Goal: Transaction & Acquisition: Purchase product/service

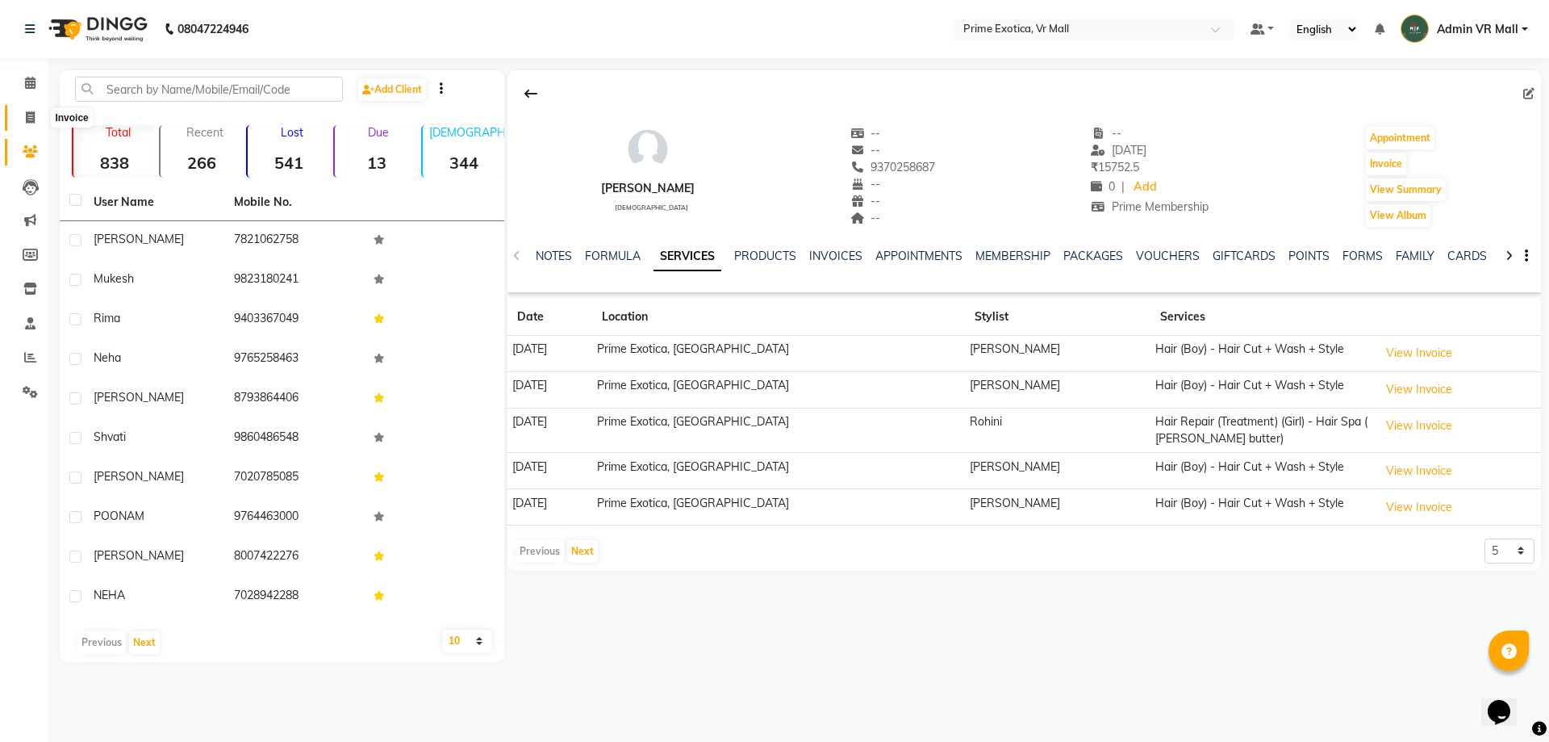
click at [30, 118] on icon at bounding box center [30, 117] width 9 height 12
select select "service"
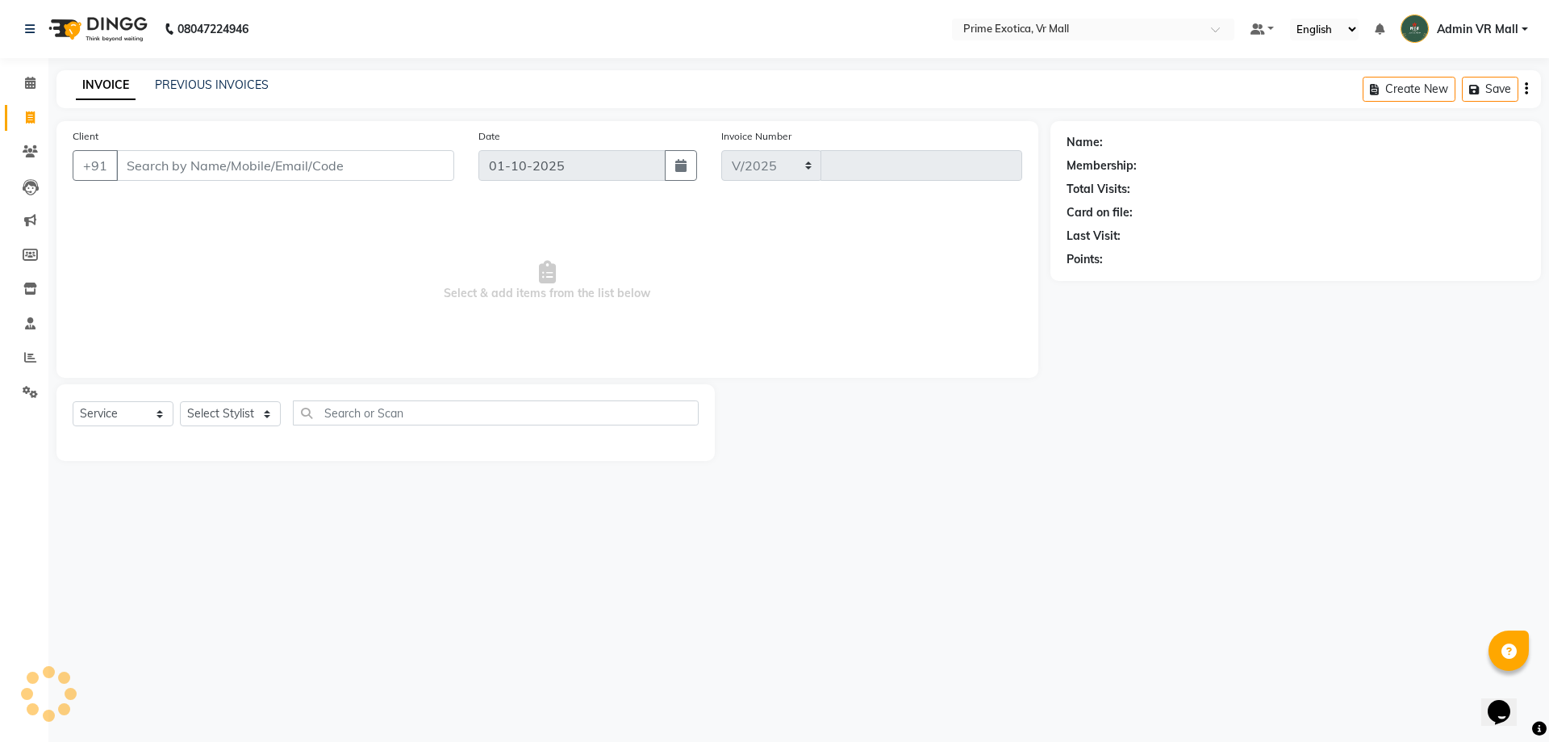
select select "6077"
type input "1936"
click at [243, 411] on select "Select Stylist abhijeet Admin VR Mall ANGELA S JOHN Archana Gourkar kashish Raj…" at bounding box center [230, 413] width 101 height 25
click at [243, 413] on select "Select Stylist abhijeet Admin VR Mall ANGELA S JOHN Archana Gourkar kashish Raj…" at bounding box center [230, 413] width 101 height 25
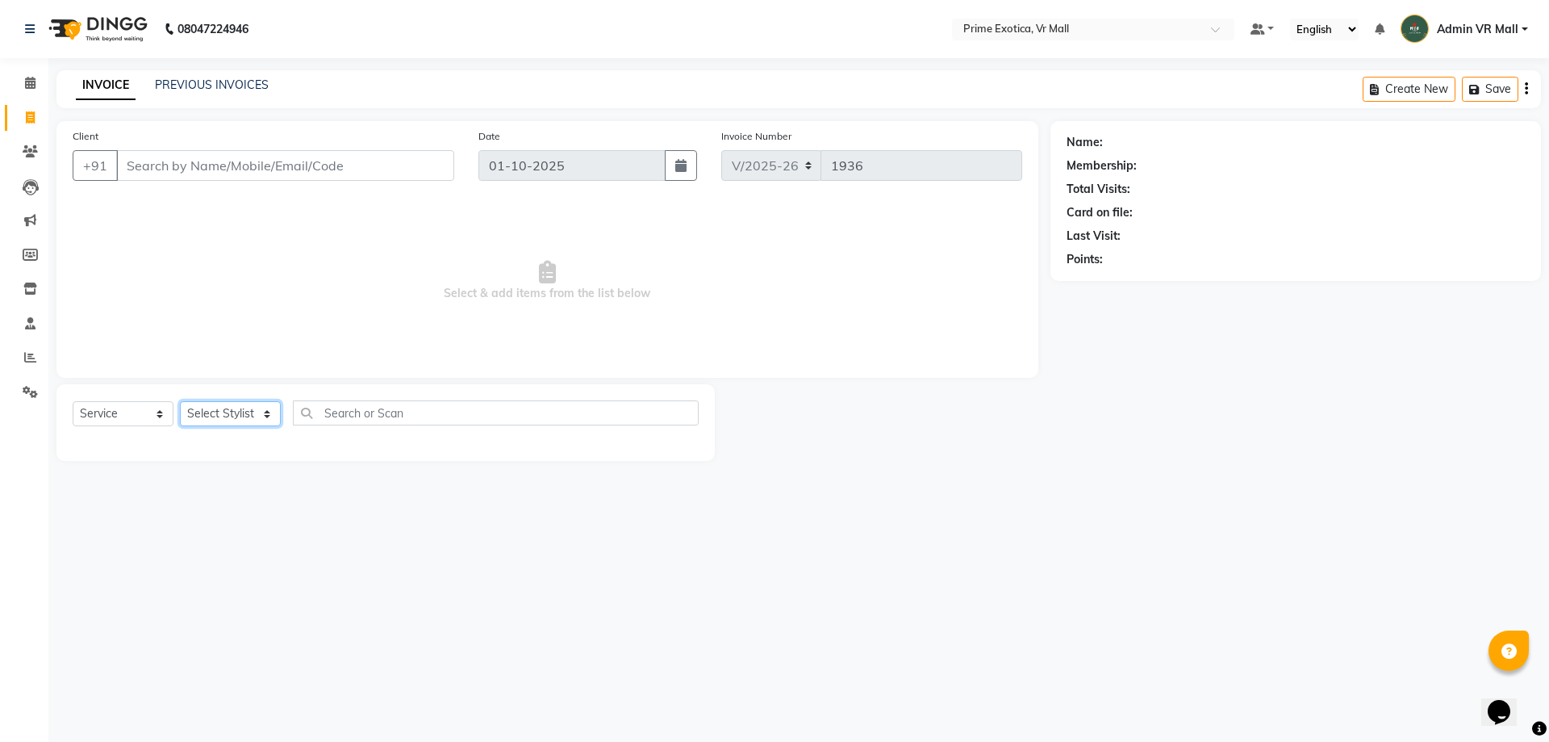
click at [243, 413] on select "Select Stylist abhijeet Admin VR Mall ANGELA S JOHN Archana Gourkar kashish Raj…" at bounding box center [230, 413] width 101 height 25
click at [240, 416] on select "Select Stylist abhijeet Admin VR Mall ANGELA S JOHN Archana Gourkar kashish Raj…" at bounding box center [230, 413] width 101 height 25
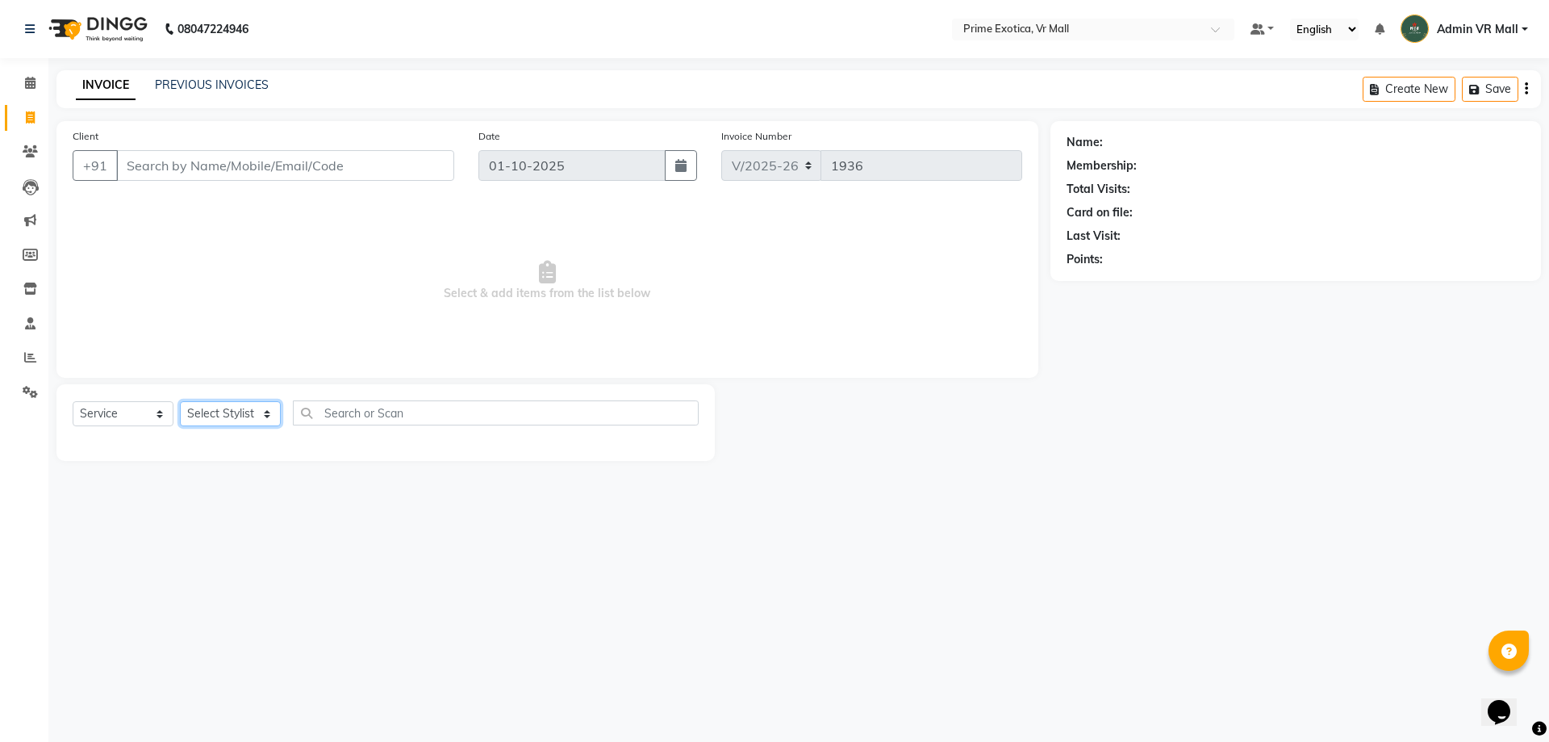
click at [230, 401] on select "Select Stylist abhijeet Admin VR Mall ANGELA S JOHN Archana Gourkar kashish Raj…" at bounding box center [230, 413] width 101 height 25
click at [228, 408] on select "Select Stylist abhijeet Admin VR Mall ANGELA S JOHN Archana Gourkar kashish Raj…" at bounding box center [230, 413] width 101 height 25
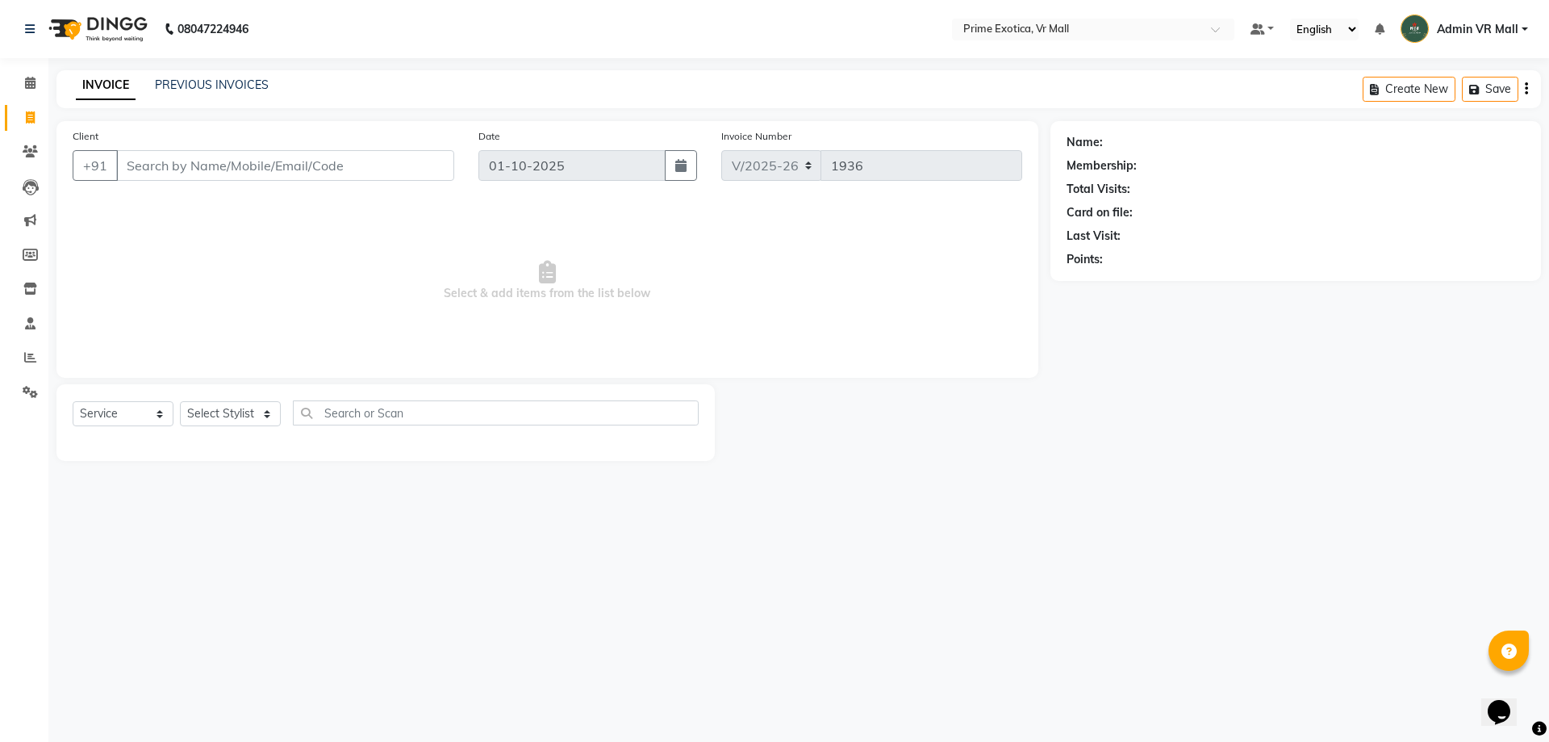
drag, startPoint x: 151, startPoint y: 459, endPoint x: 318, endPoint y: 557, distance: 193.5
click at [318, 558] on div "08047224946 Select Location × Prime Exotica, Vr Mall Default Panel My Panel Eng…" at bounding box center [774, 371] width 1549 height 742
click at [240, 412] on select "Select Stylist abhijeet Admin VR Mall ANGELA S JOHN Archana Gourkar kashish Raj…" at bounding box center [230, 413] width 101 height 25
drag, startPoint x: 128, startPoint y: 492, endPoint x: 98, endPoint y: 529, distance: 47.0
click at [98, 529] on div "08047224946 Select Location × Prime Exotica, Vr Mall Default Panel My Panel Eng…" at bounding box center [774, 371] width 1549 height 742
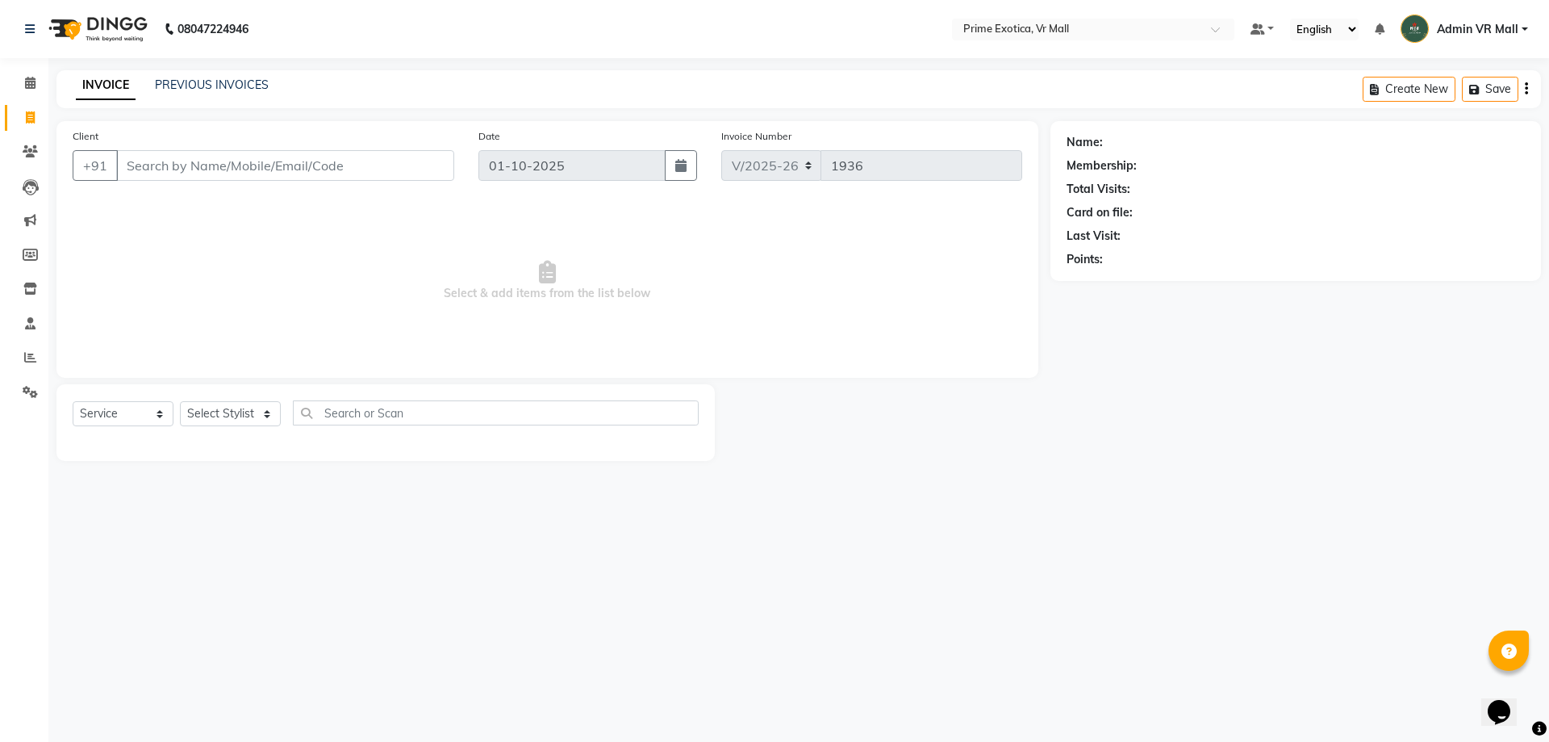
click at [98, 529] on div "08047224946 Select Location × Prime Exotica, Vr Mall Default Panel My Panel Eng…" at bounding box center [774, 371] width 1549 height 742
click at [27, 79] on icon at bounding box center [30, 83] width 10 height 12
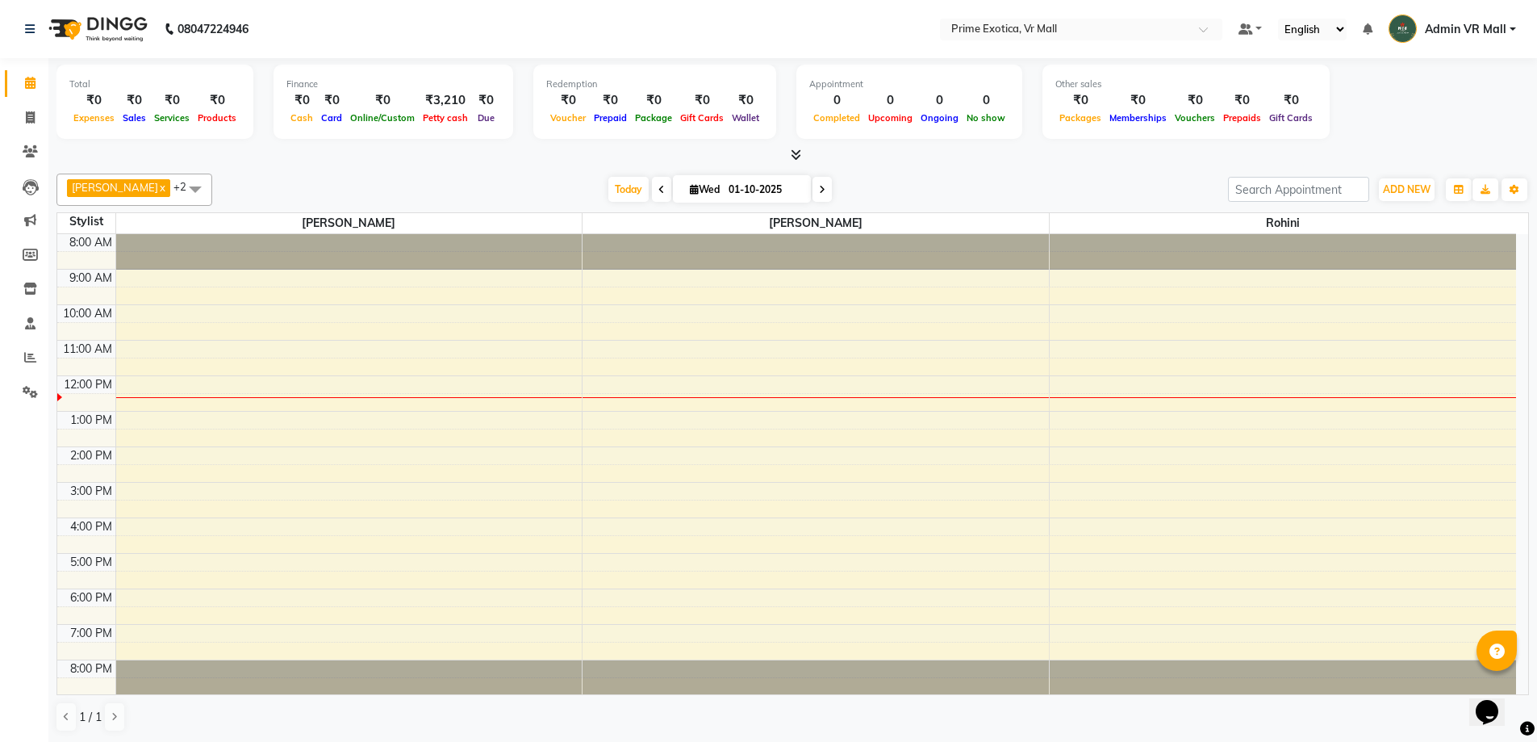
click at [104, 188] on span "[PERSON_NAME]" at bounding box center [115, 187] width 86 height 13
click at [136, 180] on span "SHIVAM SEN x" at bounding box center [118, 188] width 103 height 18
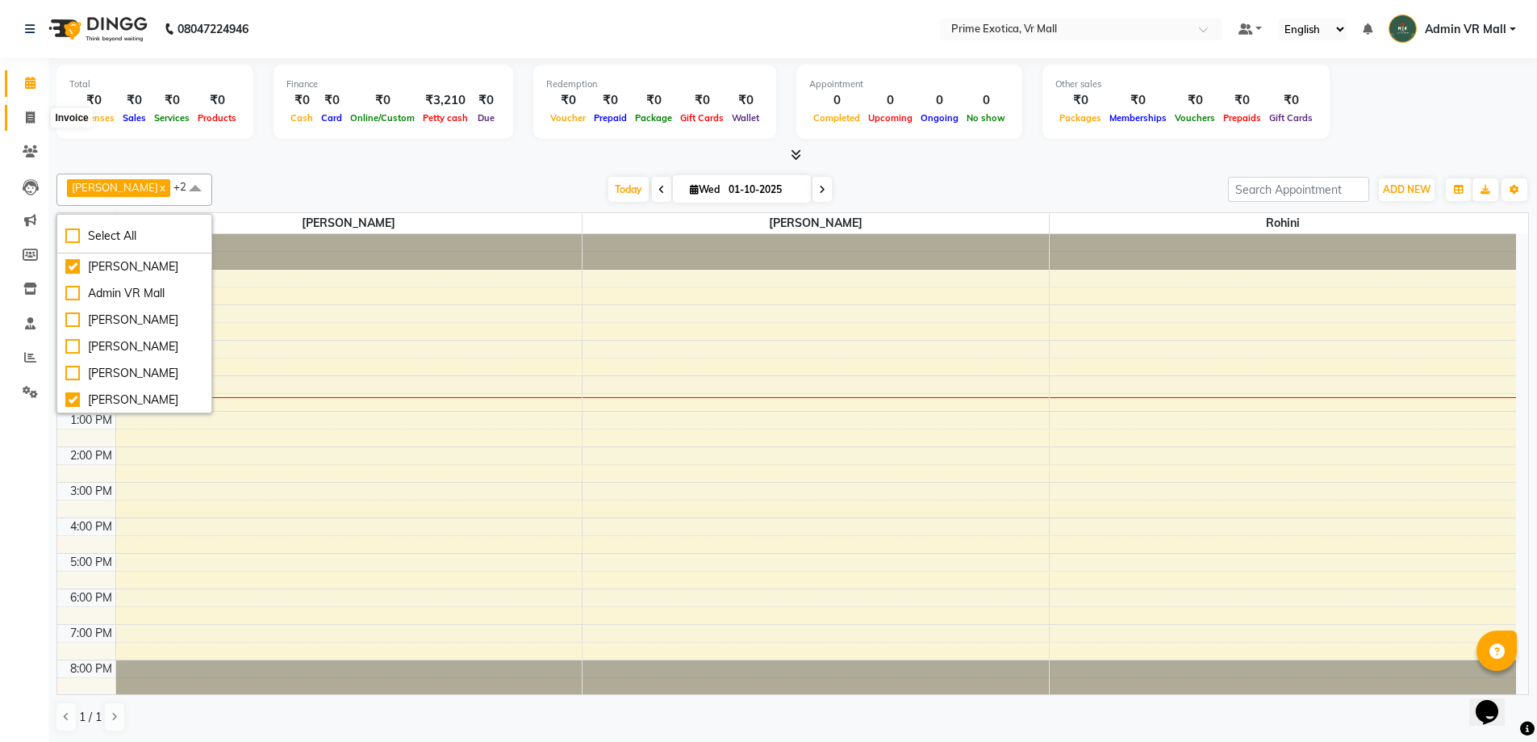
click at [27, 122] on icon at bounding box center [30, 117] width 9 height 12
click at [29, 122] on icon at bounding box center [30, 117] width 9 height 12
select select "service"
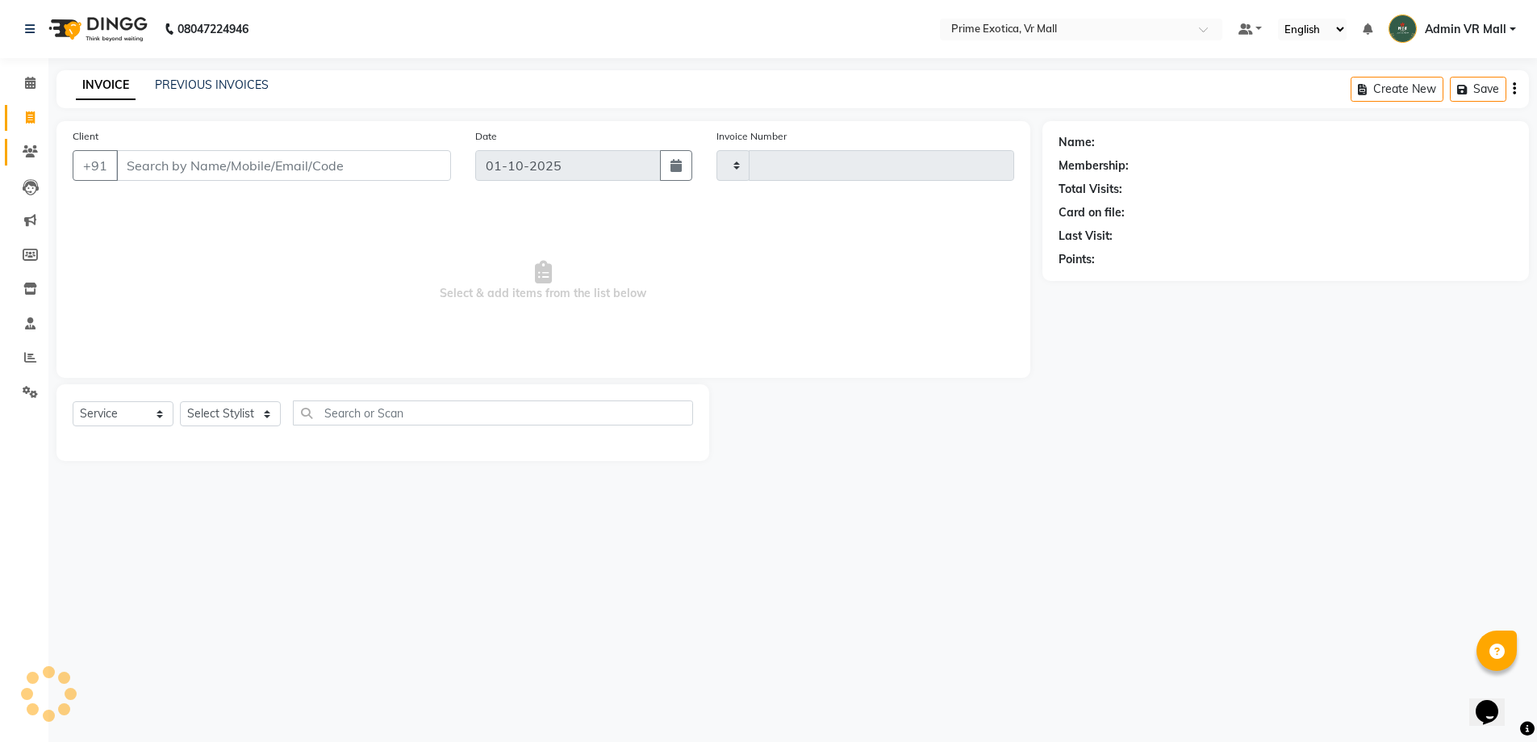
type input "1936"
select select "6077"
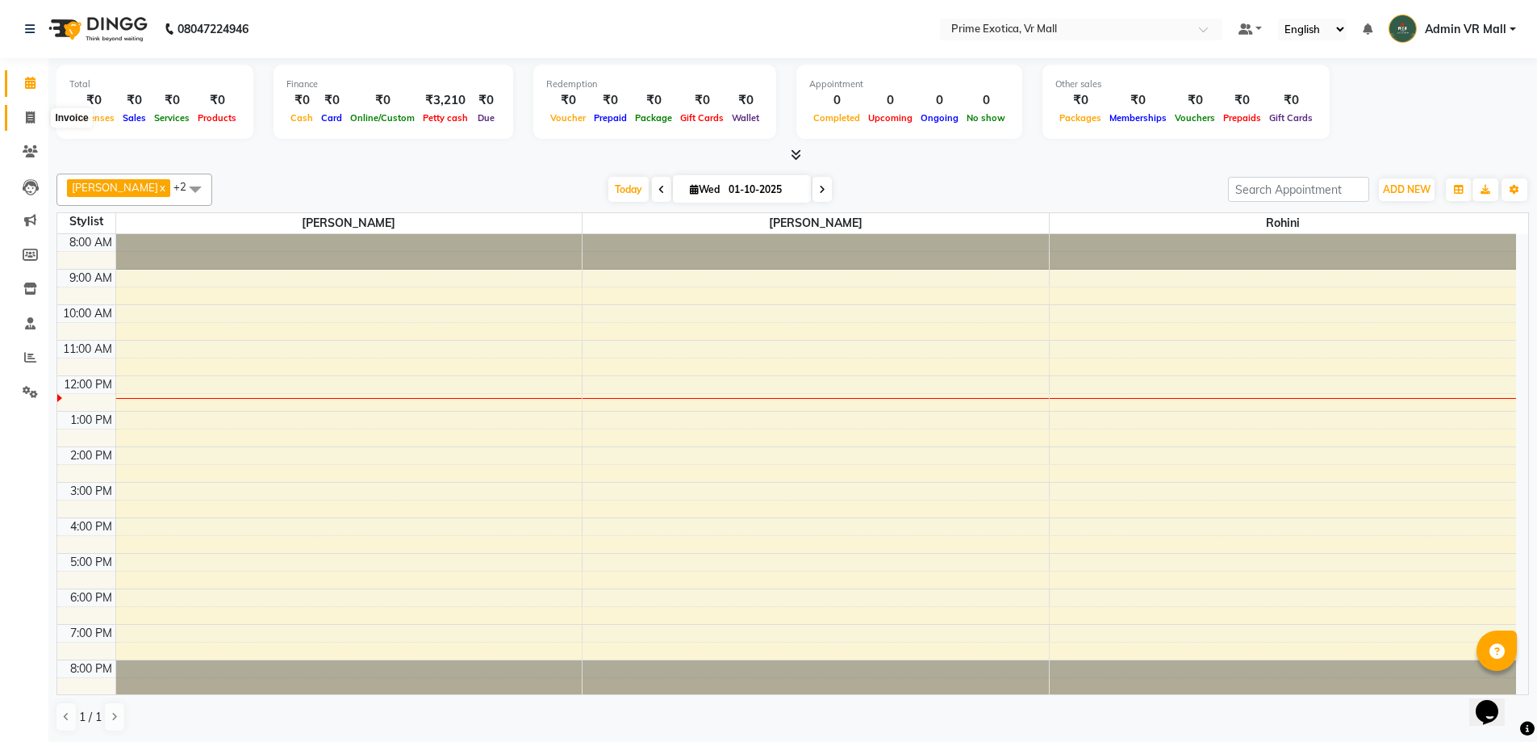
click at [27, 109] on span at bounding box center [30, 118] width 28 height 19
select select "service"
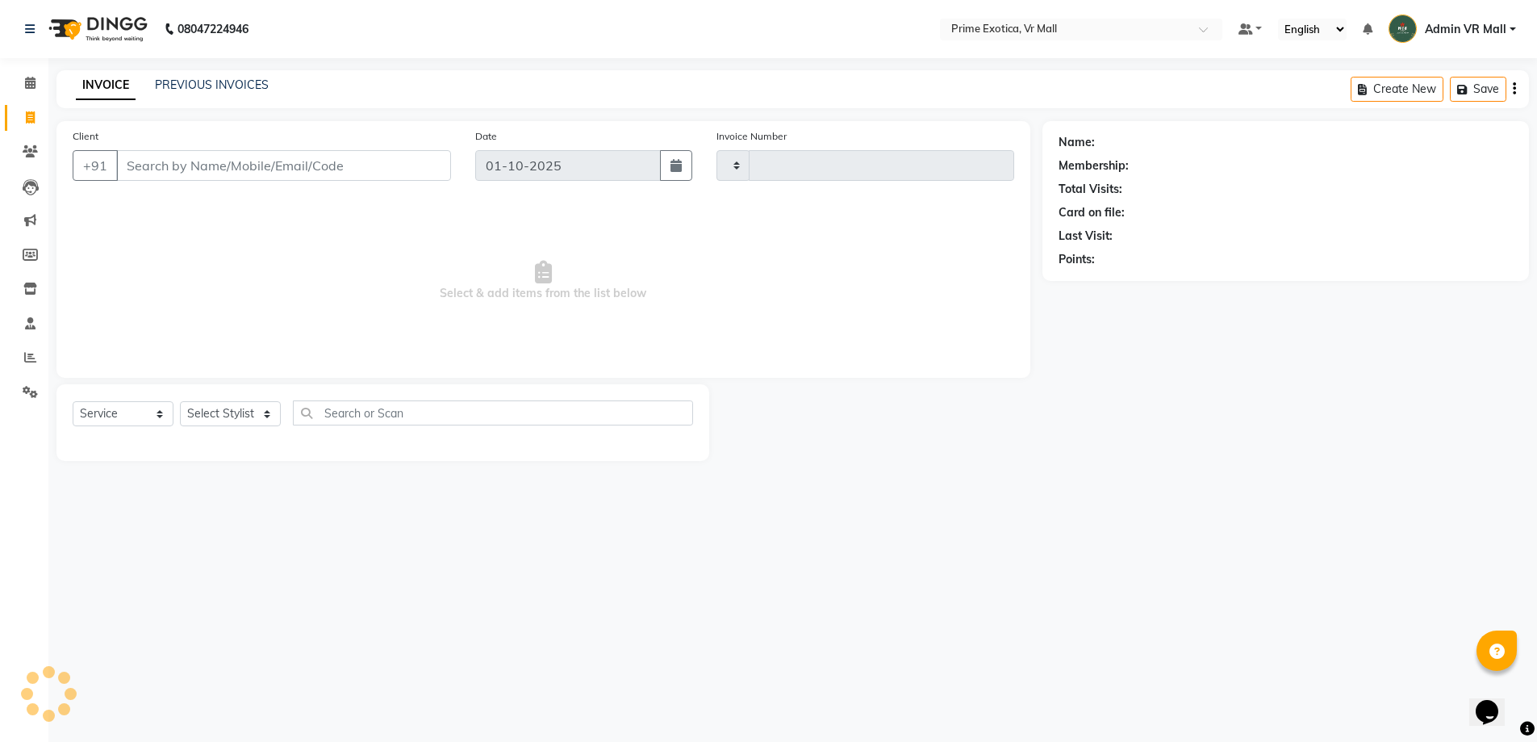
type input "1936"
select select "6077"
click at [256, 407] on select "Select Stylist abhijeet Admin VR Mall ANGELA S JOHN Archana Gourkar kashish Raj…" at bounding box center [230, 413] width 101 height 25
click at [194, 403] on select "Select Stylist abhijeet Admin VR Mall ANGELA S JOHN Archana Gourkar kashish Raj…" at bounding box center [230, 413] width 101 height 25
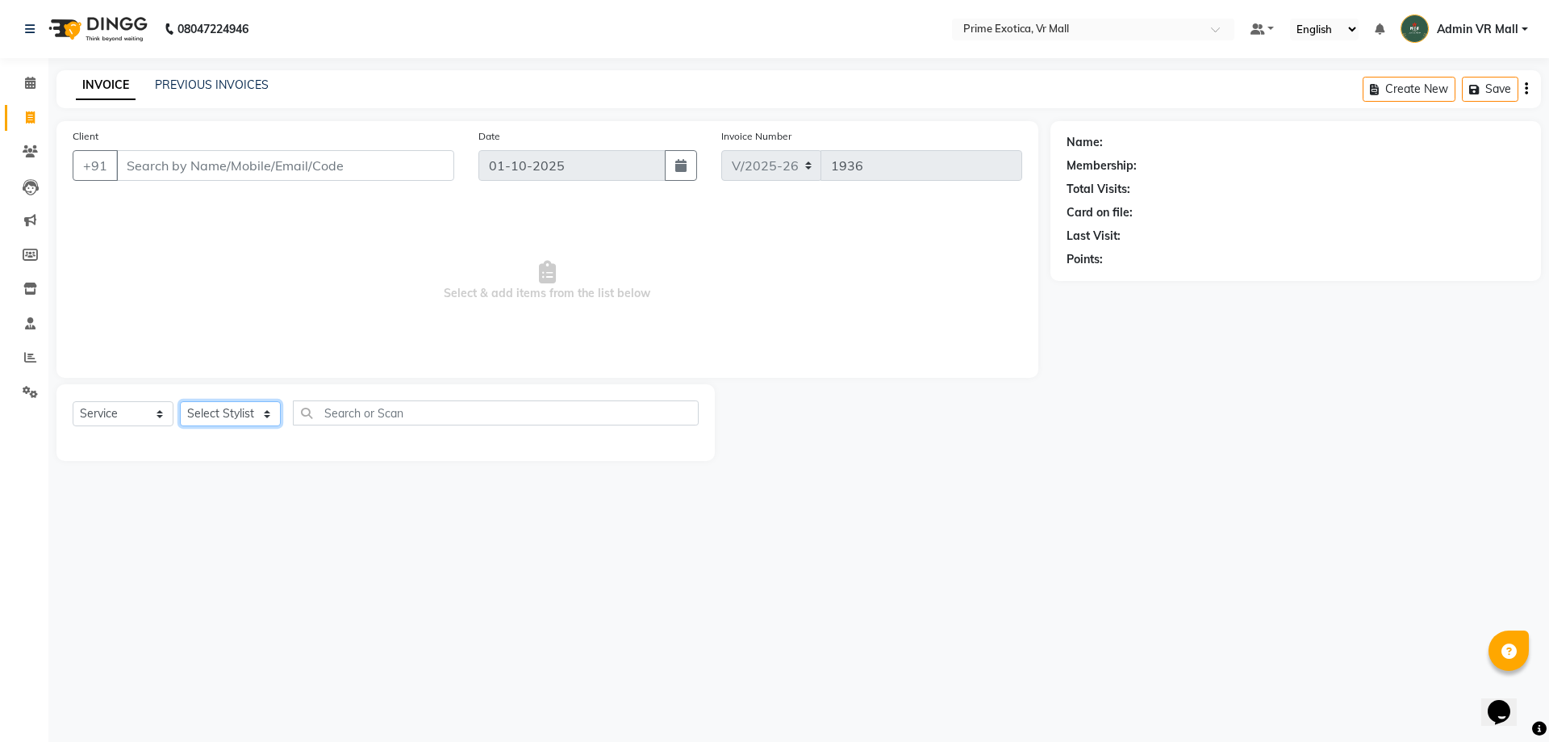
click at [180, 401] on select "Select Stylist abhijeet Admin VR Mall ANGELA S JOHN Archana Gourkar kashish Raj…" at bounding box center [230, 413] width 101 height 25
click at [228, 436] on div "Select Service Product Membership Package Voucher Prepaid Gift Card Select Styl…" at bounding box center [386, 419] width 626 height 38
click at [27, 354] on icon at bounding box center [30, 357] width 12 height 12
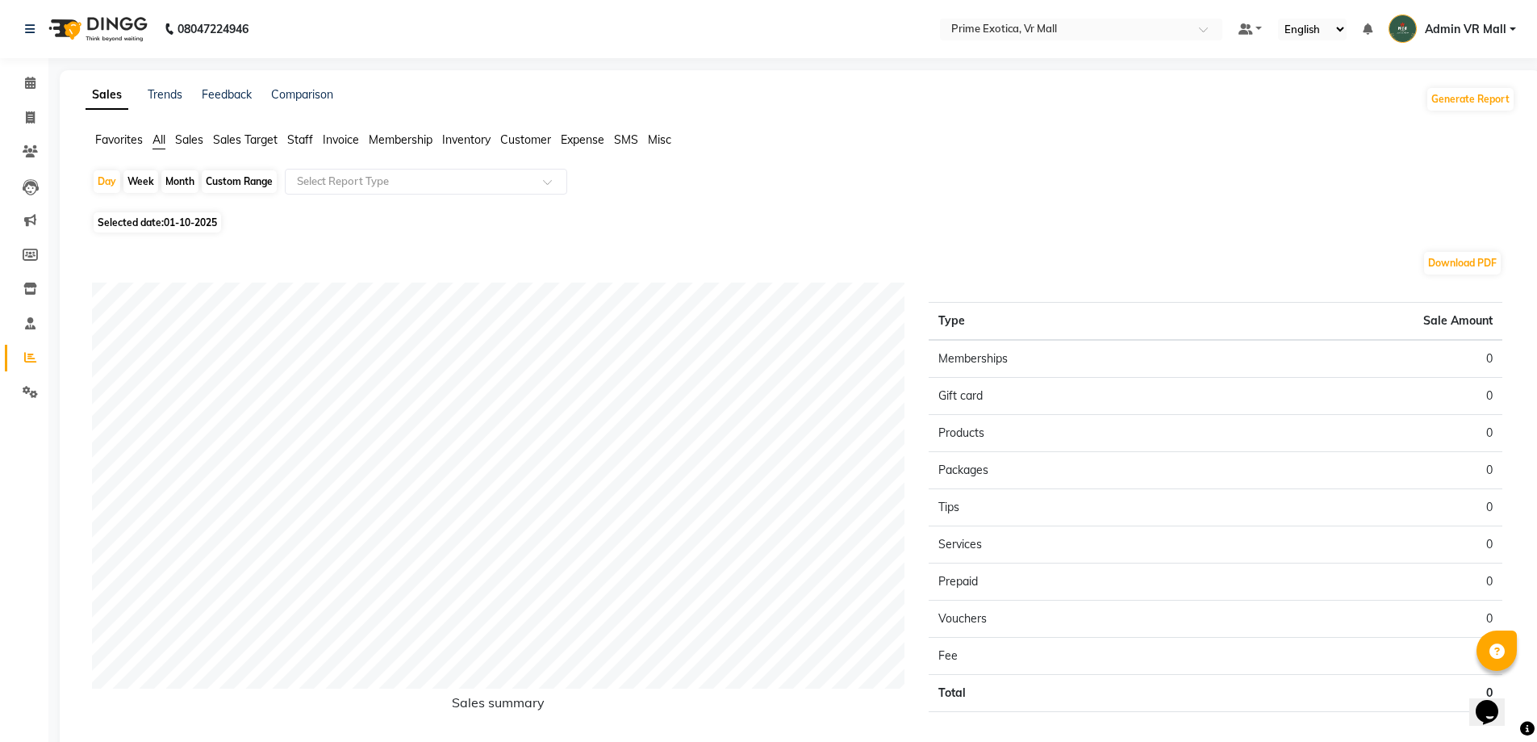
click at [307, 146] on span "Staff" at bounding box center [300, 139] width 26 height 15
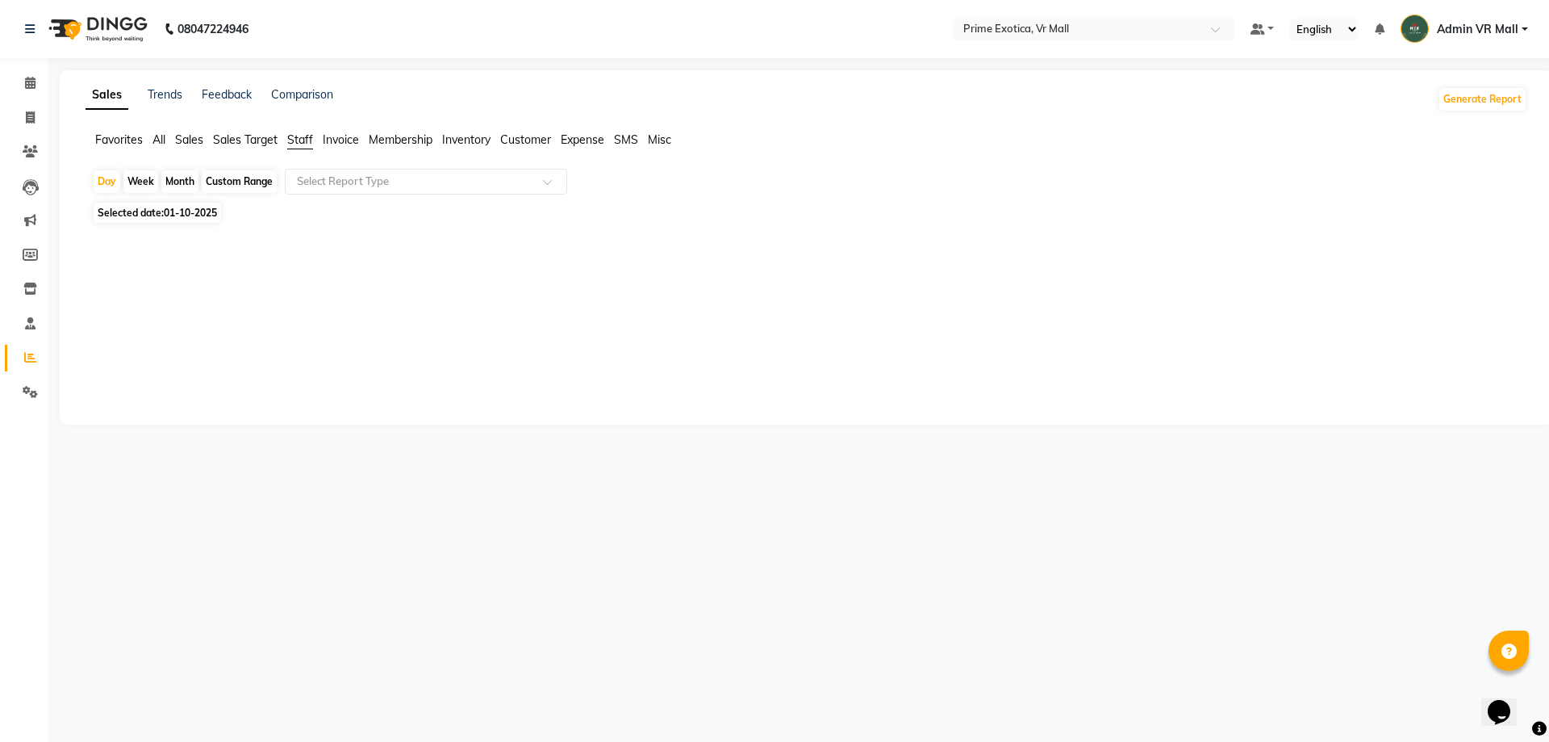
click at [318, 203] on div "Day Week Month Custom Range Select Report Type Selected date: 01-10-2025 ★ Mark…" at bounding box center [807, 289] width 1442 height 240
click at [297, 143] on span "Staff" at bounding box center [300, 139] width 26 height 15
click at [315, 138] on ul "Favorites All Sales Sales Target Staff Invoice Membership Inventory Customer Ex…" at bounding box center [807, 141] width 1442 height 18
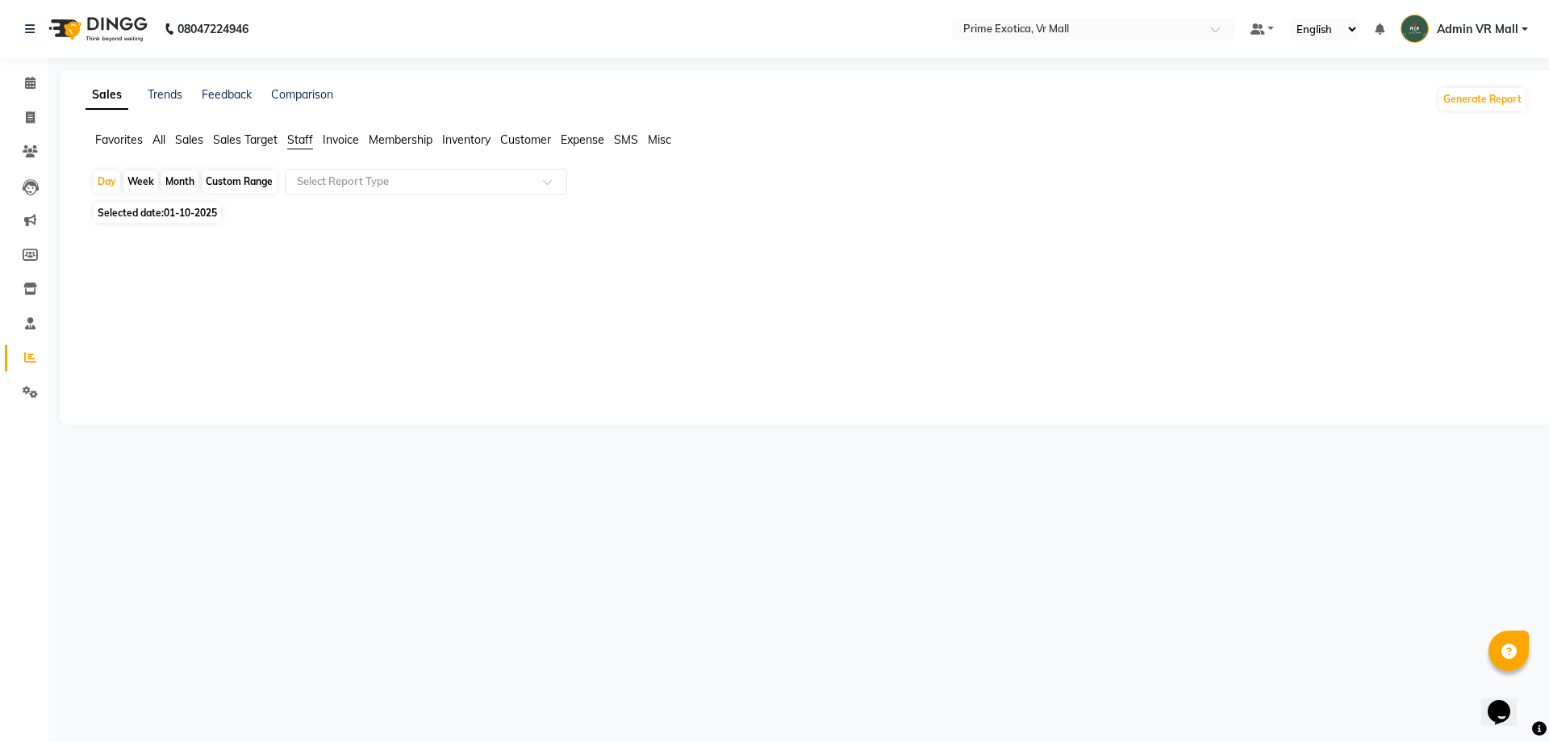
drag, startPoint x: 387, startPoint y: 320, endPoint x: 316, endPoint y: 257, distance: 94.8
click at [386, 320] on div at bounding box center [803, 318] width 1423 height 116
click at [306, 131] on div "Sales Trends Feedback Comparison Generate Report Favorites All Sales Sales Targ…" at bounding box center [807, 247] width 1494 height 354
click at [368, 231] on div at bounding box center [803, 318] width 1448 height 181
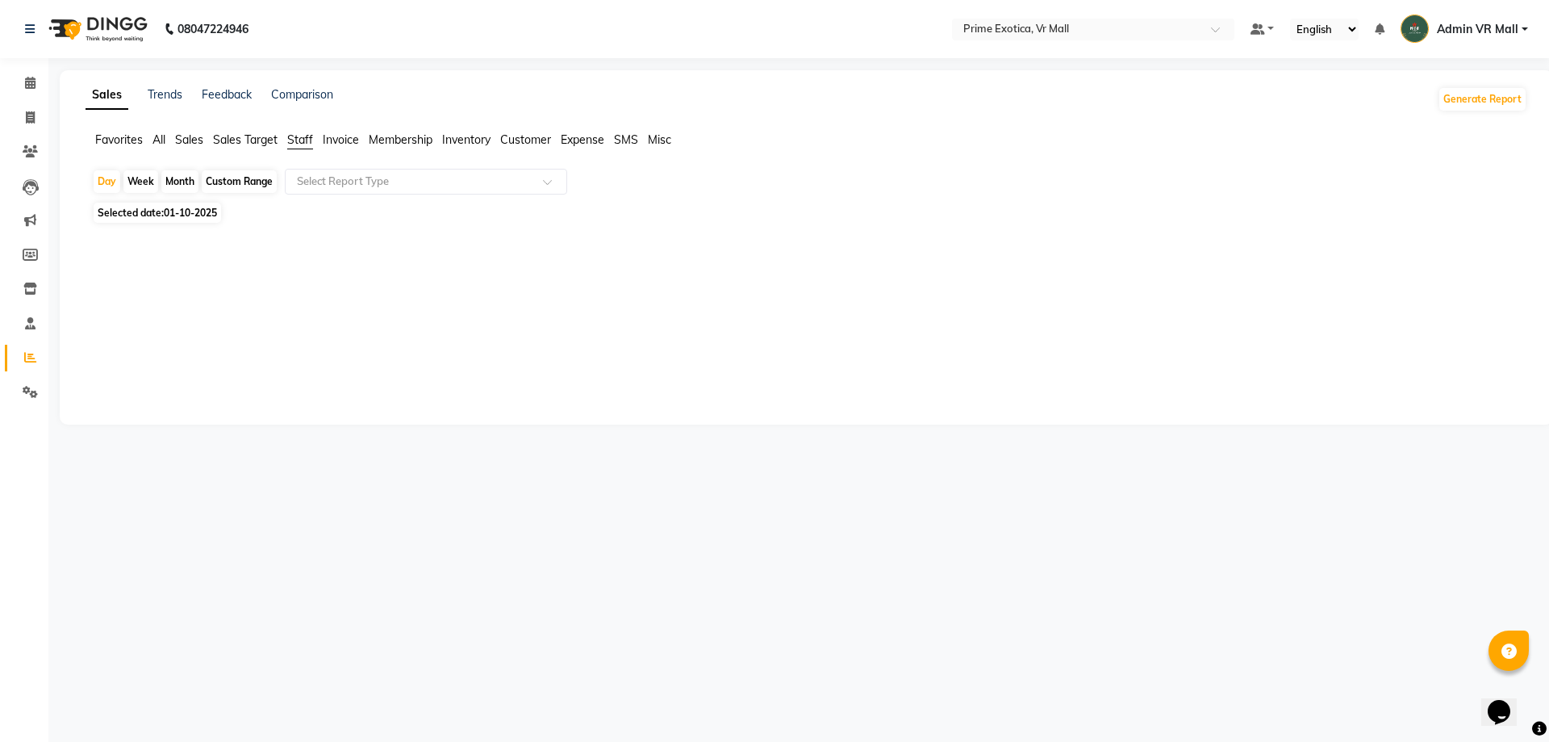
click at [368, 231] on div at bounding box center [803, 318] width 1448 height 181
click at [302, 141] on span "Staff" at bounding box center [300, 139] width 26 height 15
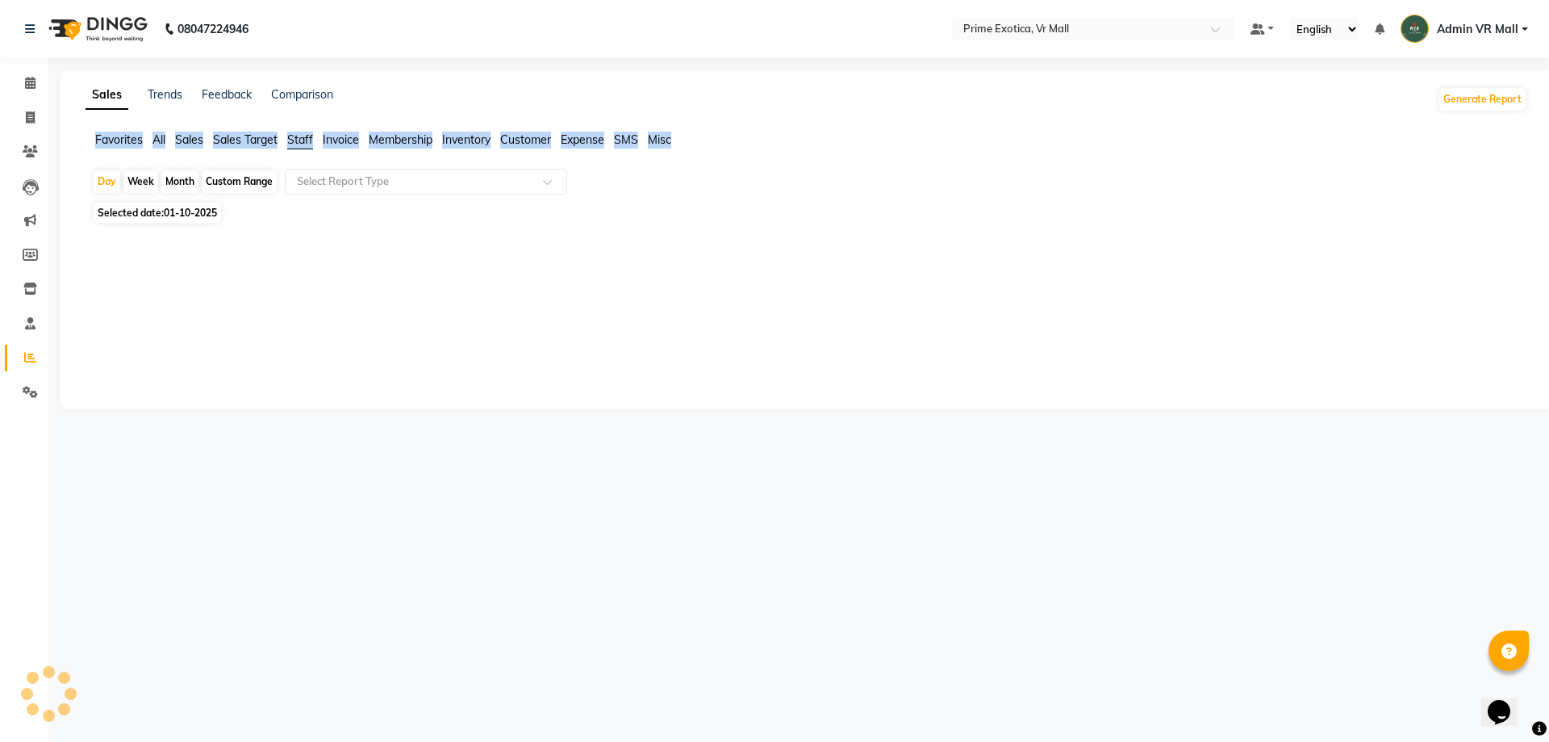
click at [302, 141] on span "Staff" at bounding box center [300, 139] width 26 height 15
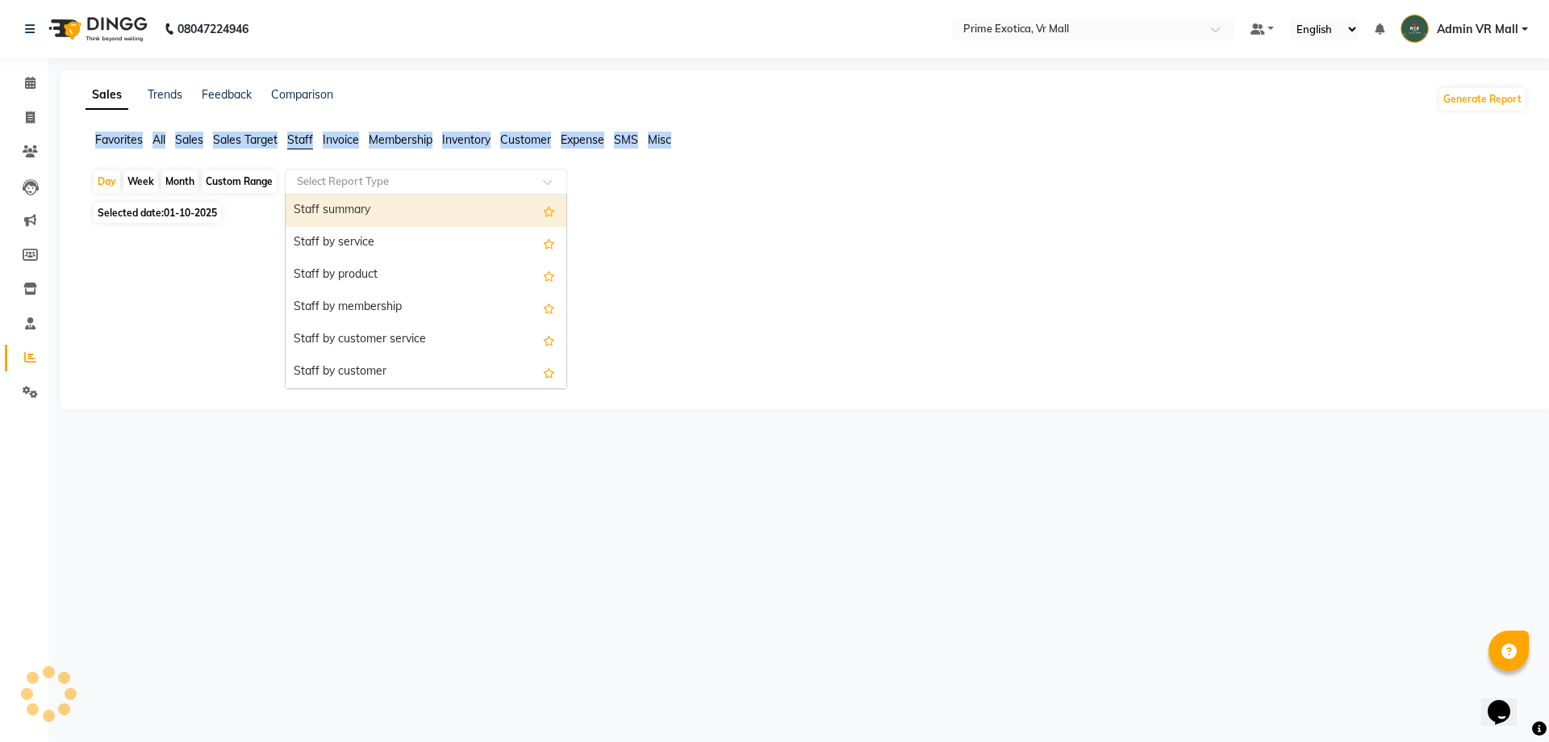
click at [325, 182] on input "text" at bounding box center [410, 181] width 232 height 16
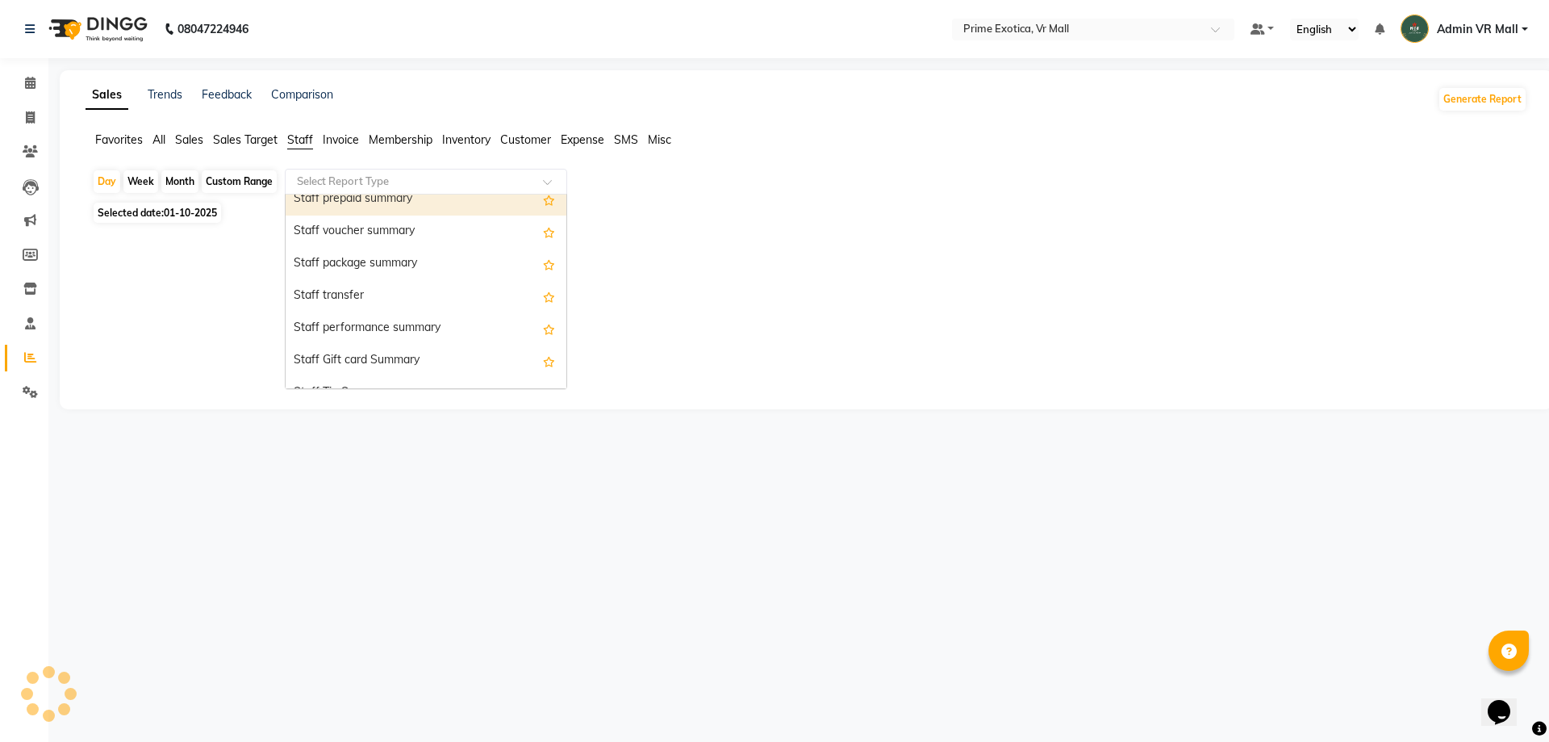
scroll to position [516, 0]
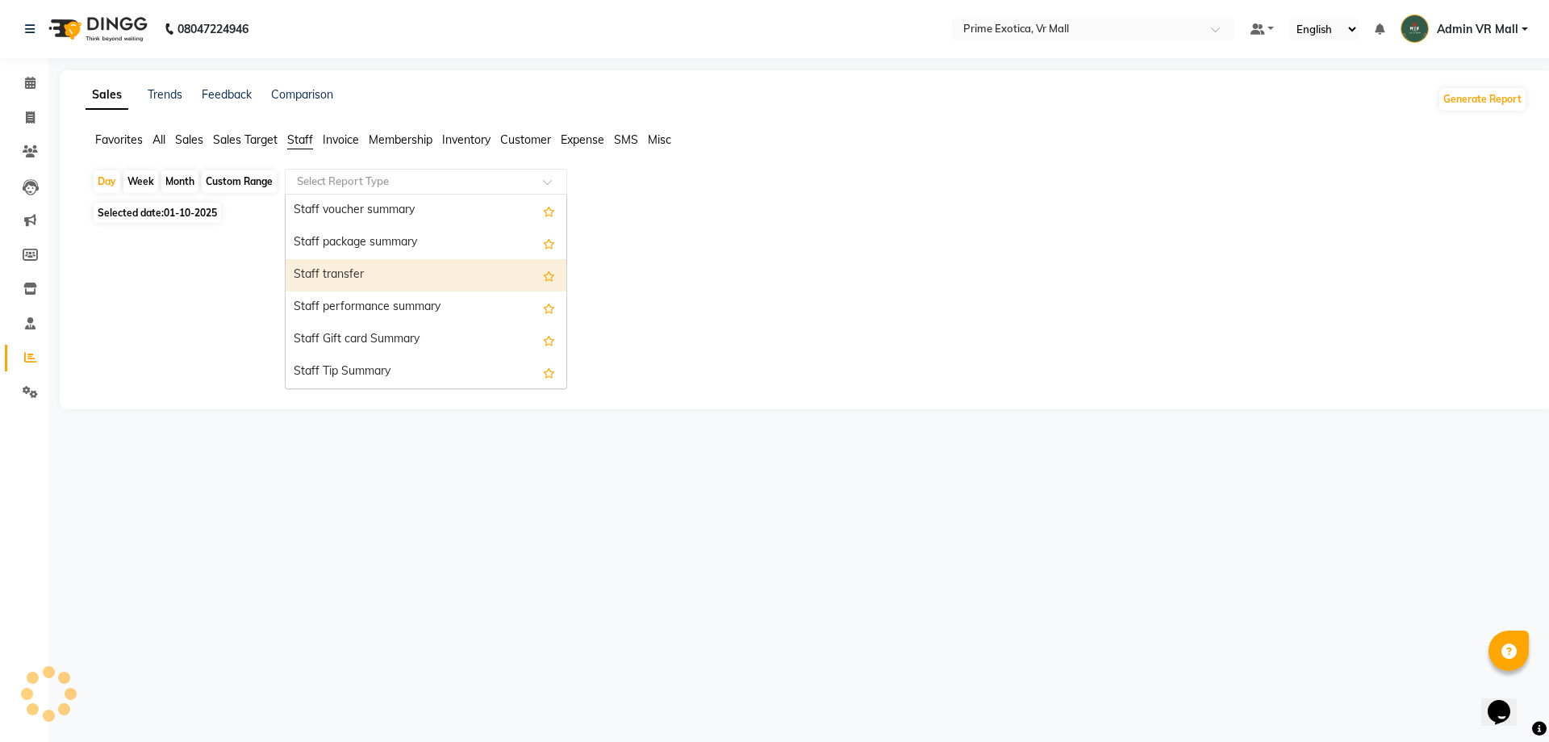
click at [342, 273] on div "Staff transfer" at bounding box center [426, 275] width 281 height 32
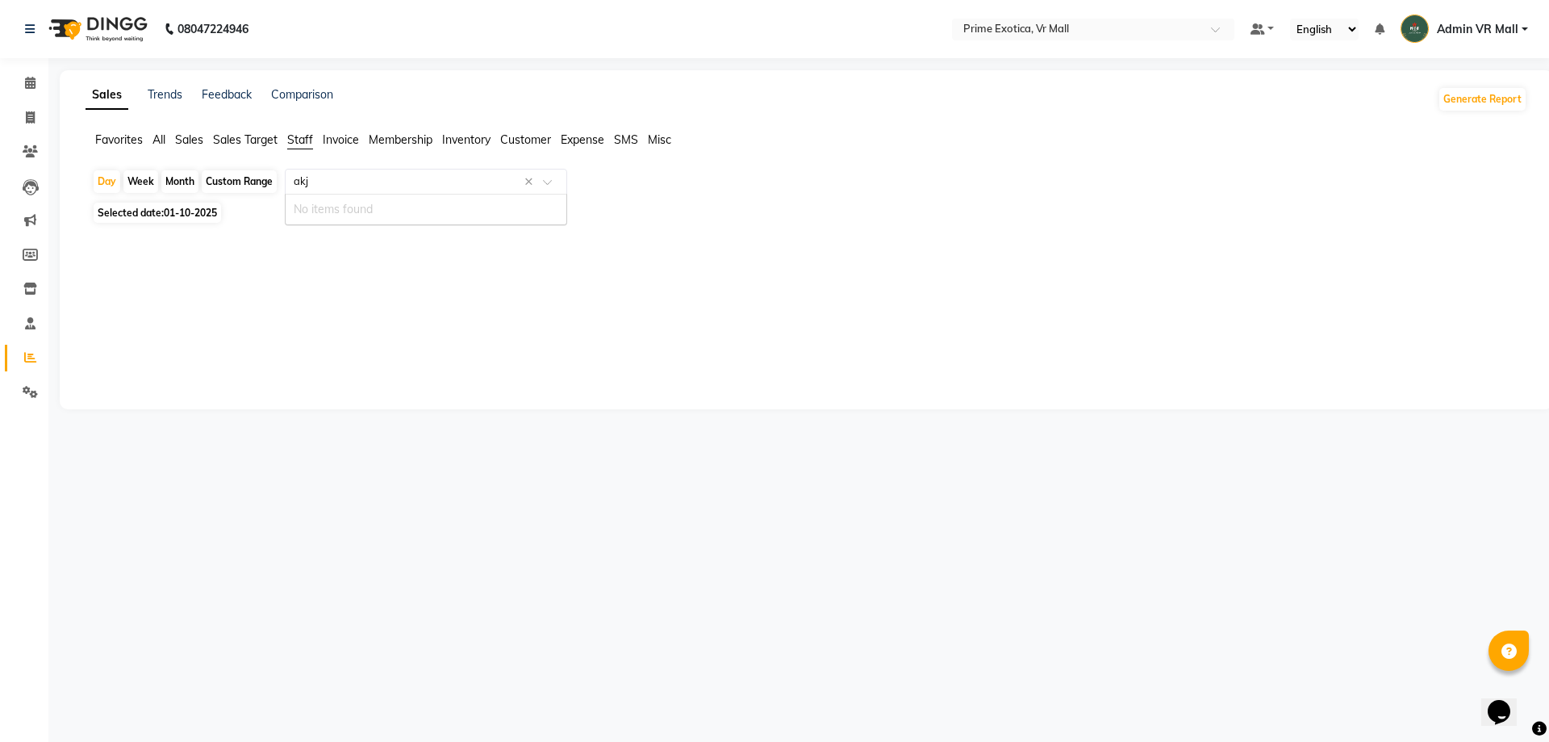
scroll to position [0, 0]
type input "aksh"
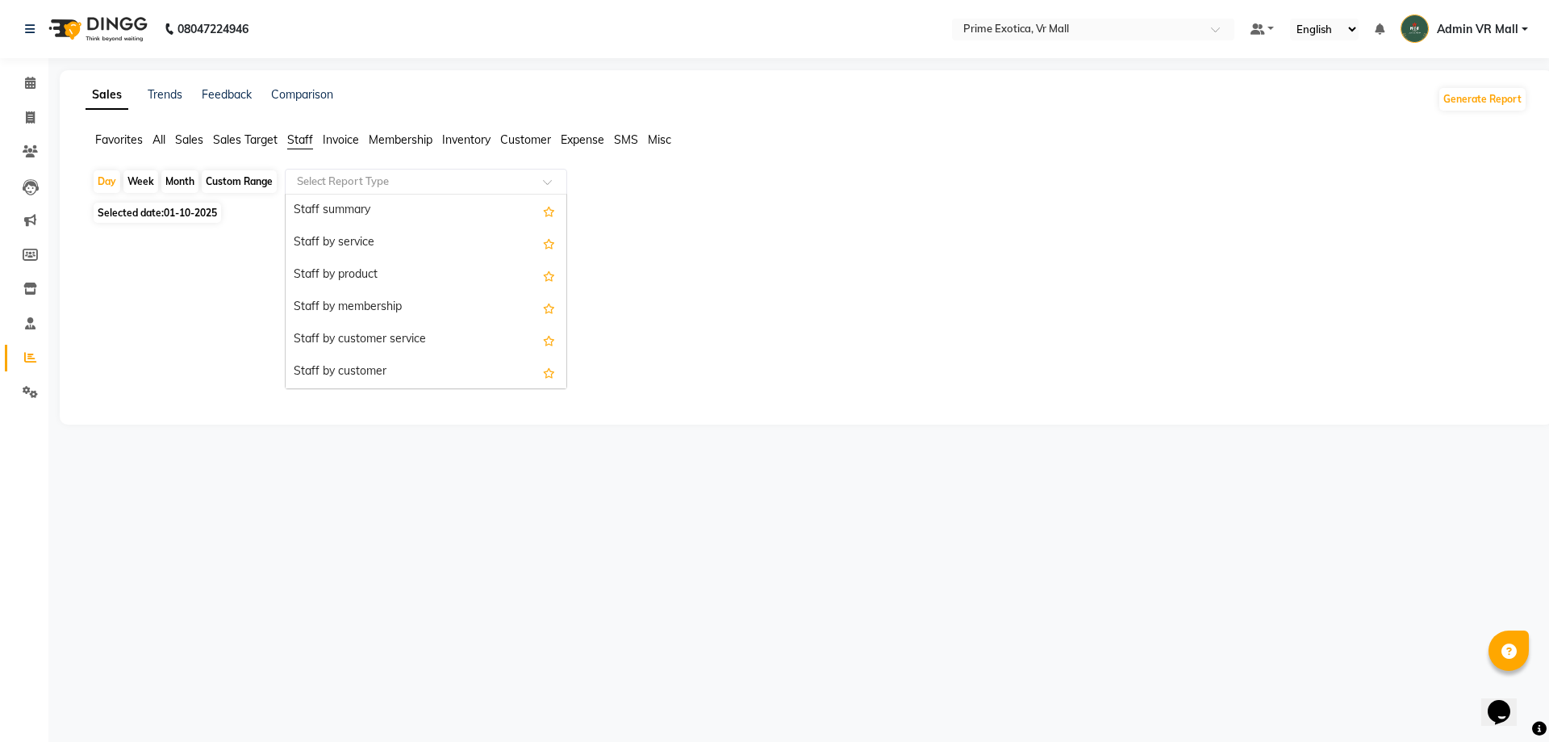
drag, startPoint x: 533, startPoint y: 178, endPoint x: 525, endPoint y: 176, distance: 8.4
click at [533, 178] on div at bounding box center [426, 181] width 281 height 16
click at [529, 177] on div at bounding box center [426, 181] width 281 height 16
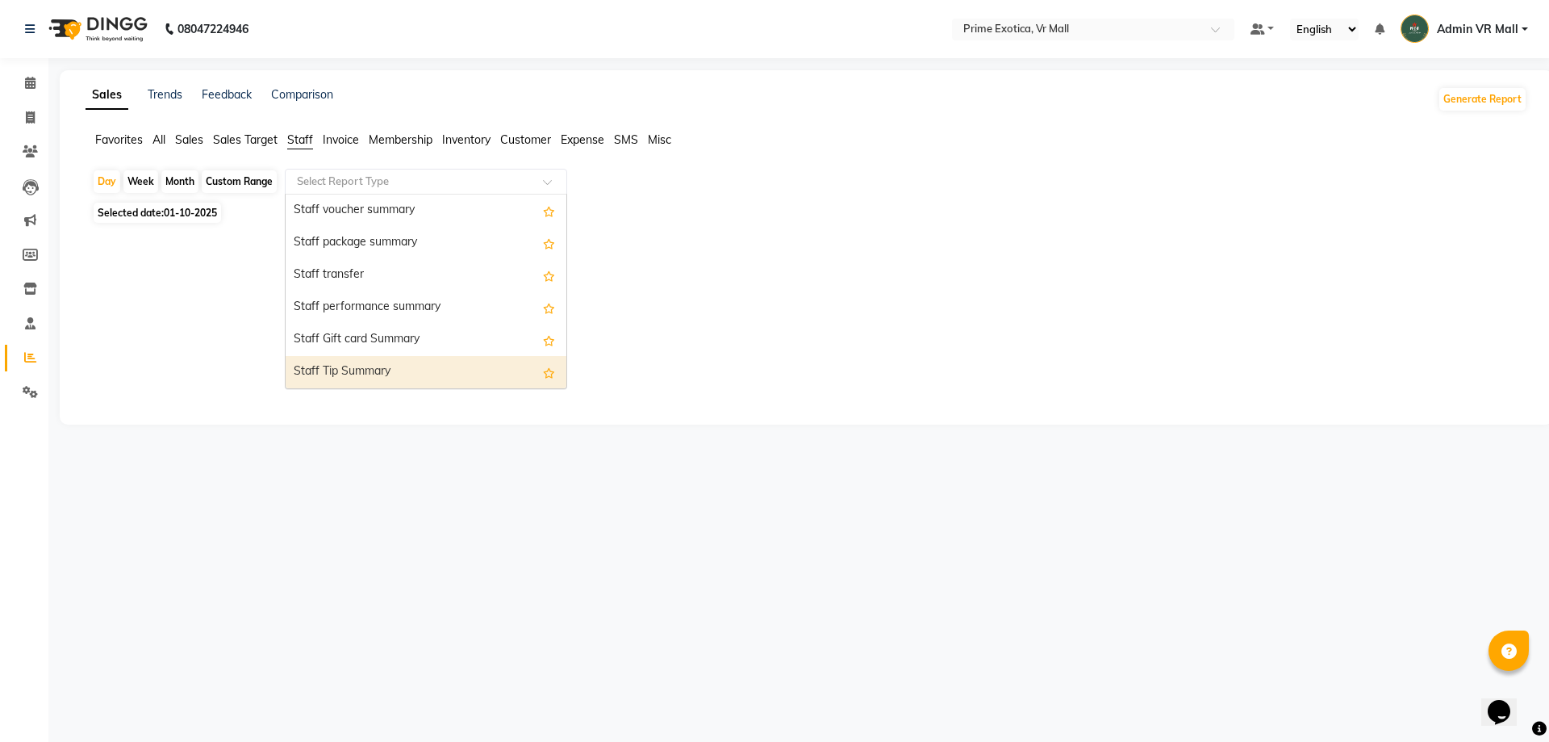
click at [367, 367] on div "Staff Tip Summary" at bounding box center [426, 372] width 281 height 32
click at [367, 367] on div "Sales Trends Feedback Comparison Generate Report Favorites All Sales Sales Targ…" at bounding box center [807, 247] width 1494 height 354
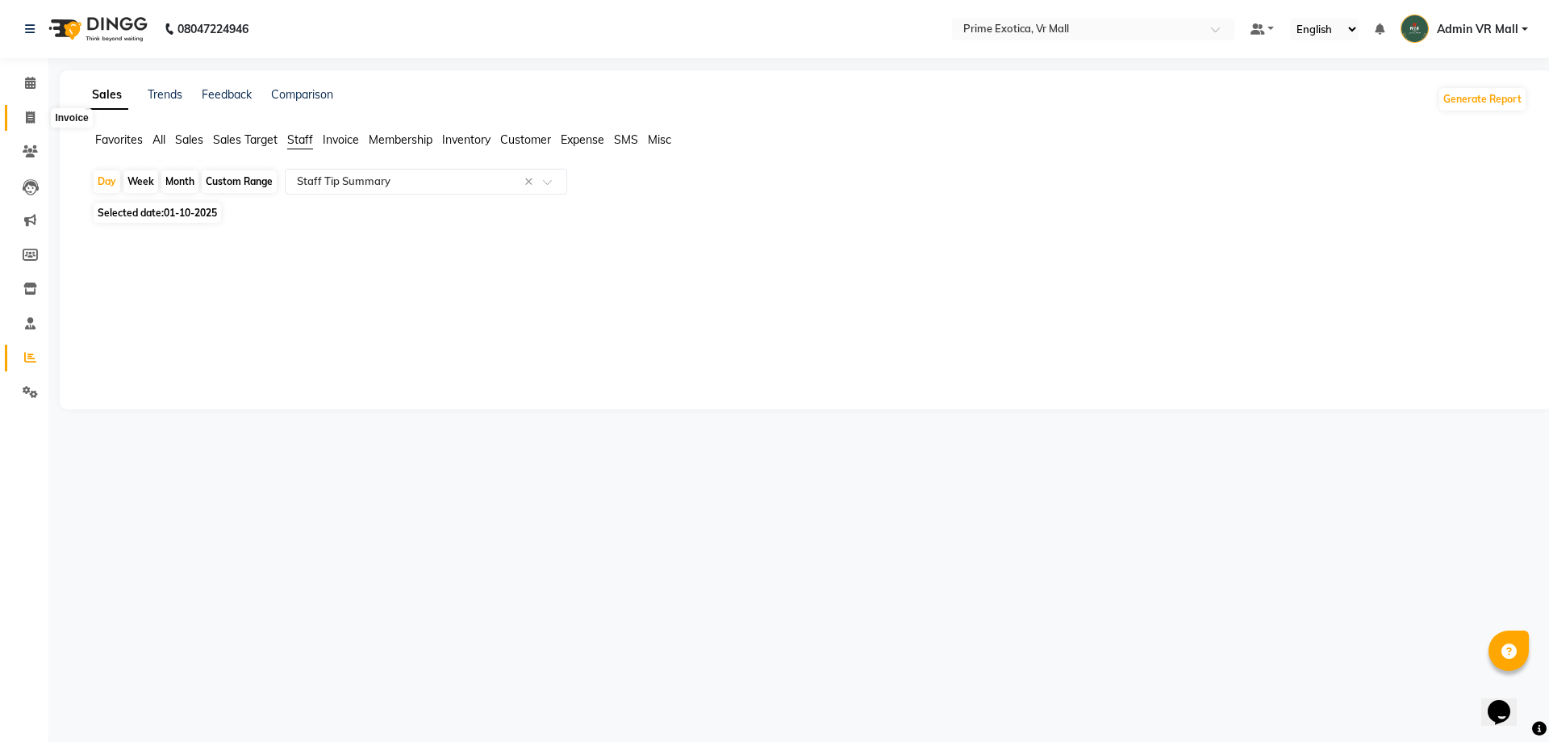
click at [36, 118] on span at bounding box center [30, 118] width 28 height 19
click at [36, 119] on span at bounding box center [30, 118] width 28 height 19
select select "service"
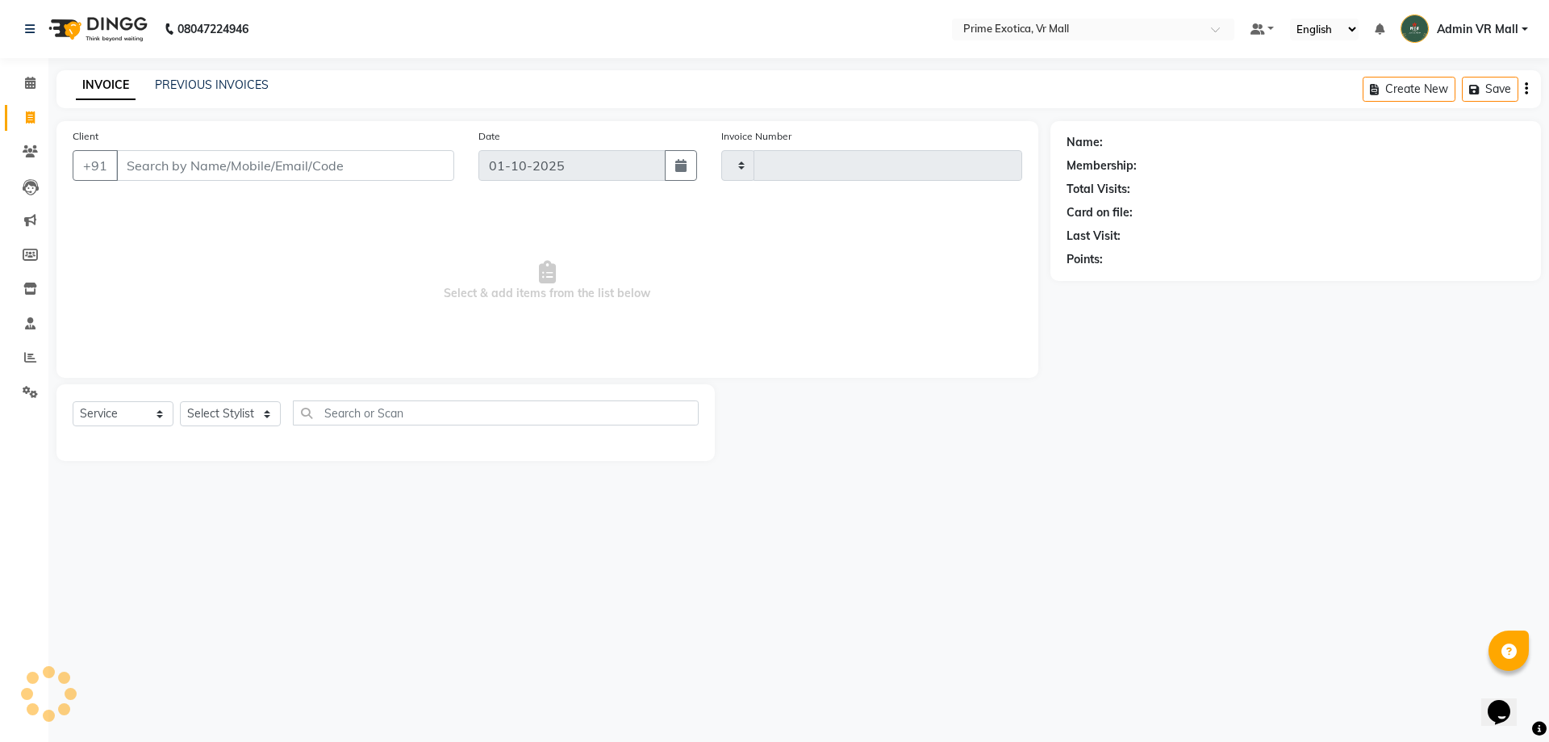
type input "1936"
select select "6077"
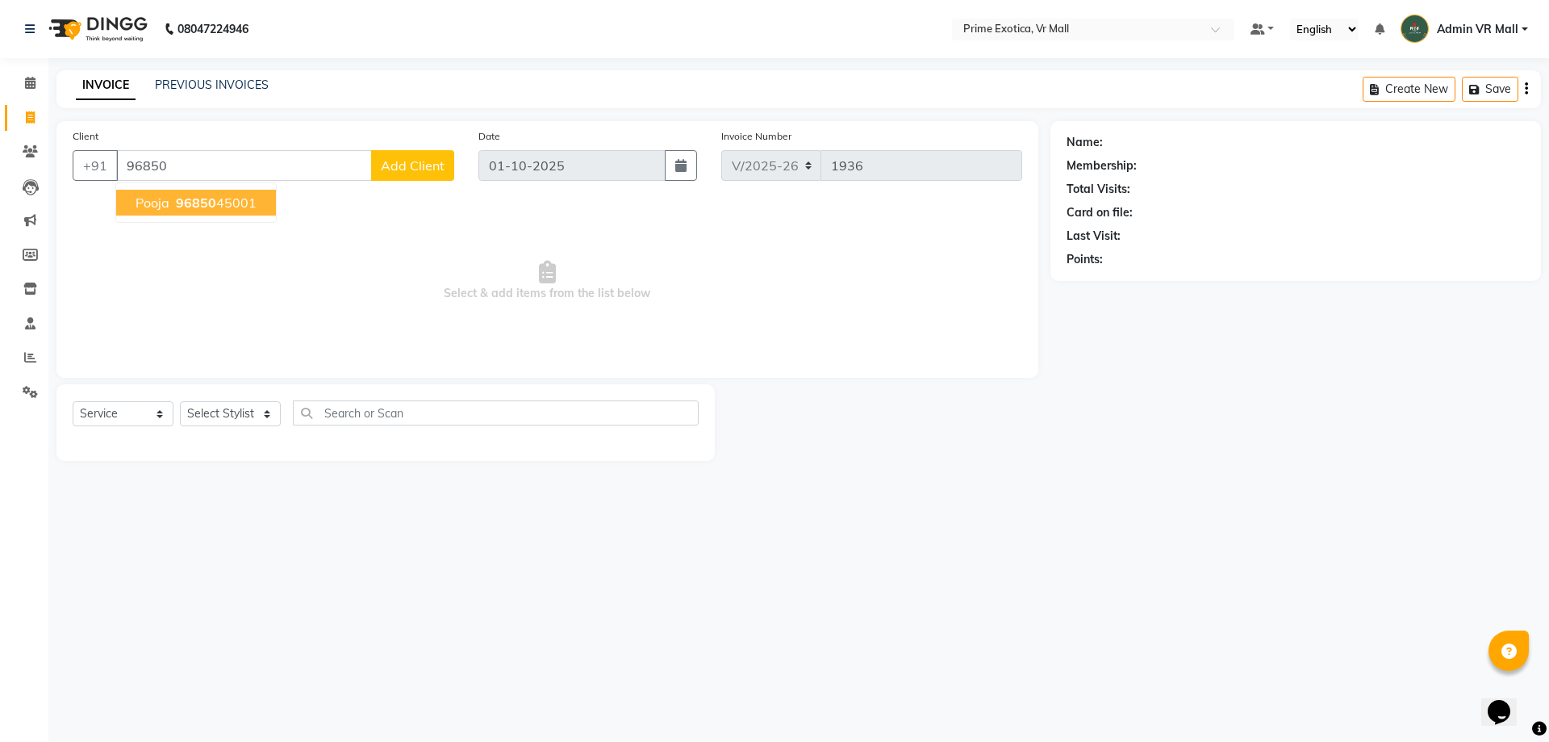
click at [379, 274] on span "Select & add items from the list below" at bounding box center [548, 280] width 950 height 161
click at [253, 165] on input "96850" at bounding box center [244, 165] width 256 height 31
type input "4"
click at [206, 198] on span "96850" at bounding box center [196, 202] width 40 height 16
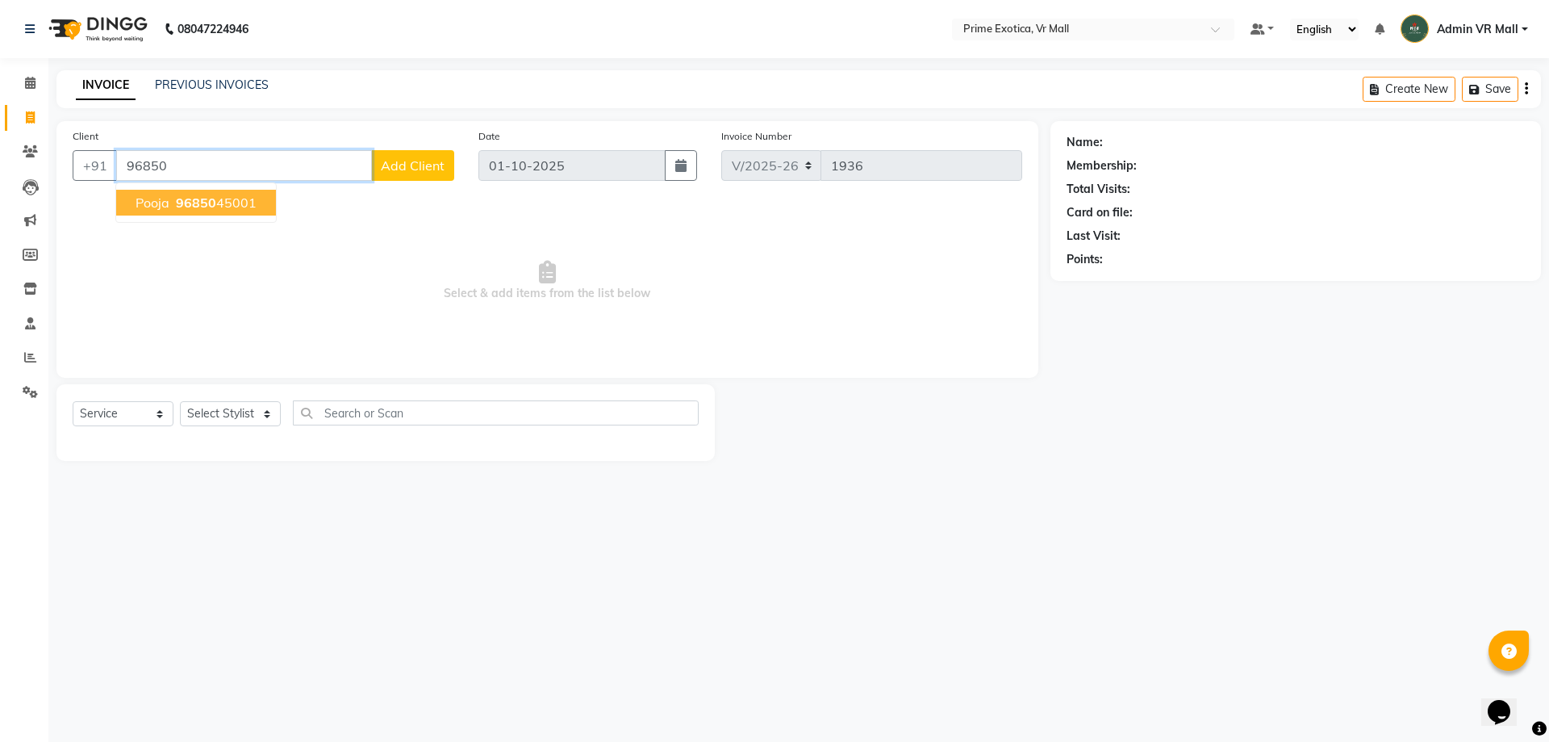
type input "9685045001"
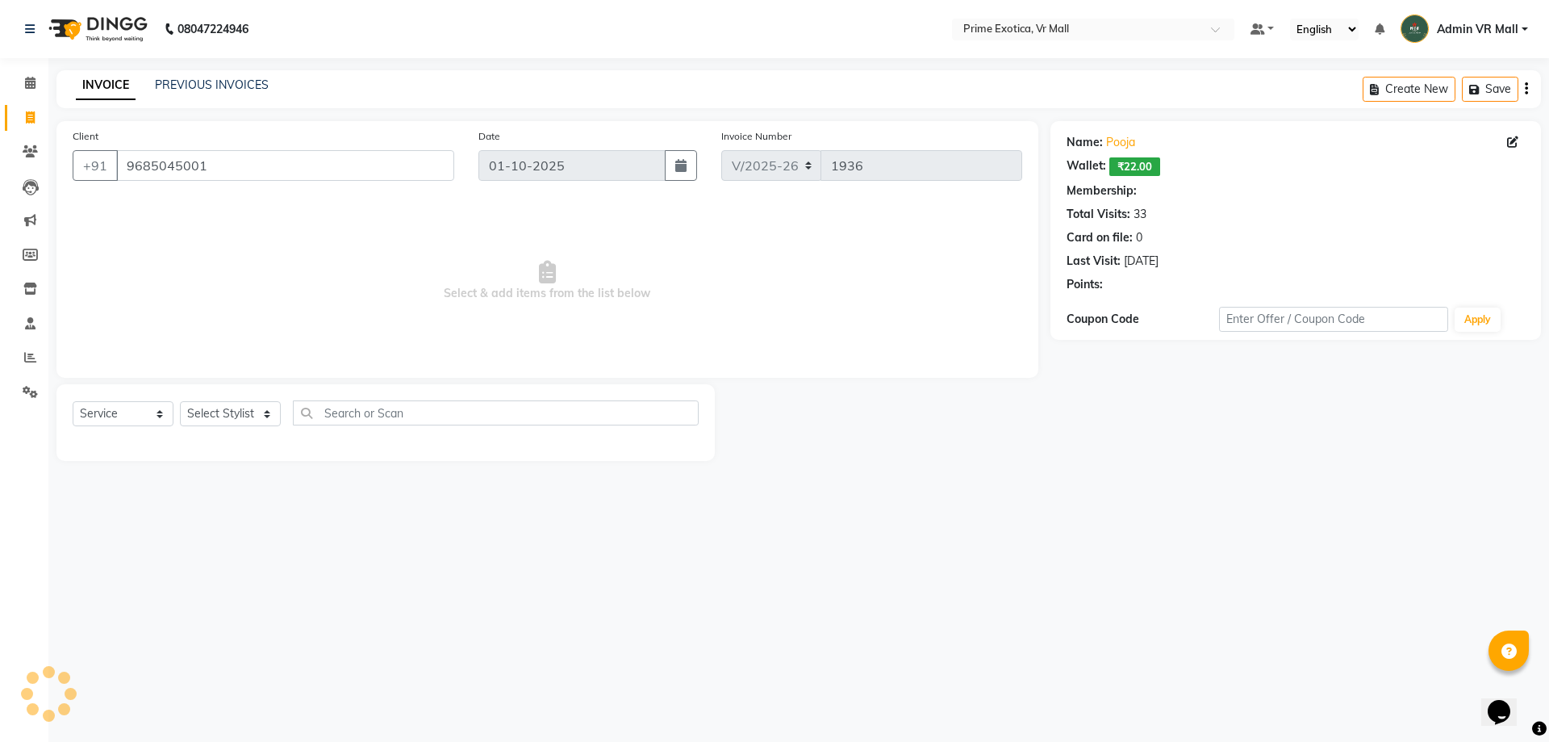
select select "1: Object"
click at [242, 410] on select "Select Stylist abhijeet Admin VR Mall ANGELA S JOHN Archana Gourkar kashish Raj…" at bounding box center [230, 413] width 101 height 25
click at [180, 401] on select "Select Stylist abhijeet Admin VR Mall ANGELA S JOHN Archana Gourkar kashish Raj…" at bounding box center [230, 413] width 101 height 25
click at [249, 433] on div "Select Service Product Membership Package Voucher Prepaid Gift Card Select Styl…" at bounding box center [386, 419] width 626 height 38
click at [244, 419] on select "Select Stylist abhijeet Admin VR Mall ANGELA S JOHN Archana Gourkar kashish Raj…" at bounding box center [230, 413] width 101 height 25
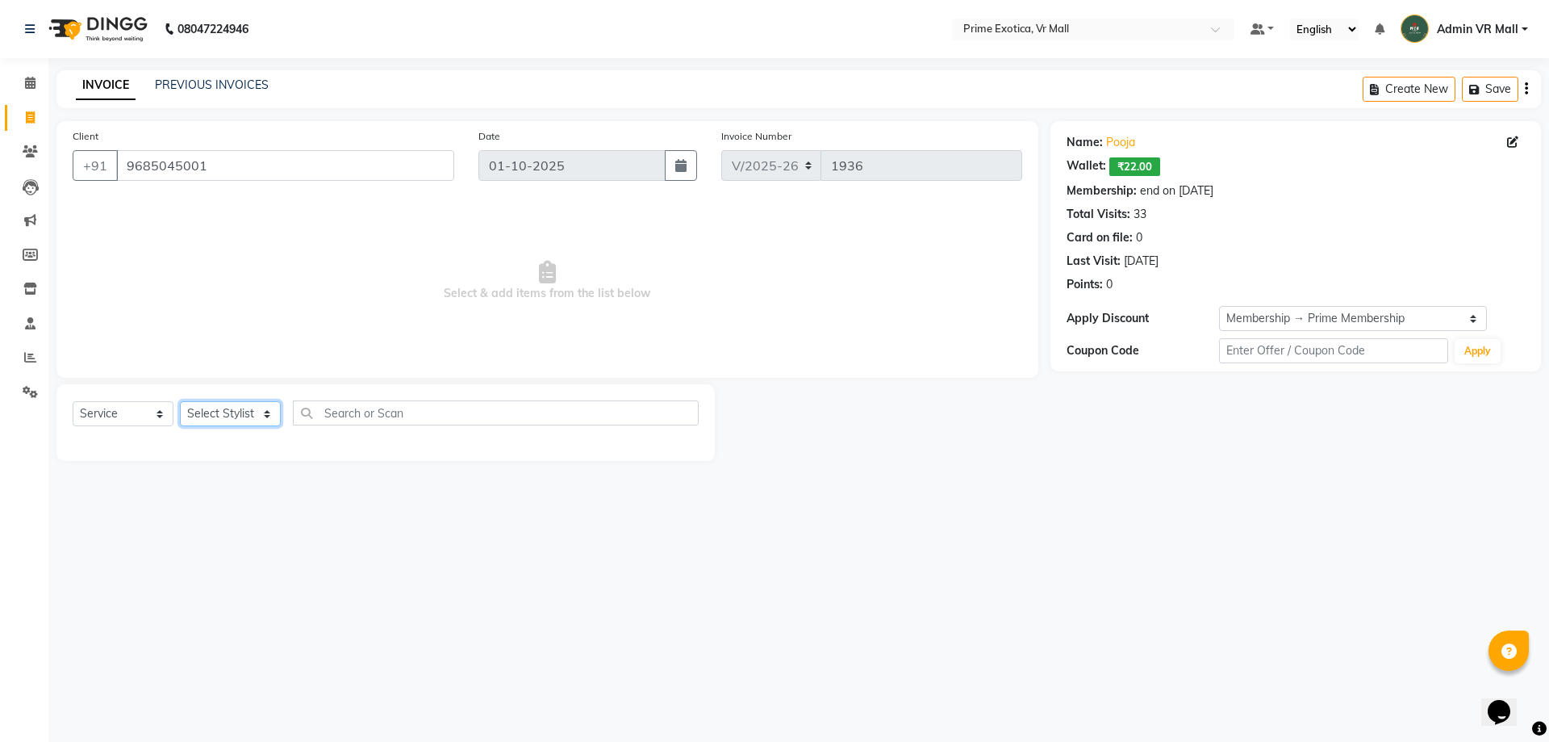
click at [244, 419] on select "Select Stylist abhijeet Admin VR Mall ANGELA S JOHN Archana Gourkar kashish Raj…" at bounding box center [230, 413] width 101 height 25
click at [247, 416] on select "Select Stylist abhijeet Admin VR Mall ANGELA S JOHN Archana Gourkar kashish Raj…" at bounding box center [230, 413] width 101 height 25
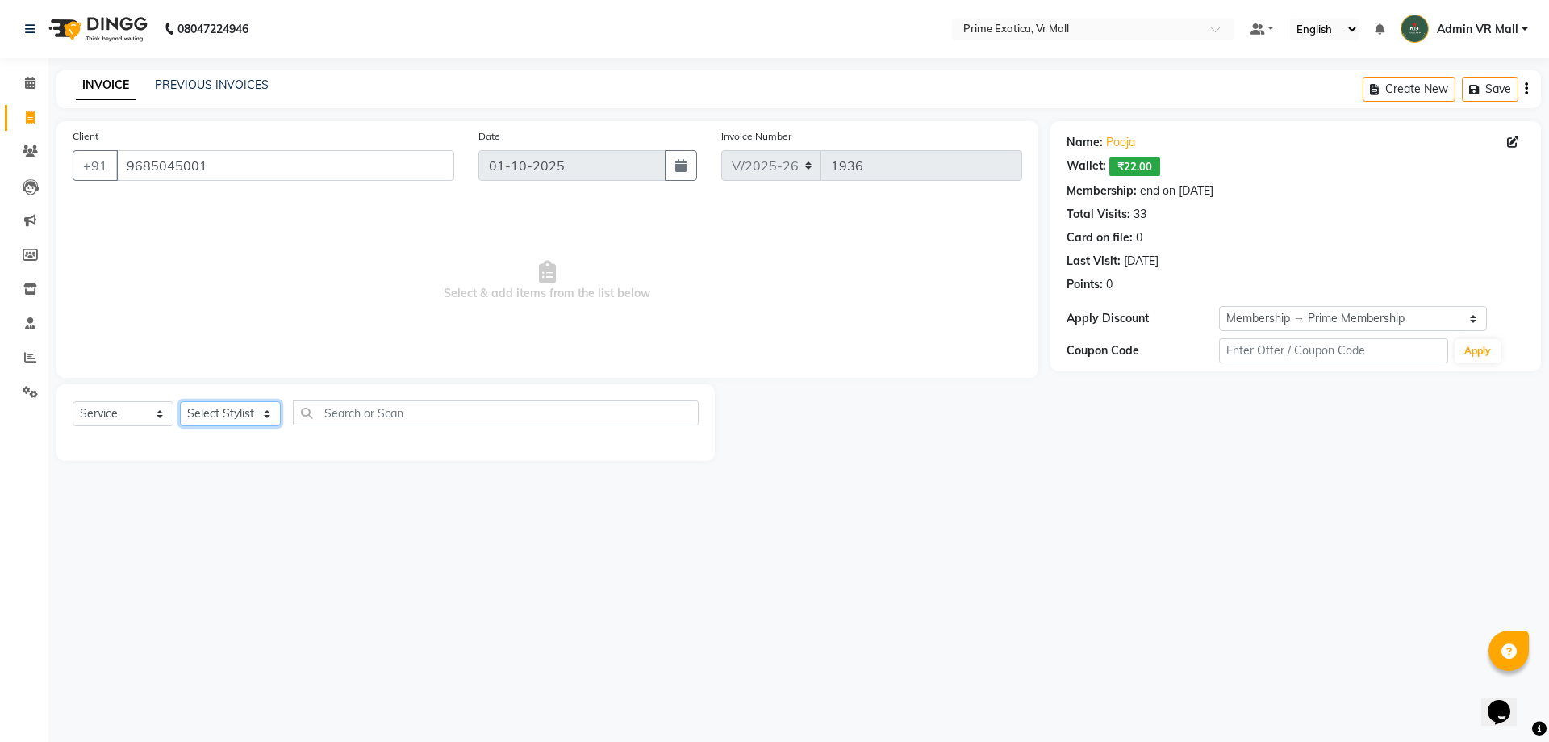
click at [245, 410] on select "Select Stylist abhijeet Admin VR Mall ANGELA S JOHN Archana Gourkar kashish Raj…" at bounding box center [230, 413] width 101 height 25
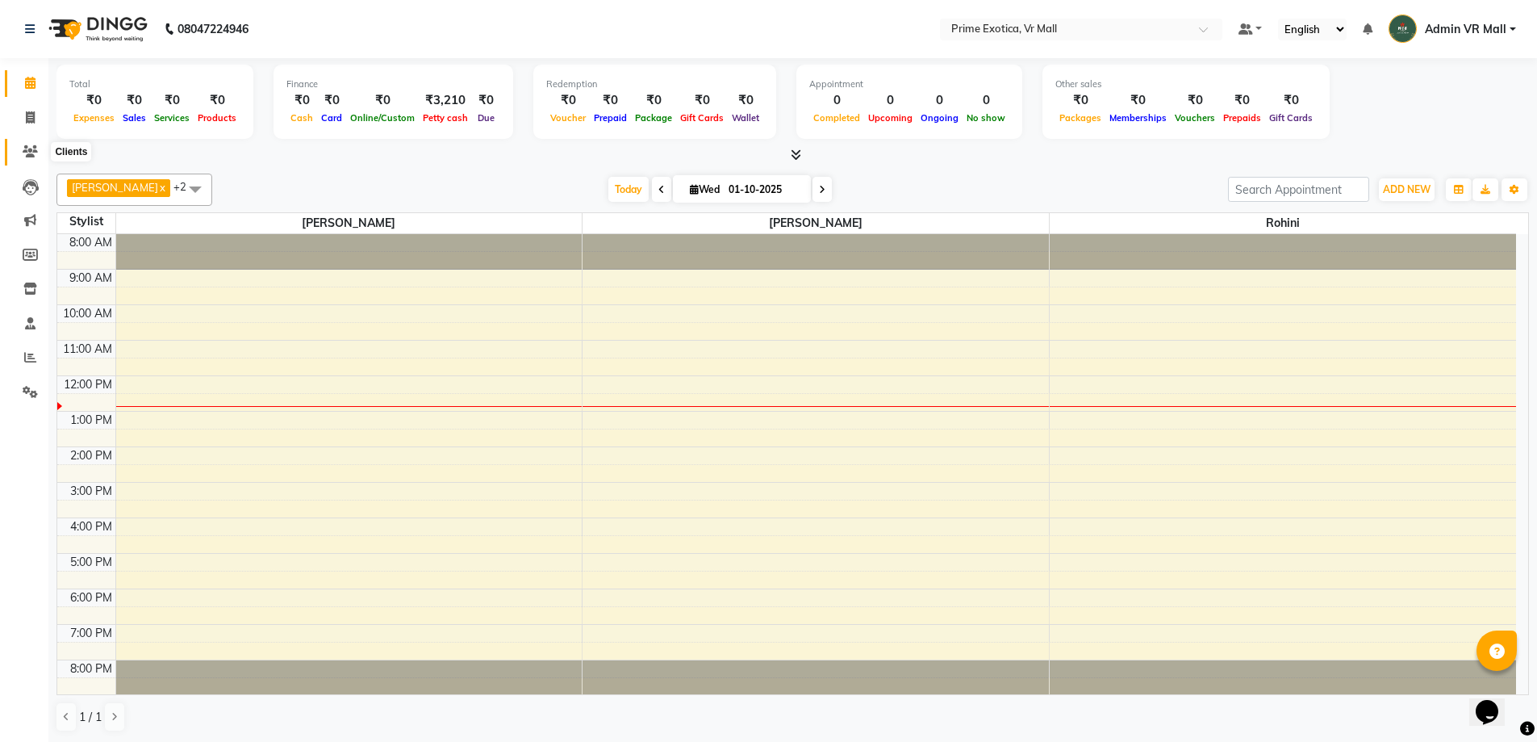
click at [33, 148] on icon at bounding box center [30, 151] width 15 height 12
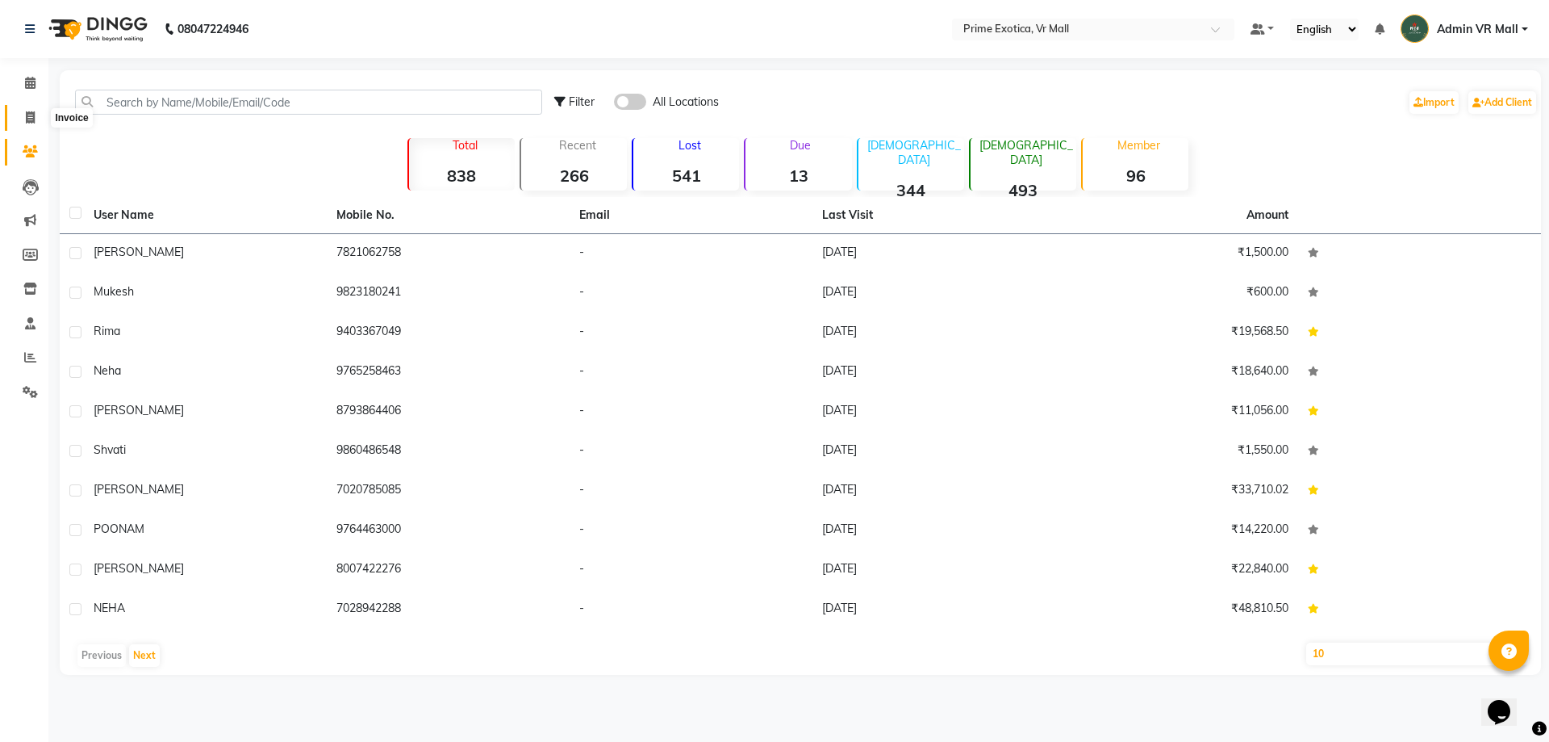
click at [31, 117] on icon at bounding box center [30, 117] width 9 height 12
select select "service"
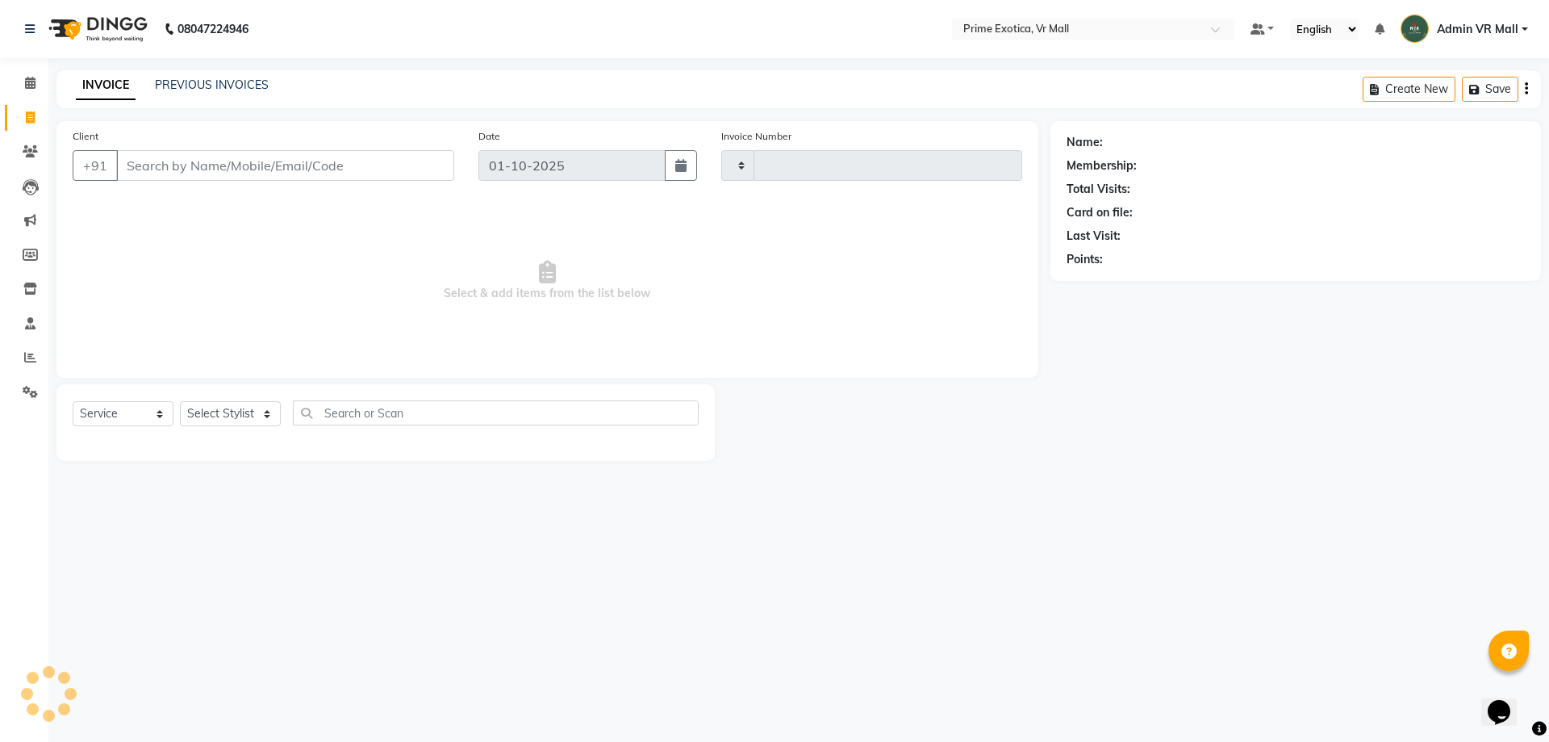
type input "1936"
select select "6077"
click at [217, 405] on select "Select Stylist abhijeet Admin VR Mall AKSHAY RAJENDRRA MANKAR ANGELA S JOHN Arc…" at bounding box center [230, 413] width 101 height 25
click at [213, 406] on select "Select Stylist abhijeet Admin VR Mall AKSHAY RAJENDRRA MANKAR ANGELA S JOHN Arc…" at bounding box center [230, 413] width 101 height 25
click at [243, 409] on select "Select Stylist abhijeet Admin VR Mall AKSHAY RAJENDRRA MANKAR ANGELA S JOHN Arc…" at bounding box center [230, 413] width 101 height 25
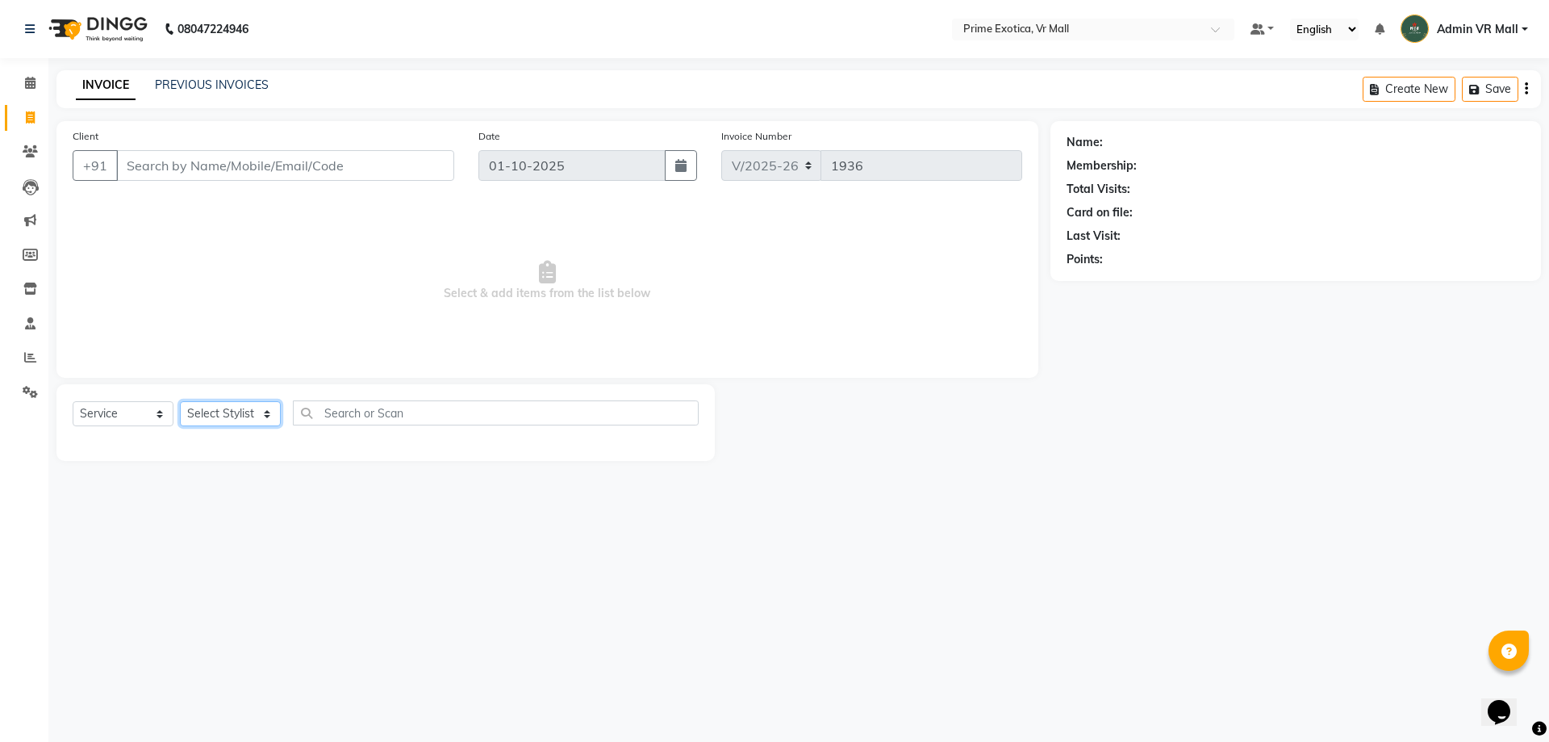
select select "62441"
click at [180, 401] on select "Select Stylist abhijeet Admin VR Mall AKSHAY RAJENDRRA MANKAR ANGELA S JOHN Arc…" at bounding box center [230, 413] width 101 height 25
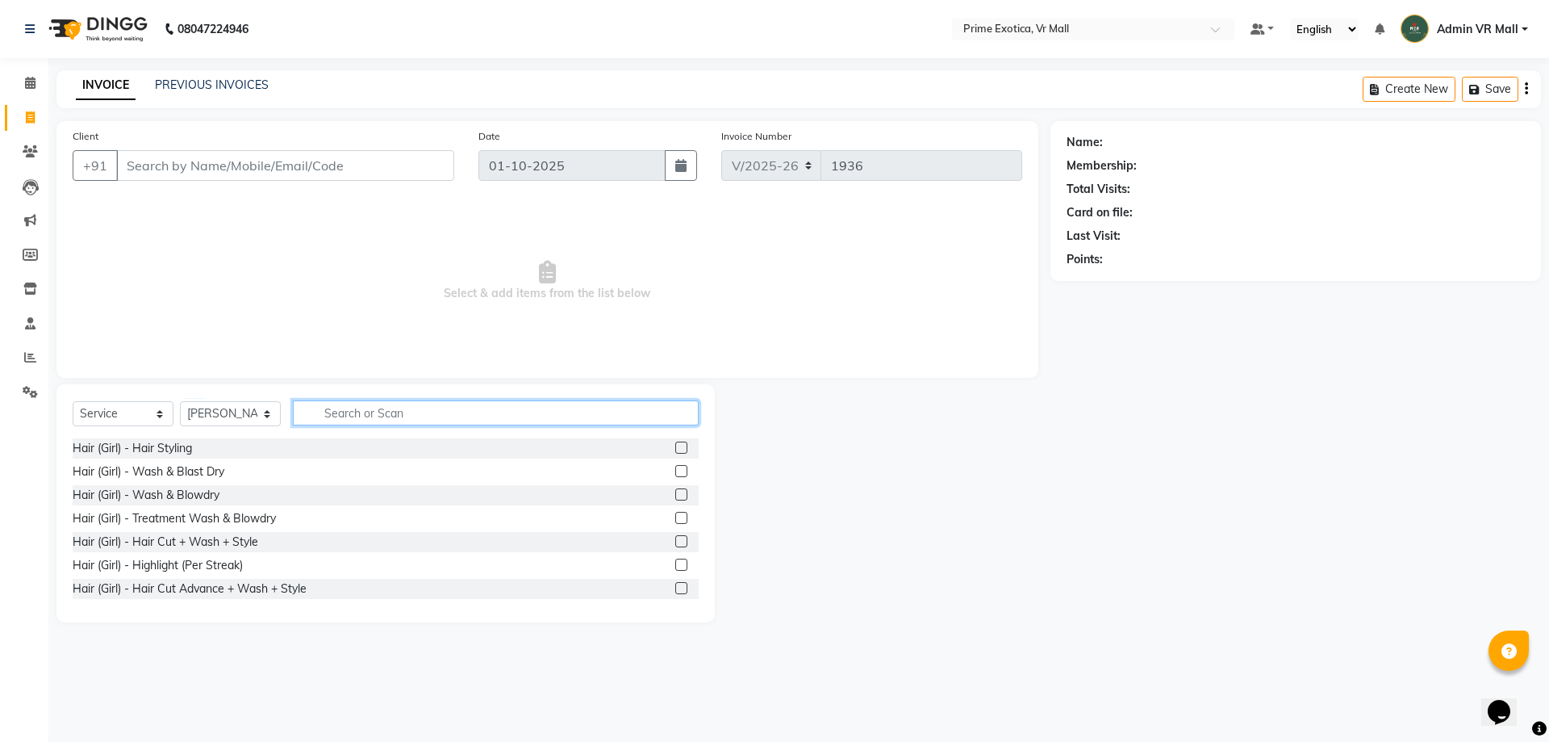
click at [366, 406] on input "text" at bounding box center [496, 412] width 406 height 25
type input "s"
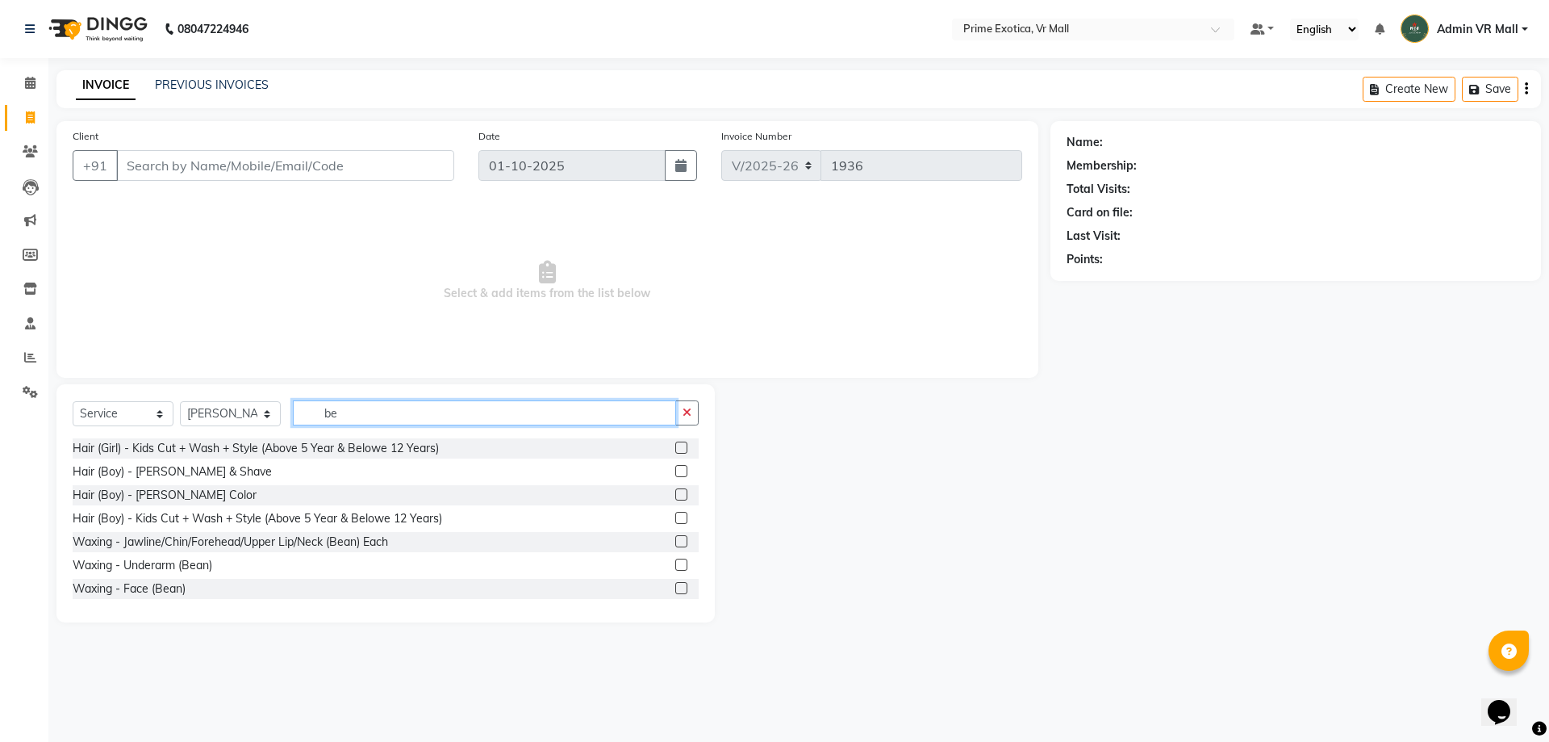
type input "be"
click at [675, 470] on label at bounding box center [681, 471] width 12 height 12
click at [675, 470] on input "checkbox" at bounding box center [680, 471] width 10 height 10
click at [675, 470] on label at bounding box center [681, 471] width 12 height 12
click at [675, 470] on input "checkbox" at bounding box center [680, 471] width 10 height 10
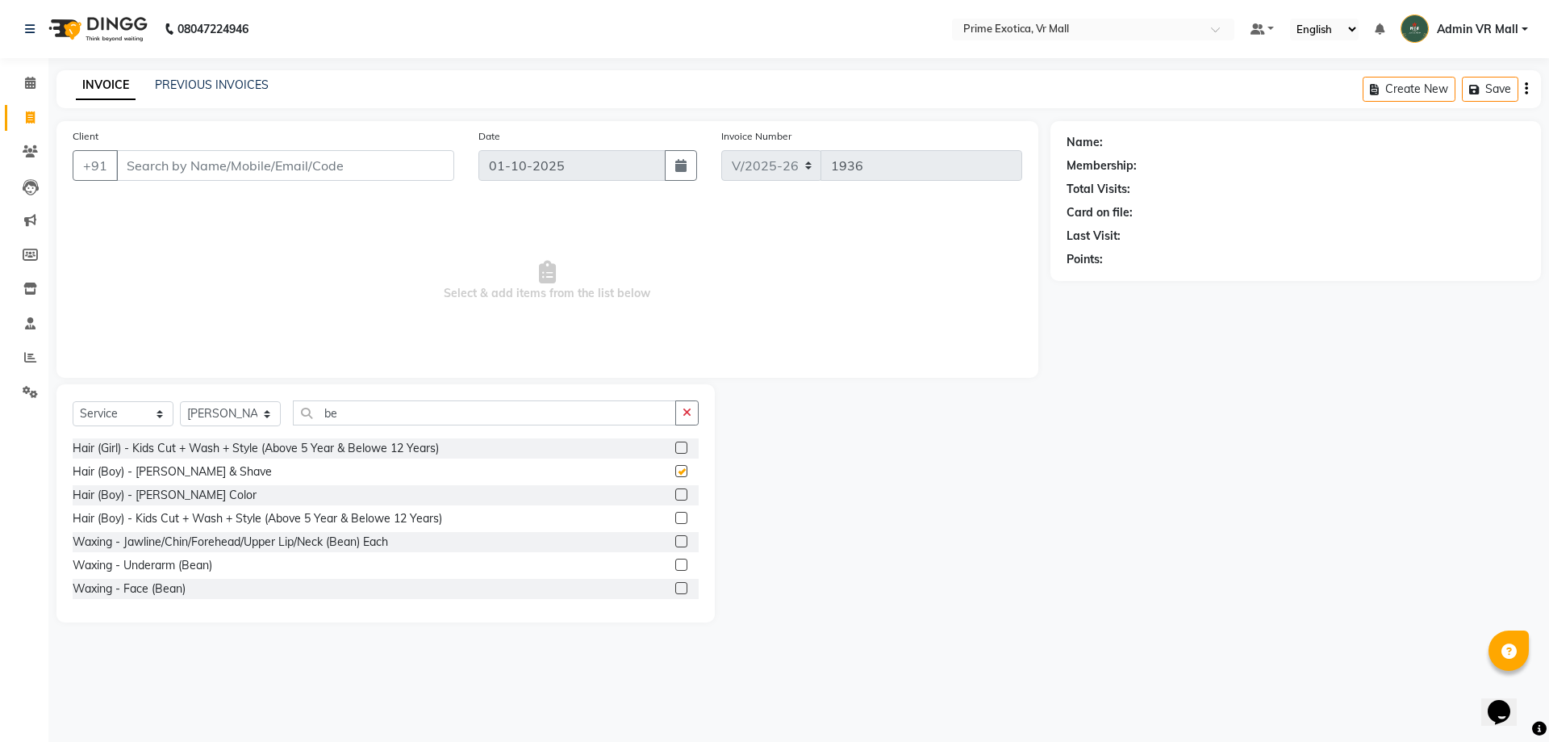
checkbox input "false"
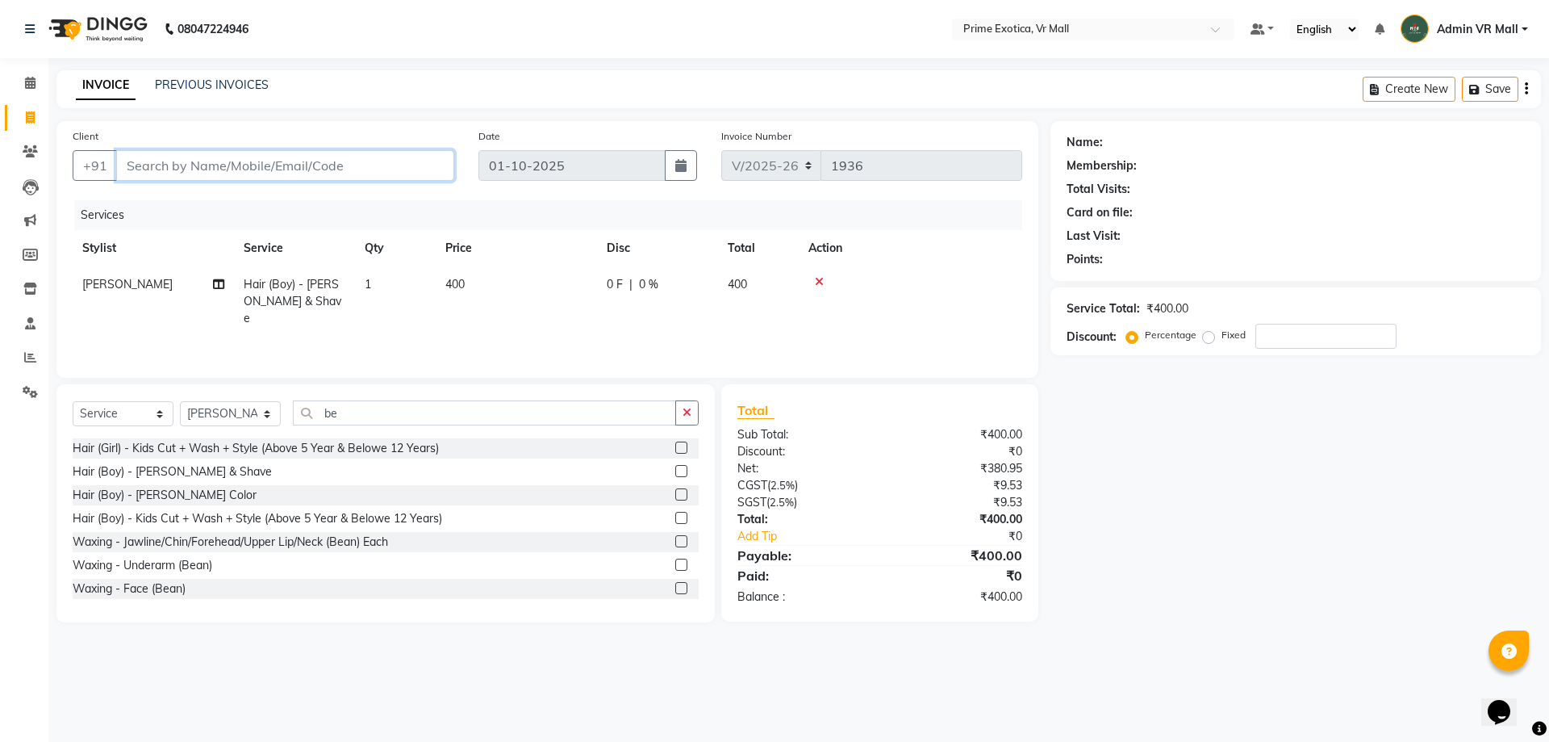
click at [371, 160] on input "Client" at bounding box center [285, 165] width 338 height 31
type input "9"
type input "0"
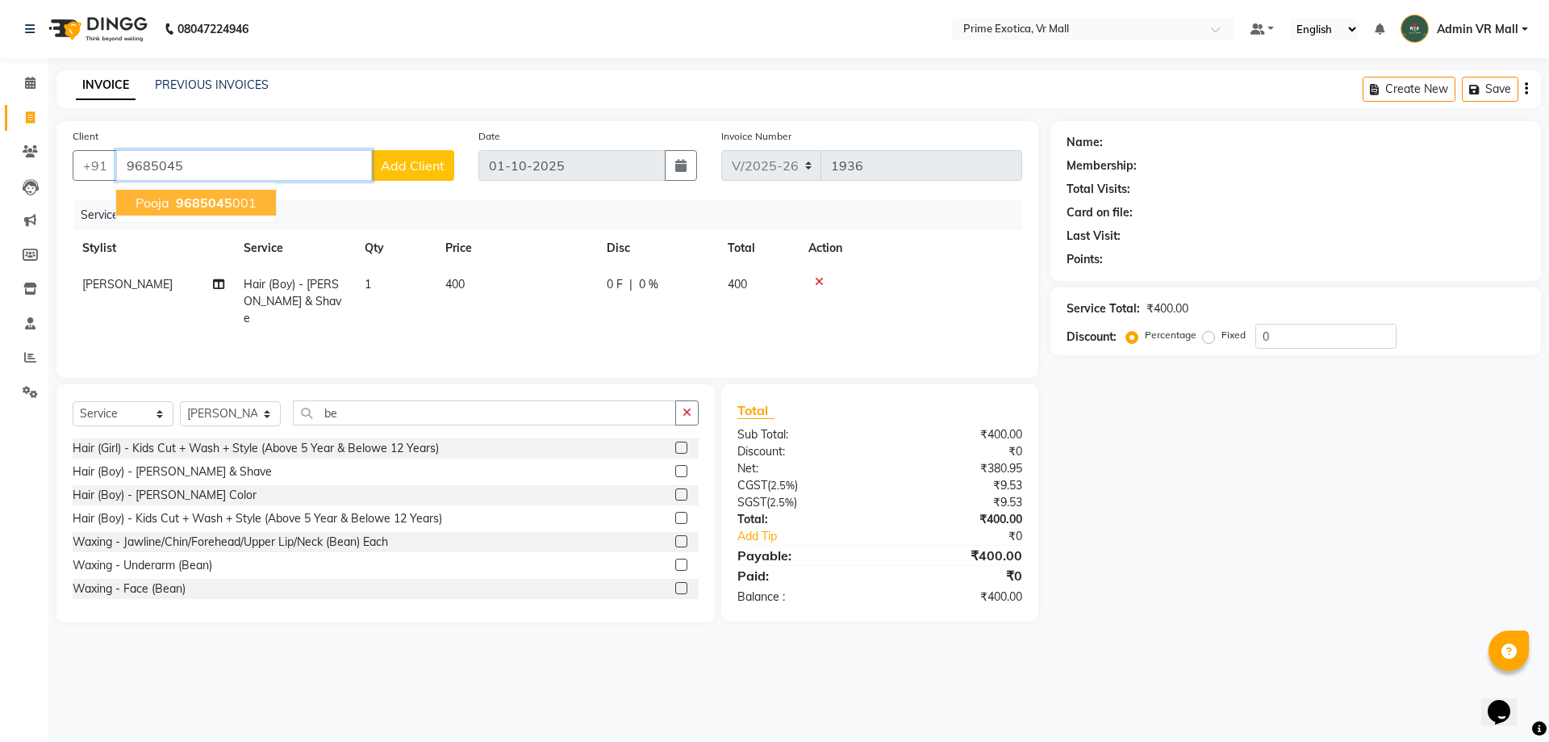
click at [240, 207] on ngb-highlight "9685045 001" at bounding box center [215, 202] width 84 height 16
type input "9685045001"
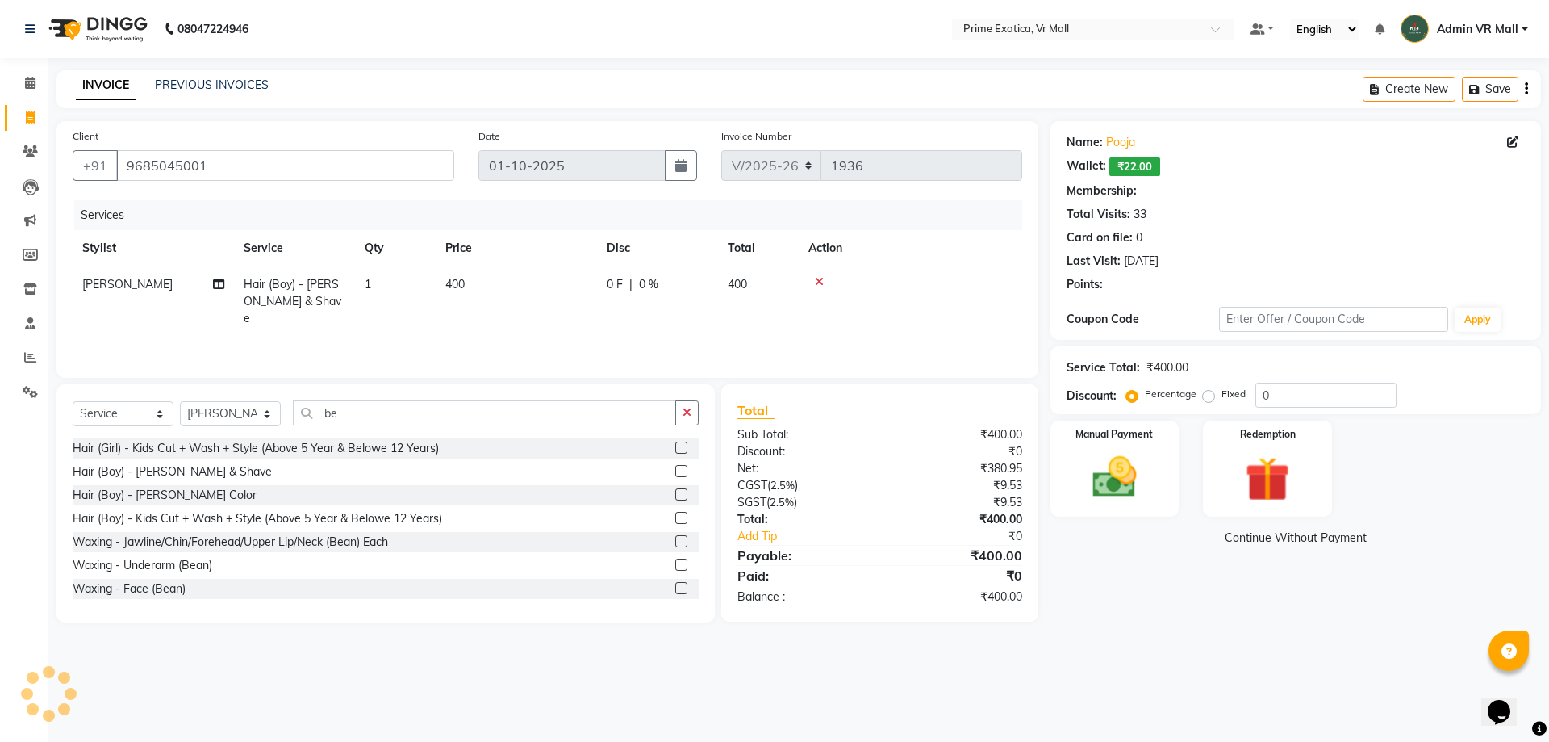
select select "1: Object"
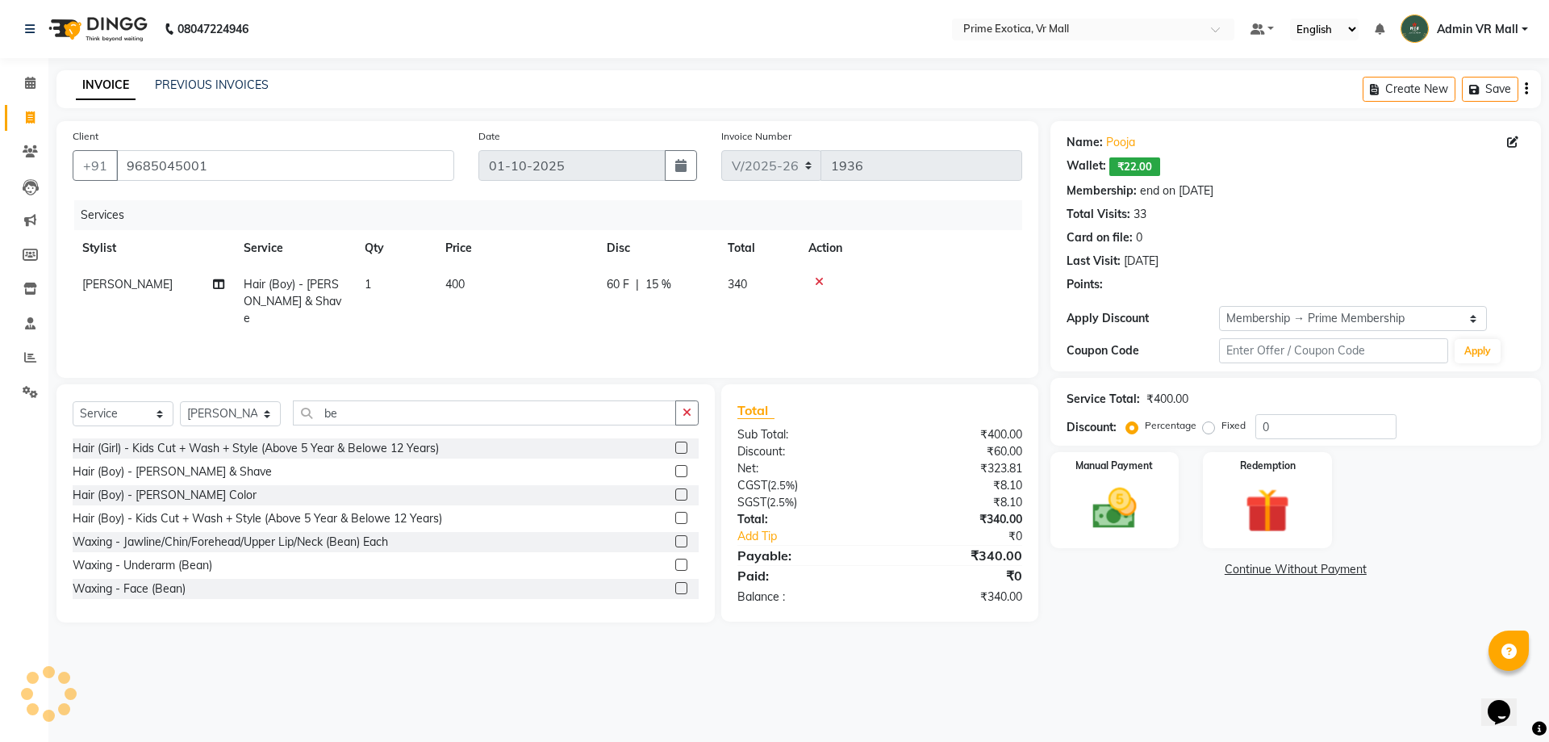
type input "15"
click at [491, 283] on td "400" at bounding box center [516, 301] width 161 height 70
select select "62441"
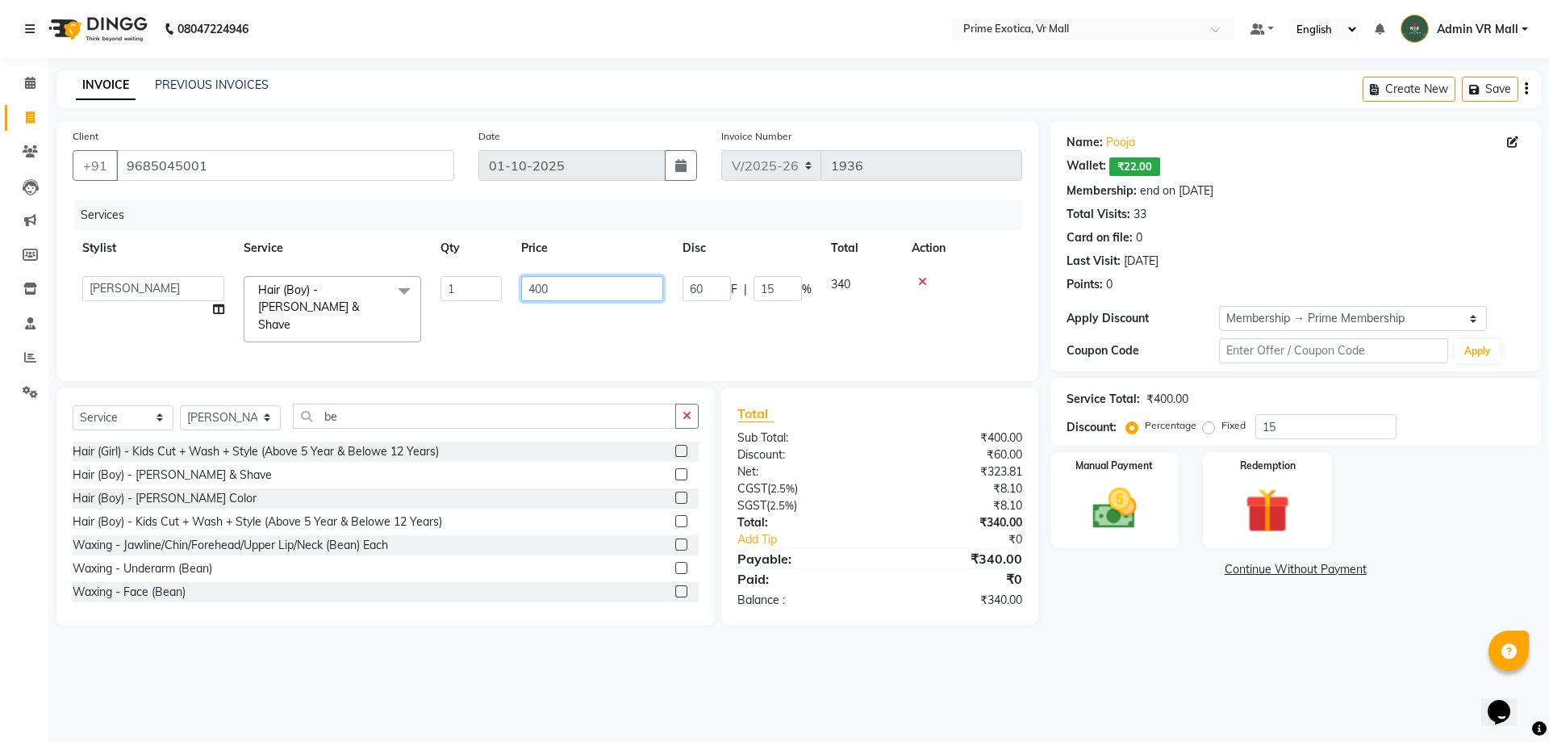
click at [546, 285] on input "400" at bounding box center [592, 288] width 142 height 25
type input "4"
type input "200"
click at [1281, 671] on div "08047224946 Select Location × Prime Exotica, Vr Mall Default Panel My Panel Eng…" at bounding box center [774, 371] width 1549 height 742
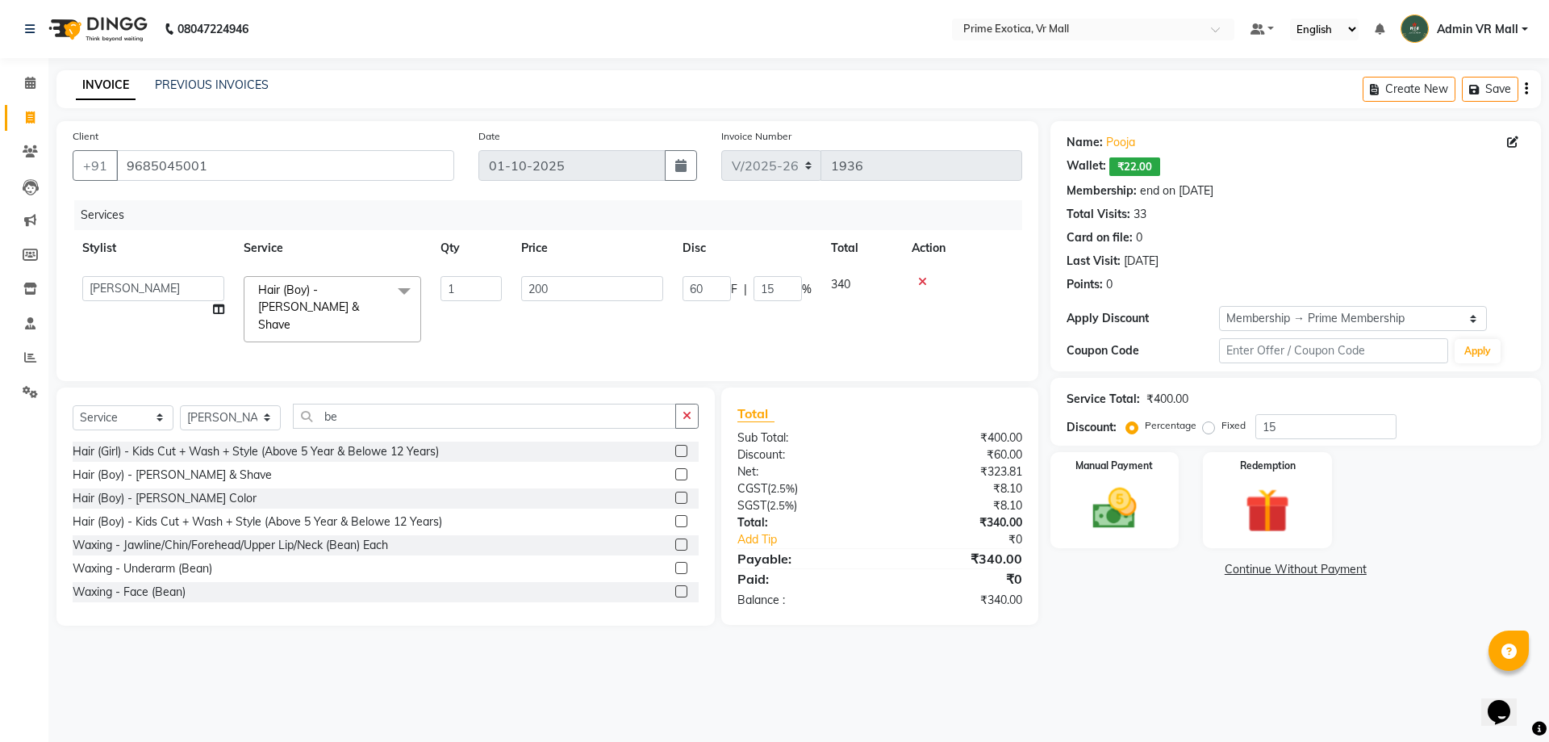
click at [1281, 671] on div "08047224946 Select Location × Prime Exotica, Vr Mall Default Panel My Panel Eng…" at bounding box center [774, 371] width 1549 height 742
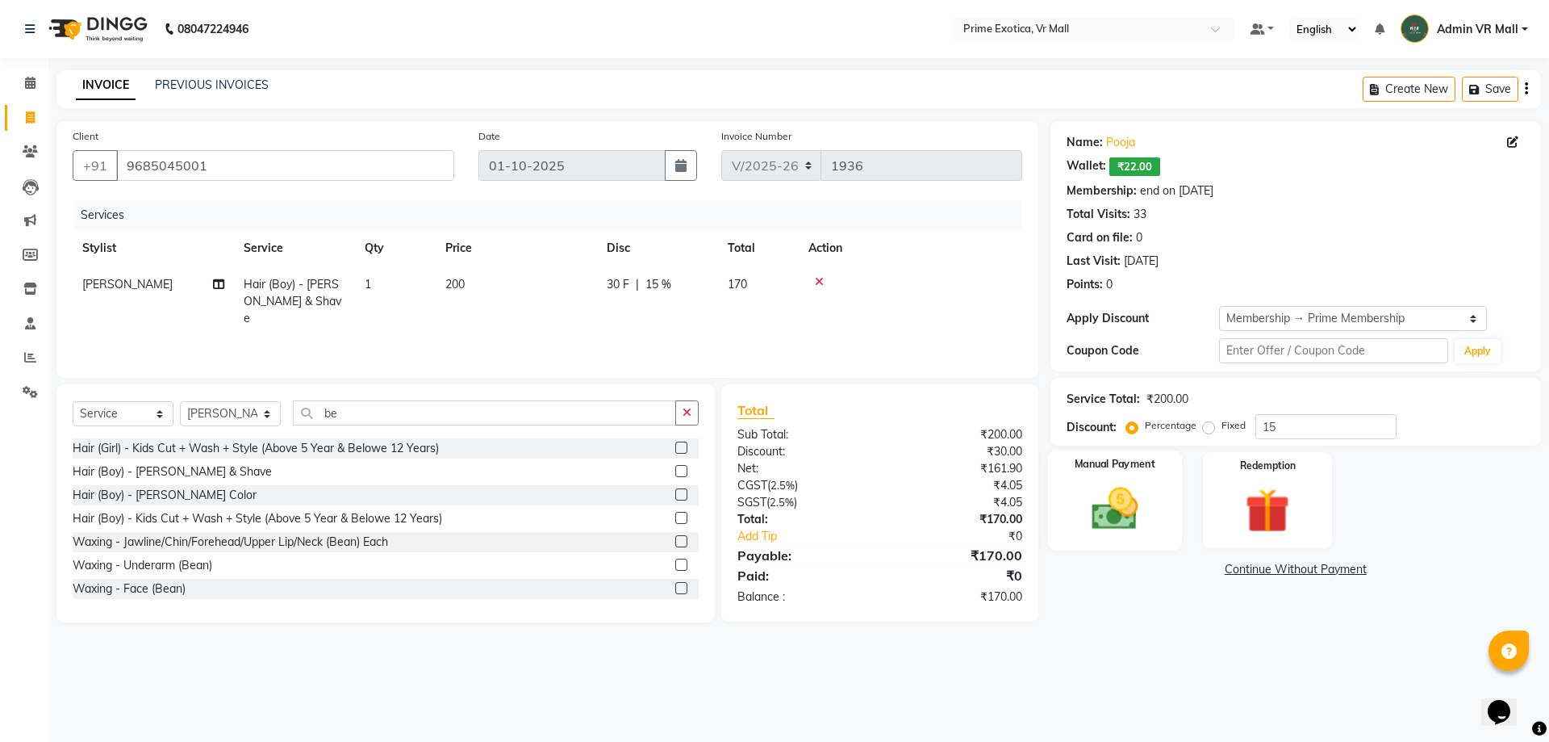
click at [1103, 495] on img at bounding box center [1114, 508] width 75 height 53
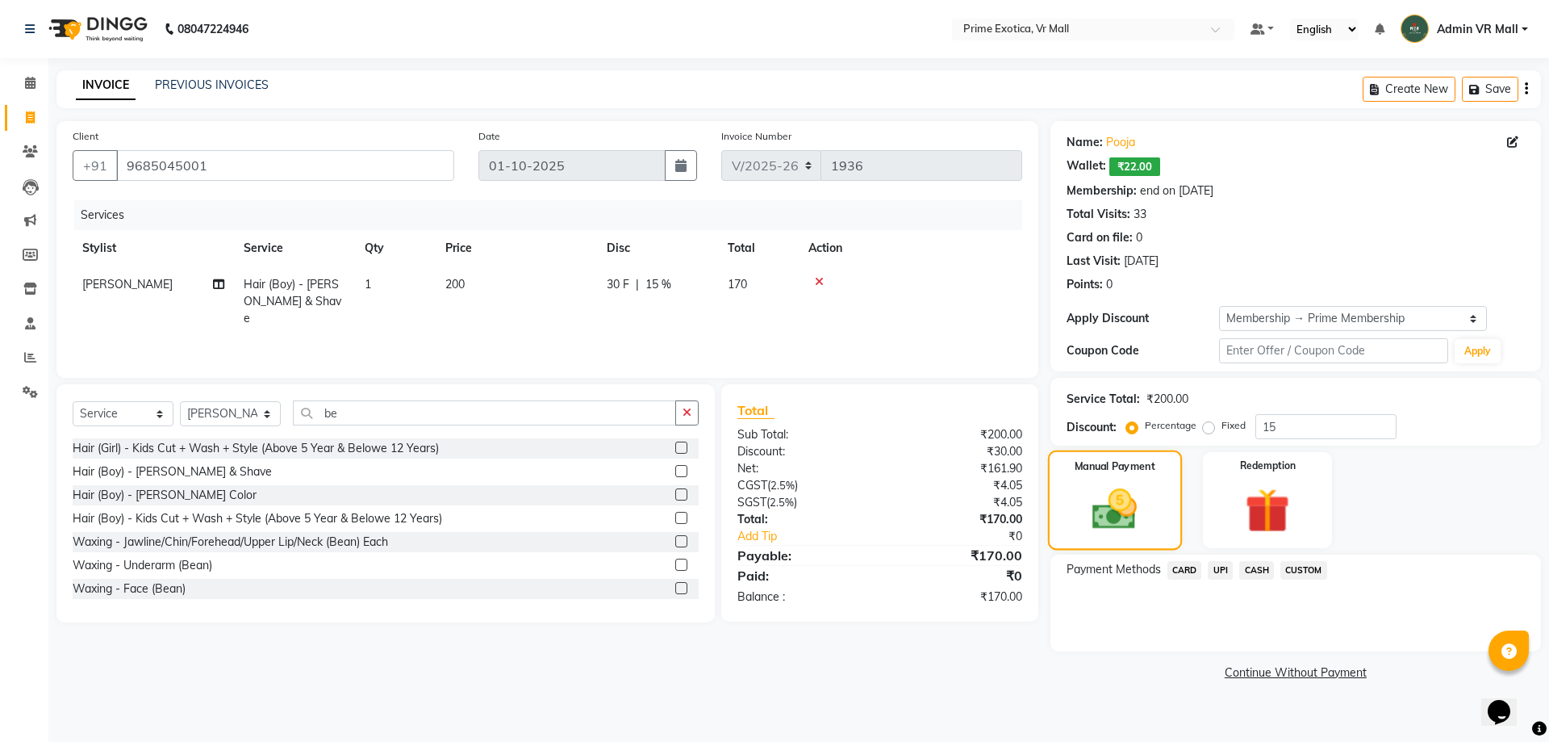
click at [1103, 495] on img at bounding box center [1114, 509] width 73 height 52
click at [1260, 569] on span "CASH" at bounding box center [1256, 570] width 35 height 19
click at [1260, 566] on span "CASH" at bounding box center [1256, 570] width 35 height 19
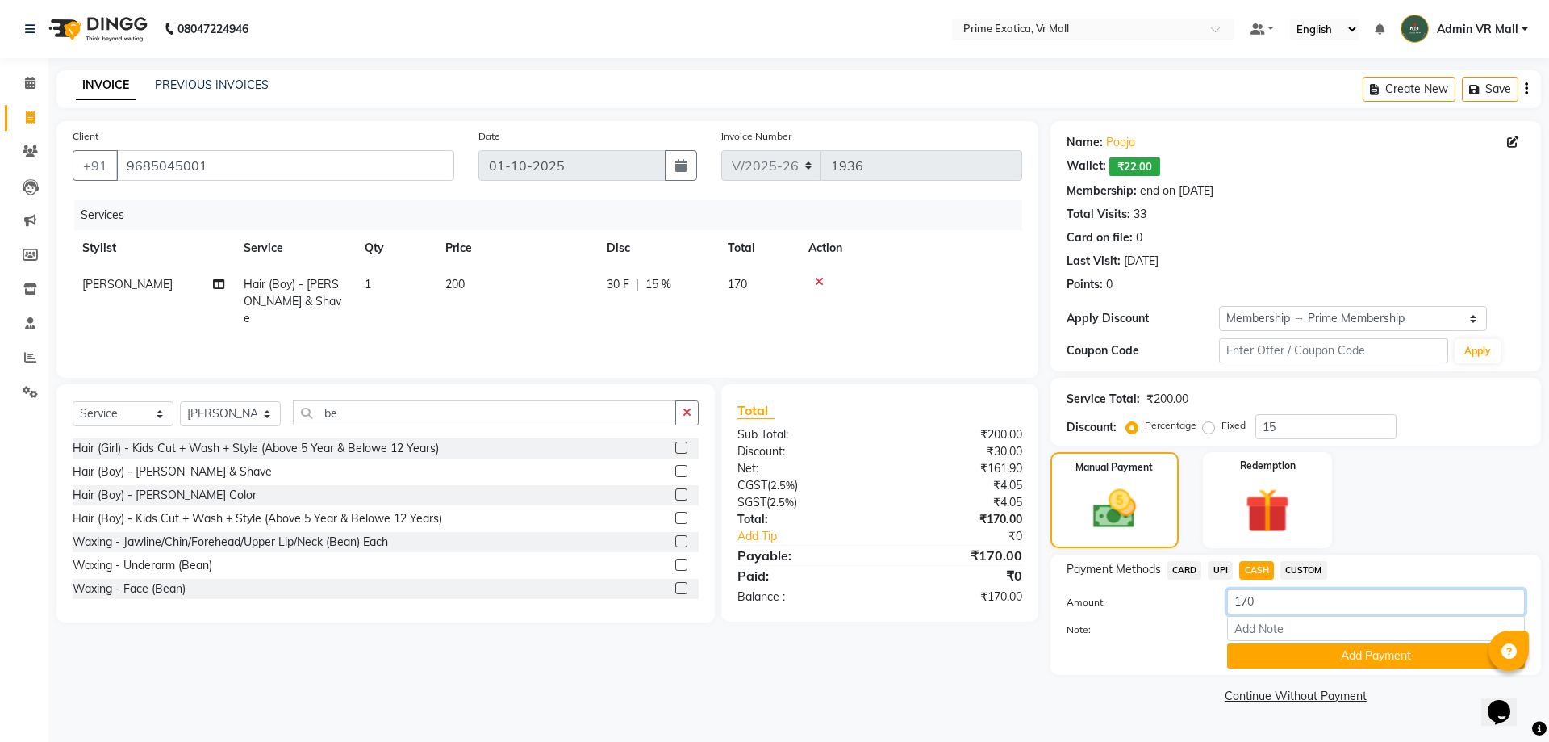
click at [1267, 599] on input "170" at bounding box center [1376, 601] width 298 height 25
type input "1"
type input "200"
click at [1306, 660] on button "Add Payment" at bounding box center [1376, 655] width 298 height 25
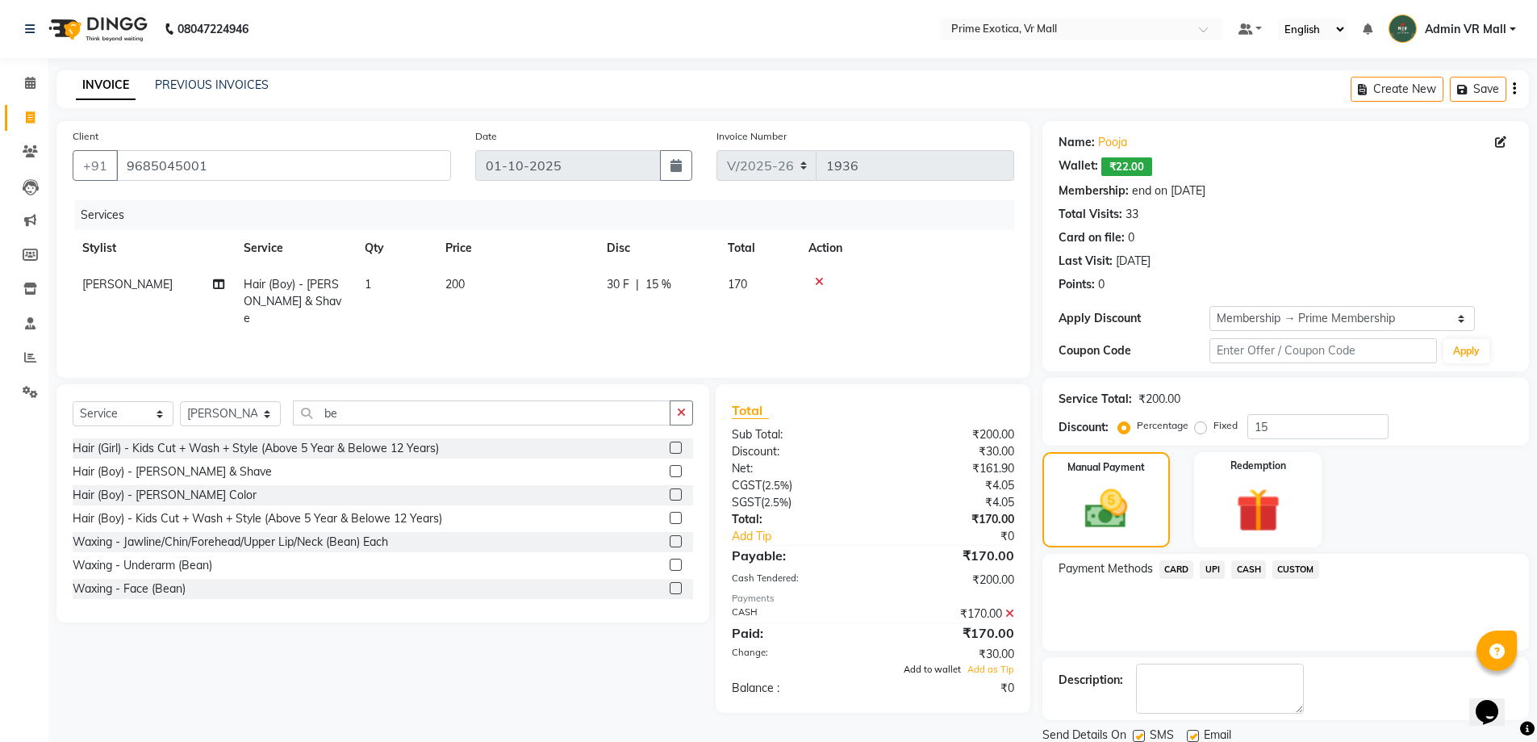
click at [934, 667] on span "Add to wallet" at bounding box center [932, 668] width 57 height 11
click at [934, 679] on div "₹0" at bounding box center [949, 687] width 153 height 17
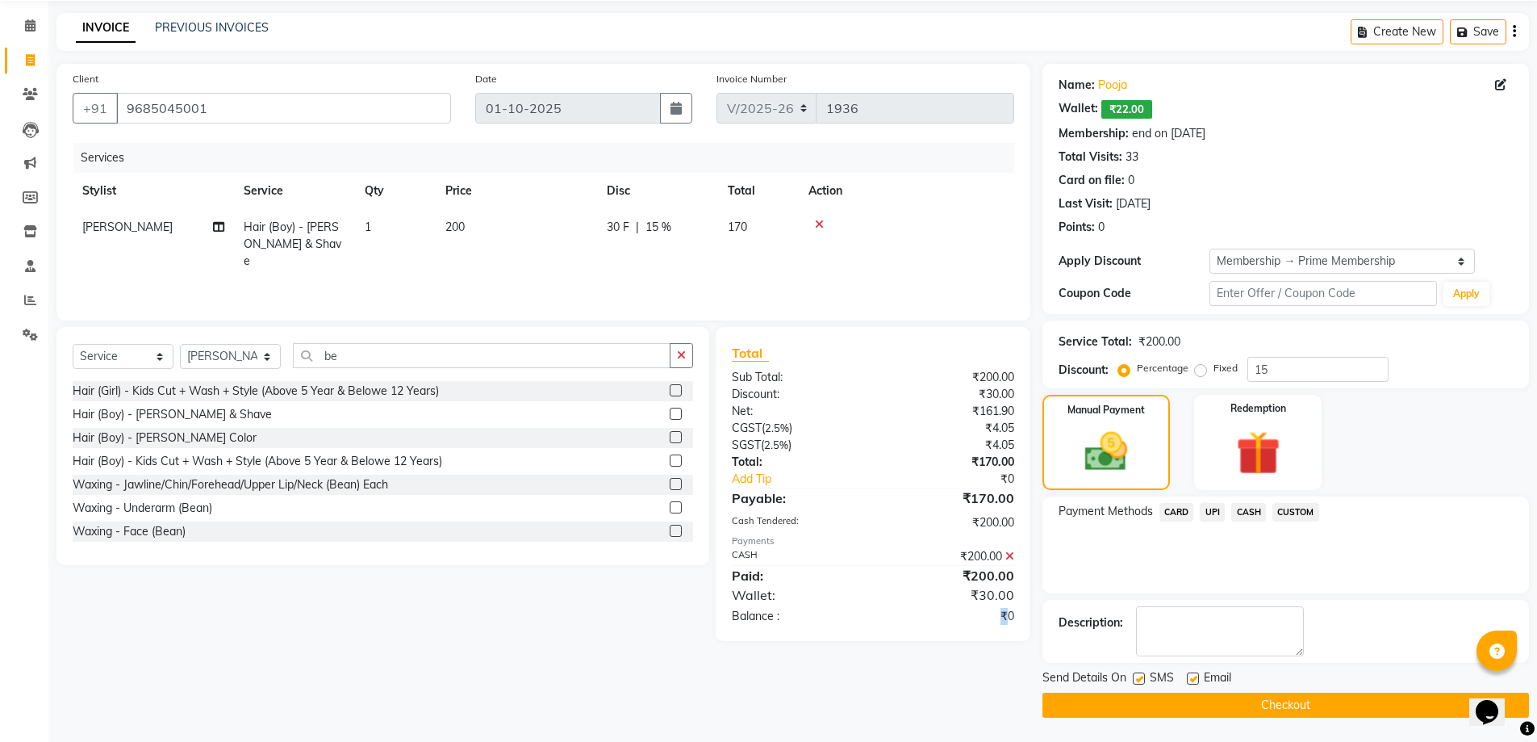
click at [1264, 700] on button "Checkout" at bounding box center [1286, 704] width 487 height 25
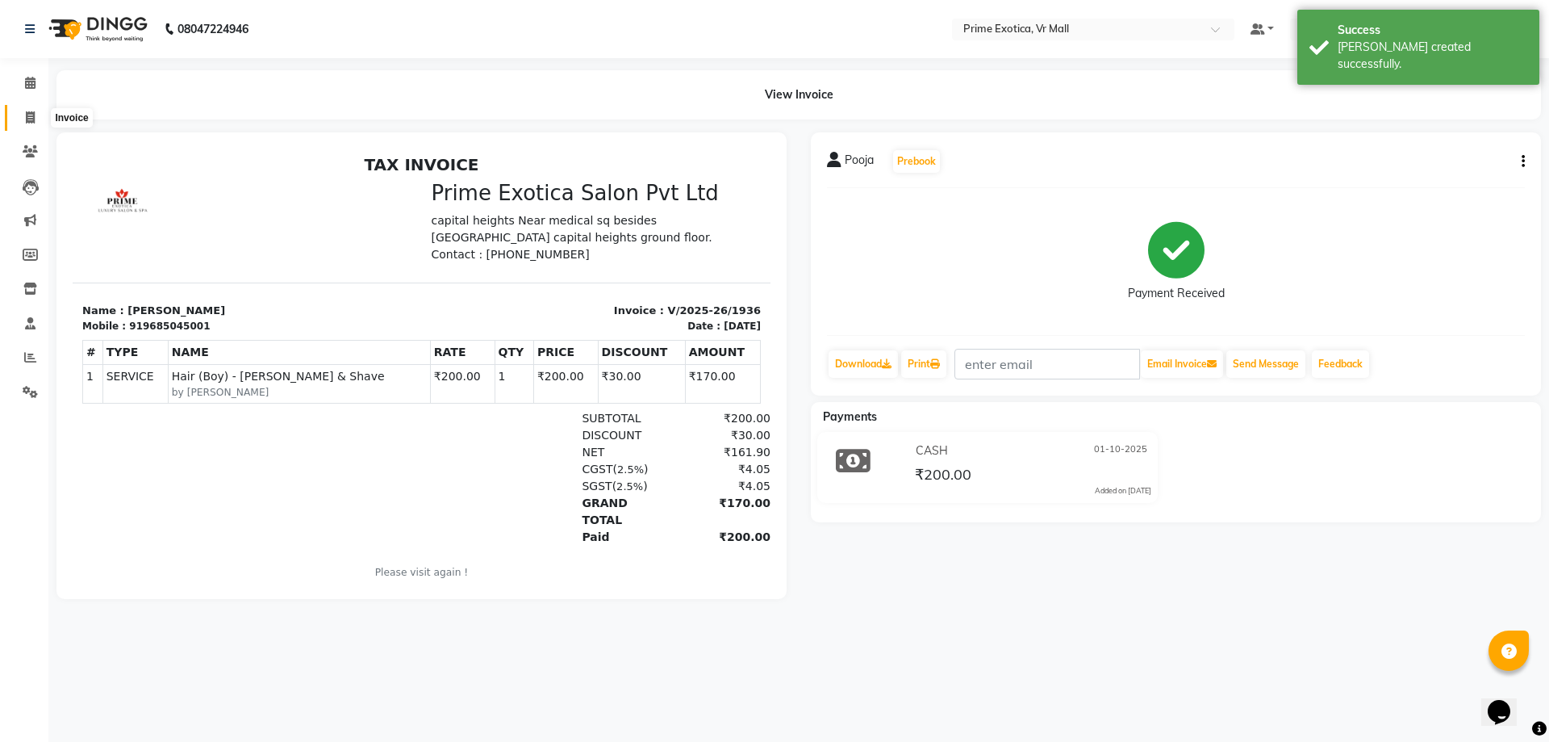
click at [27, 115] on icon at bounding box center [30, 117] width 9 height 12
select select "6077"
select select "service"
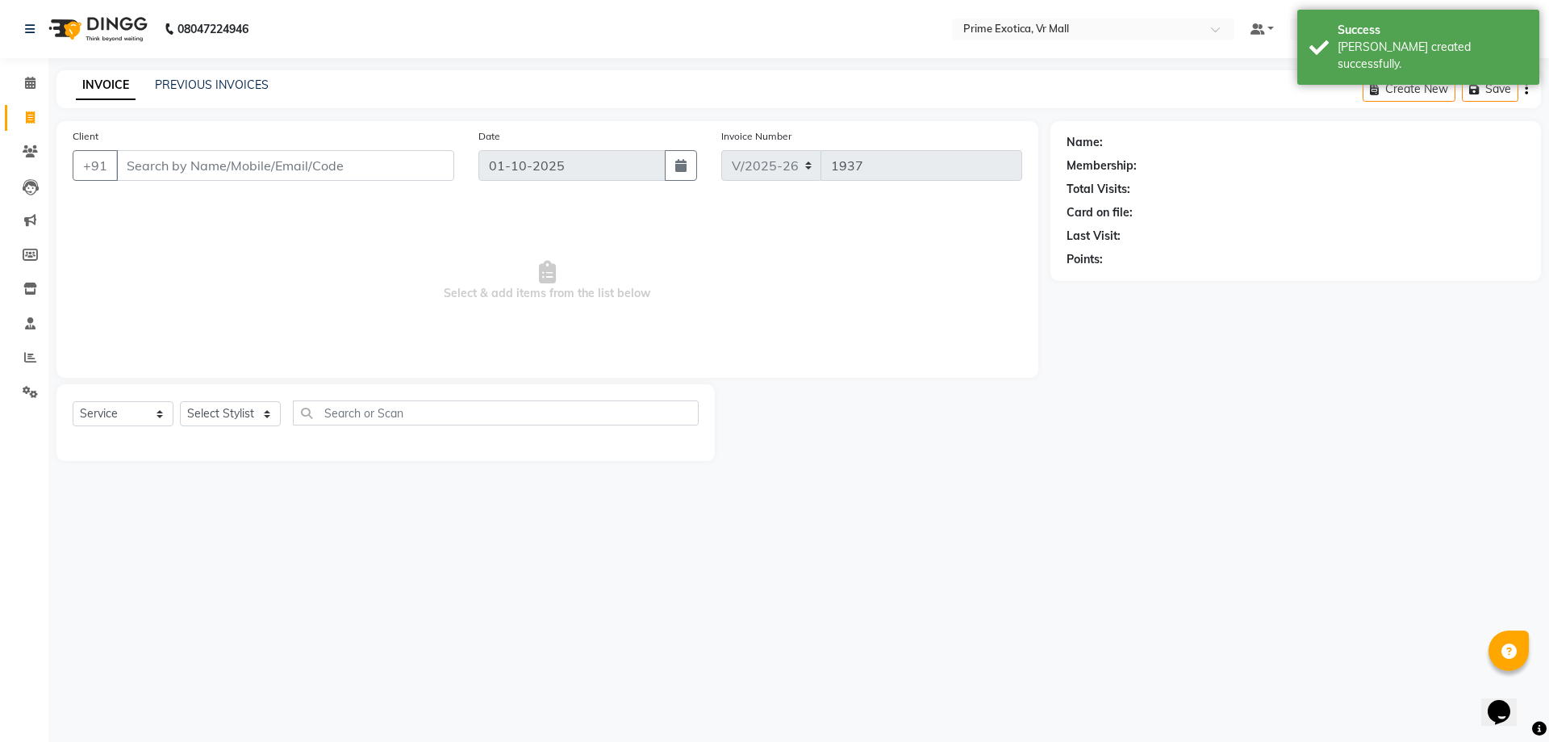
click at [159, 164] on input "Client" at bounding box center [285, 165] width 338 height 31
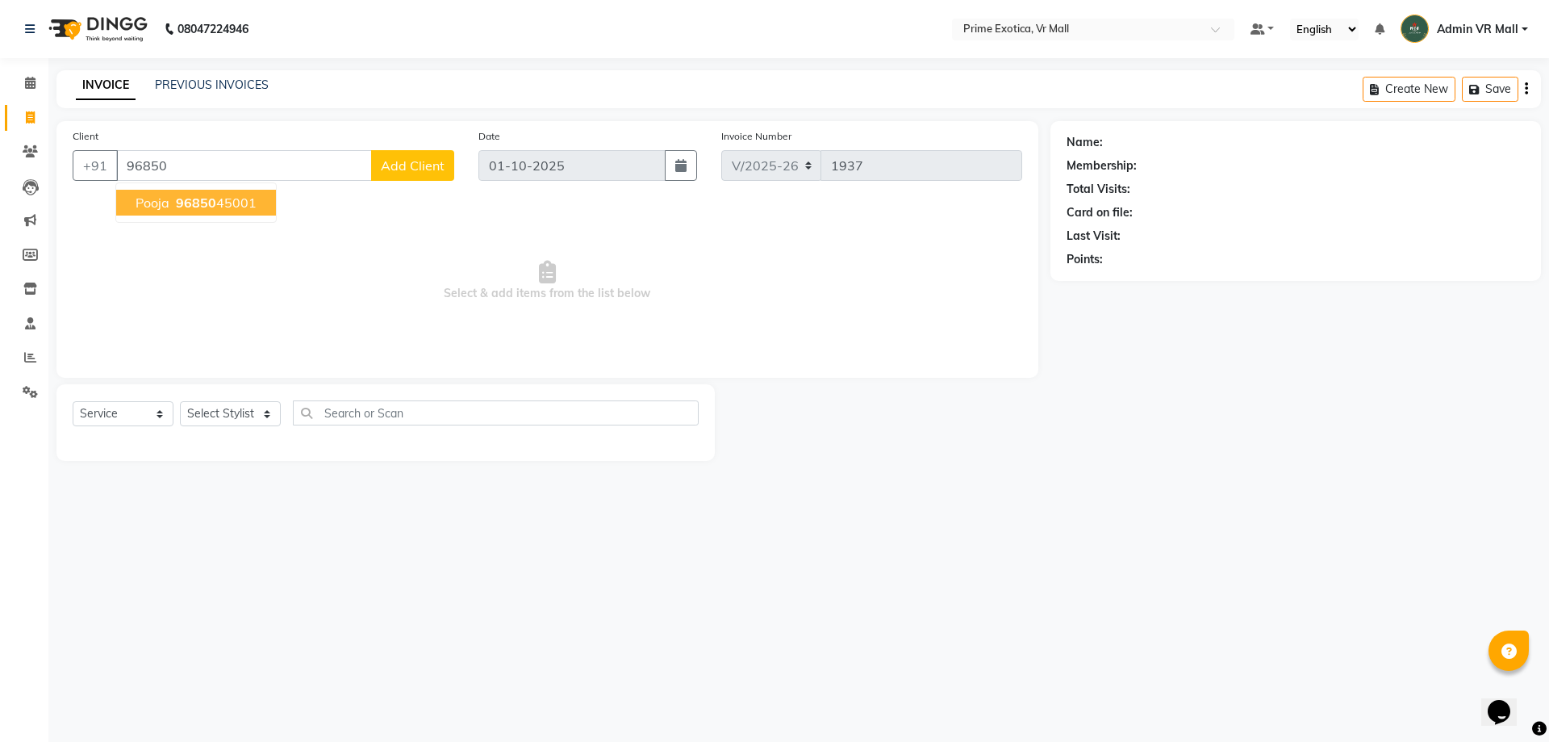
click at [202, 204] on span "96850" at bounding box center [196, 202] width 40 height 16
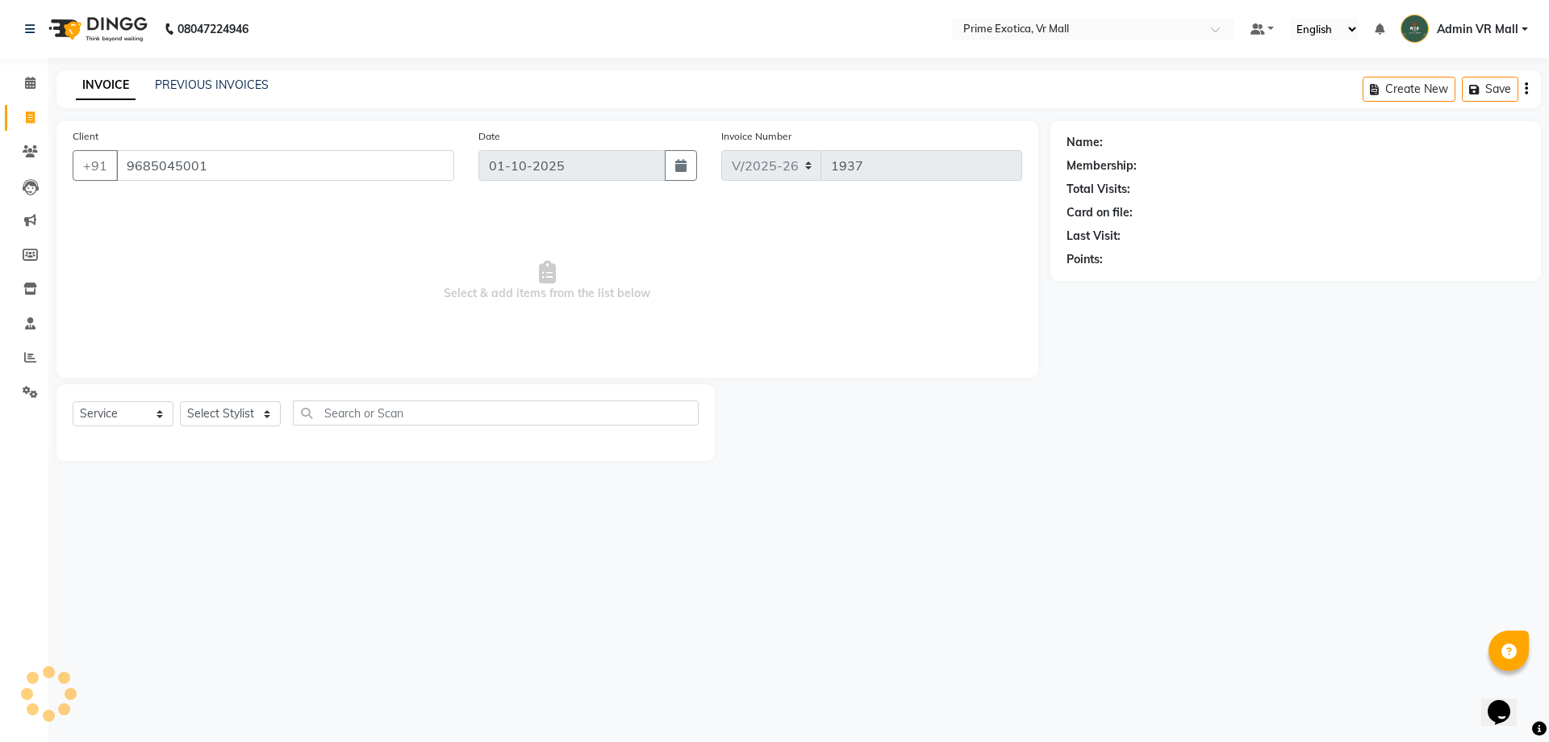
type input "9685045001"
select select "1: Object"
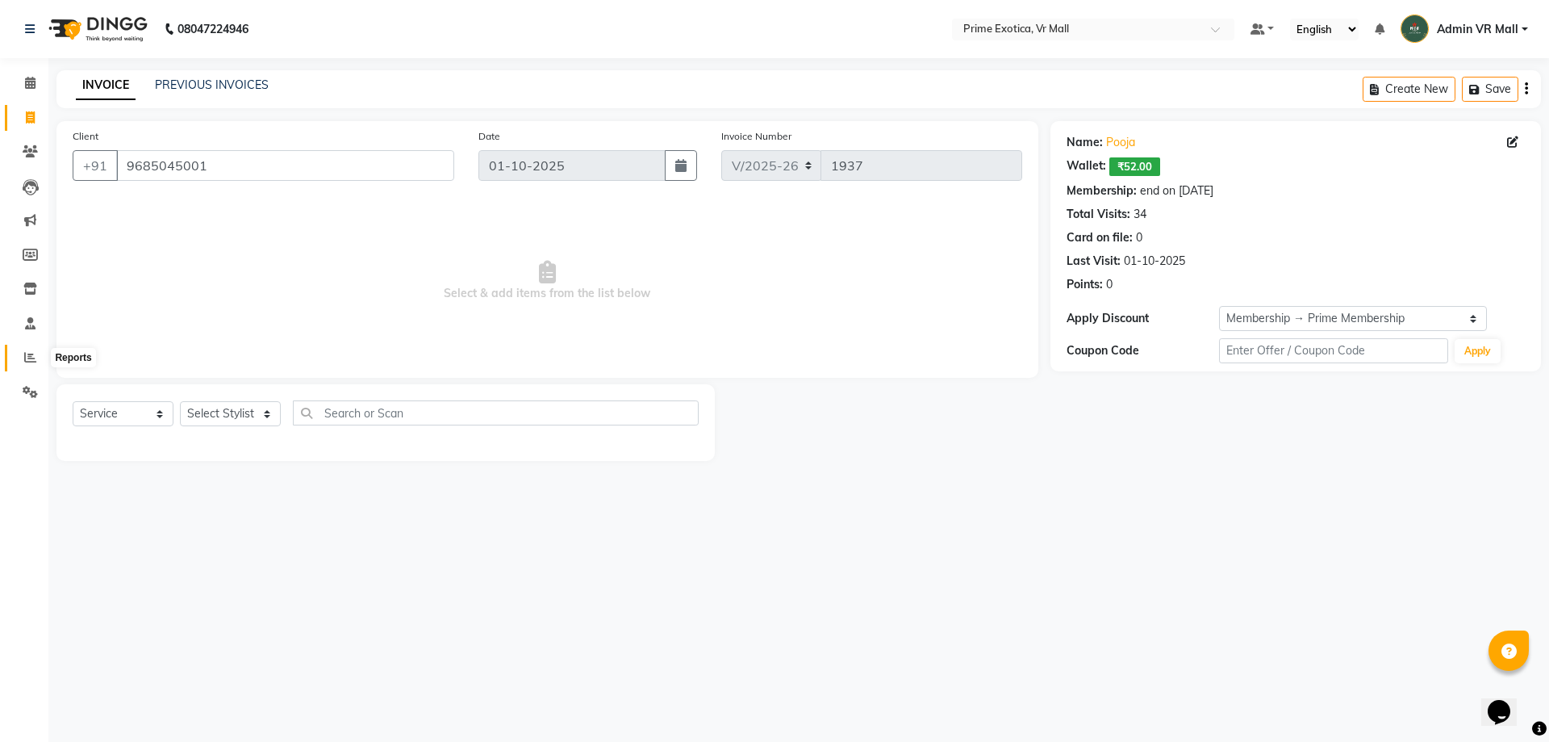
click at [36, 356] on icon at bounding box center [30, 357] width 12 height 12
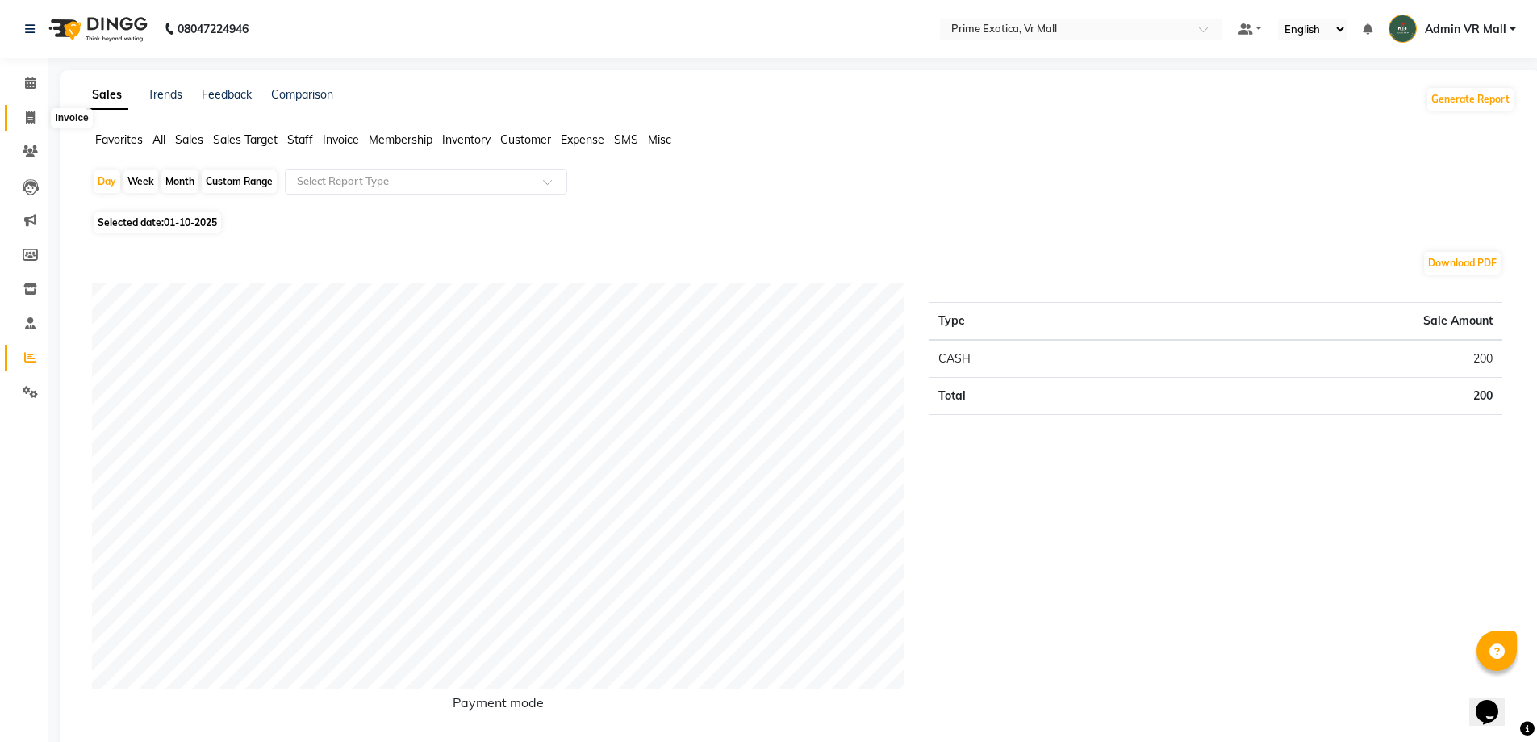
click at [23, 114] on span at bounding box center [30, 118] width 28 height 19
select select "service"
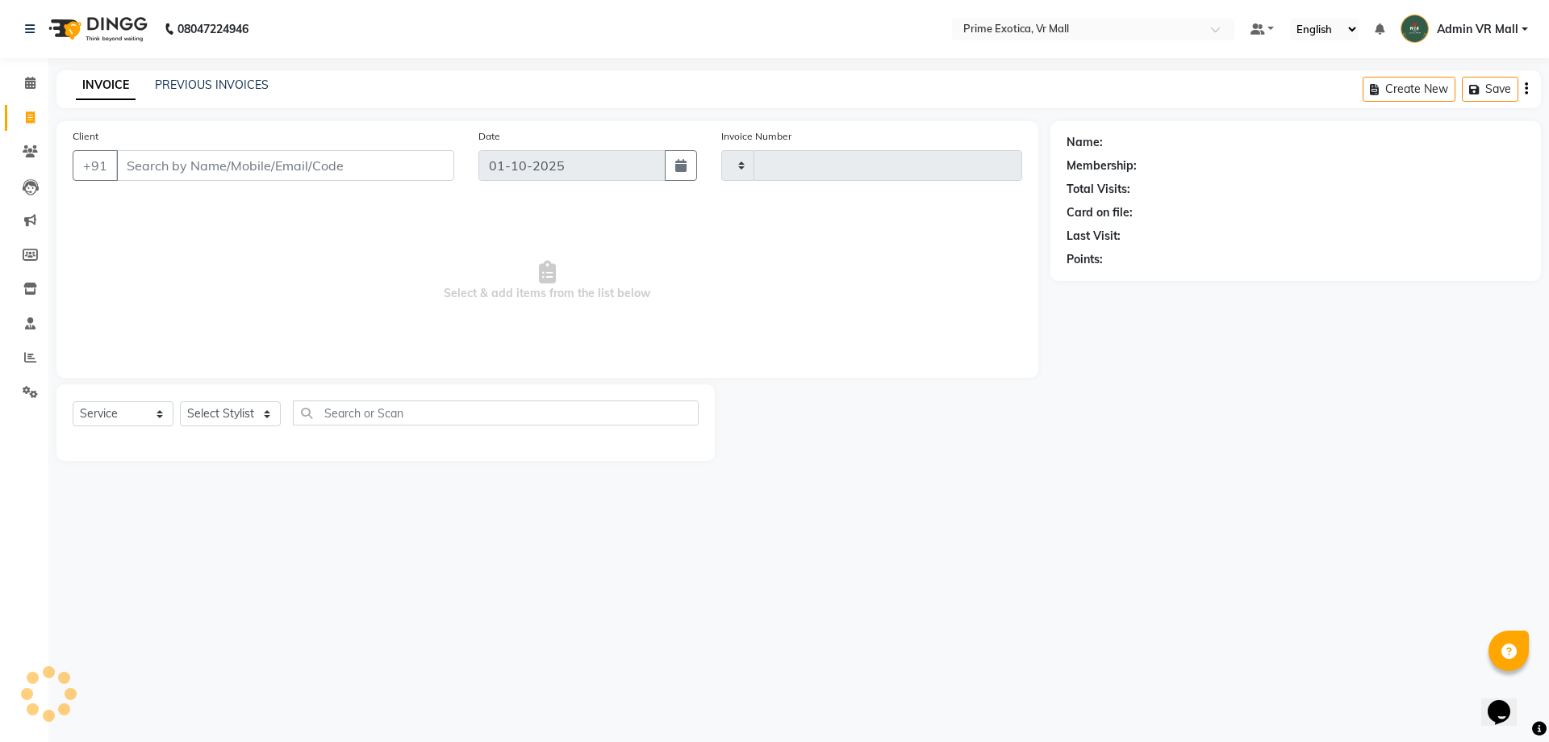
type input "1937"
select select "6077"
click at [23, 117] on span at bounding box center [30, 118] width 28 height 19
select select "service"
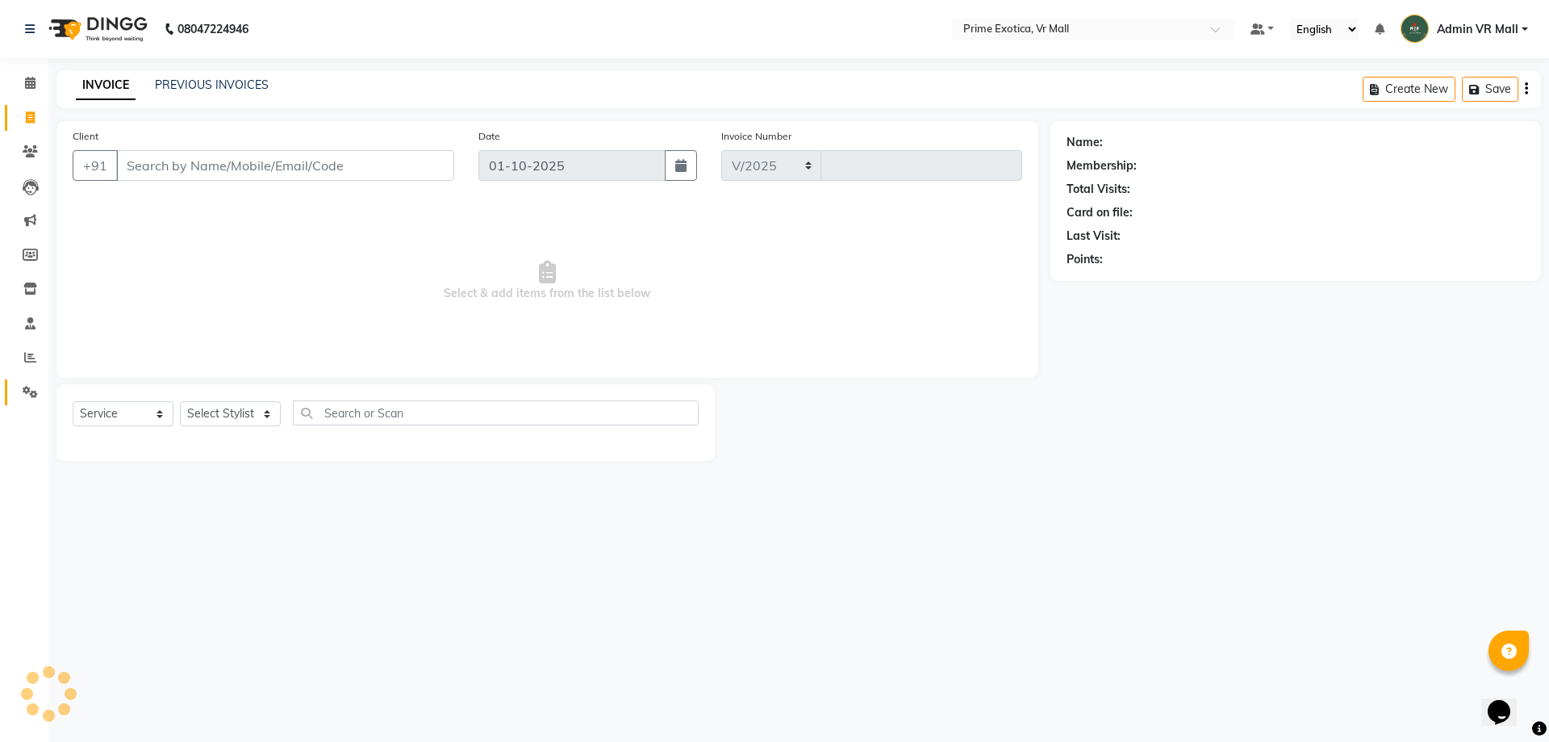
select select "6077"
type input "1937"
click at [238, 416] on select "Select Stylist abhijeet Admin VR Mall AKSHAY RAJENDRRA MANKAR ANGELA S JOHN Arc…" at bounding box center [230, 413] width 101 height 25
click at [237, 416] on select "Select Stylist abhijeet Admin VR Mall AKSHAY RAJENDRRA MANKAR ANGELA S JOHN Arc…" at bounding box center [230, 413] width 101 height 25
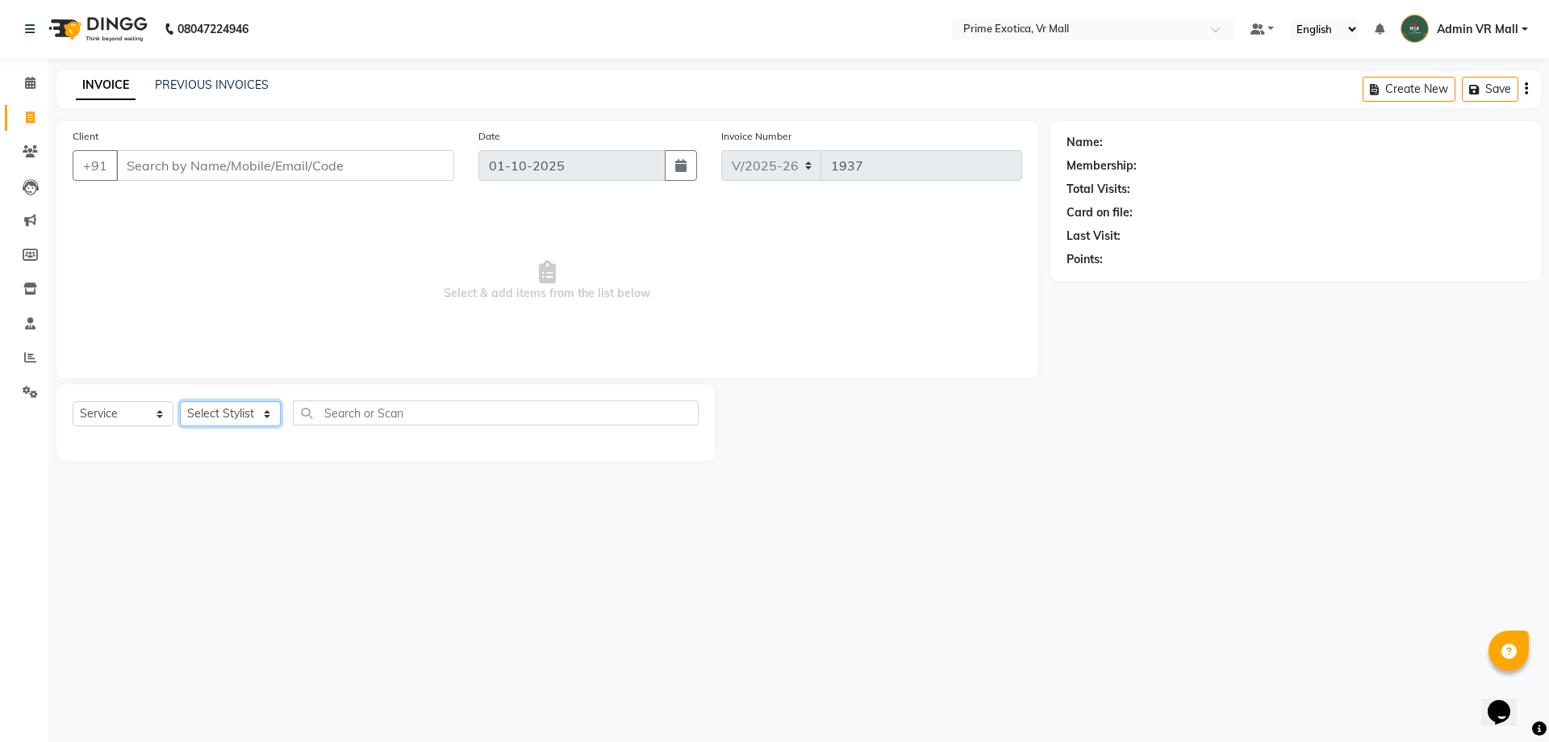
click at [237, 416] on select "Select Stylist abhijeet Admin VR Mall AKSHAY RAJENDRRA MANKAR ANGELA S JOHN Arc…" at bounding box center [230, 413] width 101 height 25
select select "65217"
click at [180, 401] on select "Select Stylist abhijeet Admin VR Mall AKSHAY RAJENDRRA MANKAR ANGELA S JOHN Arc…" at bounding box center [230, 413] width 101 height 25
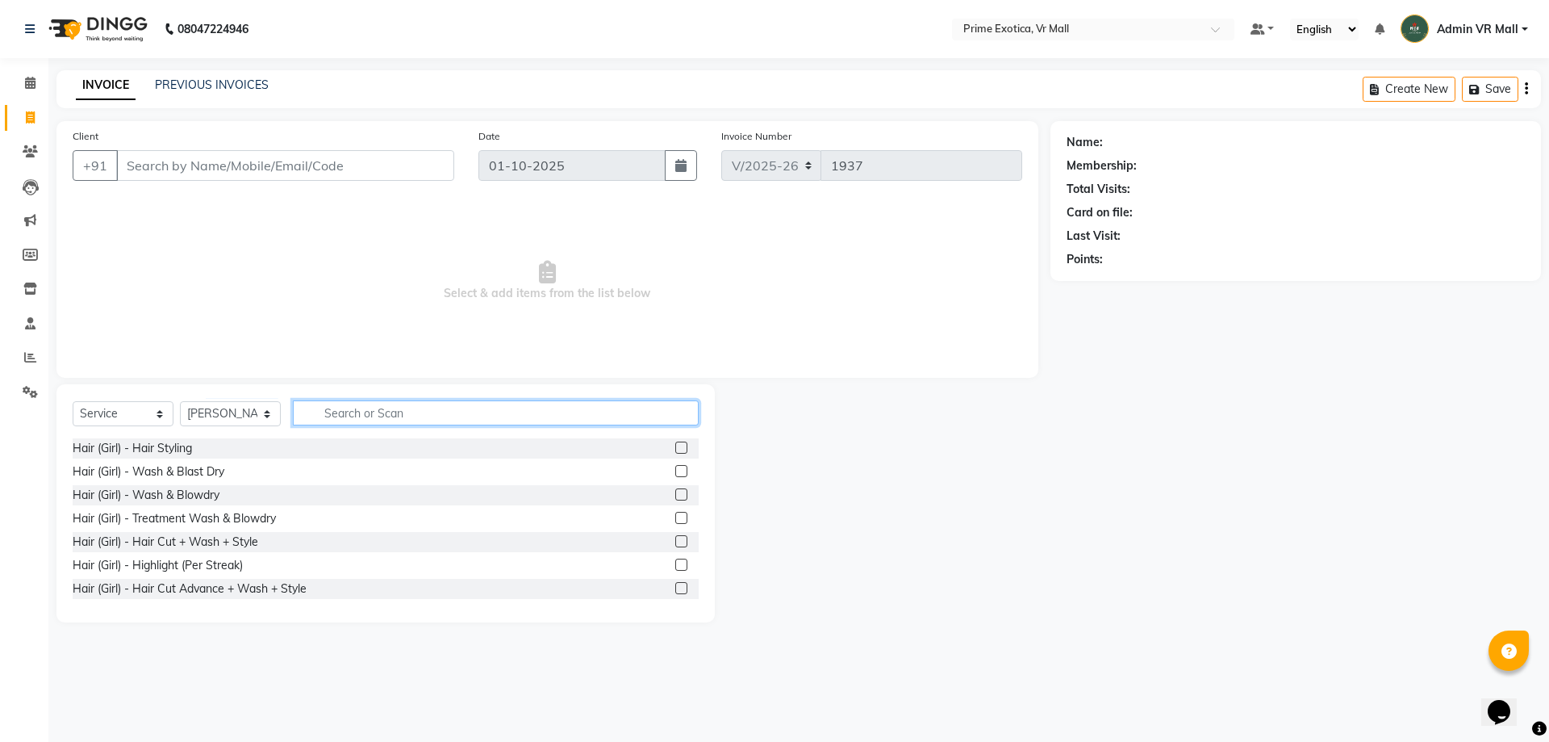
click at [500, 423] on input "text" at bounding box center [496, 412] width 406 height 25
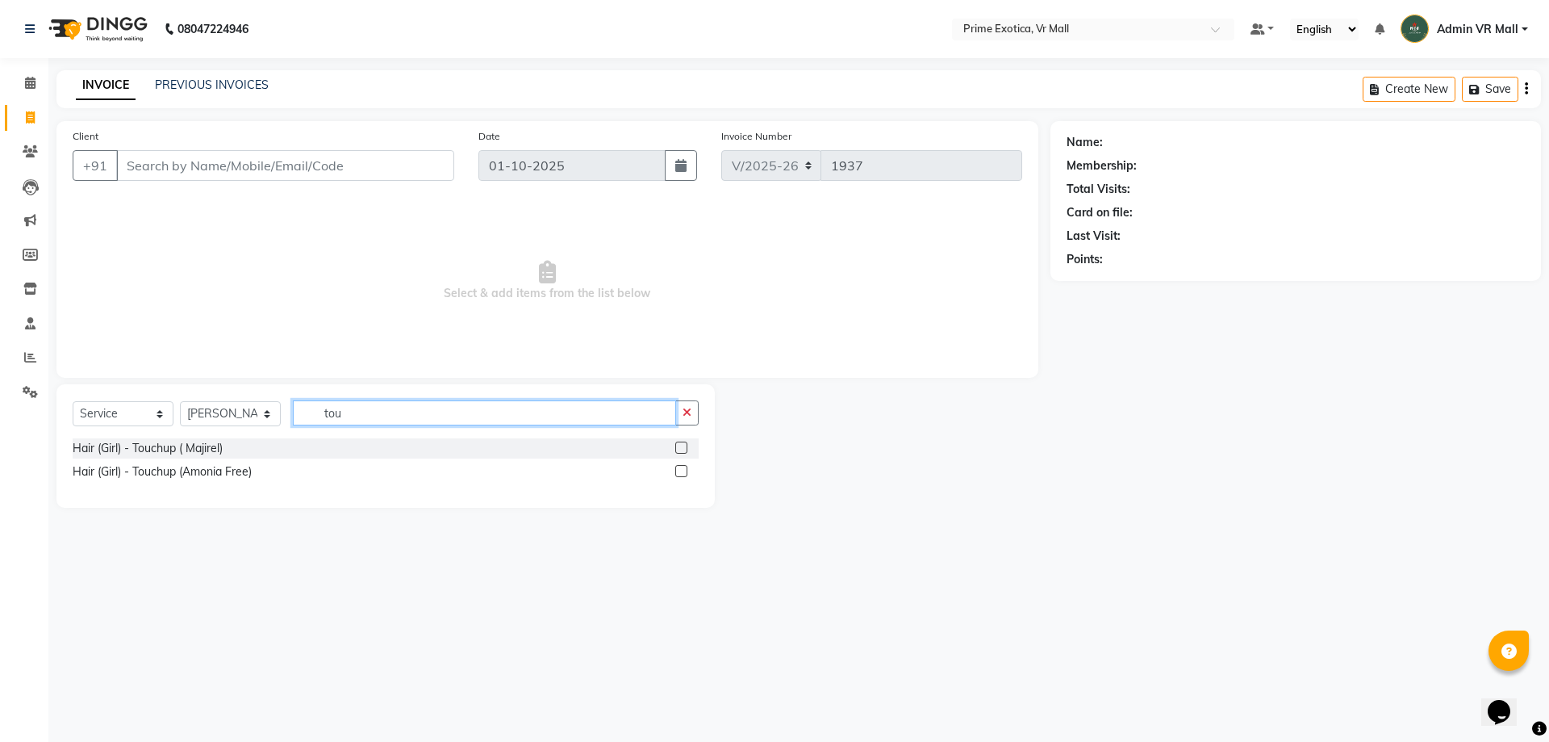
type input "tou"
click at [677, 472] on label at bounding box center [681, 471] width 12 height 12
click at [677, 472] on input "checkbox" at bounding box center [680, 471] width 10 height 10
click at [677, 472] on label at bounding box center [681, 471] width 12 height 12
click at [677, 472] on input "checkbox" at bounding box center [680, 471] width 10 height 10
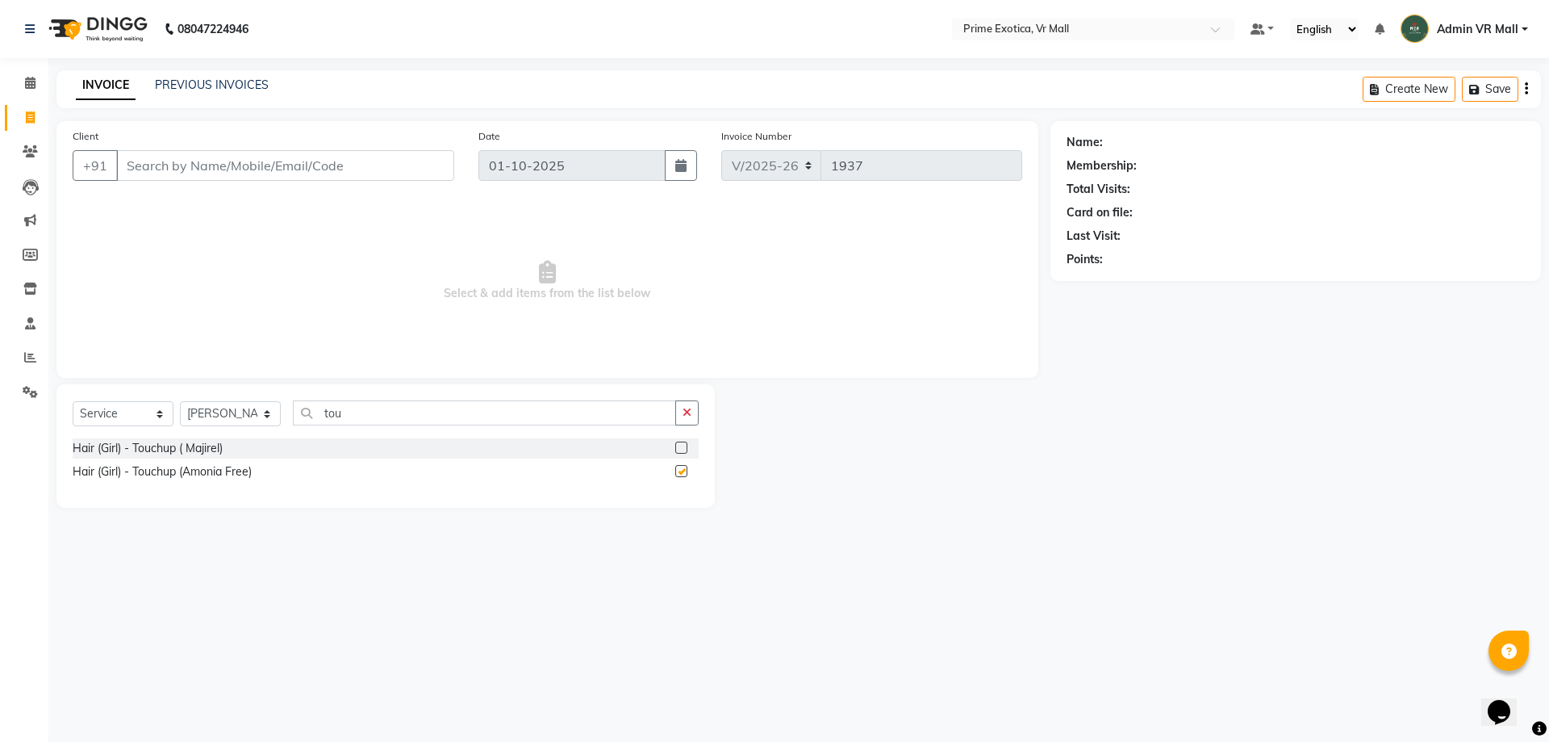
checkbox input "false"
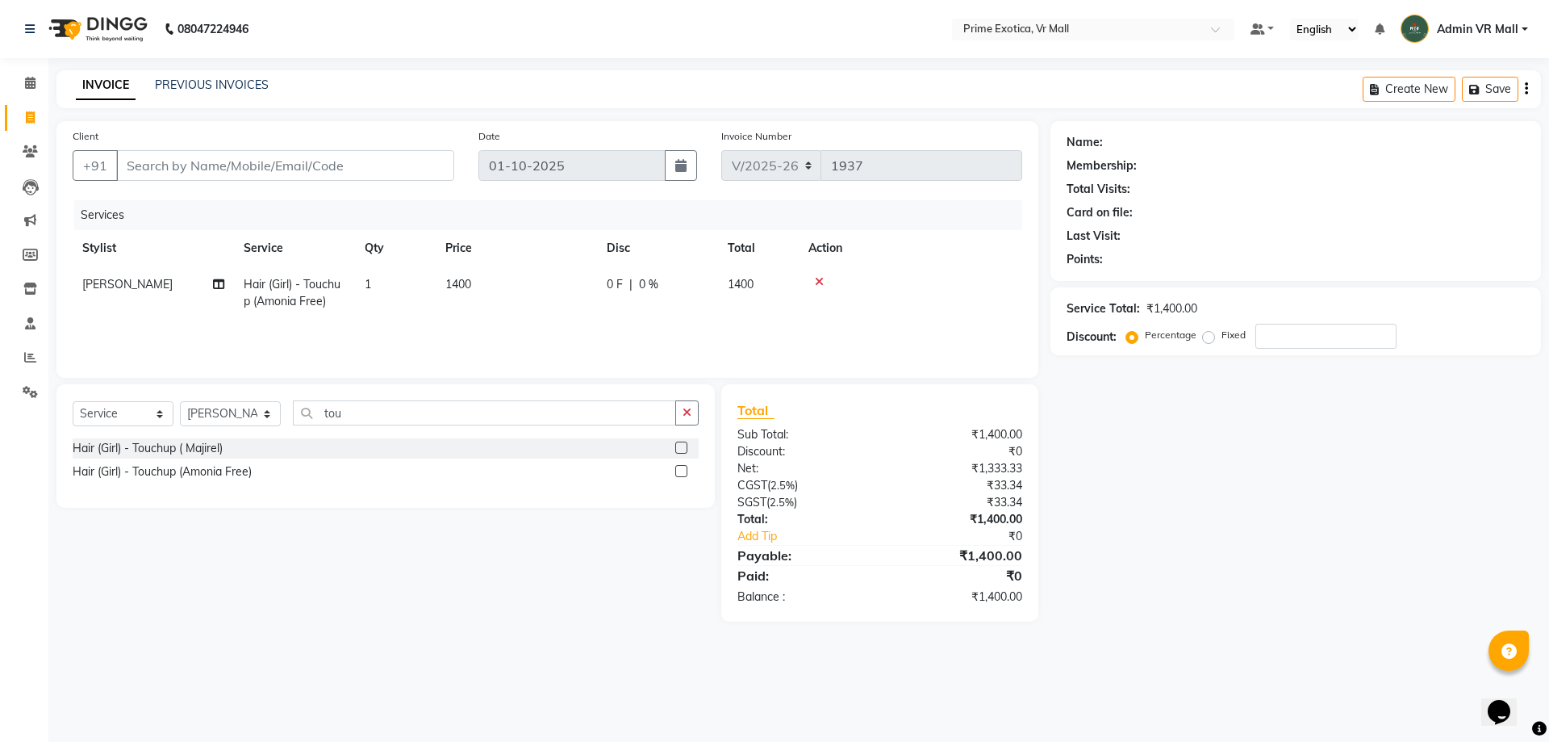
click at [458, 278] on span "1400" at bounding box center [458, 284] width 26 height 15
select select "65217"
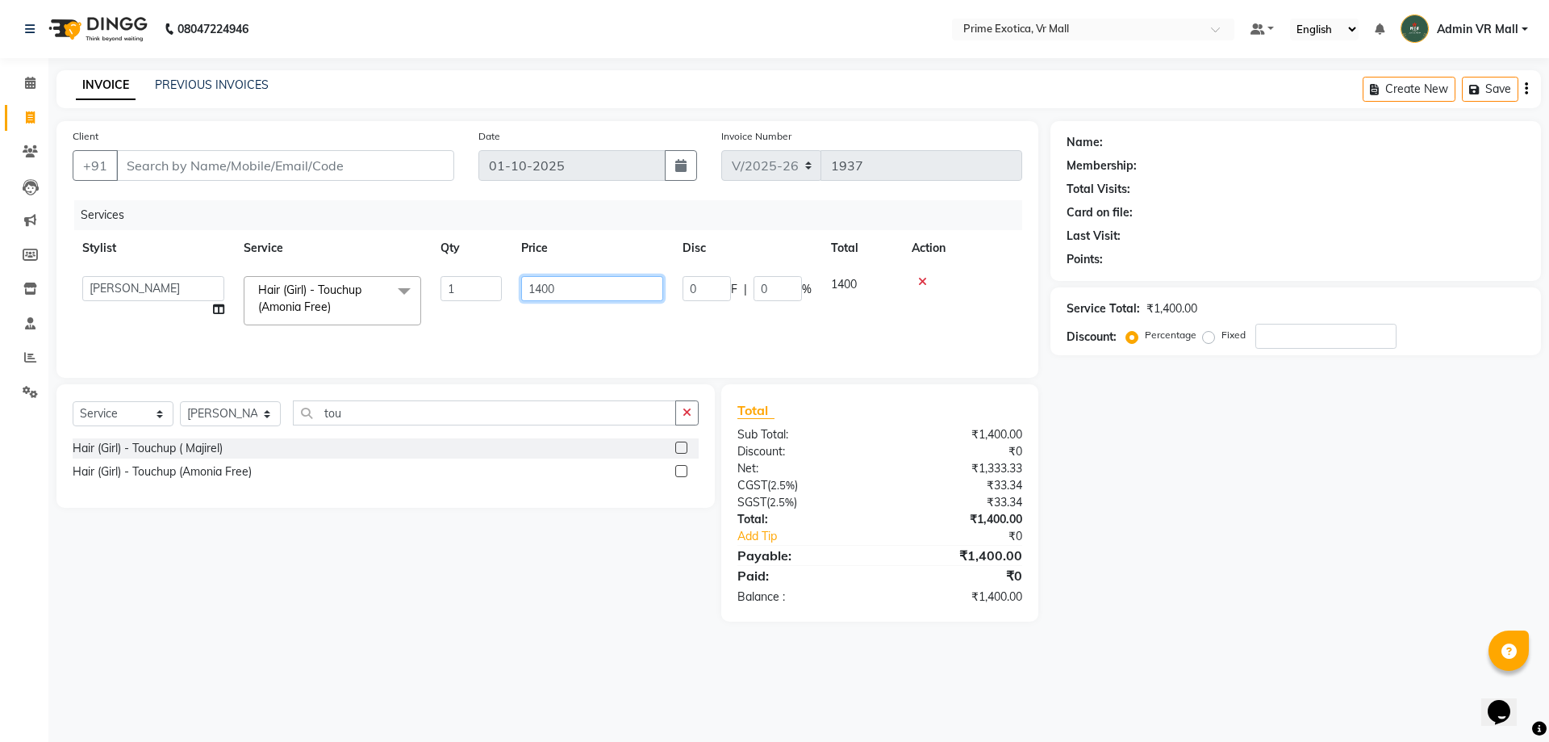
click at [598, 282] on input "1400" at bounding box center [592, 288] width 142 height 25
type input "1"
type input "1500"
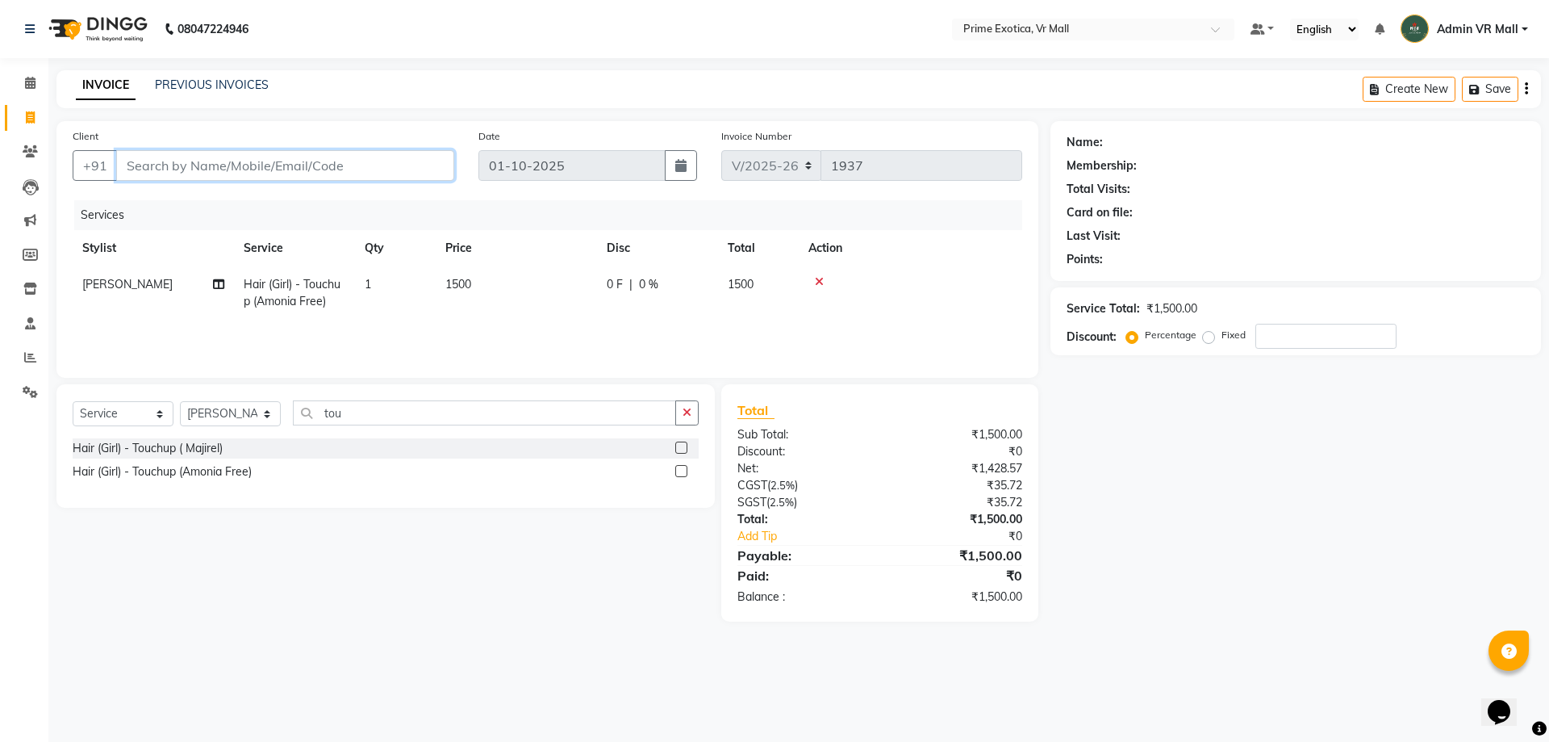
click at [414, 158] on input "Client" at bounding box center [285, 165] width 338 height 31
click at [353, 161] on input "Client" at bounding box center [285, 165] width 338 height 31
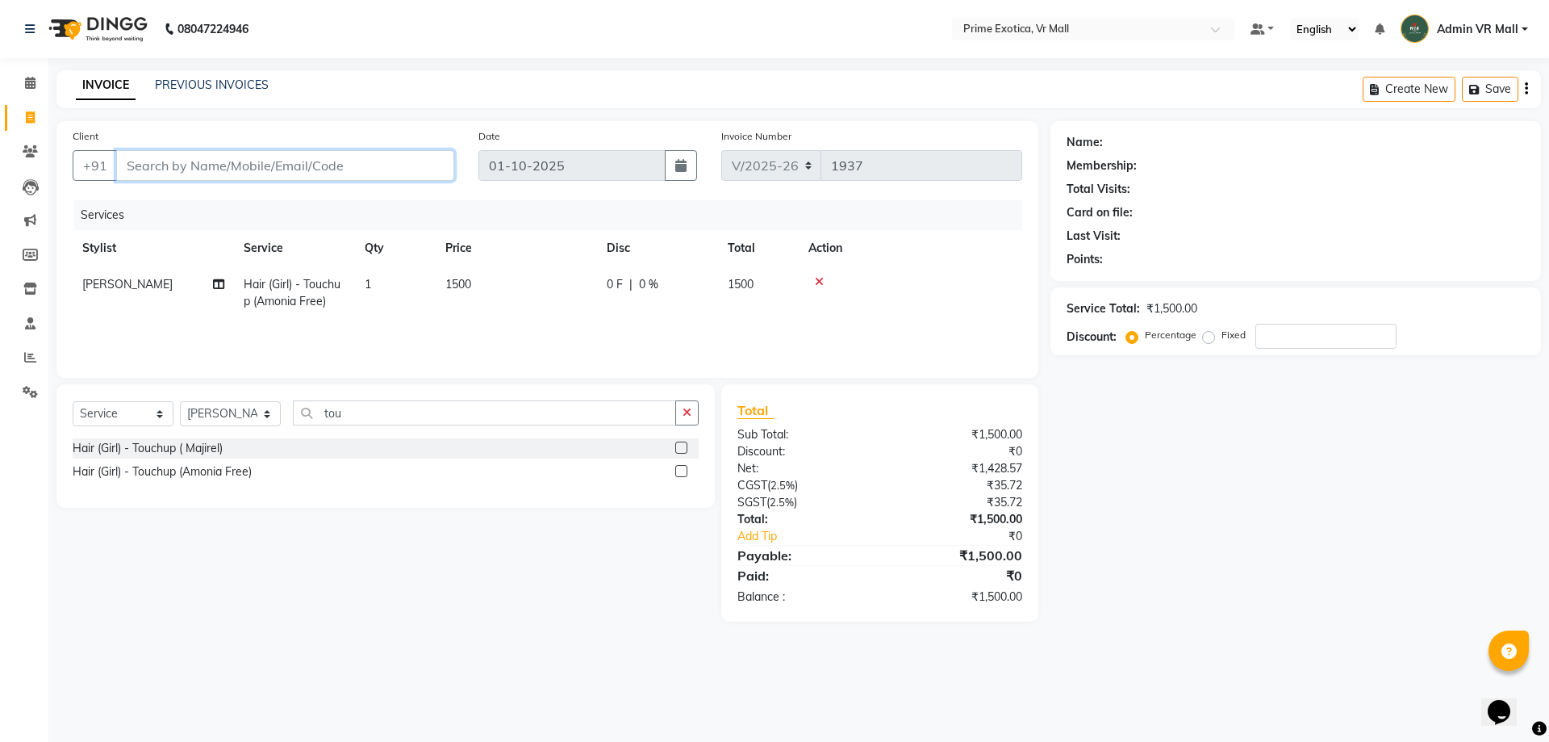
type input "9"
type input "0"
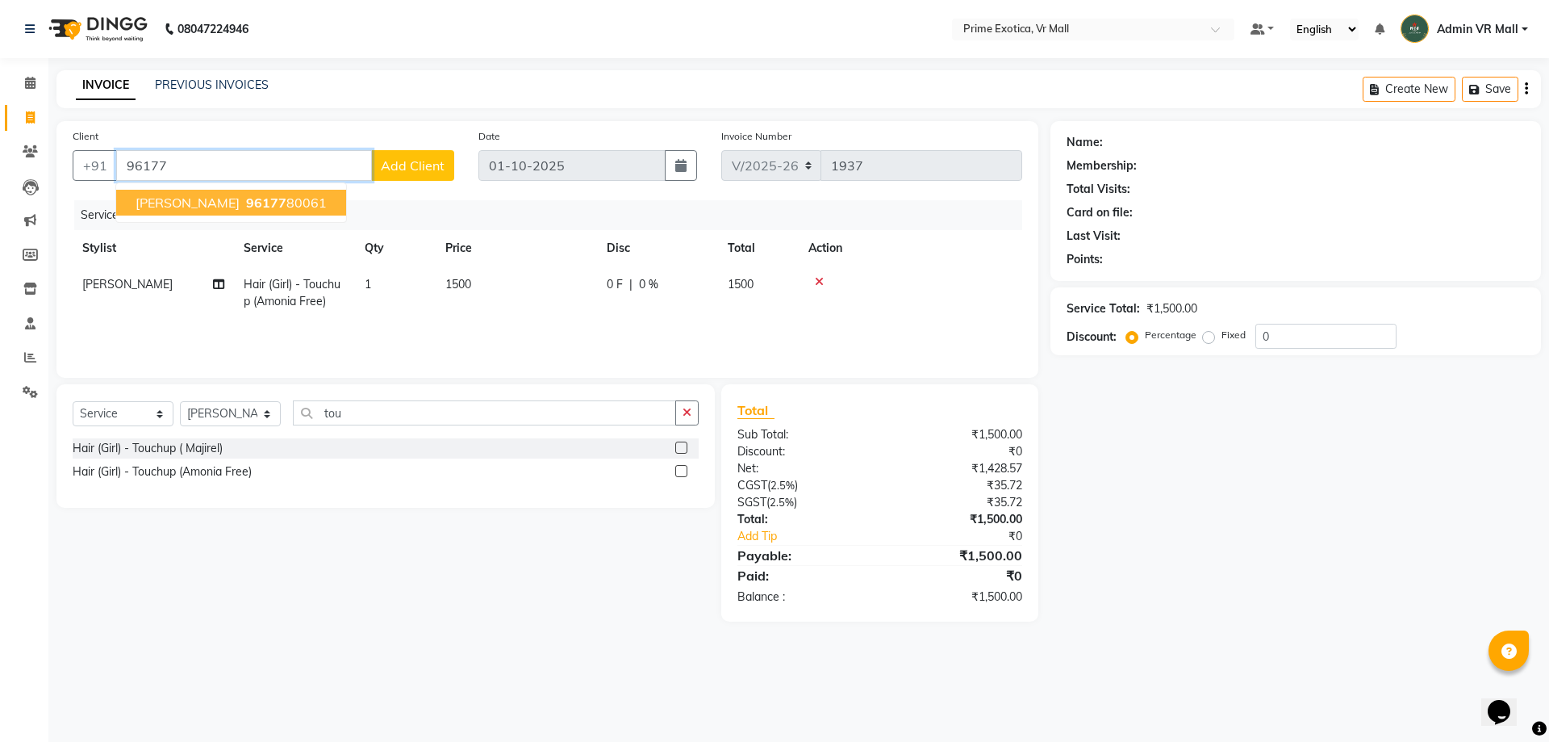
click at [246, 199] on span "96177" at bounding box center [266, 202] width 40 height 16
type input "9617780061"
click at [245, 199] on div "Client +91 9617780061 gita bhojwani 96177 80061 Add Client Date 01-10-2025 Invo…" at bounding box center [547, 249] width 982 height 257
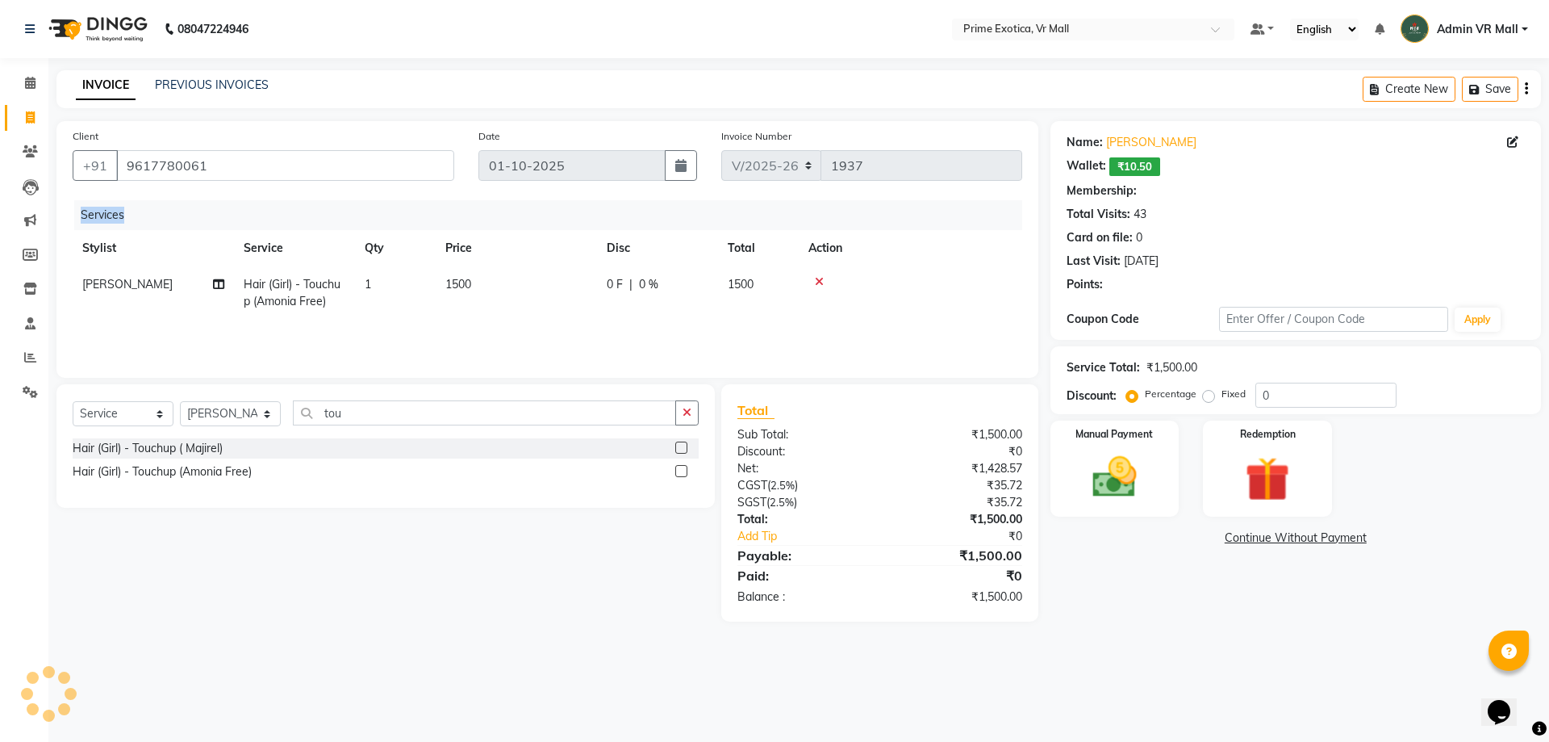
select select "1: Object"
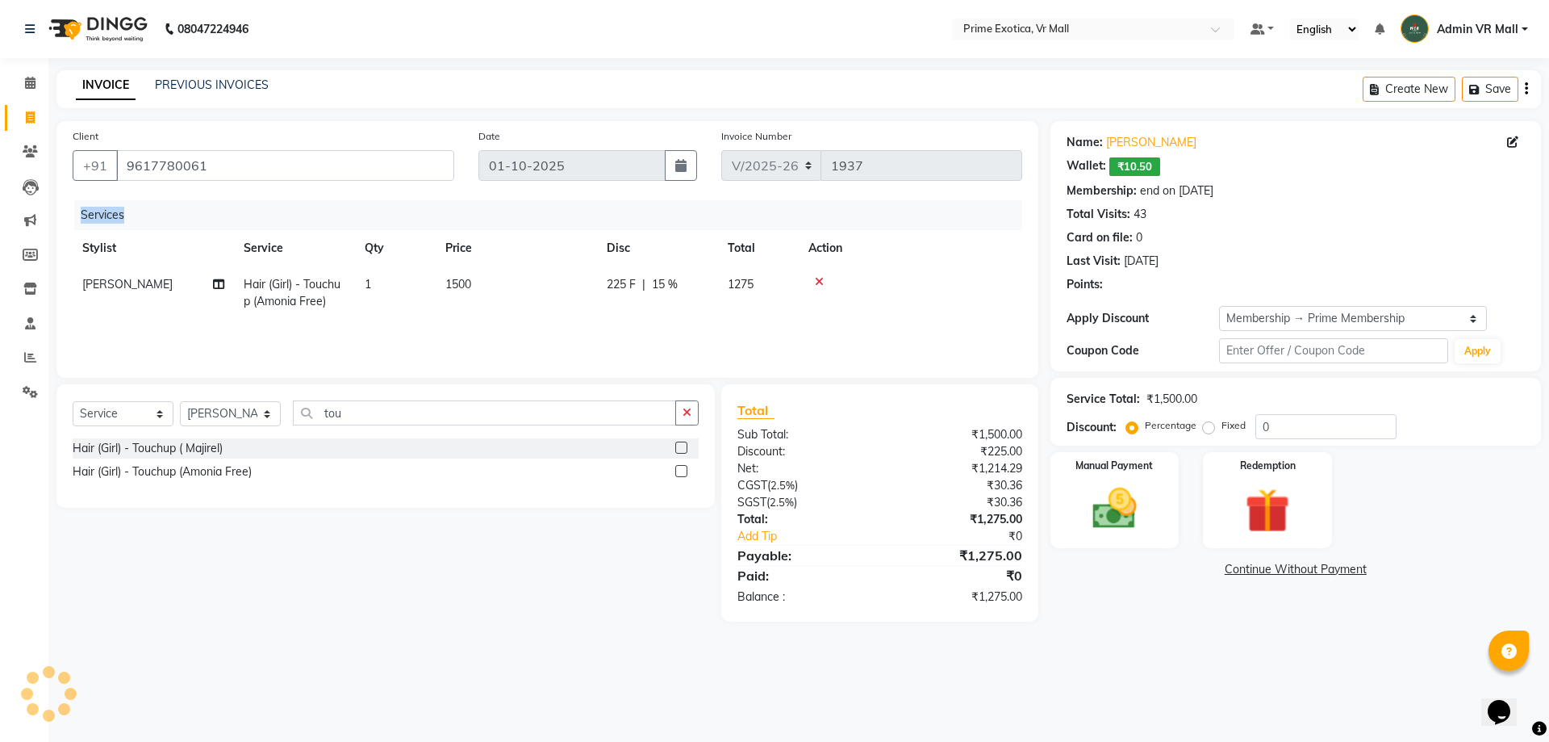
type input "15"
click at [621, 283] on span "225 F" at bounding box center [621, 284] width 29 height 17
select select "65217"
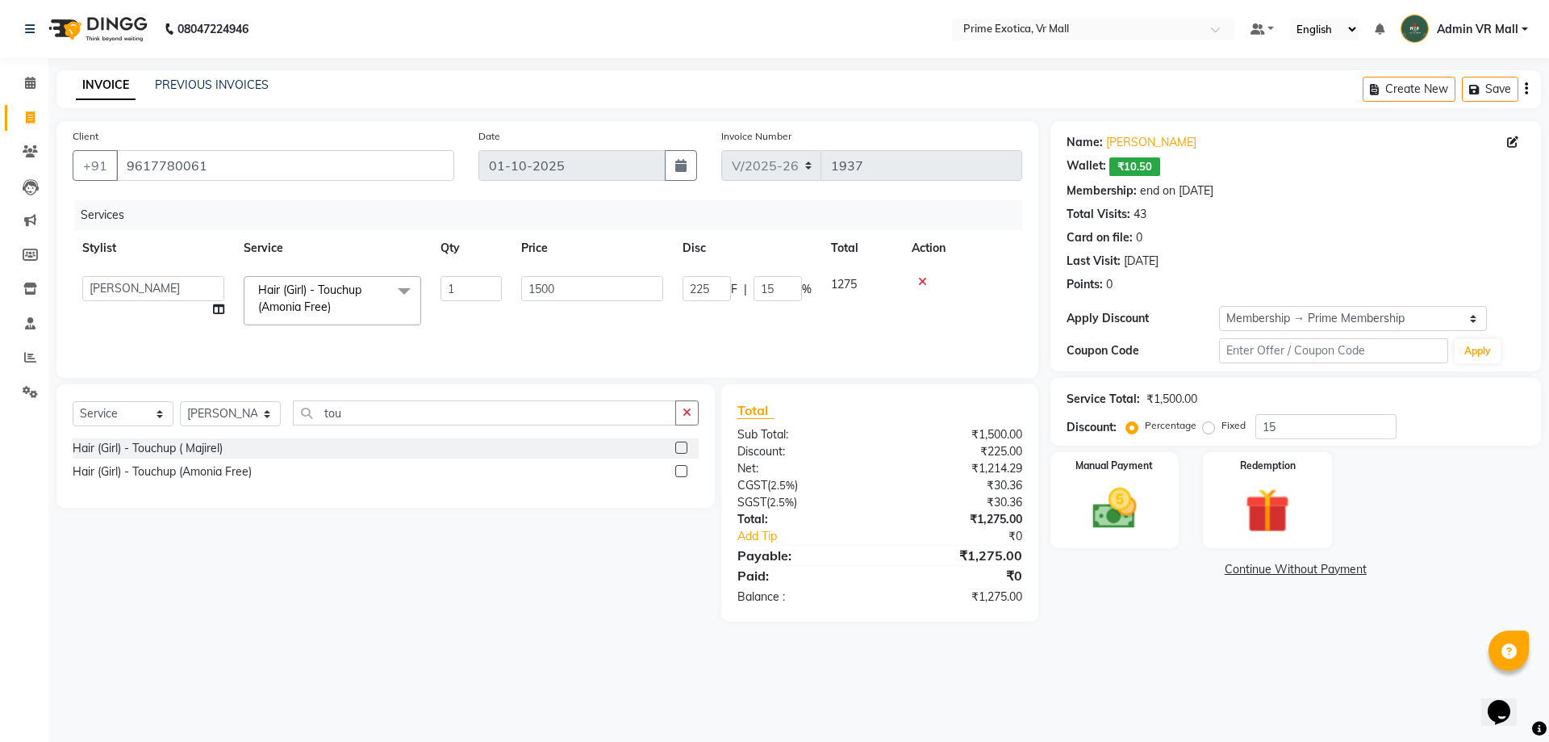
click at [621, 283] on input "1500" at bounding box center [592, 288] width 142 height 25
click at [592, 332] on div "Services Stylist Service Qty Price Disc Total Action abhijeet Admin VR Mall AKS…" at bounding box center [548, 280] width 950 height 161
click at [667, 280] on span "15 %" at bounding box center [665, 284] width 26 height 17
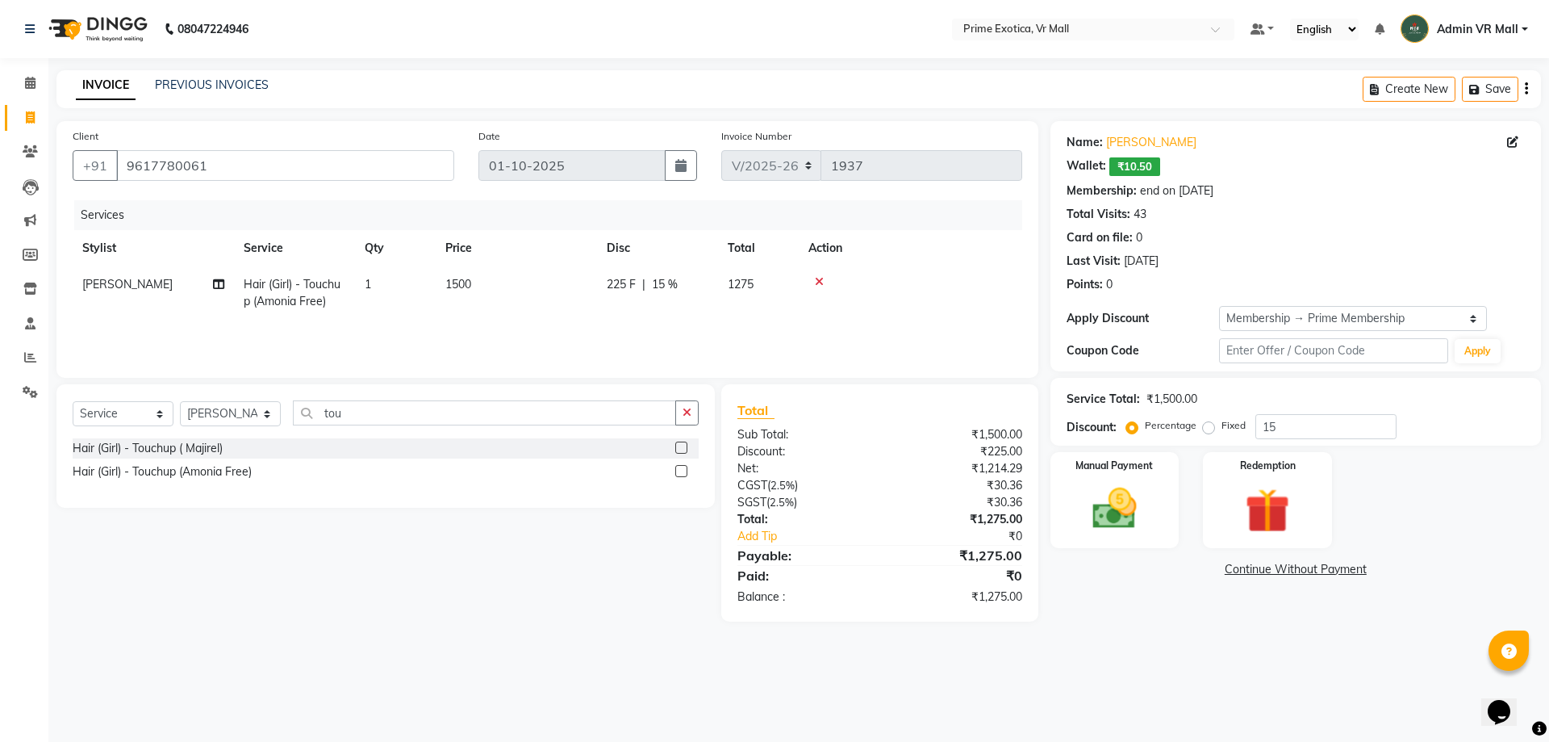
select select "65217"
click at [404, 546] on div "Select Service Product Membership Package Voucher Prepaid Gift Card Select Styl…" at bounding box center [379, 502] width 671 height 237
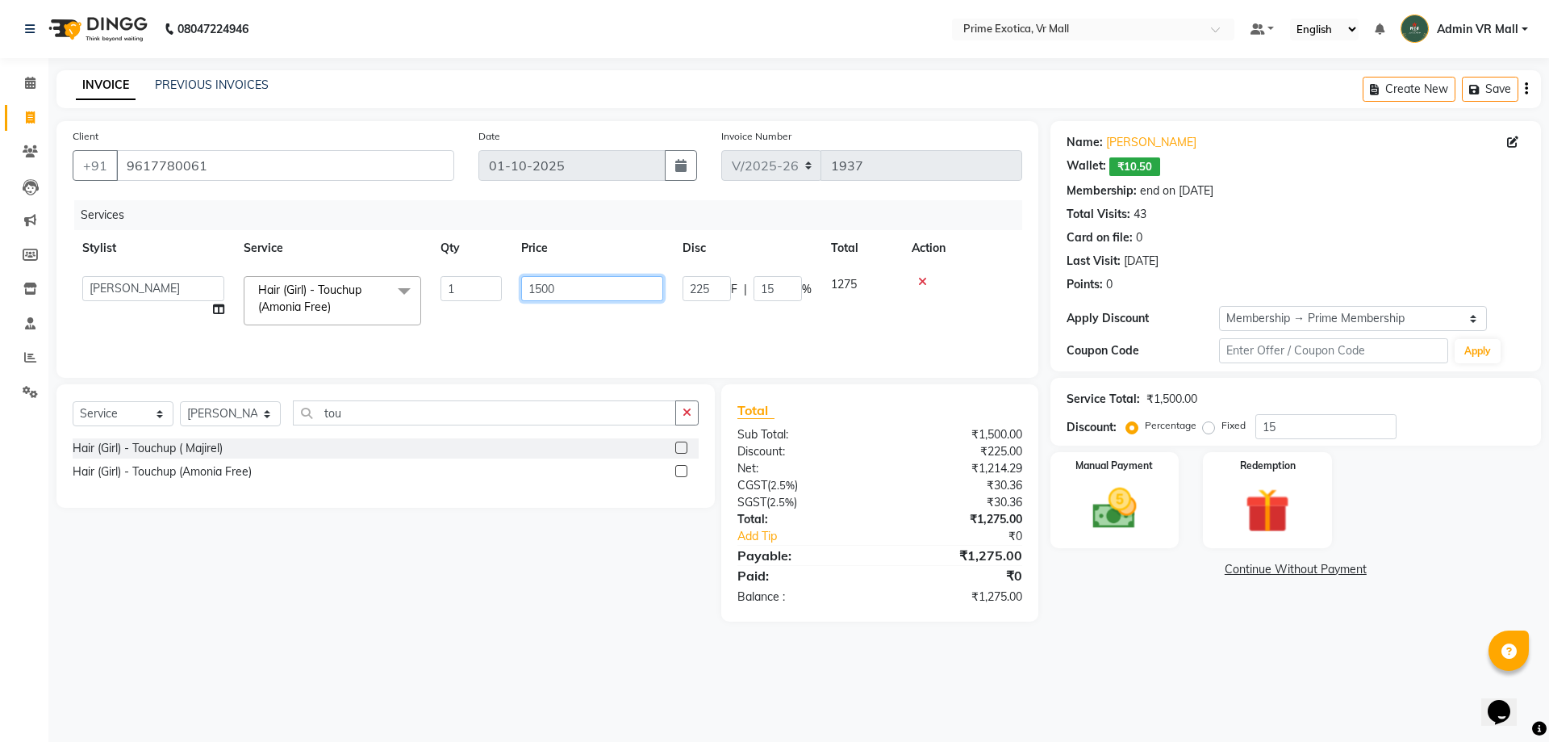
click at [582, 295] on input "1500" at bounding box center [592, 288] width 142 height 25
type input "1400"
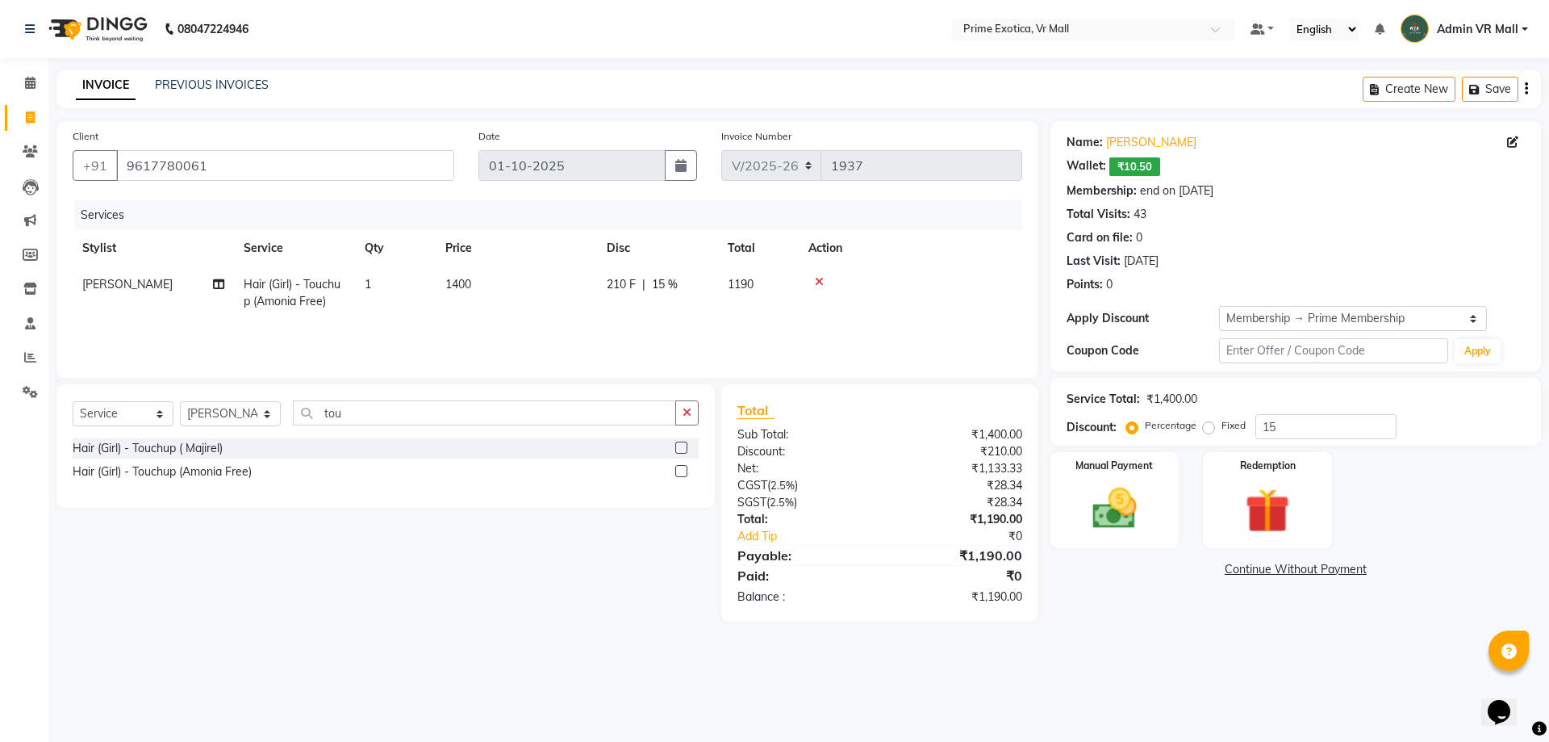
click at [561, 466] on div "Hair (Girl) - Touchup (Amonia Free)" at bounding box center [386, 472] width 626 height 20
click at [1230, 535] on div "Redemption" at bounding box center [1268, 499] width 134 height 99
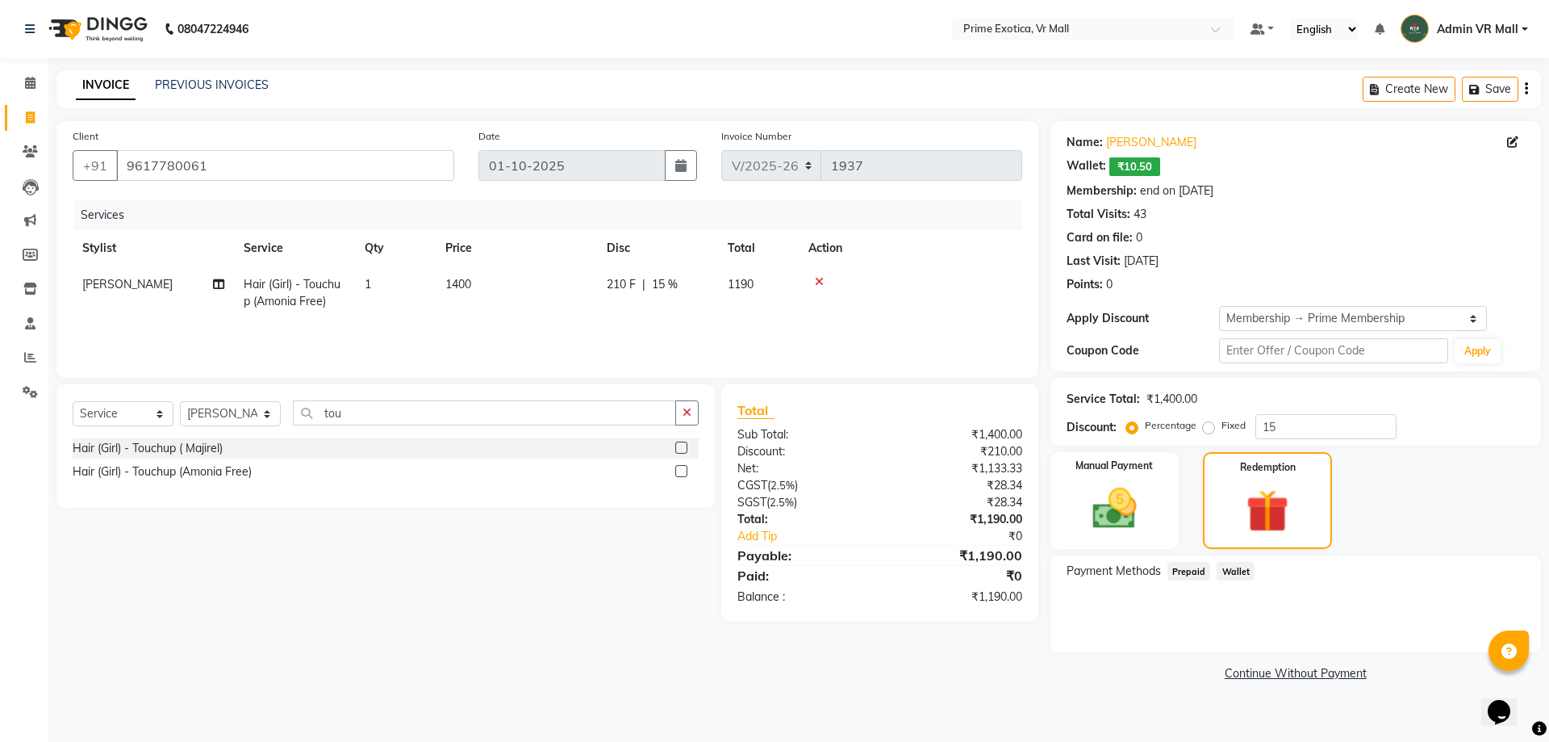
click at [1106, 621] on div "Payment Methods Prepaid Wallet" at bounding box center [1296, 603] width 491 height 97
click at [1114, 506] on img at bounding box center [1114, 508] width 75 height 53
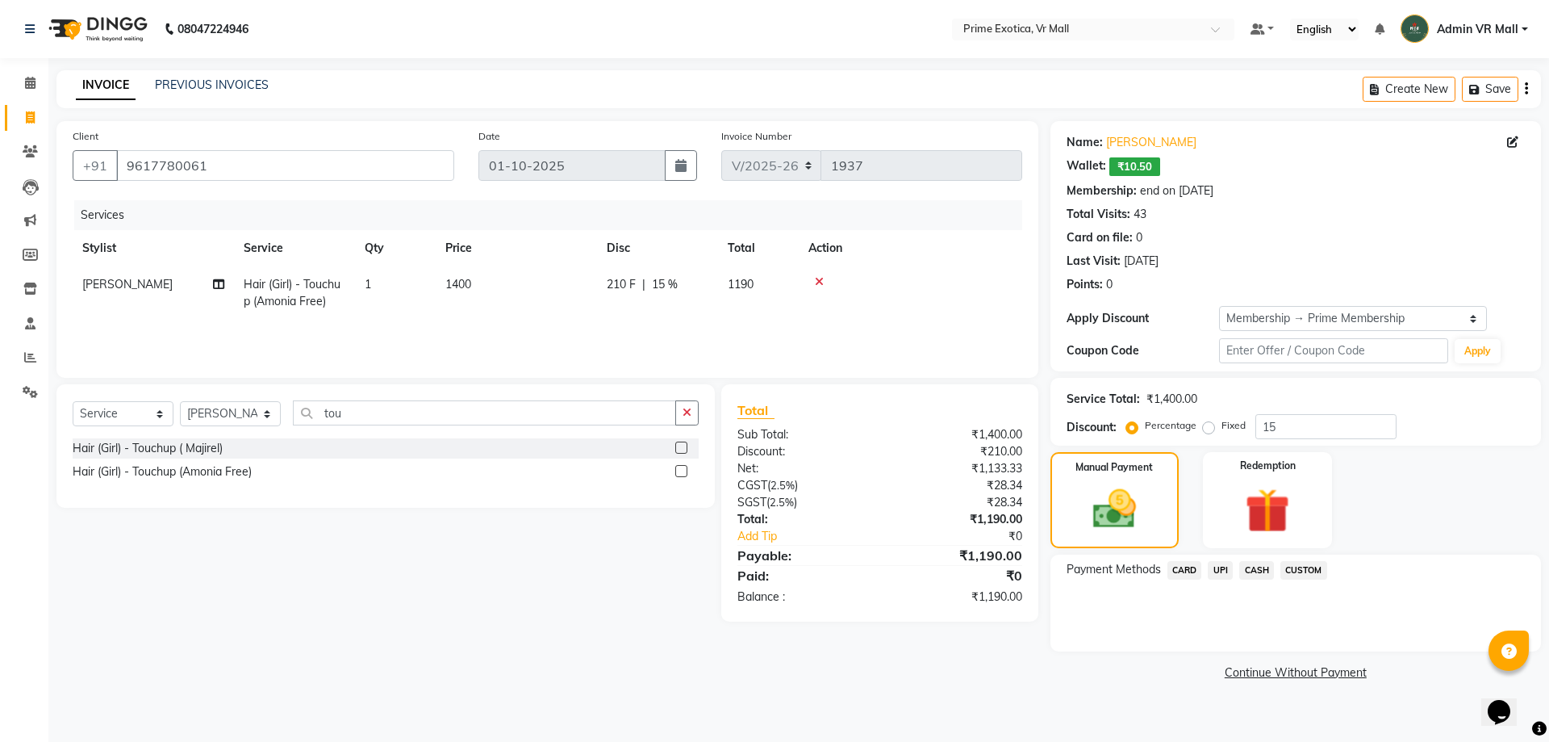
click at [1260, 562] on span "CASH" at bounding box center [1256, 570] width 35 height 19
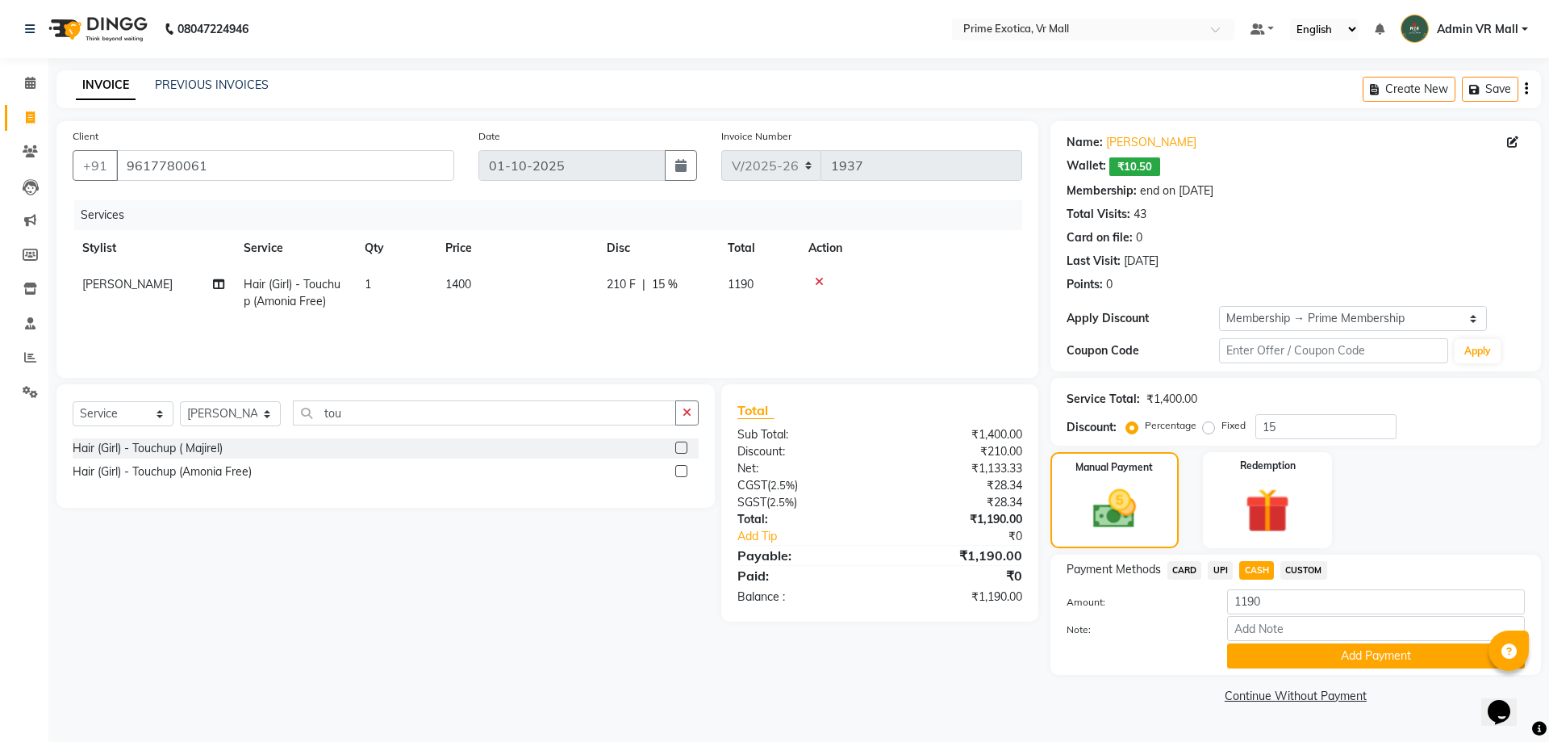
click at [1260, 562] on span "CASH" at bounding box center [1256, 570] width 35 height 19
click at [1261, 646] on button "Add Payment" at bounding box center [1376, 655] width 298 height 25
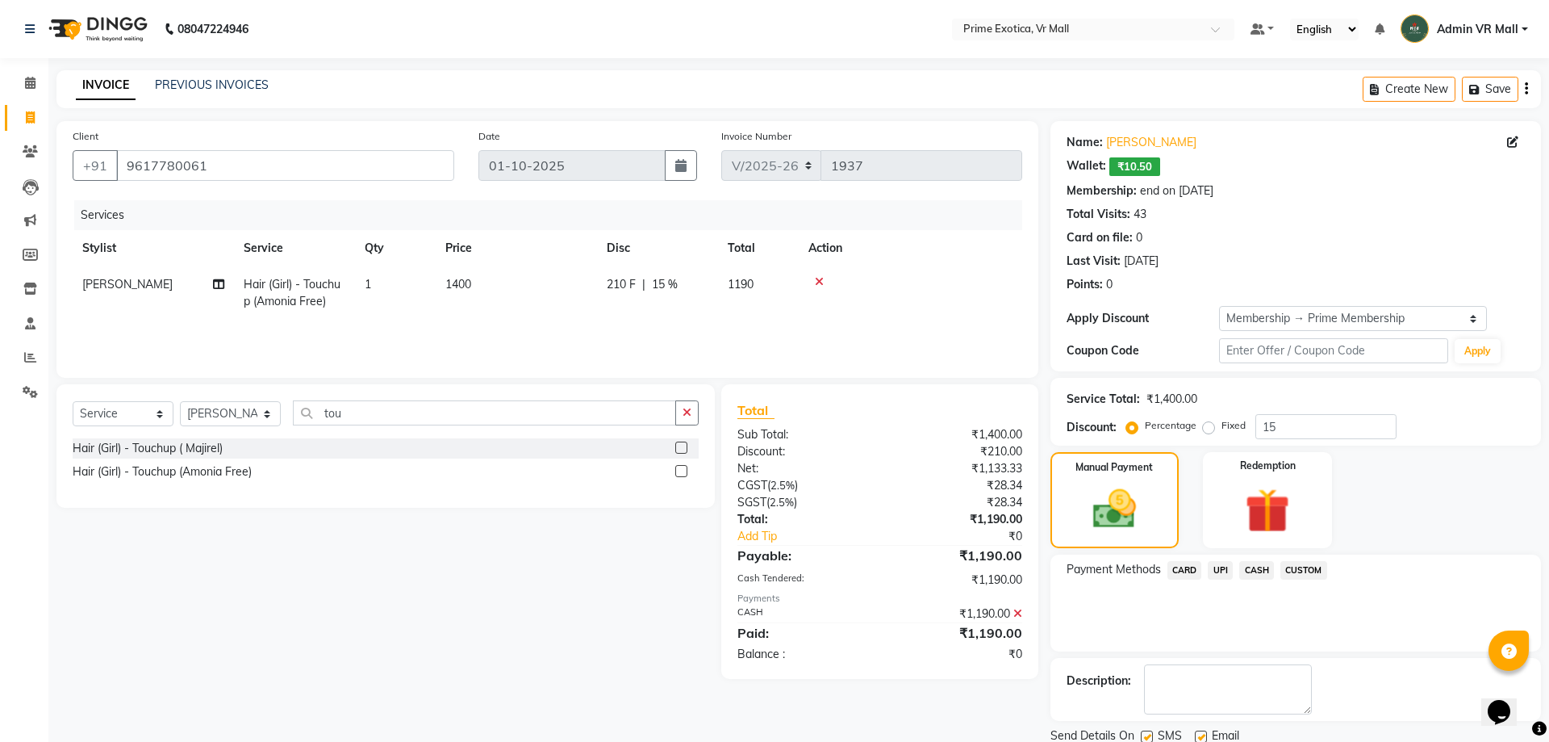
click at [1261, 646] on div "Payment Methods CARD UPI CASH CUSTOM" at bounding box center [1296, 602] width 491 height 97
click at [1242, 571] on span "CASH" at bounding box center [1248, 569] width 35 height 19
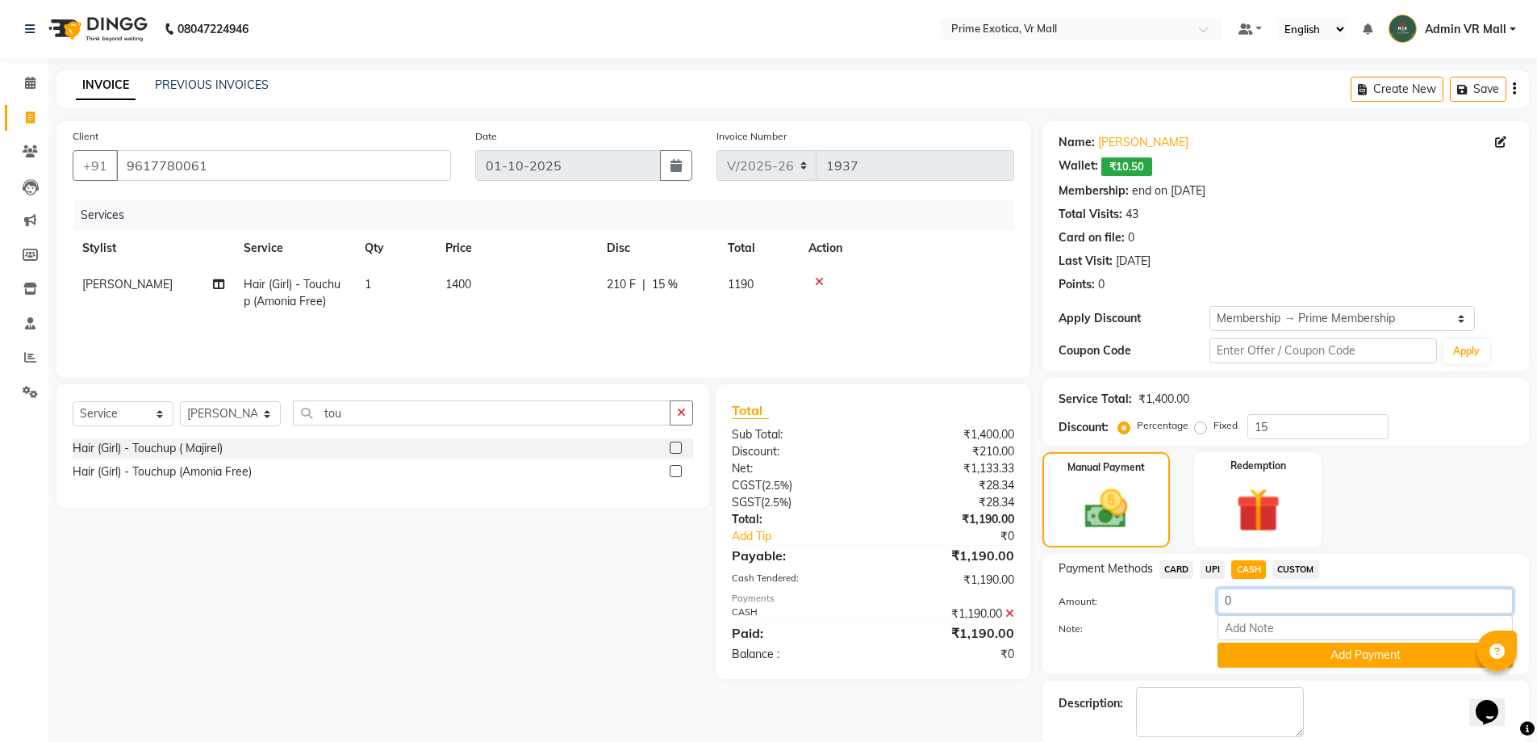
click at [1247, 608] on input "0" at bounding box center [1365, 600] width 295 height 25
type input "01200"
click at [1314, 656] on button "Add Payment" at bounding box center [1365, 654] width 295 height 25
click at [1314, 680] on div "Description:" at bounding box center [1286, 711] width 487 height 63
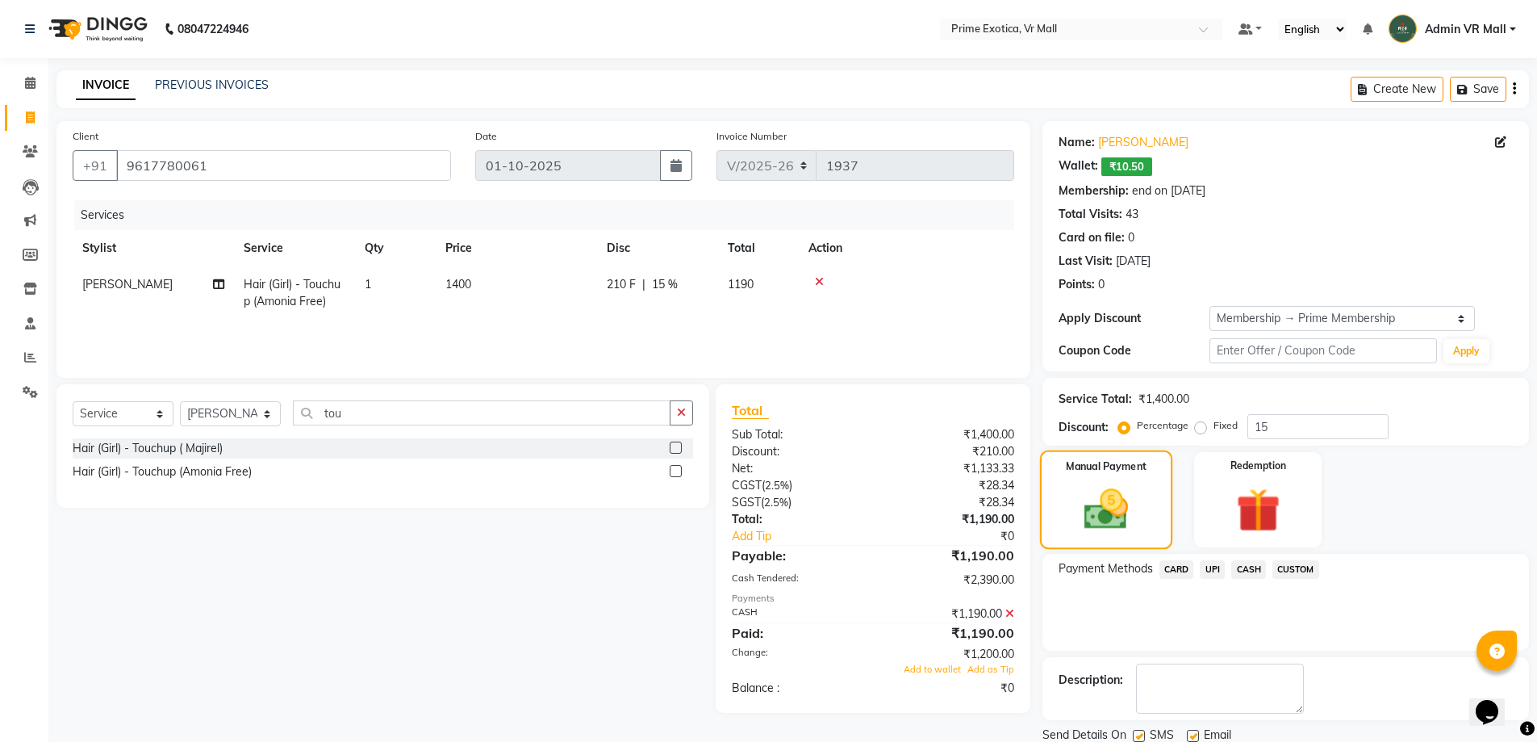
click at [1112, 482] on div "Manual Payment" at bounding box center [1105, 499] width 133 height 99
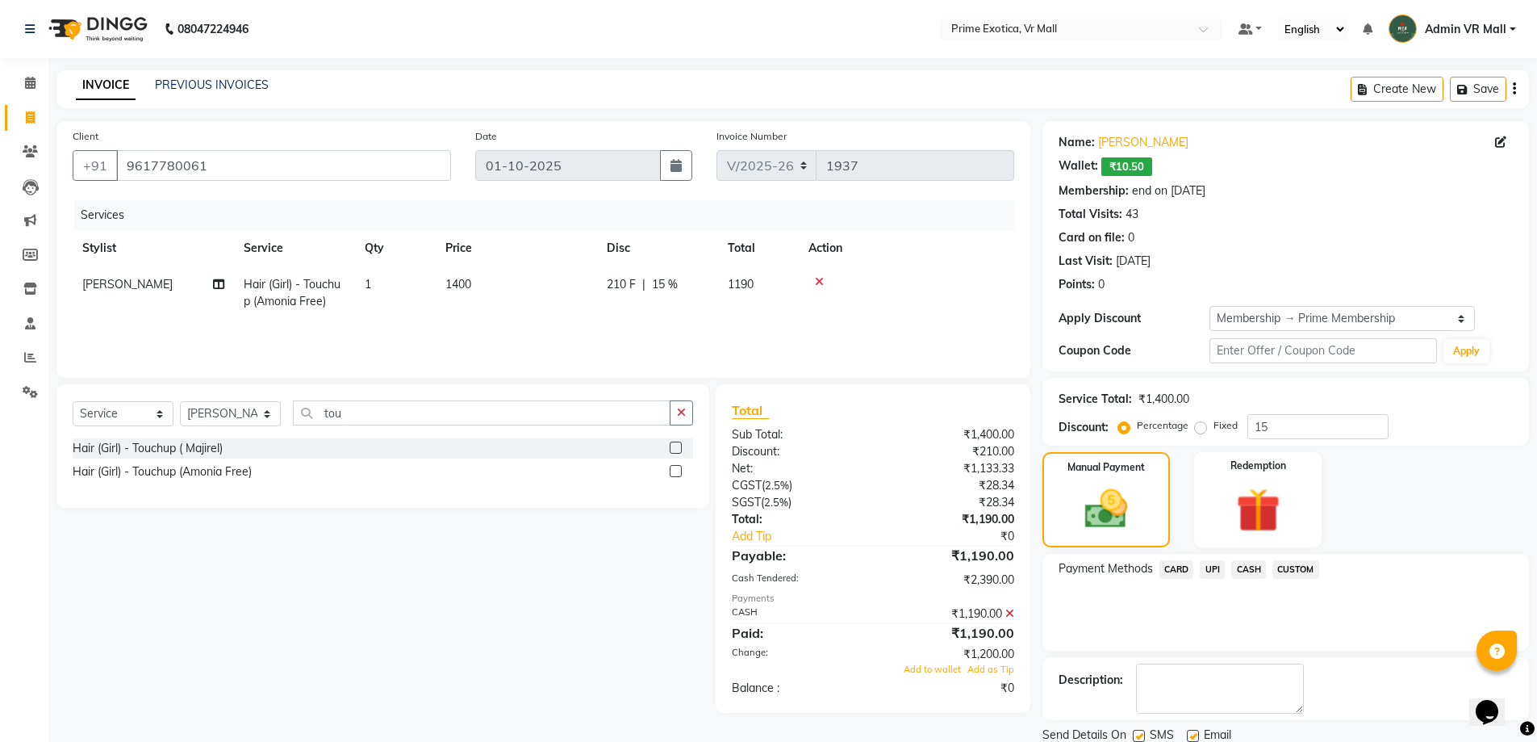
click at [1432, 638] on div "Payment Methods CARD UPI CASH CUSTOM" at bounding box center [1286, 602] width 487 height 97
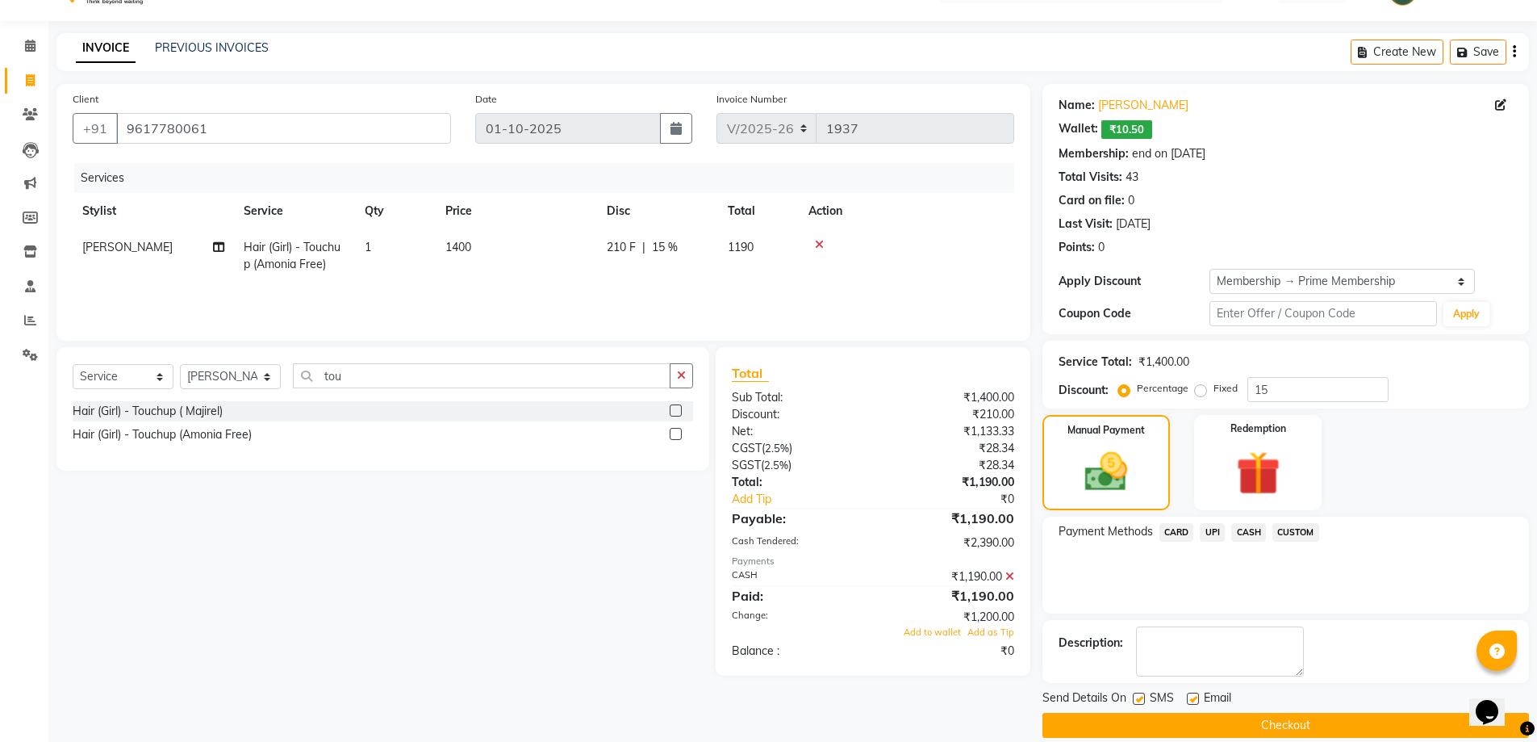
scroll to position [57, 0]
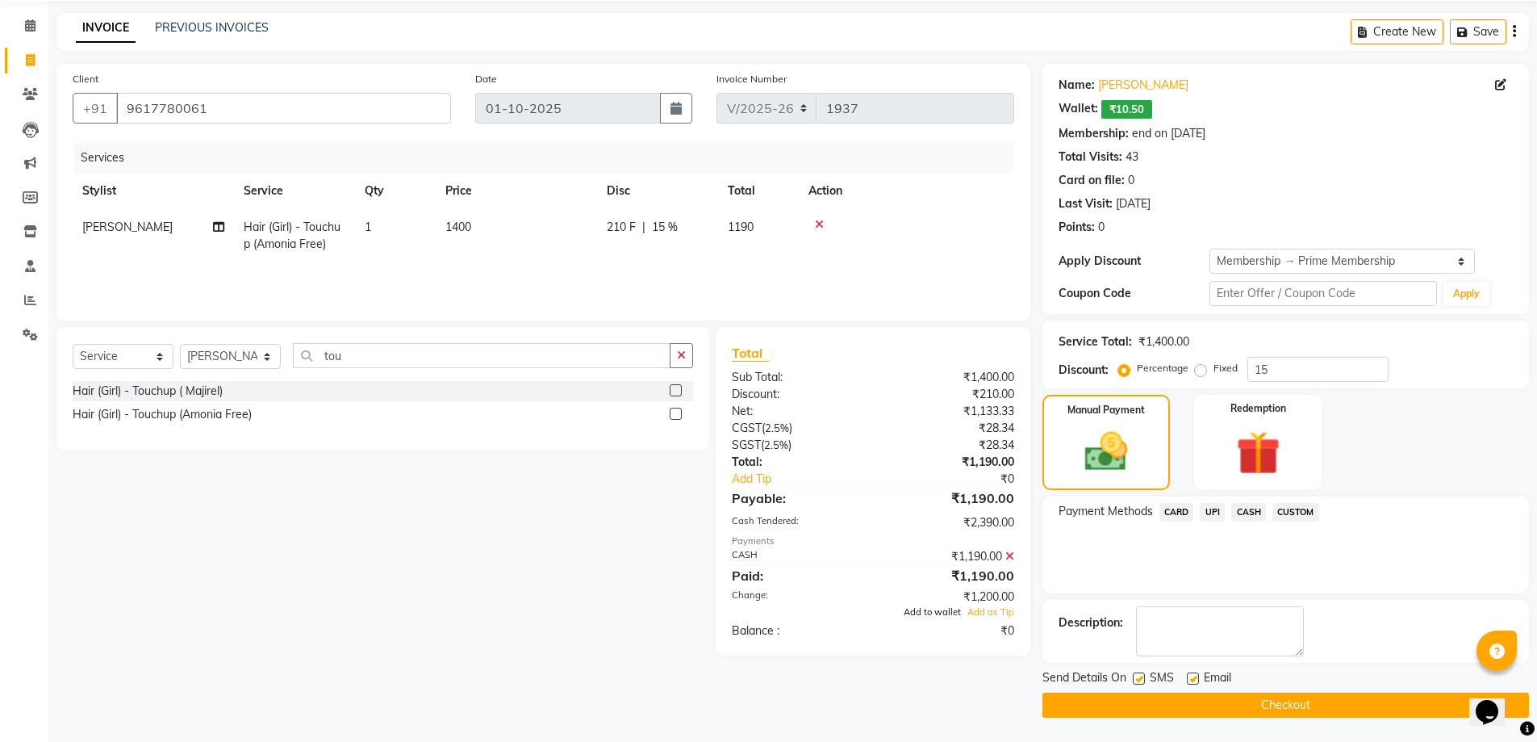
click at [927, 612] on span "Add to wallet" at bounding box center [932, 611] width 57 height 11
click at [927, 622] on div "₹0" at bounding box center [949, 630] width 153 height 17
click at [1009, 556] on icon at bounding box center [1009, 555] width 9 height 11
click at [1009, 508] on div "₹1,190.00" at bounding box center [949, 497] width 153 height 19
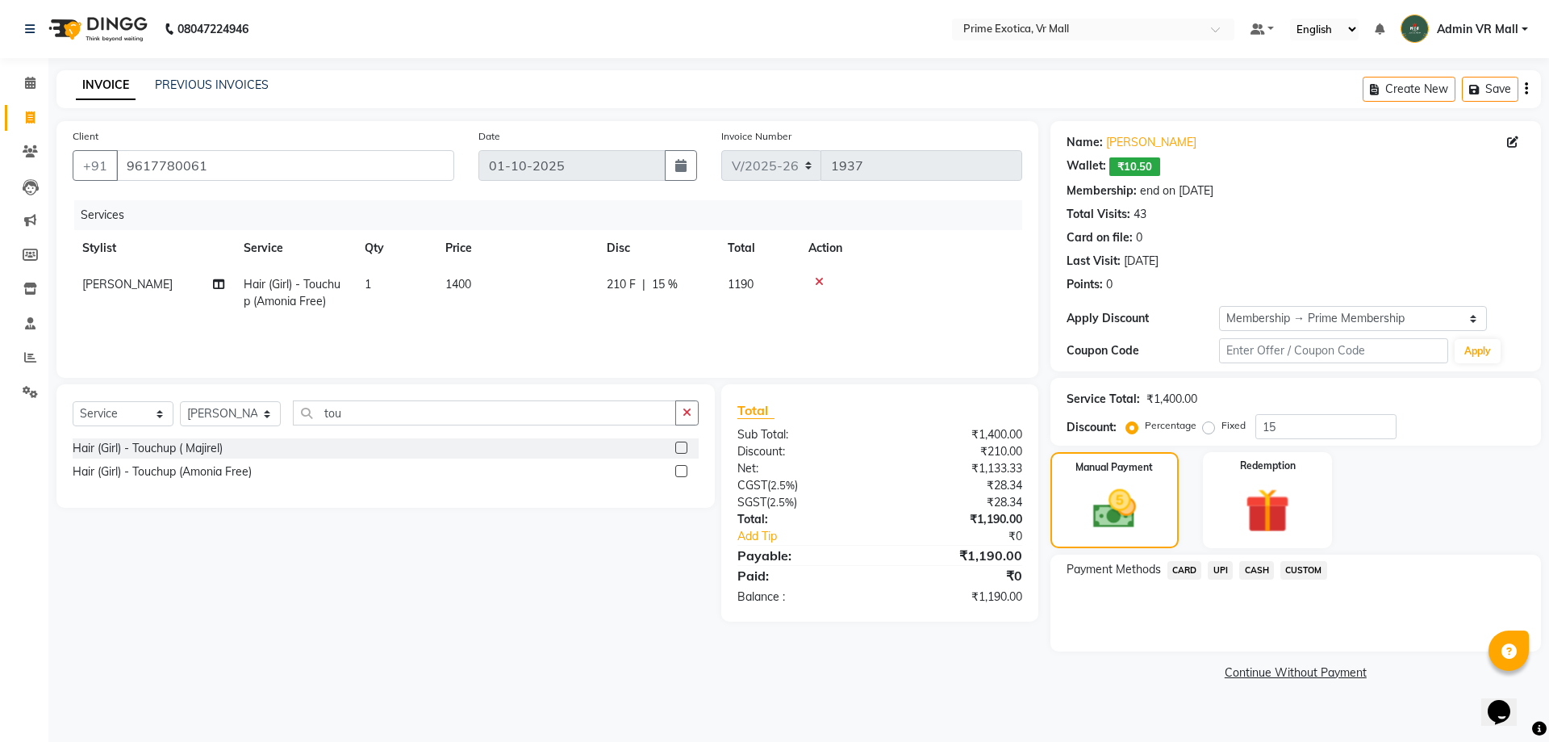
click at [1265, 571] on span "CASH" at bounding box center [1256, 570] width 35 height 19
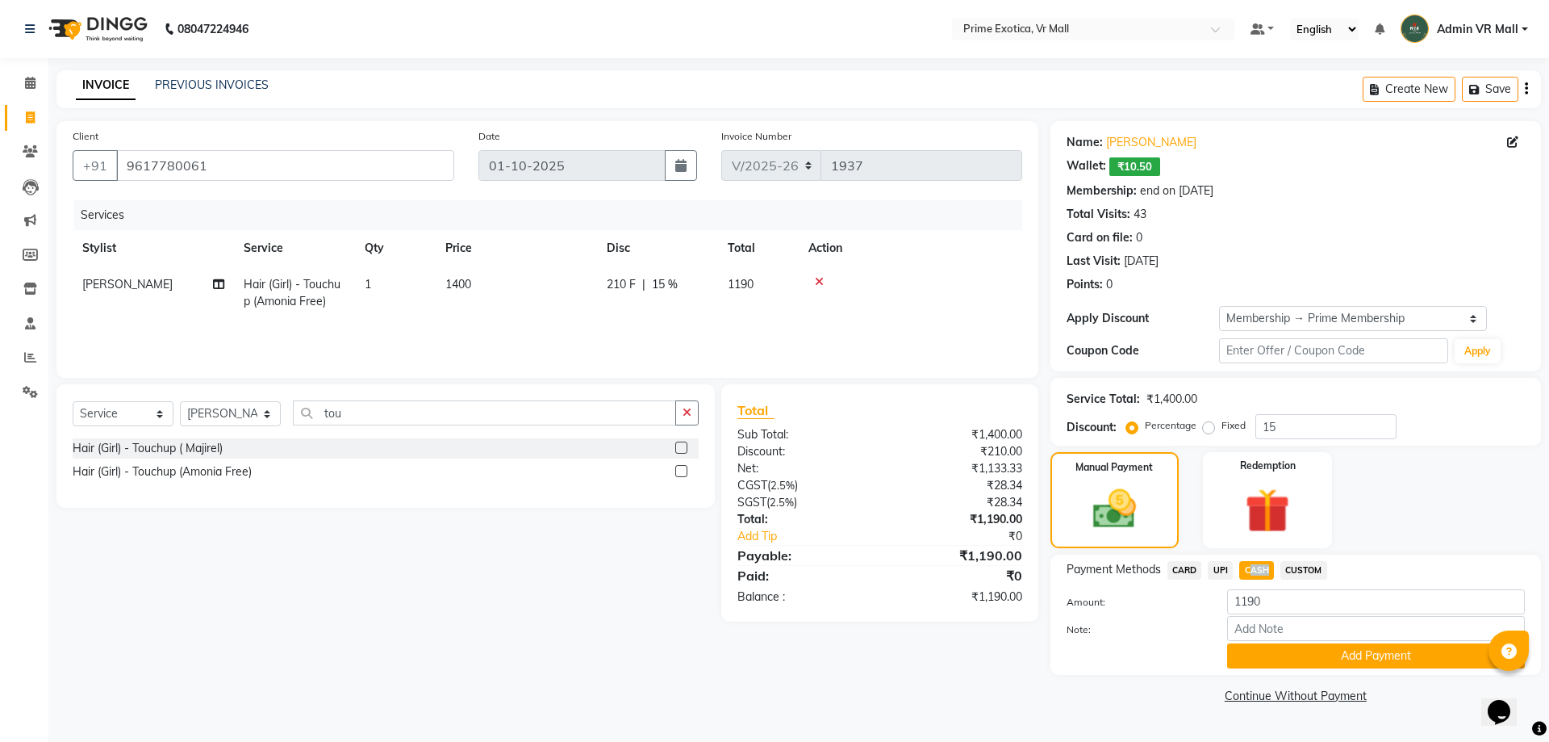
click at [1265, 571] on span "CASH" at bounding box center [1256, 570] width 35 height 19
click at [1269, 597] on input "1190" at bounding box center [1376, 601] width 298 height 25
click at [1269, 596] on input "1190" at bounding box center [1376, 601] width 298 height 25
type input "1"
type input "1200"
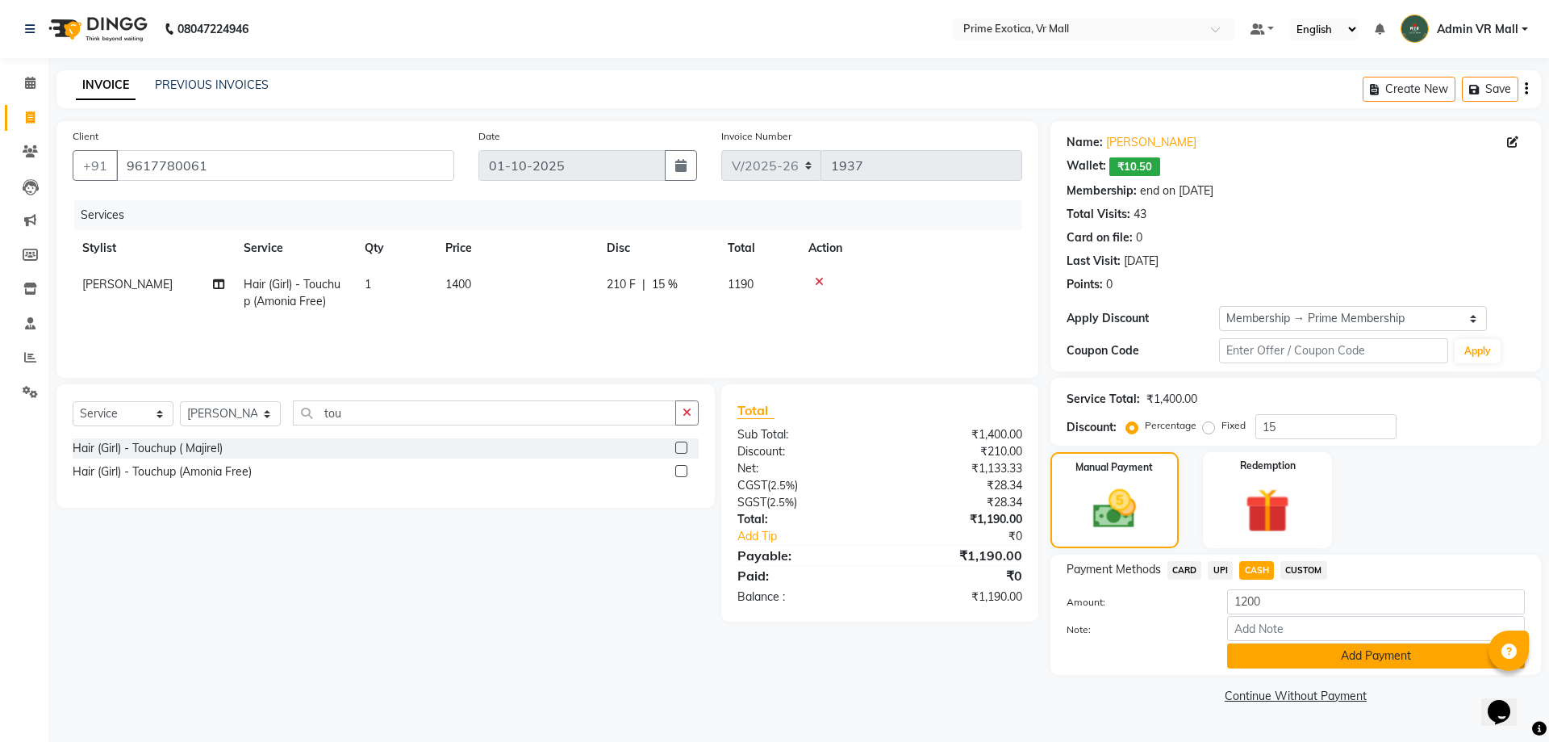
click at [1259, 650] on button "Add Payment" at bounding box center [1376, 655] width 298 height 25
click at [1259, 650] on div "Payment Methods CARD UPI CASH CUSTOM Amount: 1200 Note: Add Payment" at bounding box center [1286, 614] width 487 height 120
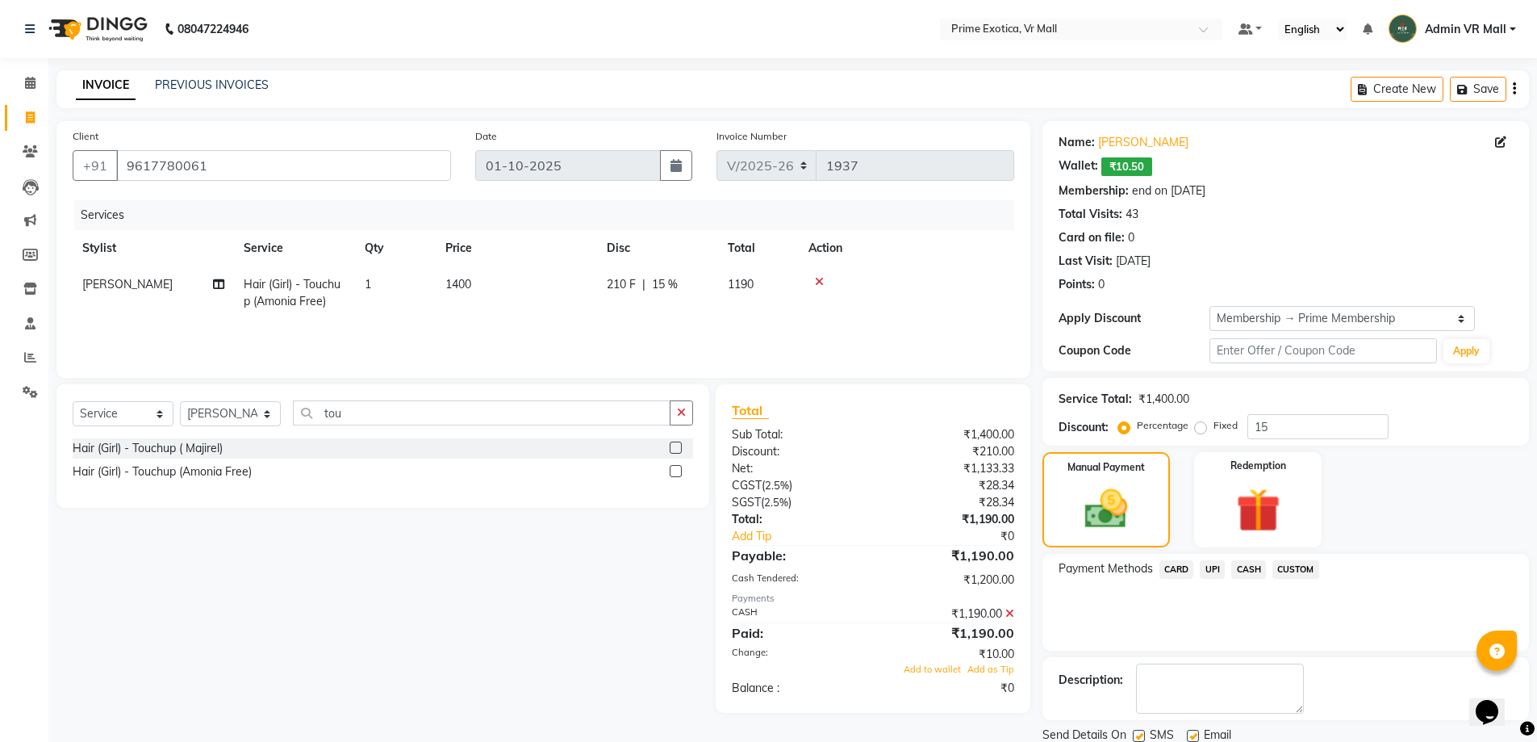
click at [1259, 650] on div "Payment Methods CARD UPI CASH CUSTOM" at bounding box center [1286, 602] width 487 height 97
click at [922, 669] on span "Add to wallet" at bounding box center [932, 668] width 57 height 11
click at [922, 679] on div "₹0" at bounding box center [949, 687] width 153 height 17
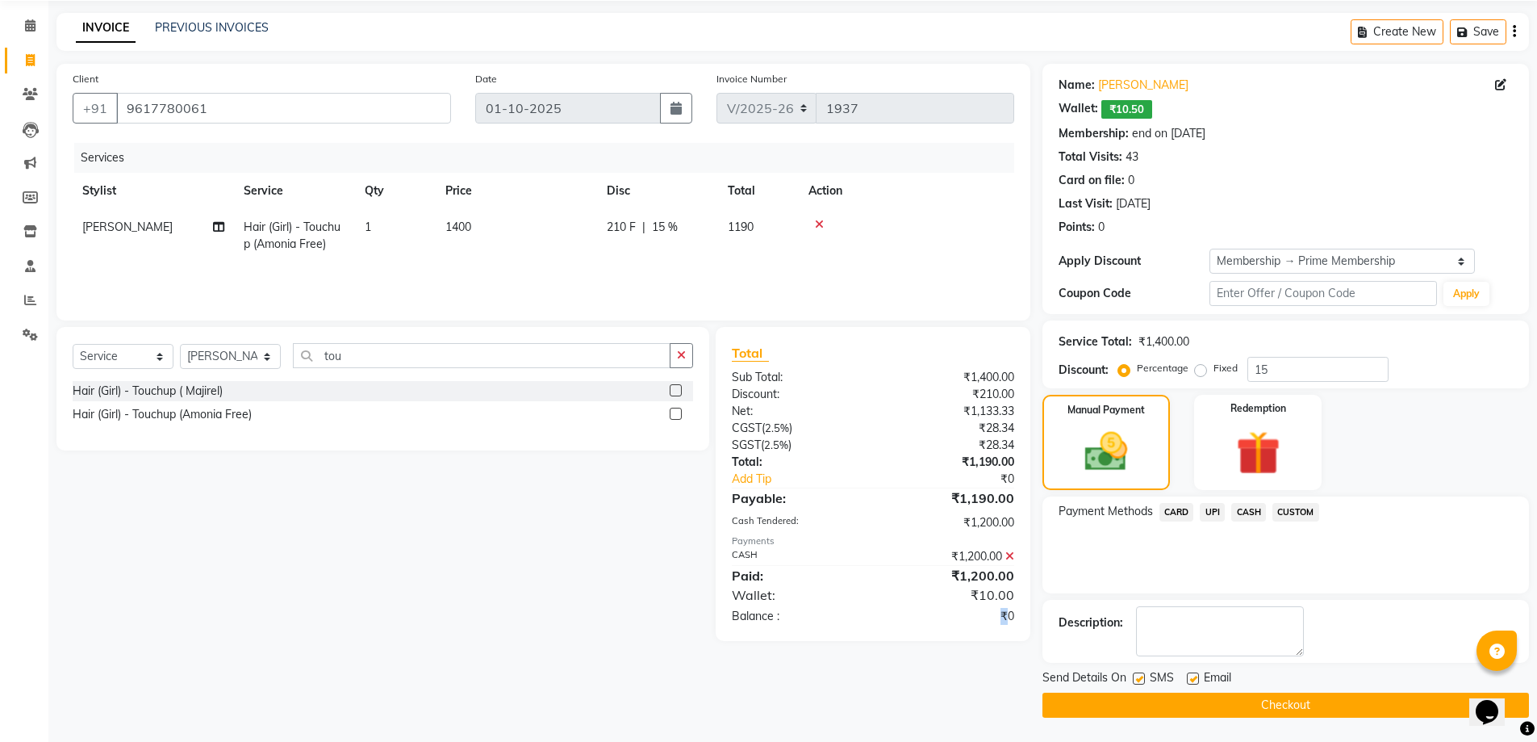
click at [1101, 699] on button "Checkout" at bounding box center [1286, 704] width 487 height 25
click at [1101, 699] on div "Checkout" at bounding box center [1286, 704] width 487 height 25
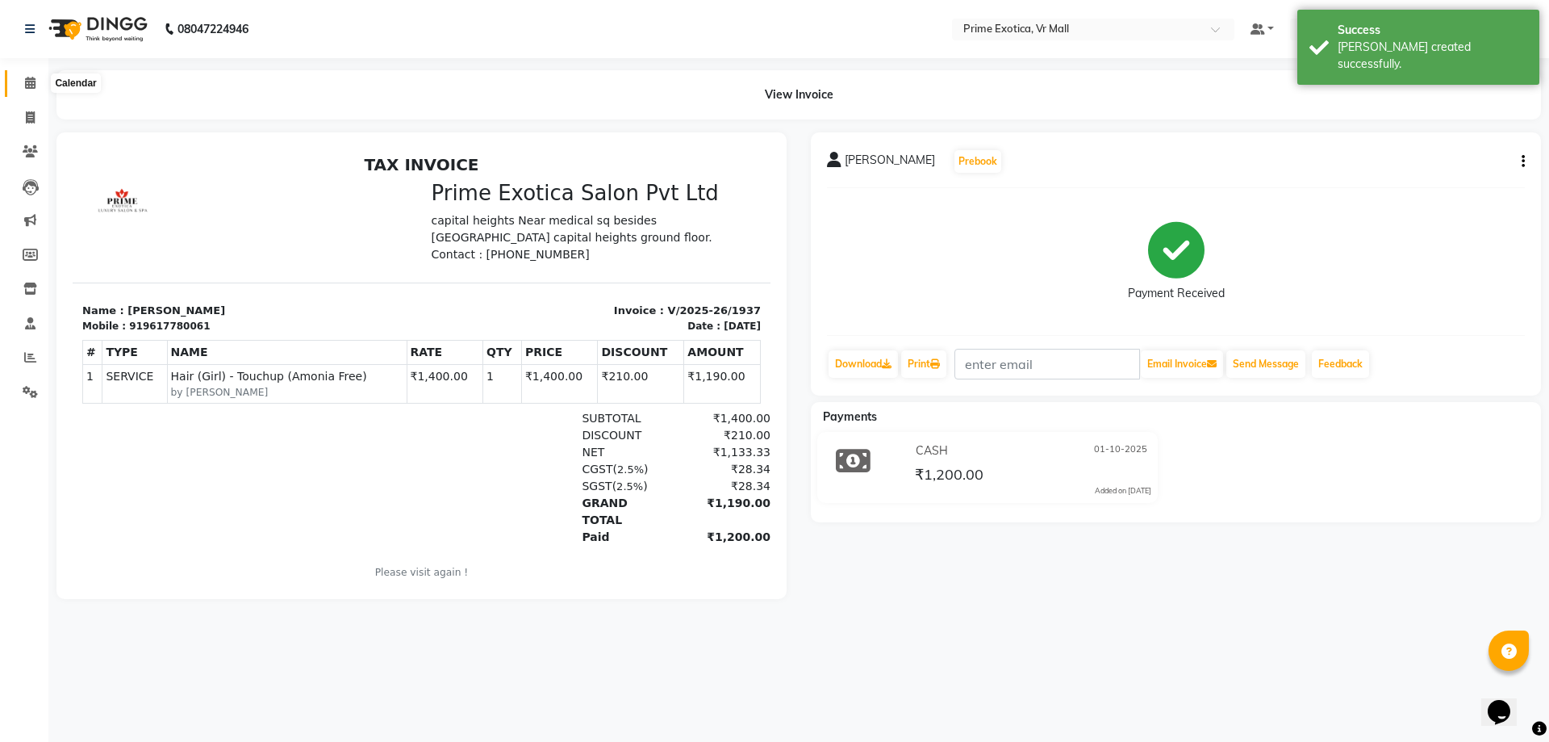
click at [30, 80] on icon at bounding box center [30, 83] width 10 height 12
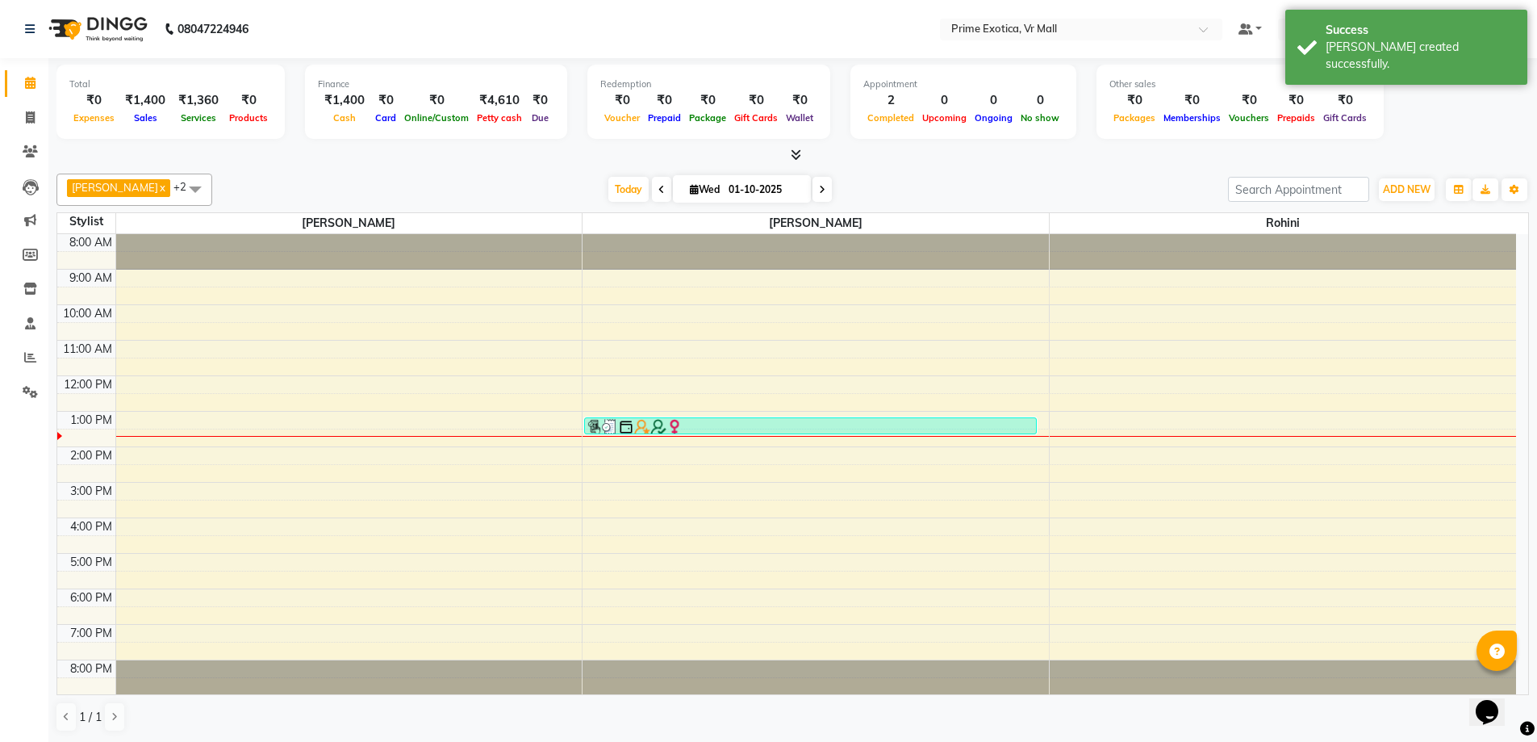
click at [332, 161] on div at bounding box center [792, 155] width 1473 height 17
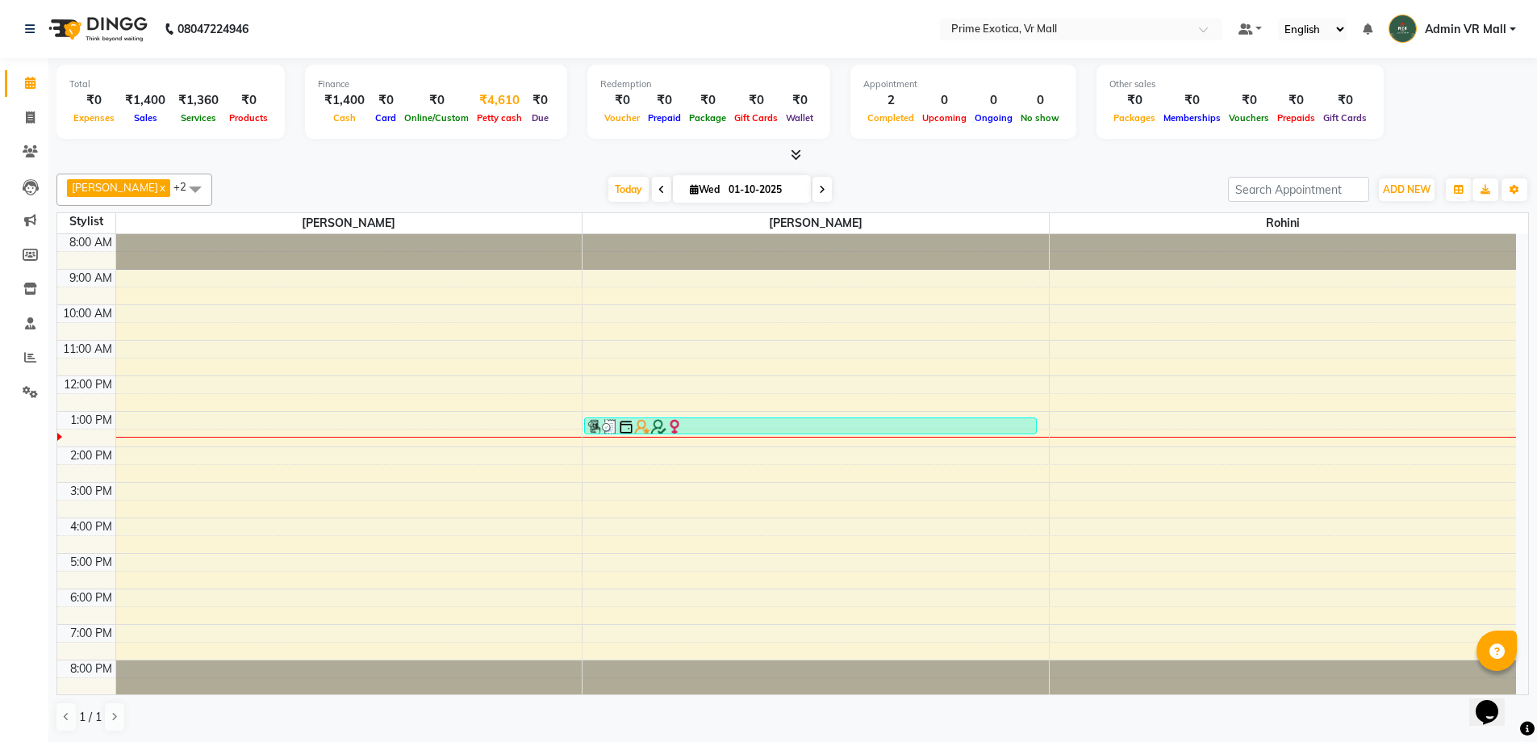
click at [495, 119] on span "Petty cash" at bounding box center [499, 117] width 53 height 11
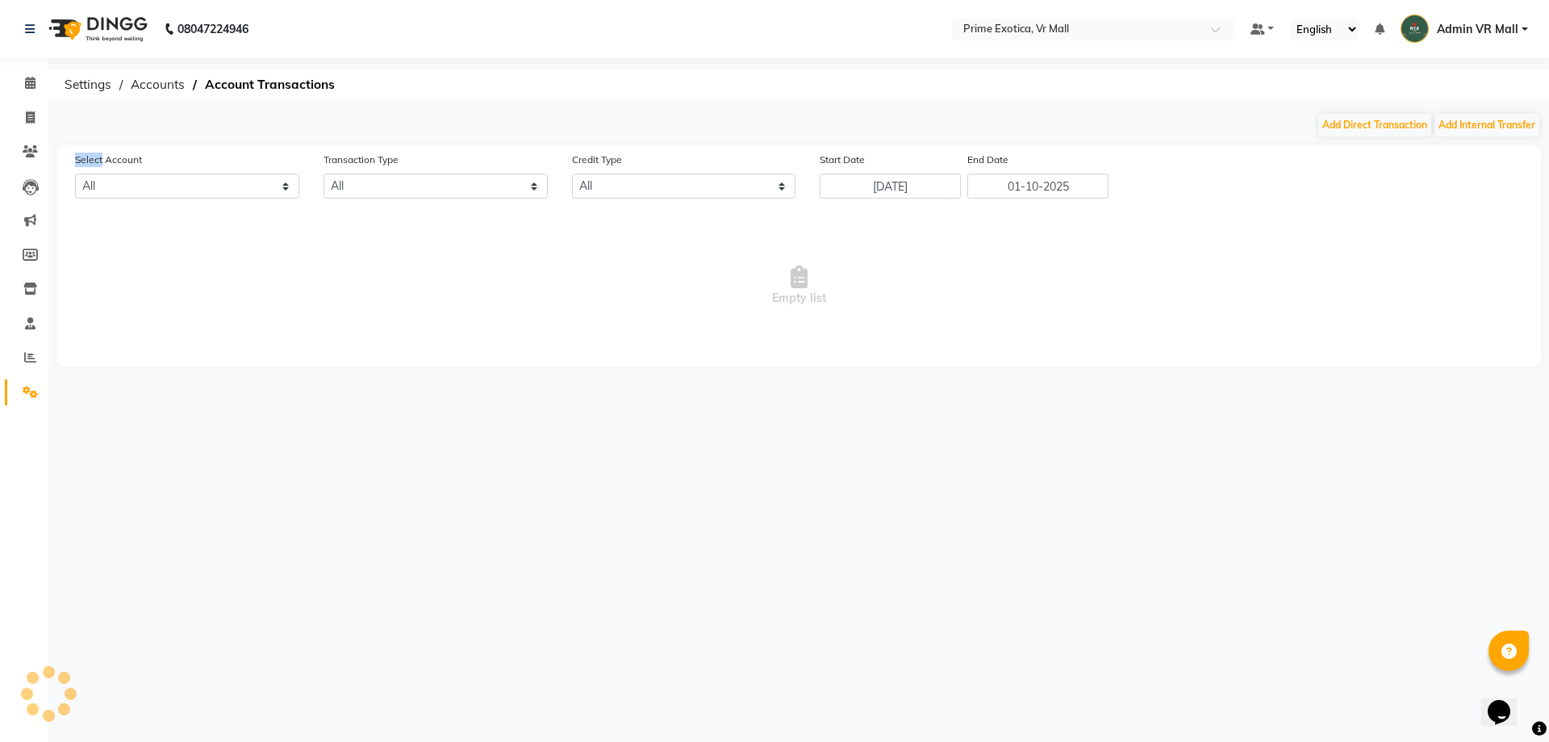
select select "5063"
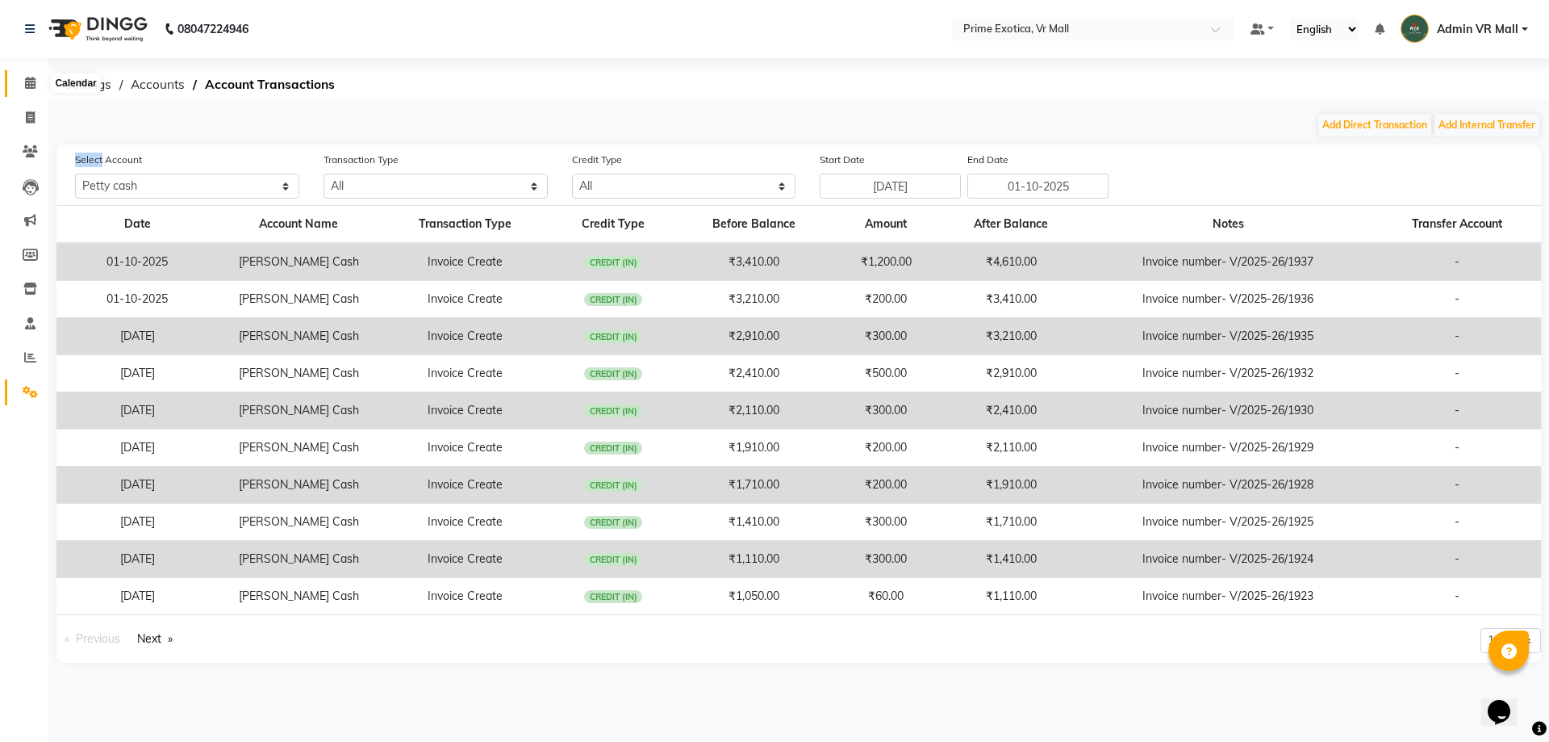
click at [28, 82] on icon at bounding box center [30, 83] width 10 height 12
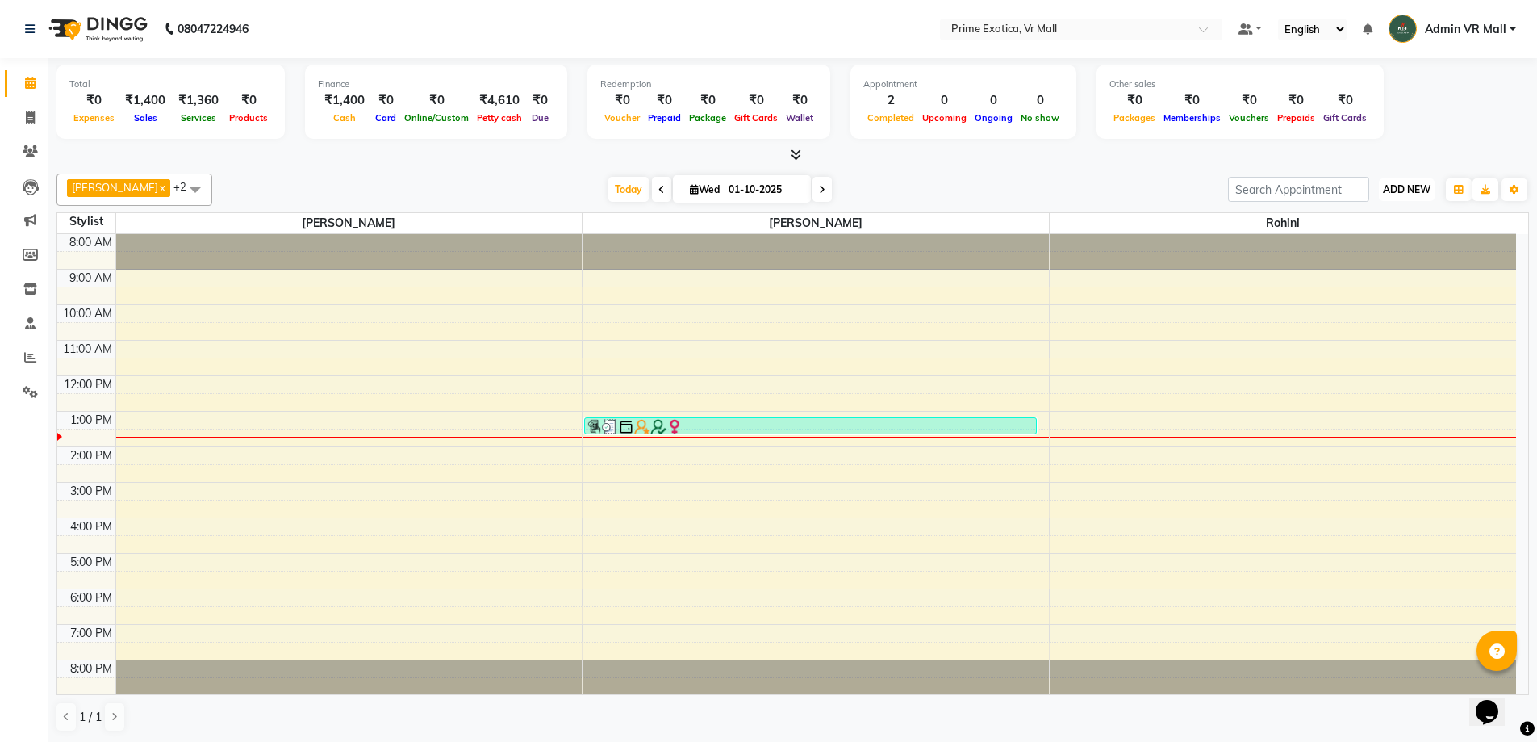
click at [1410, 190] on span "ADD NEW" at bounding box center [1407, 189] width 48 height 12
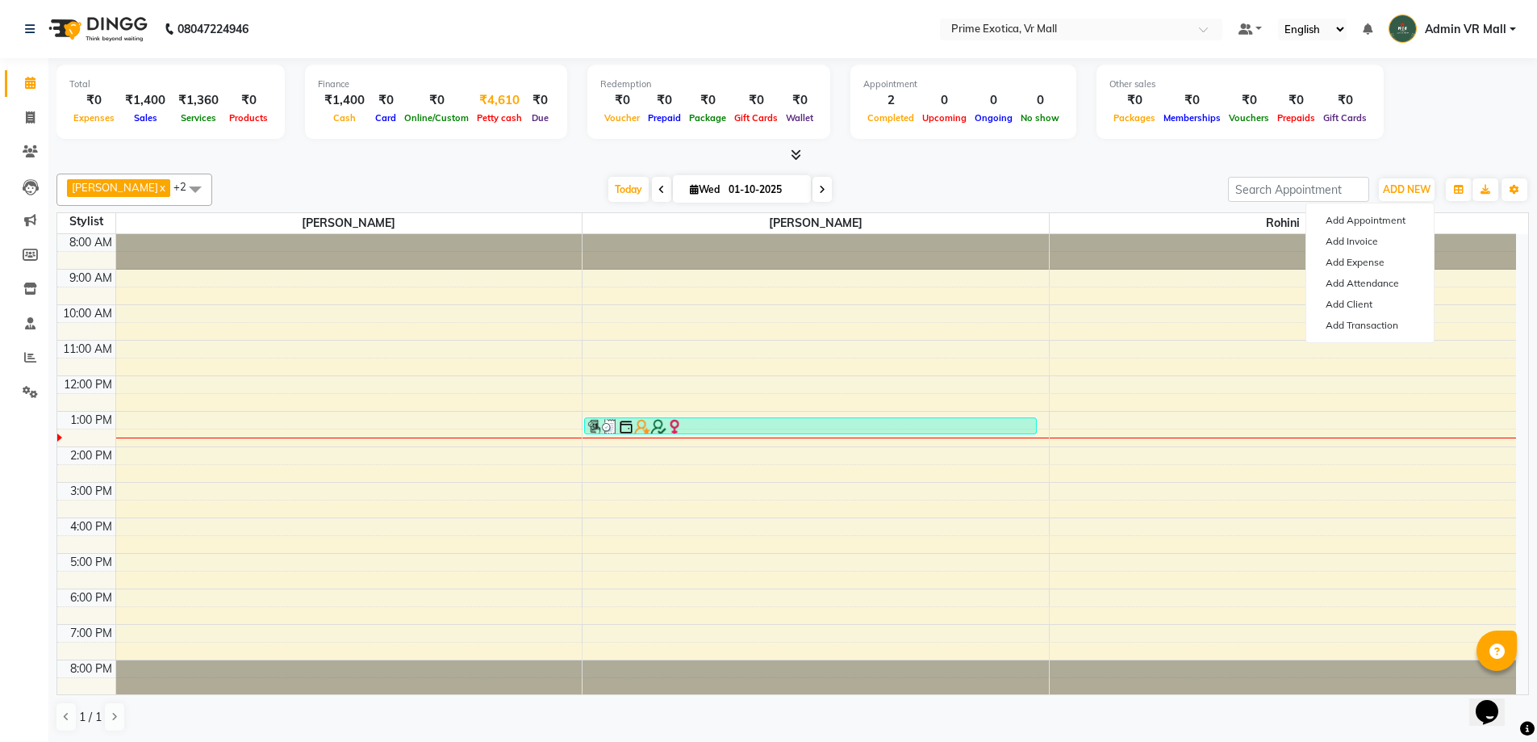
click at [485, 117] on span "Petty cash" at bounding box center [499, 117] width 53 height 11
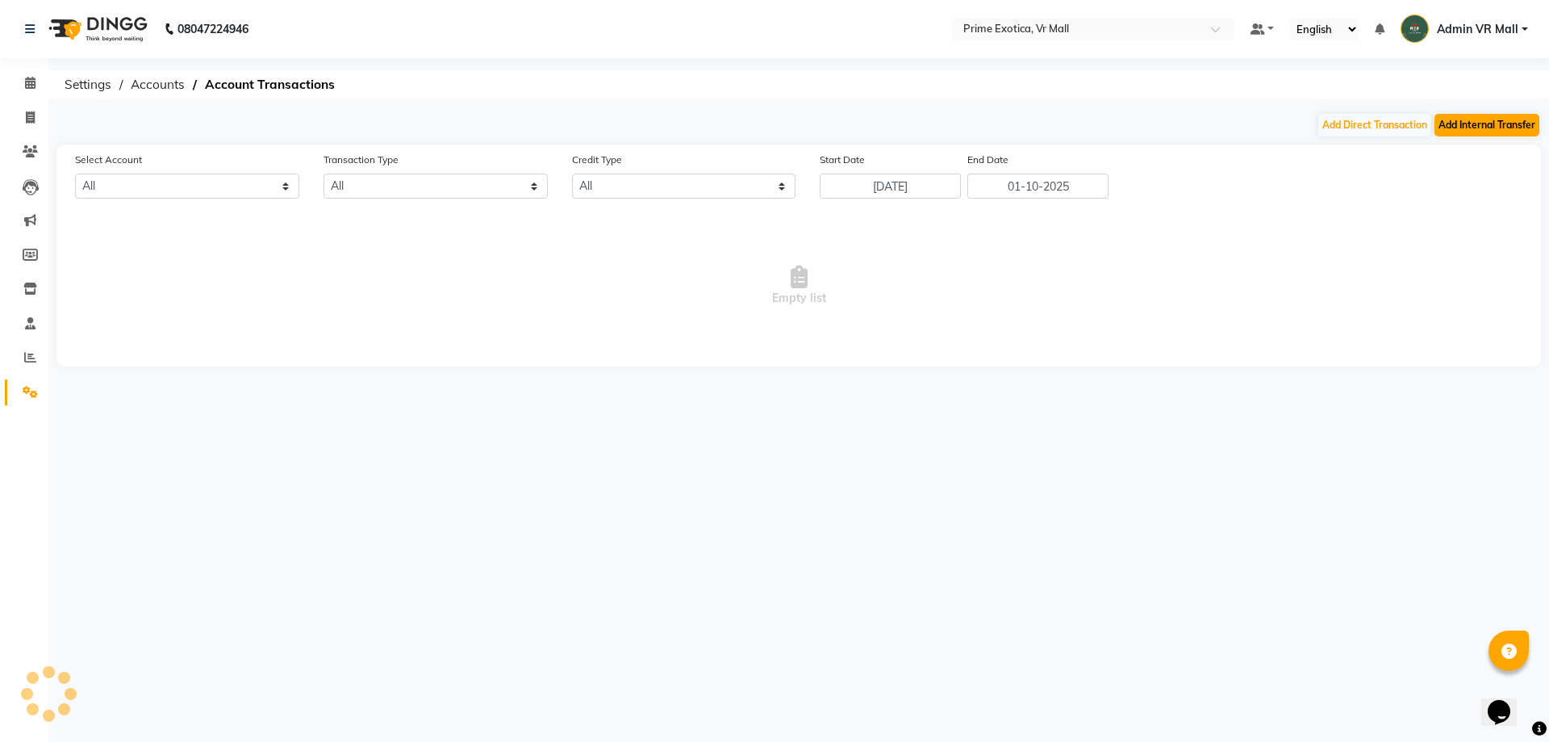
select select "5063"
click at [1487, 127] on button "Add Internal Transfer" at bounding box center [1487, 125] width 105 height 23
select select "internal transfer"
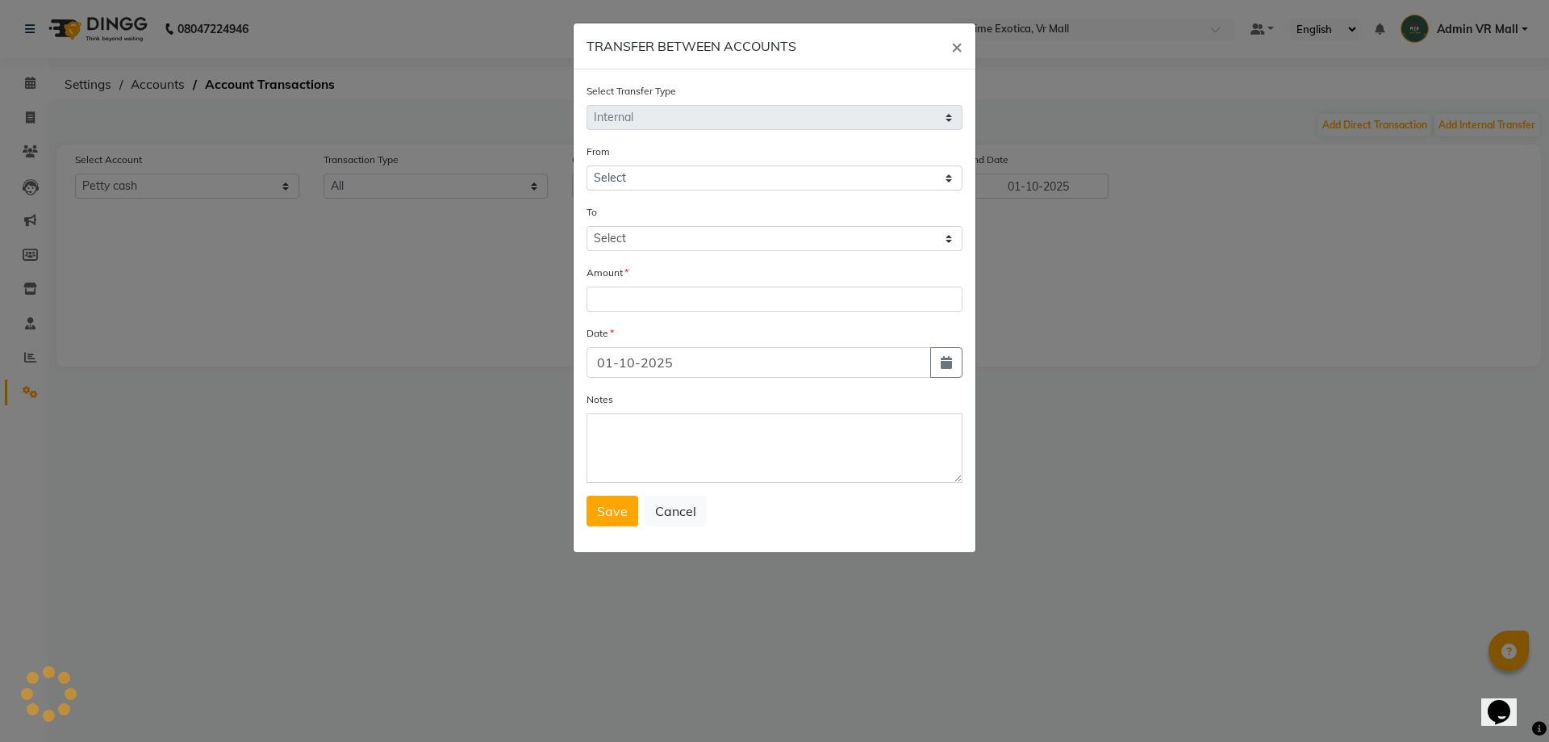
select select "5063"
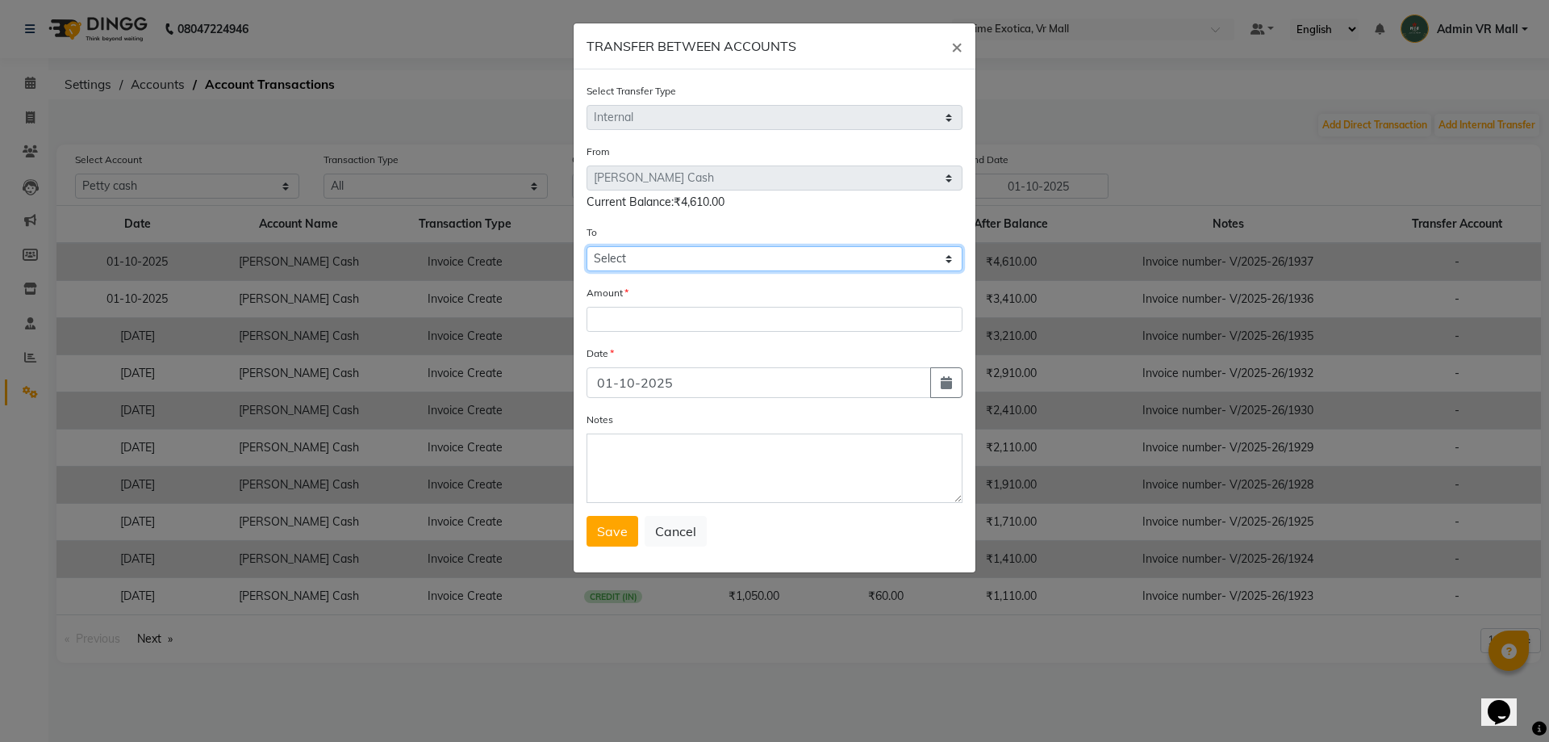
click at [695, 249] on select "Select Petty Cash Default Account" at bounding box center [775, 258] width 376 height 25
select select "5064"
click at [587, 246] on select "Select Petty Cash Default Account" at bounding box center [775, 258] width 376 height 25
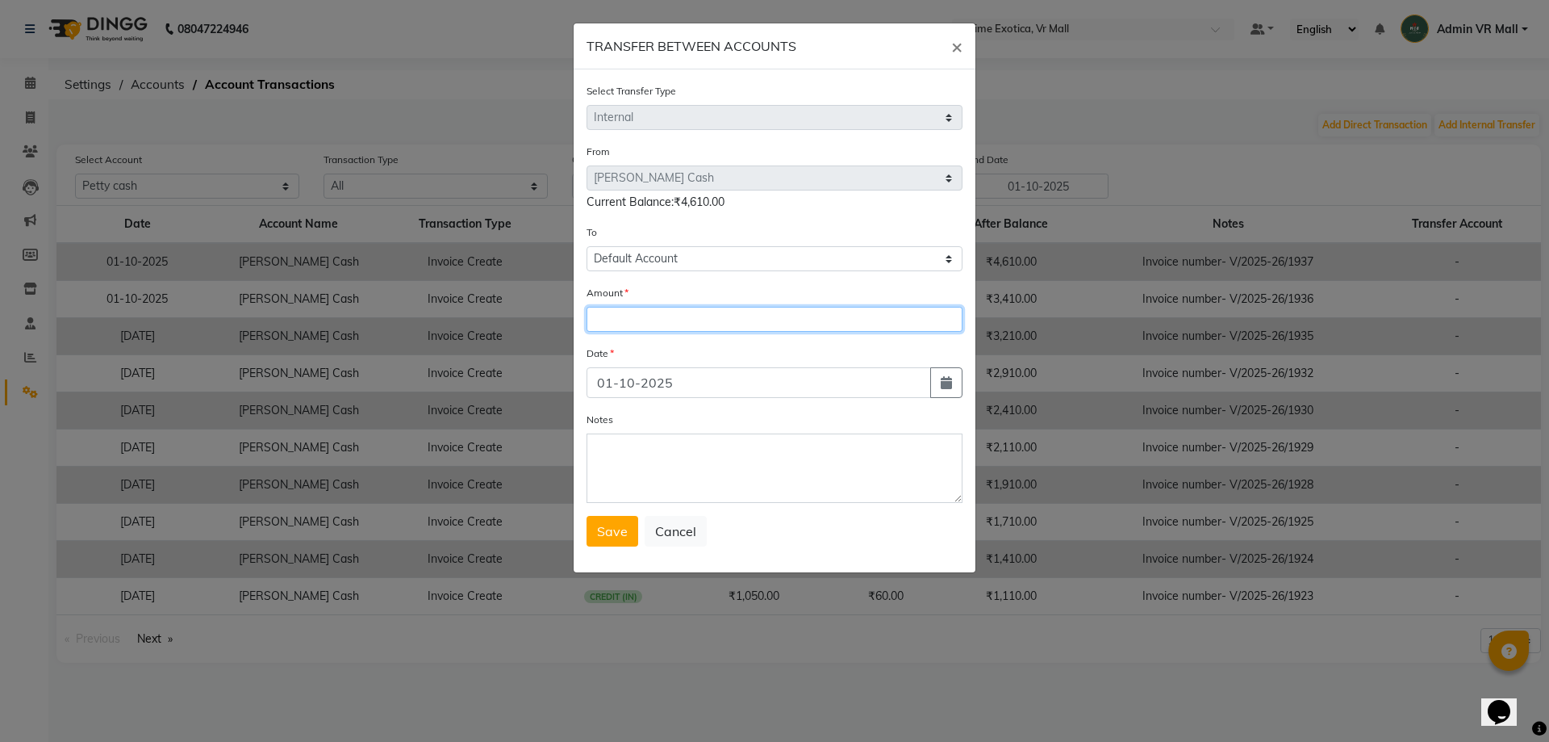
click at [621, 308] on input "number" at bounding box center [775, 319] width 376 height 25
type input "3210"
click at [631, 530] on button "Save" at bounding box center [613, 531] width 52 height 31
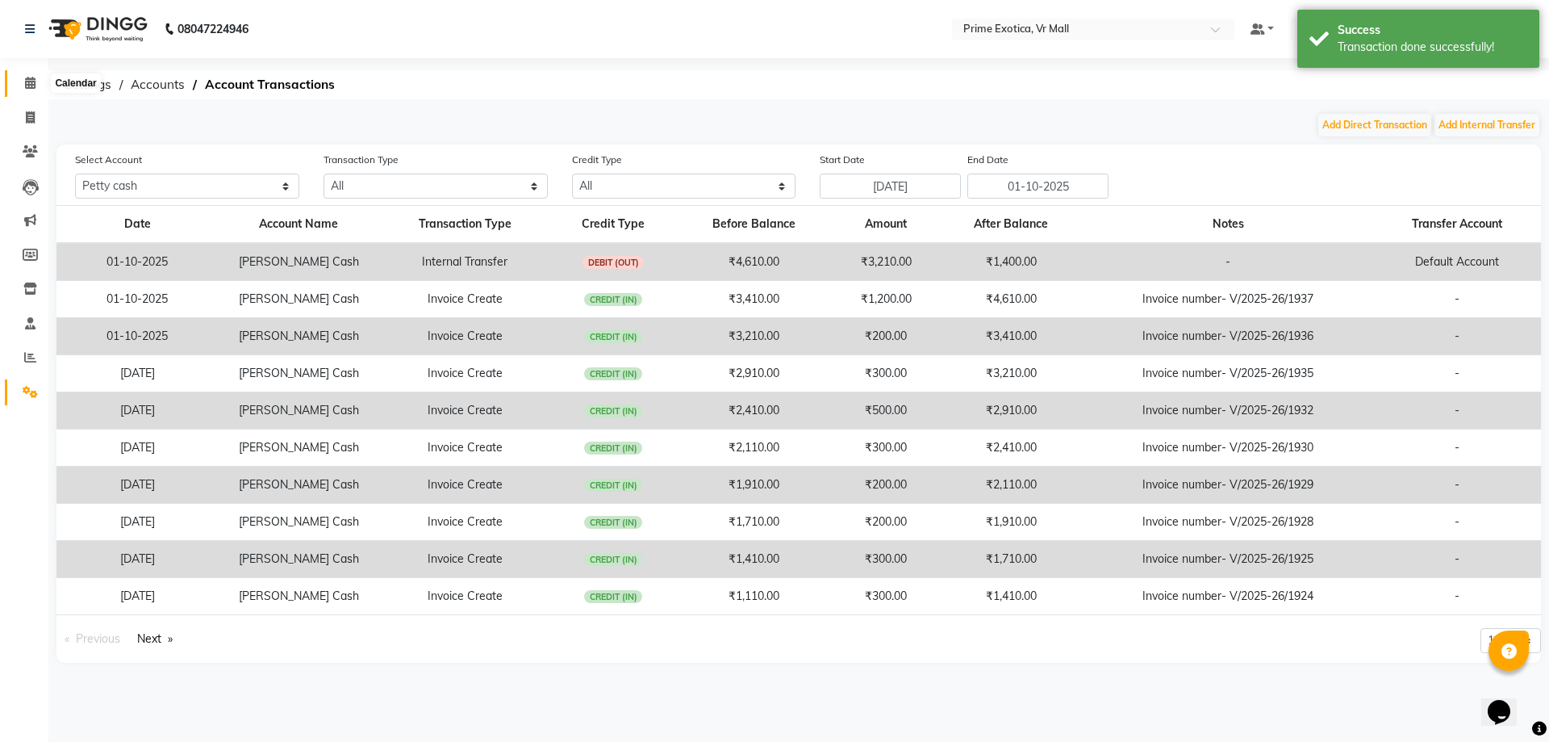
click at [27, 90] on span at bounding box center [30, 83] width 28 height 19
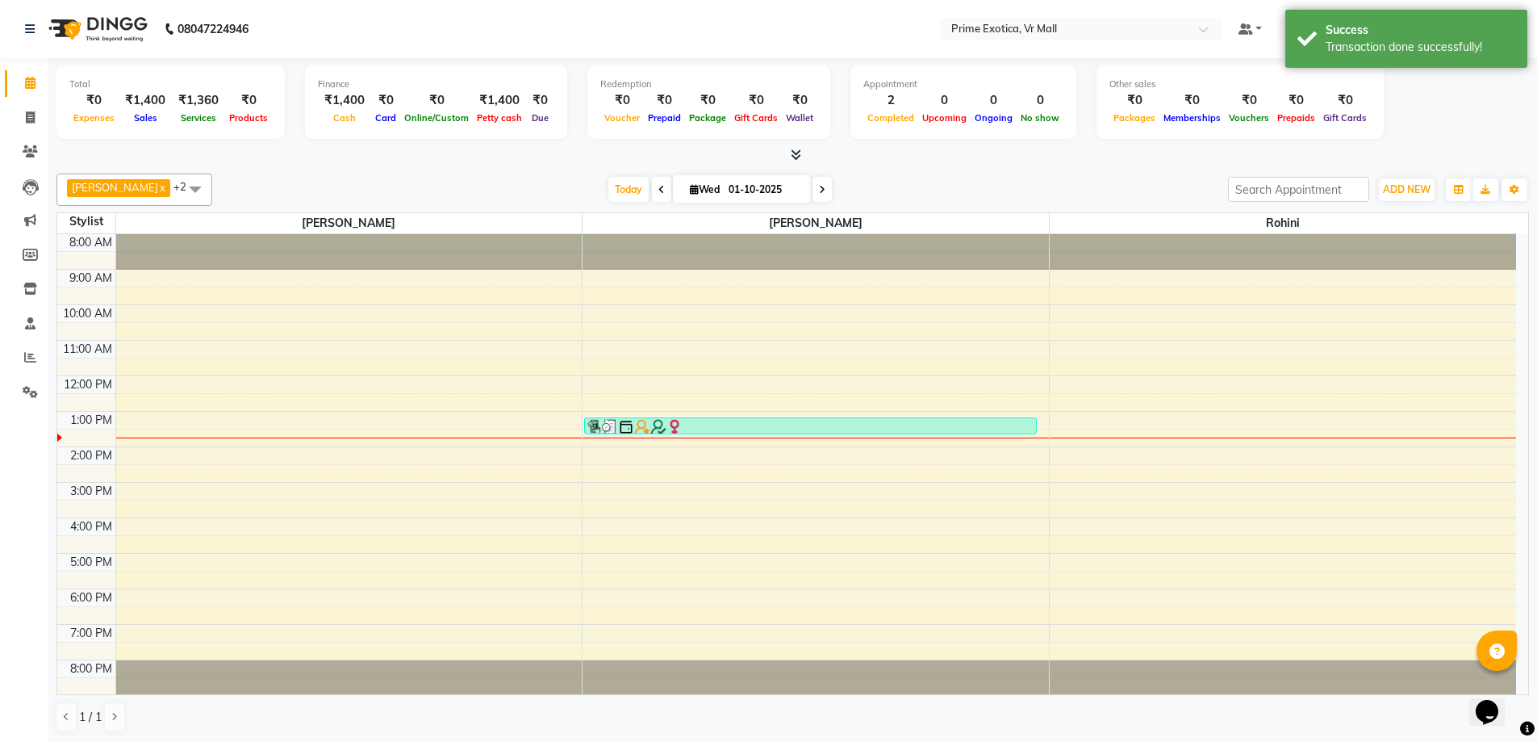
click at [458, 228] on span "[PERSON_NAME]" at bounding box center [349, 223] width 466 height 20
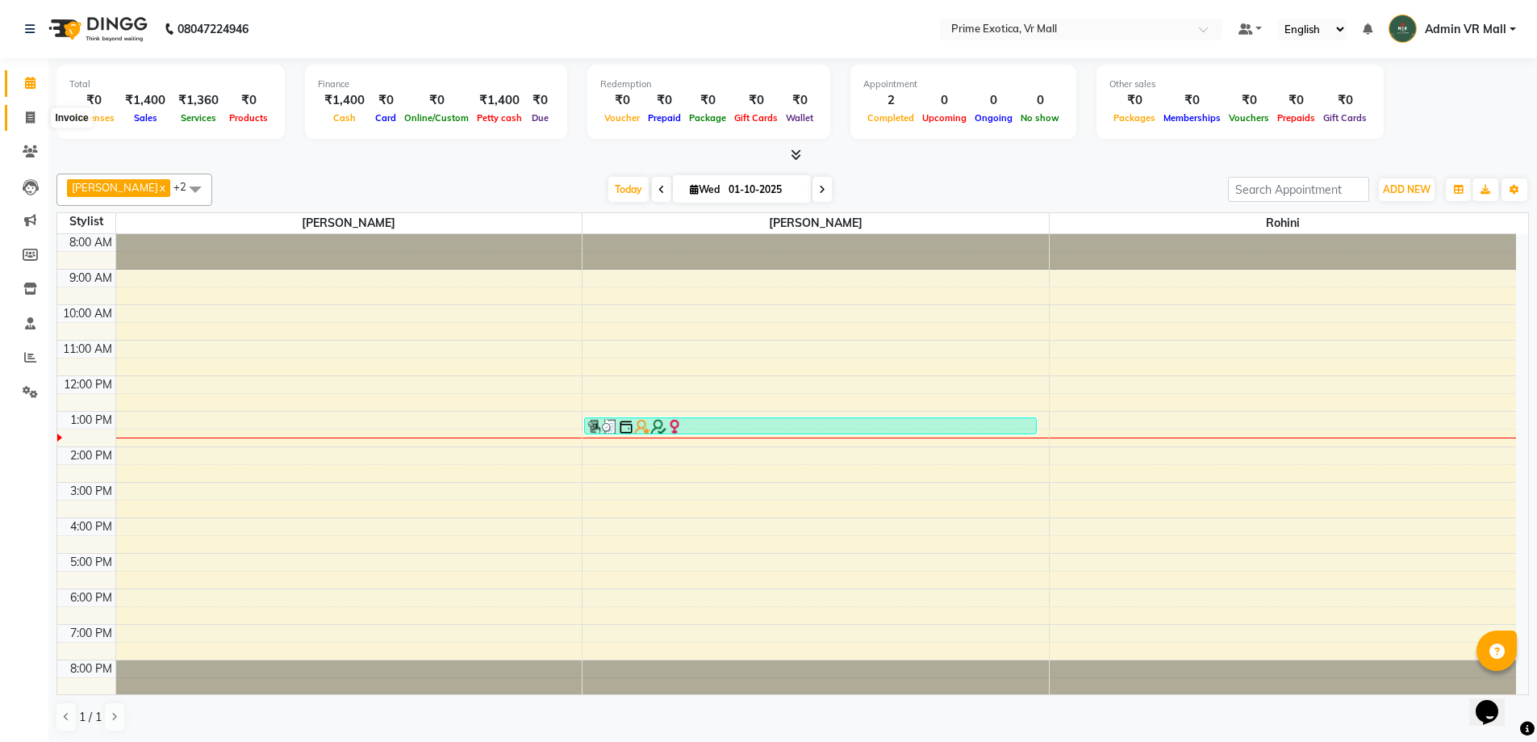
click at [17, 120] on span at bounding box center [30, 118] width 28 height 19
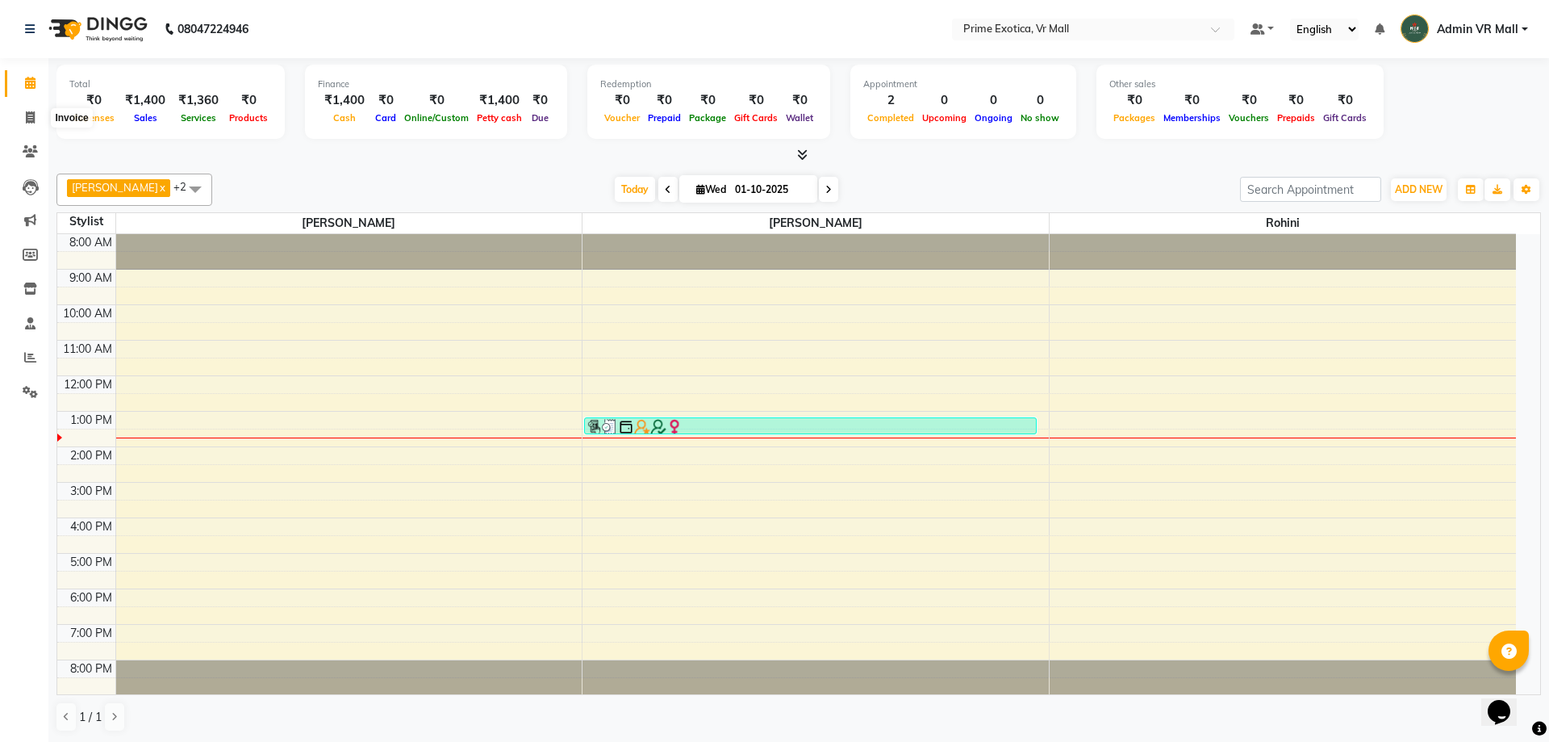
select select "service"
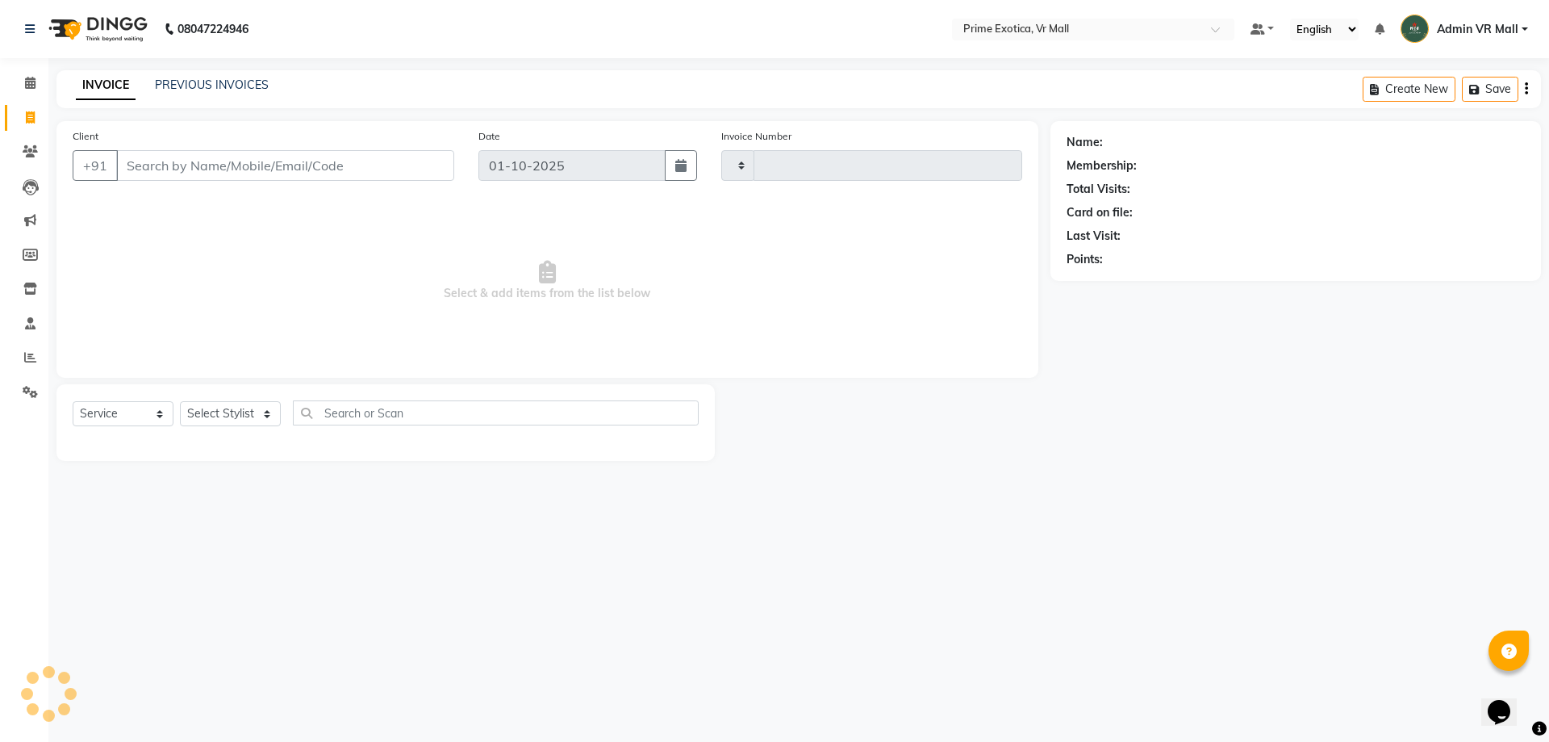
type input "1938"
select select "6077"
click at [206, 84] on link "PREVIOUS INVOICES" at bounding box center [212, 84] width 114 height 15
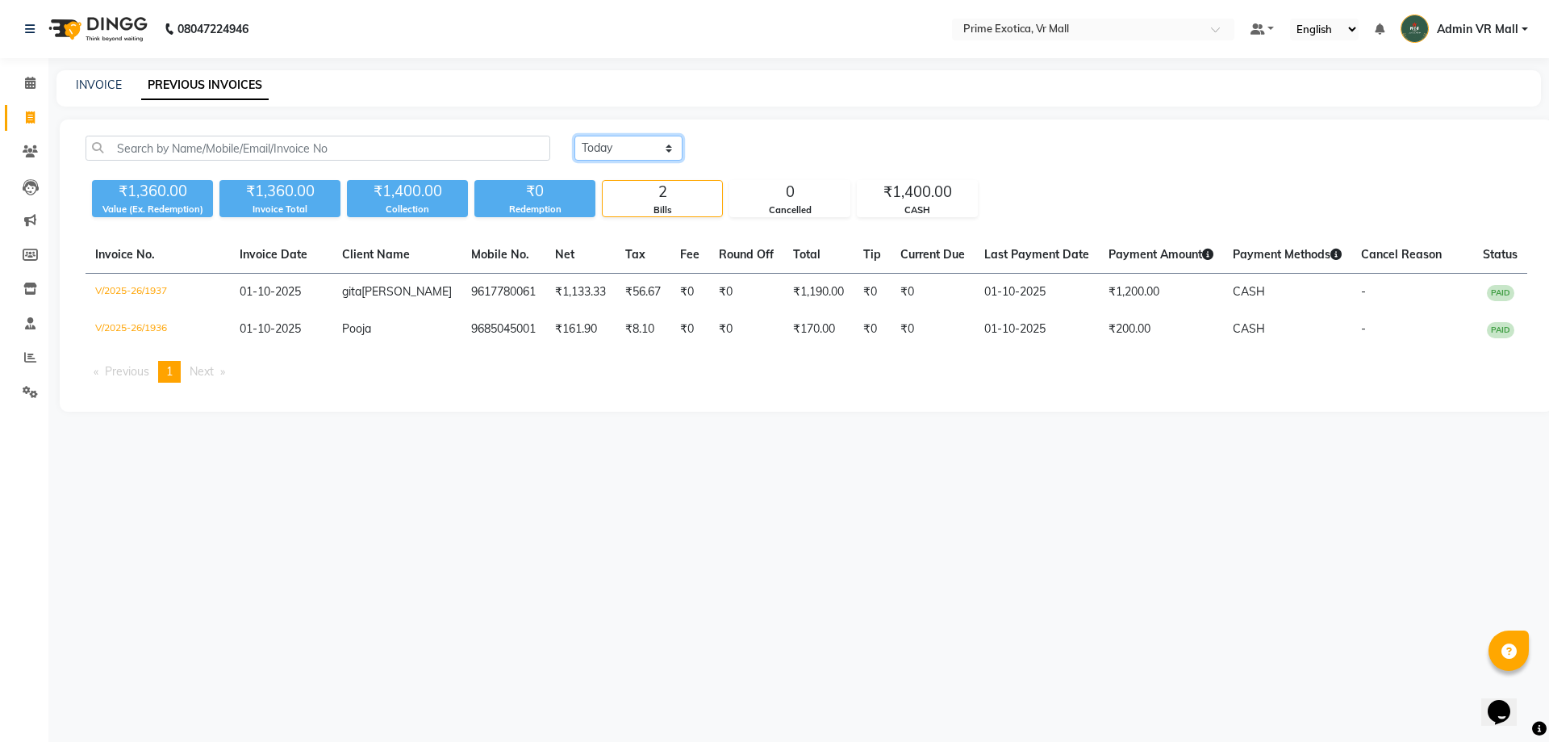
click at [618, 154] on select "Today Yesterday Custom Range" at bounding box center [629, 148] width 108 height 25
select select "yesterday"
click at [575, 136] on select "Today Yesterday Custom Range" at bounding box center [629, 148] width 108 height 25
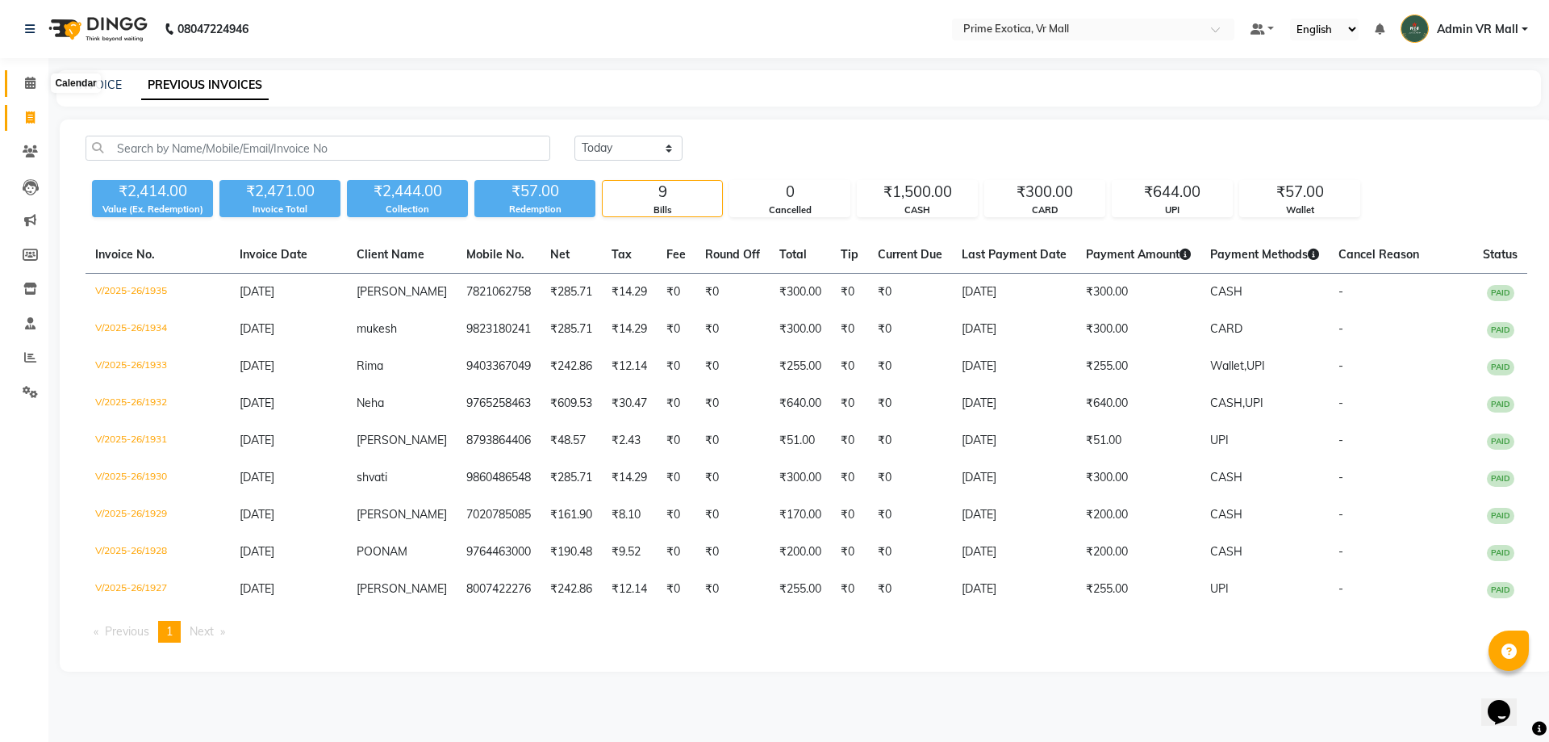
click at [27, 94] on link "Calendar" at bounding box center [24, 83] width 39 height 27
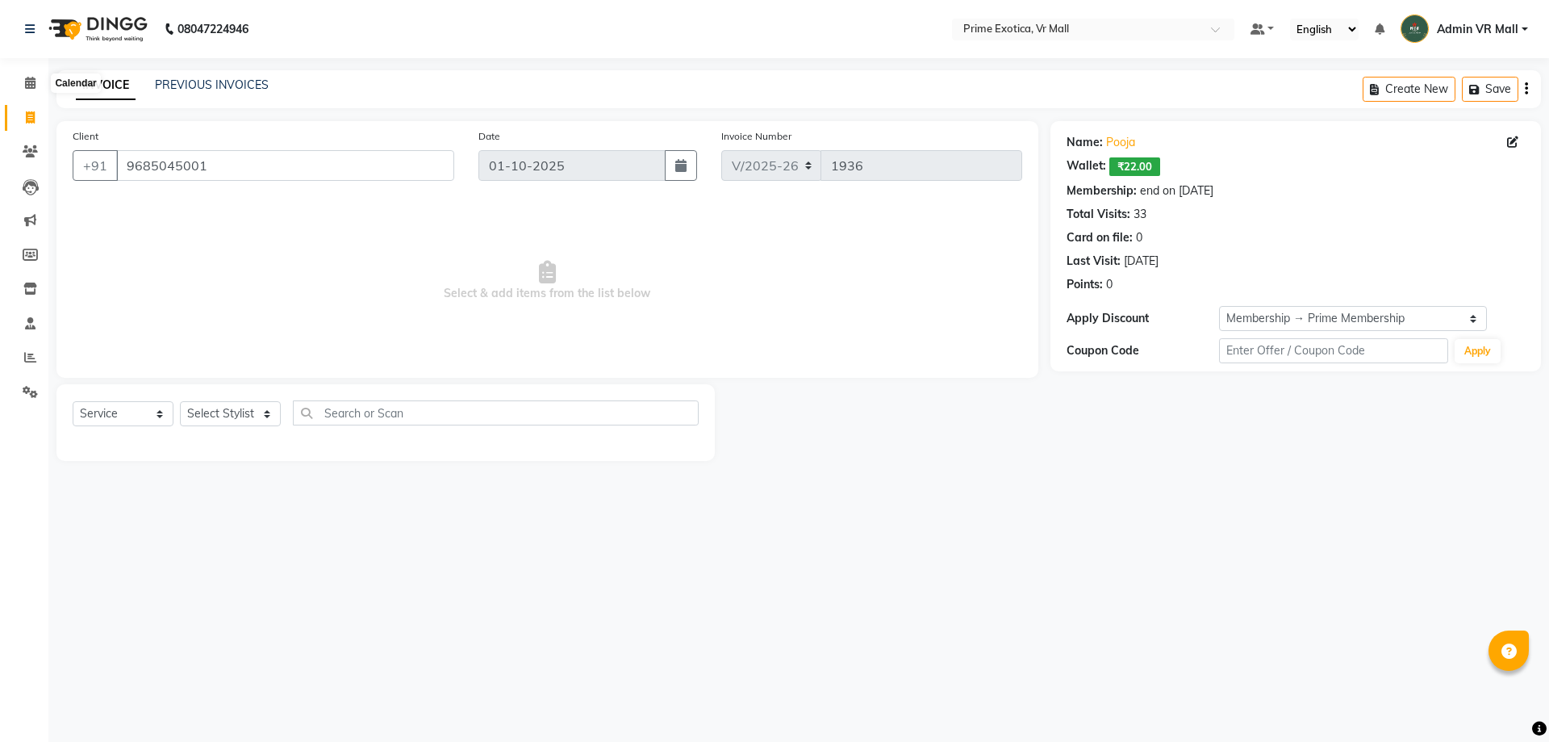
click at [19, 86] on span at bounding box center [30, 83] width 28 height 19
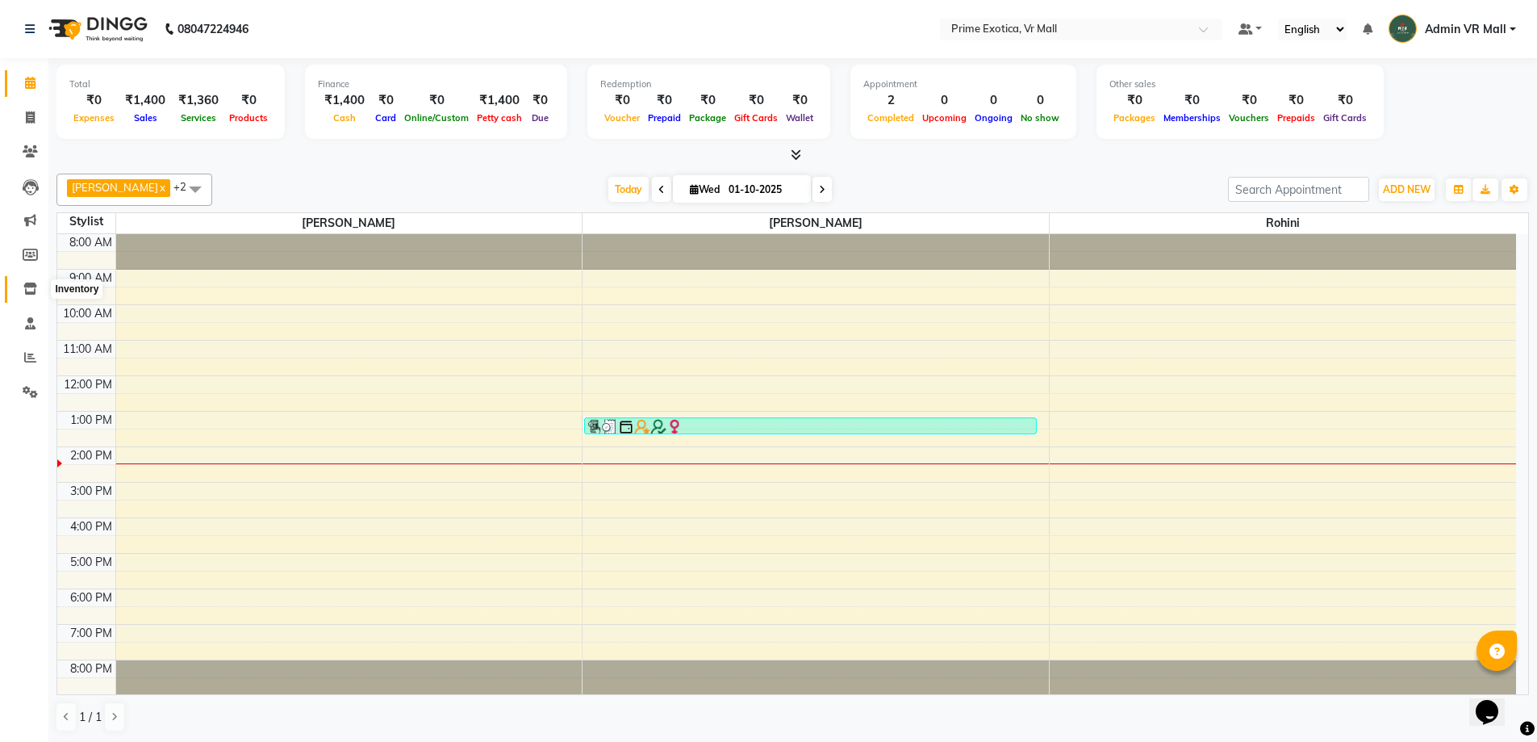
click at [24, 290] on icon at bounding box center [30, 288] width 14 height 12
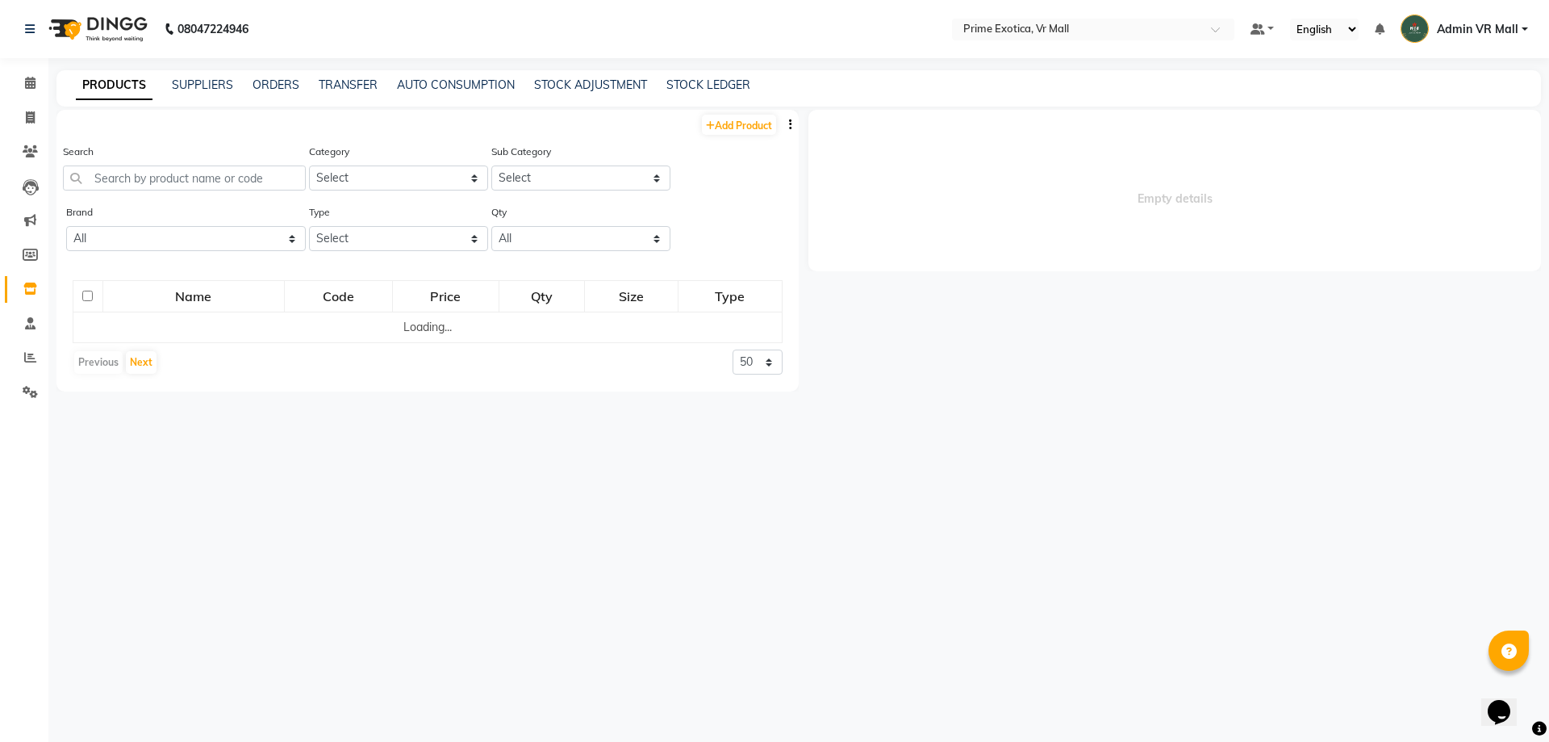
select select
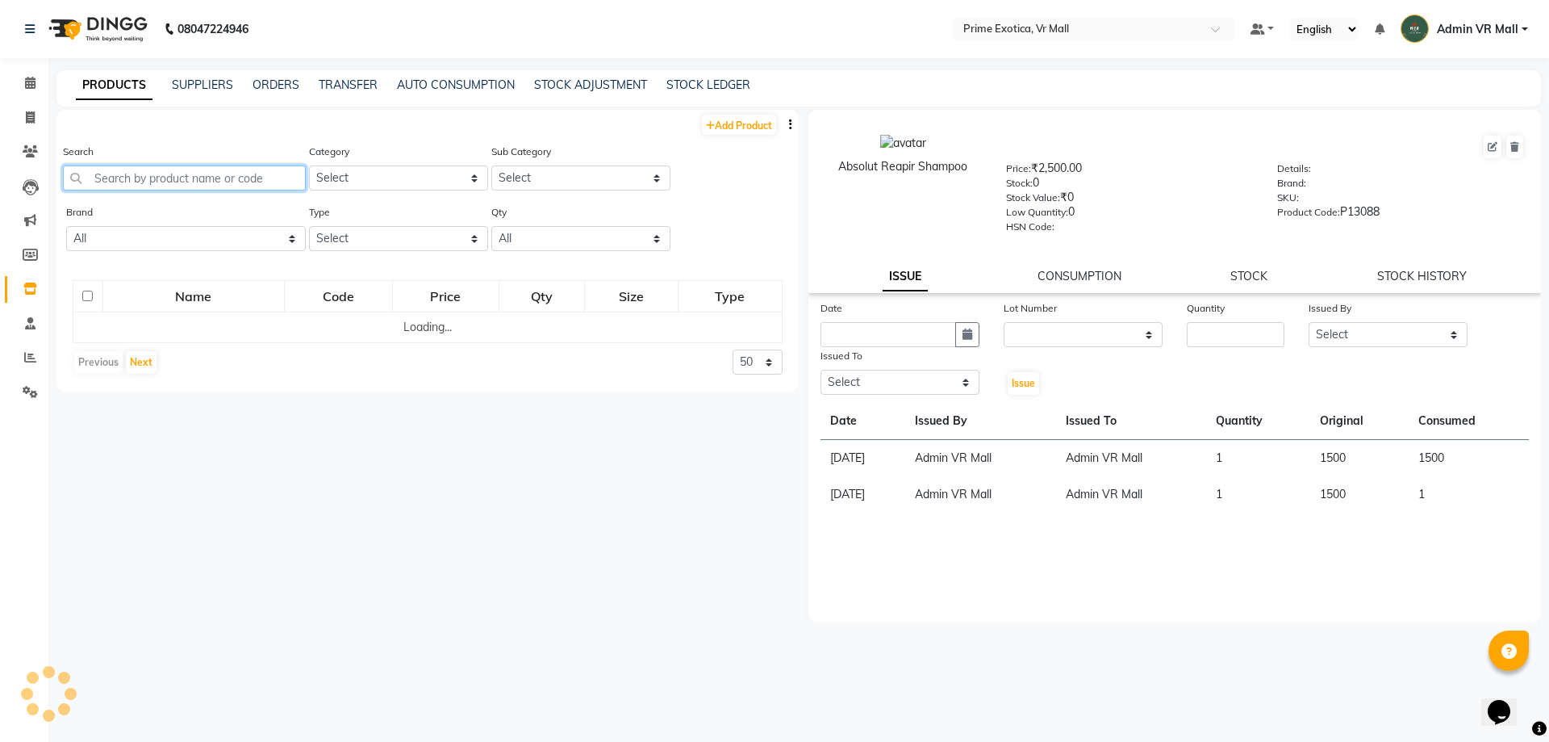
click at [132, 175] on input "text" at bounding box center [184, 177] width 243 height 25
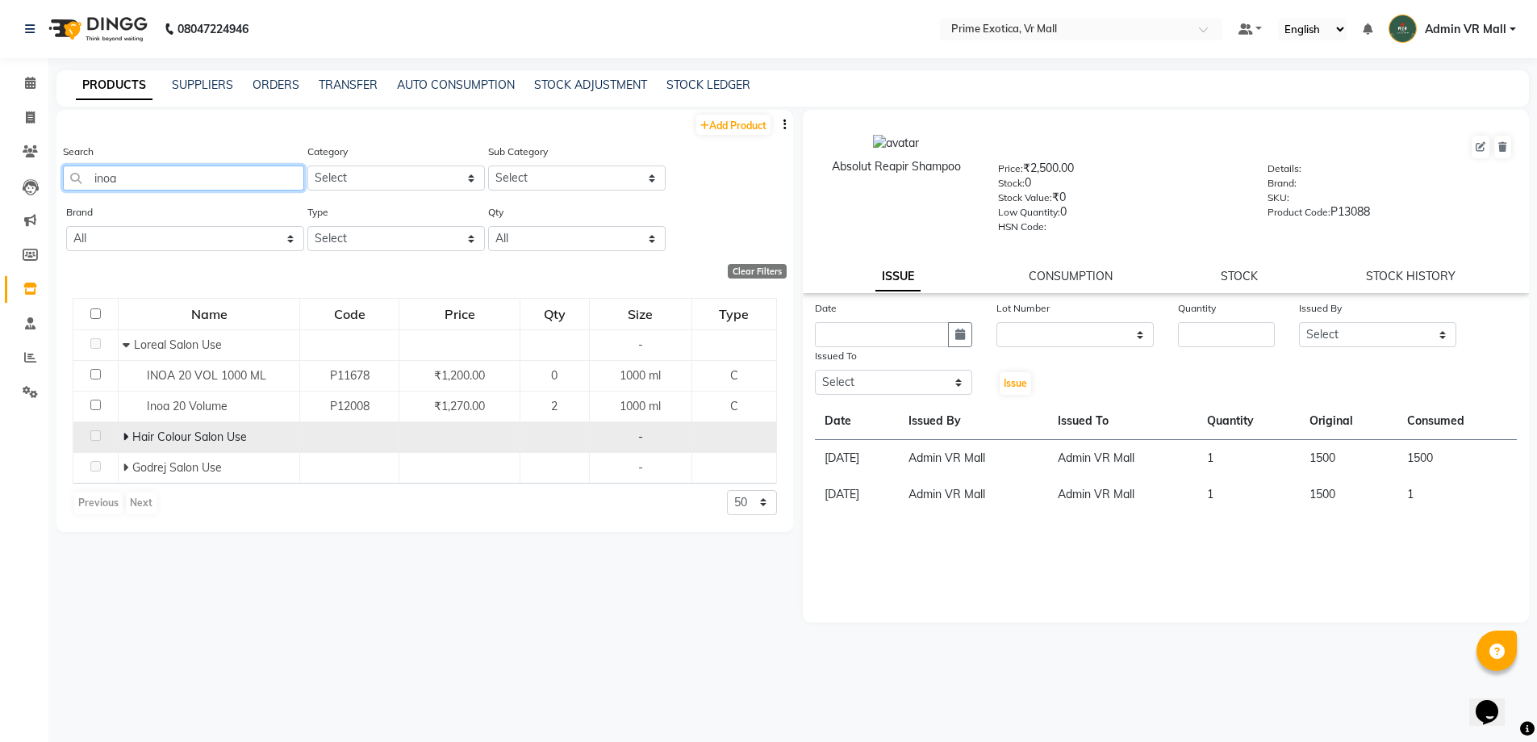
type input "inoa"
click at [125, 438] on icon at bounding box center [126, 436] width 6 height 11
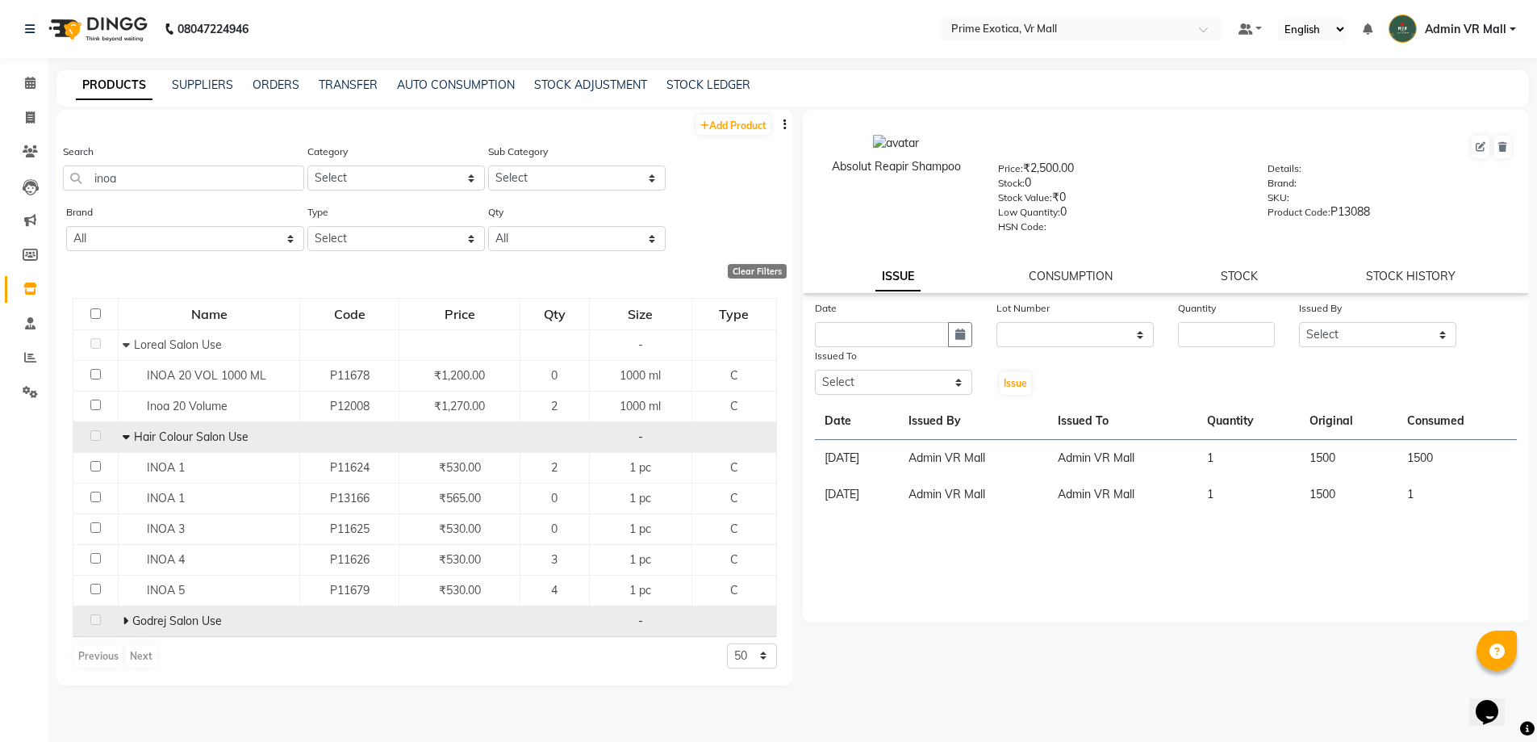
click at [120, 622] on td "Godrej Salon Use" at bounding box center [210, 620] width 182 height 31
click at [120, 621] on td "Godrej Salon Use" at bounding box center [210, 620] width 182 height 31
click at [124, 621] on icon at bounding box center [126, 620] width 6 height 11
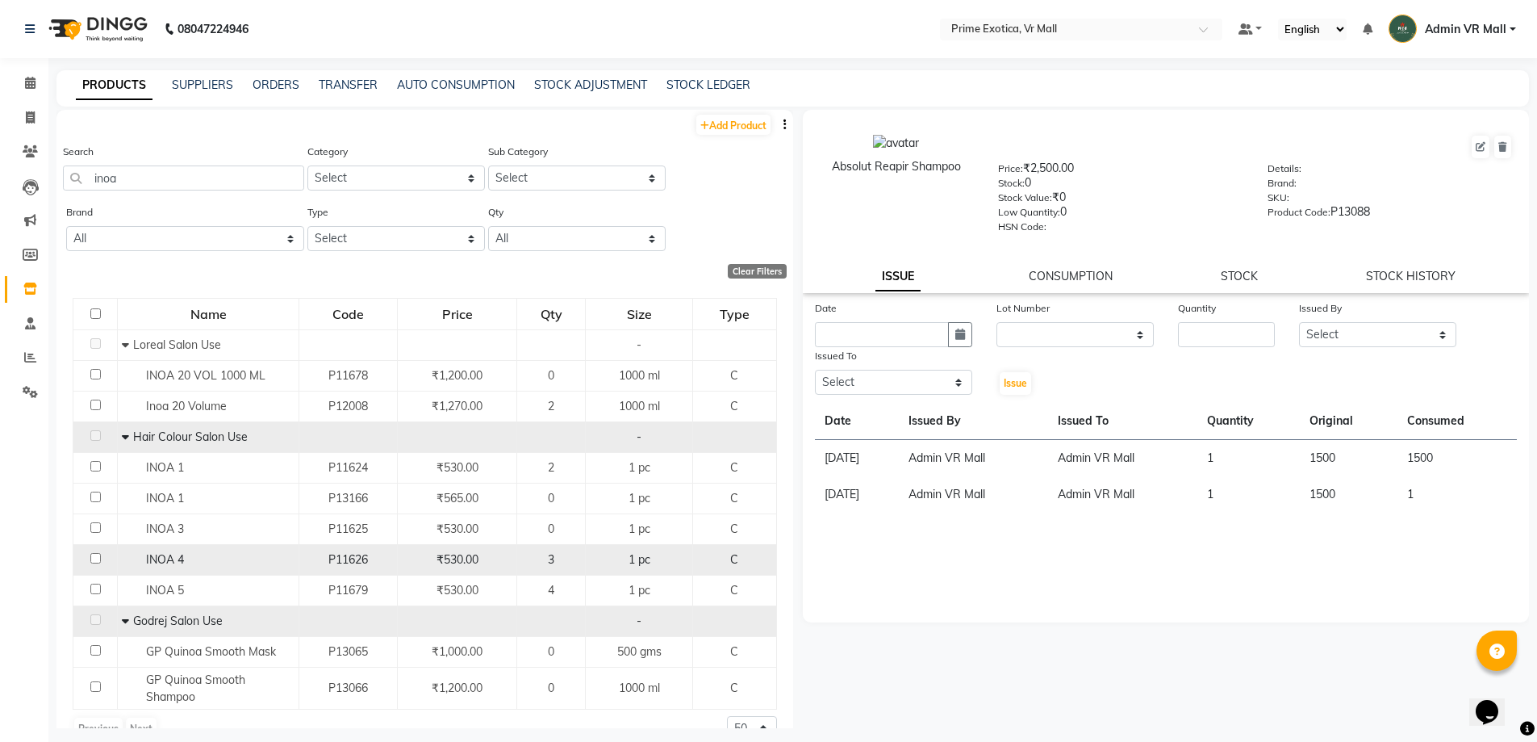
scroll to position [30, 0]
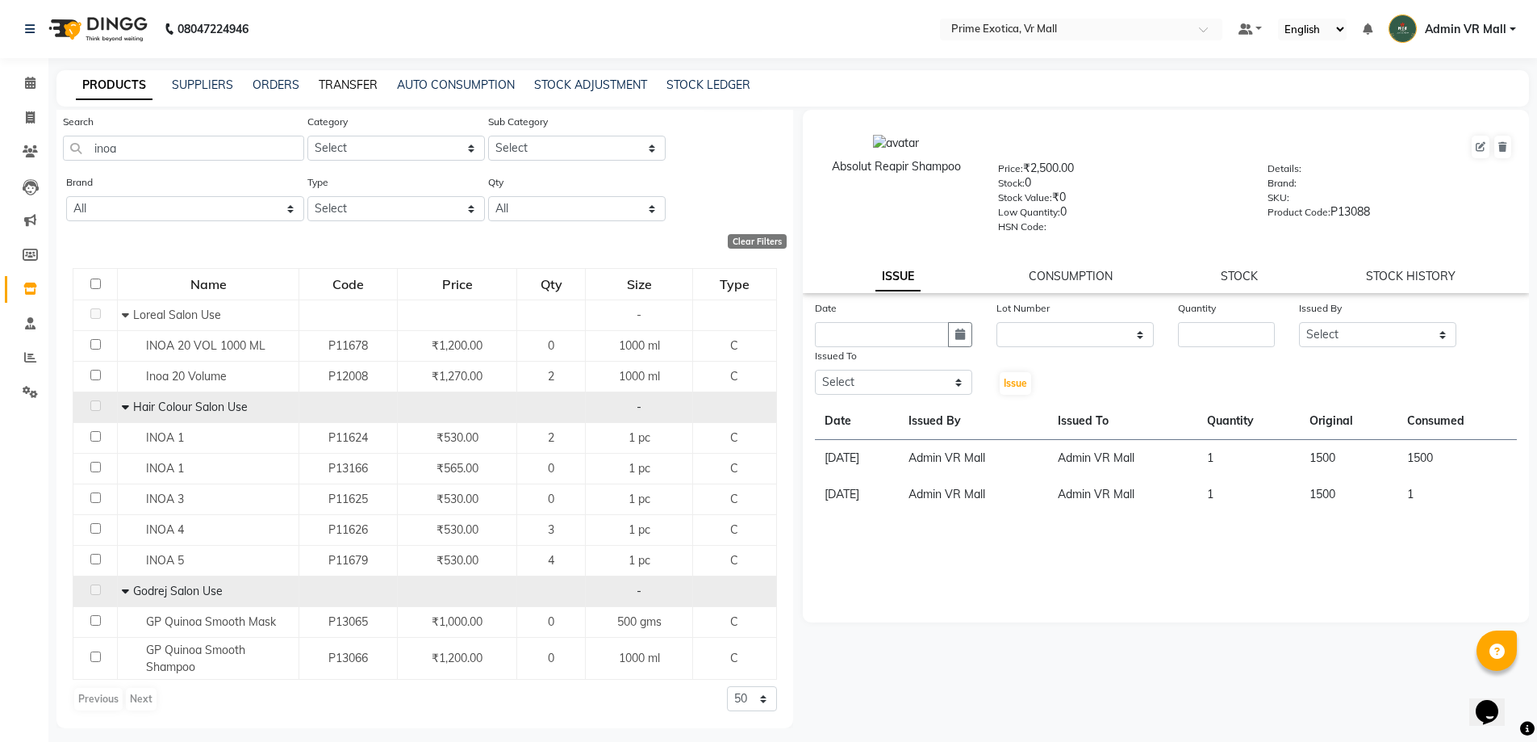
click at [346, 87] on link "TRANSFER" at bounding box center [348, 84] width 59 height 15
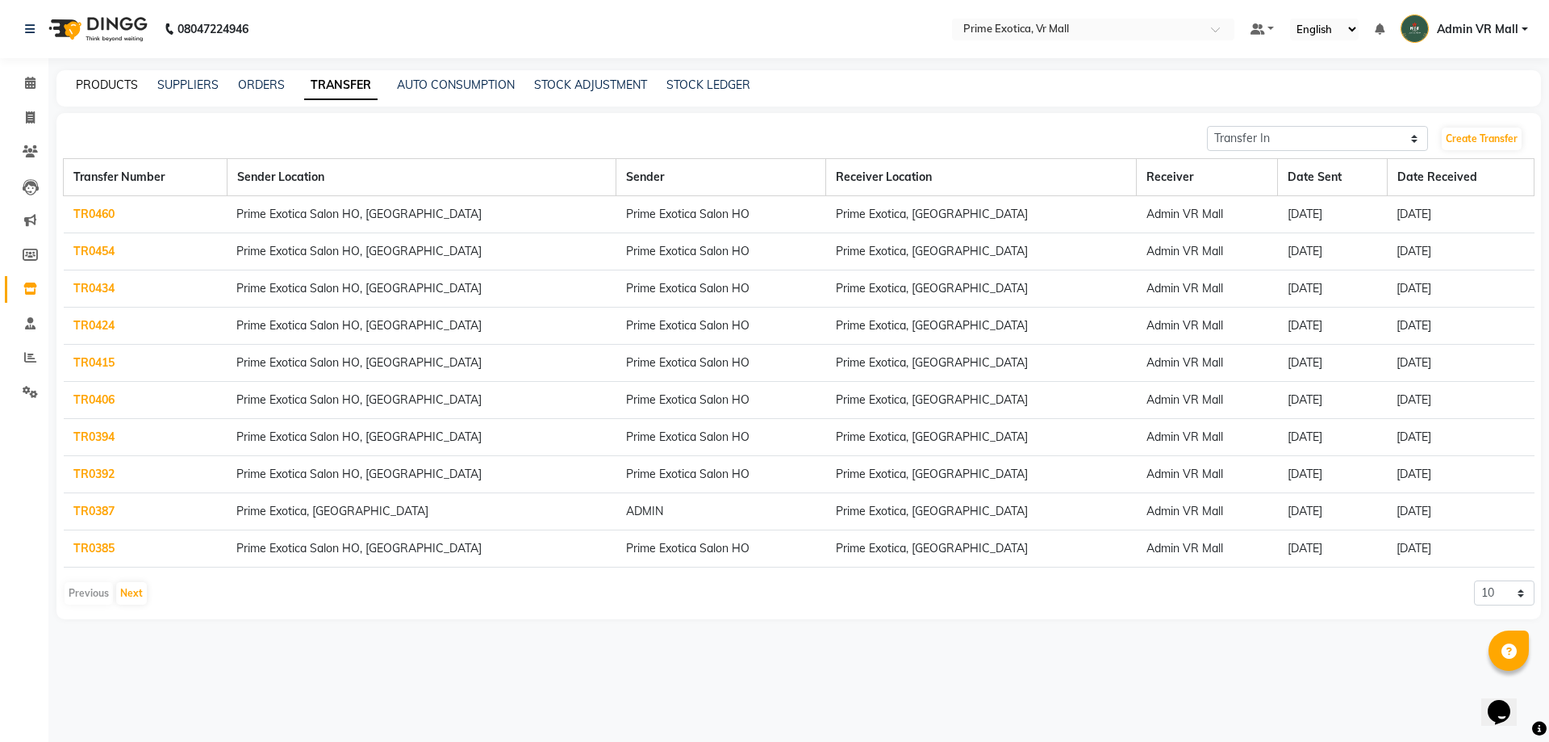
click at [96, 77] on link "PRODUCTS" at bounding box center [107, 84] width 62 height 15
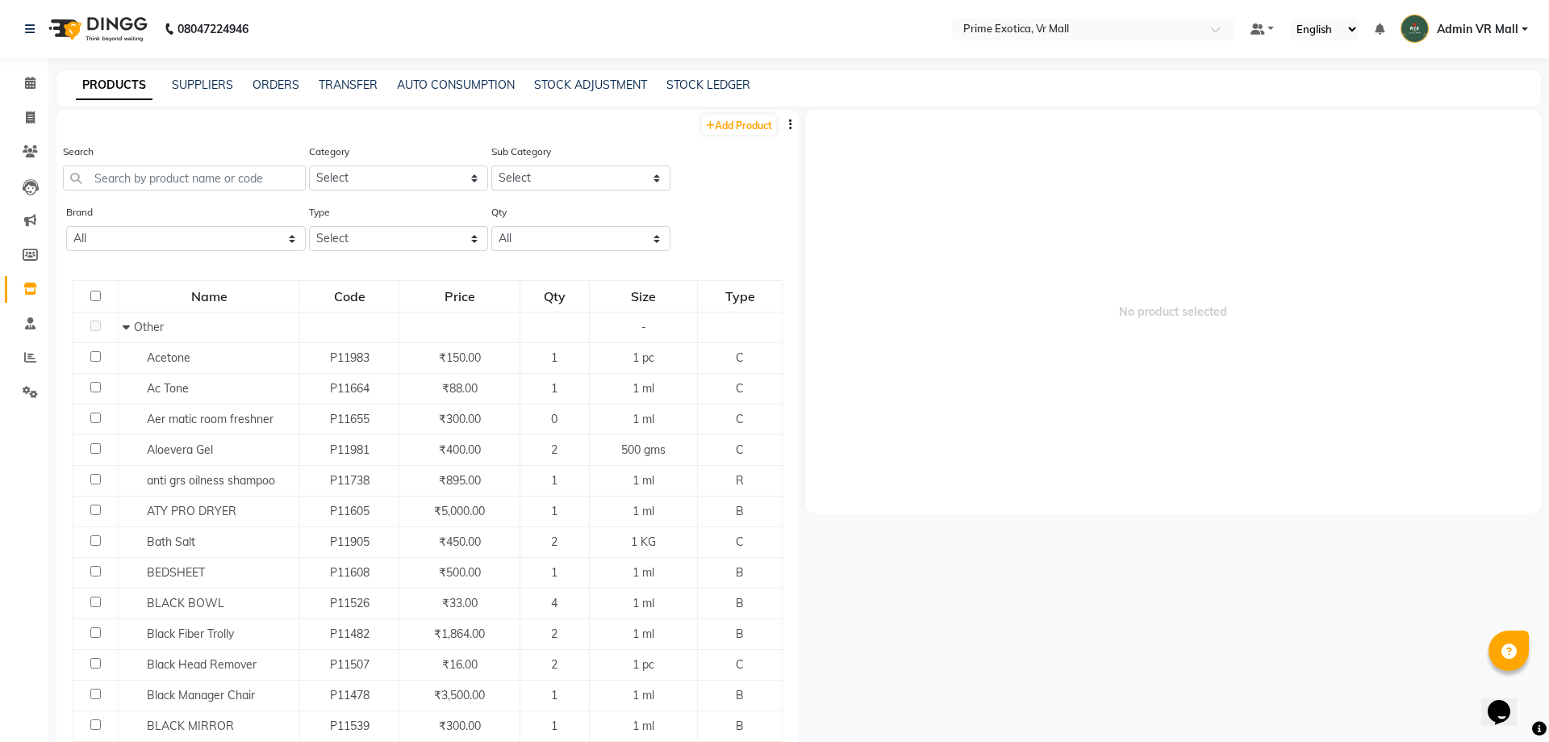
click at [149, 190] on div "Search" at bounding box center [184, 173] width 243 height 61
click at [161, 172] on input "text" at bounding box center [183, 177] width 241 height 25
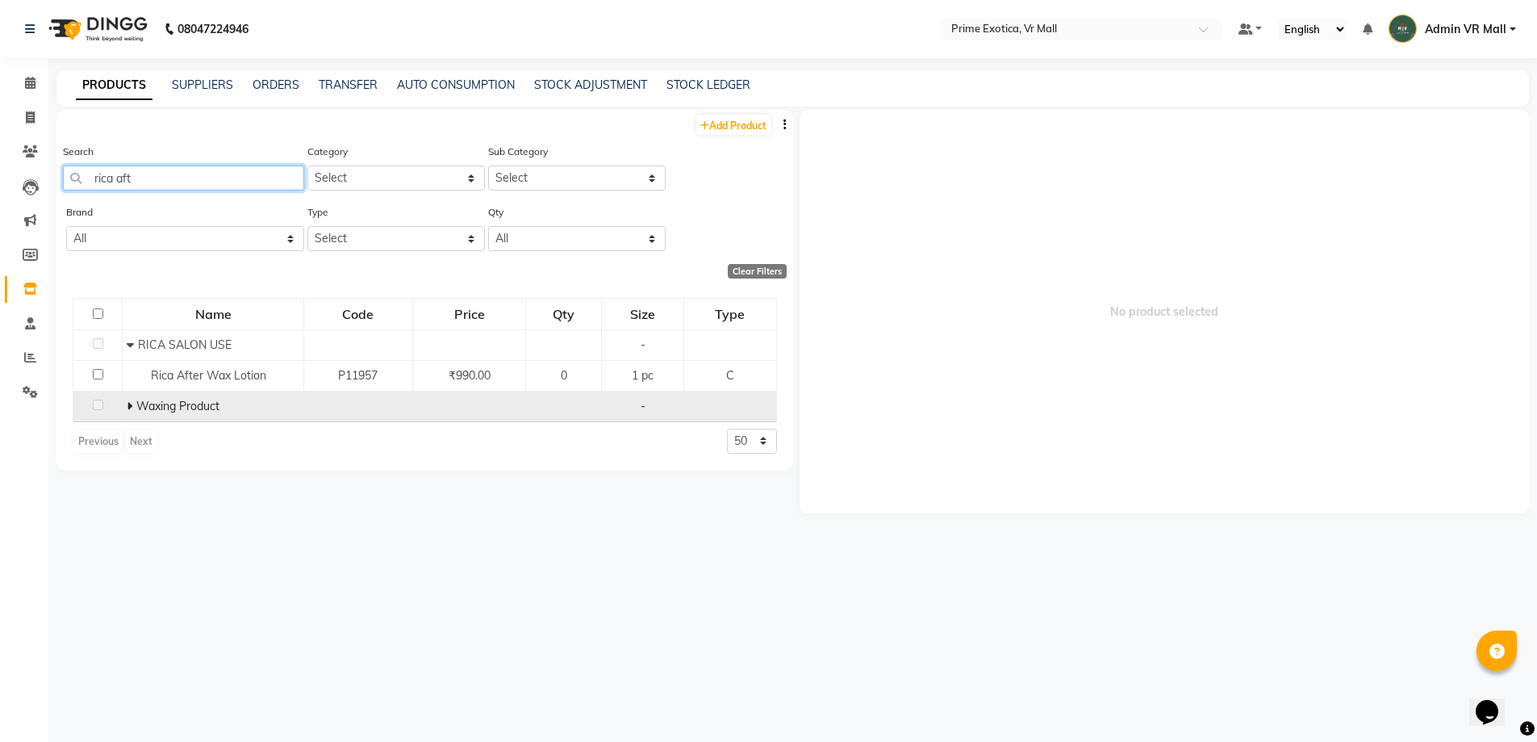
type input "rica aft"
click at [132, 404] on span at bounding box center [132, 406] width 10 height 15
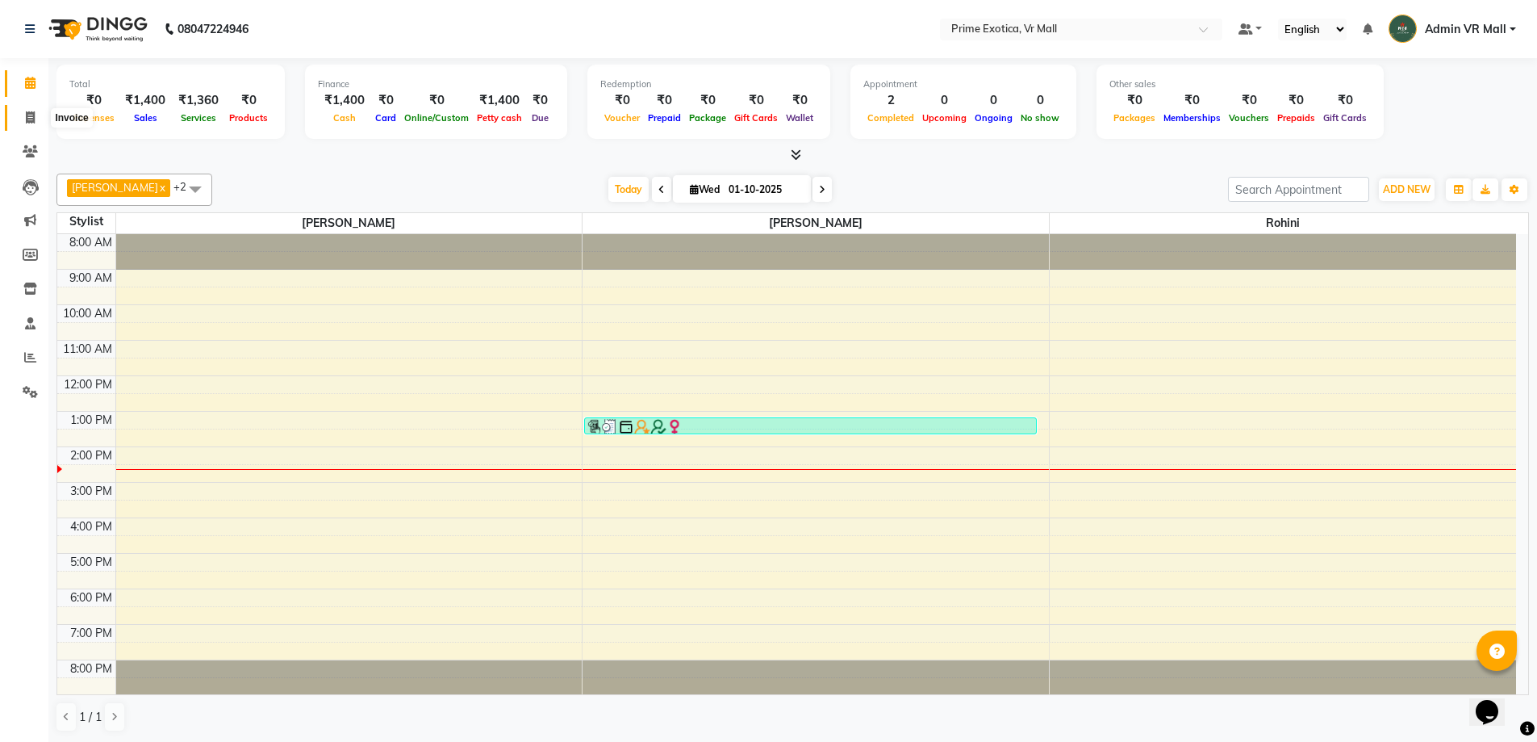
click at [27, 118] on icon at bounding box center [30, 117] width 9 height 12
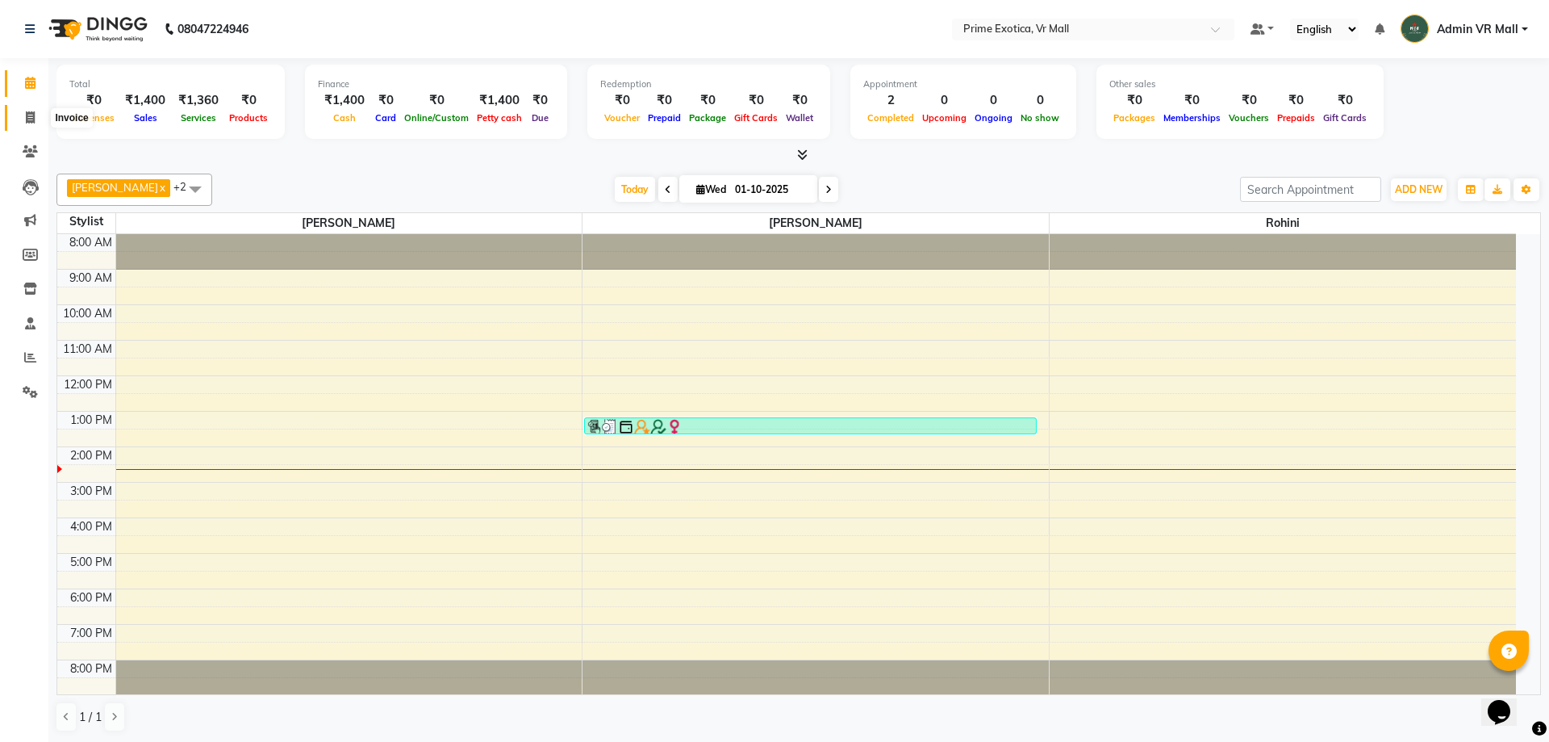
select select "6077"
select select "service"
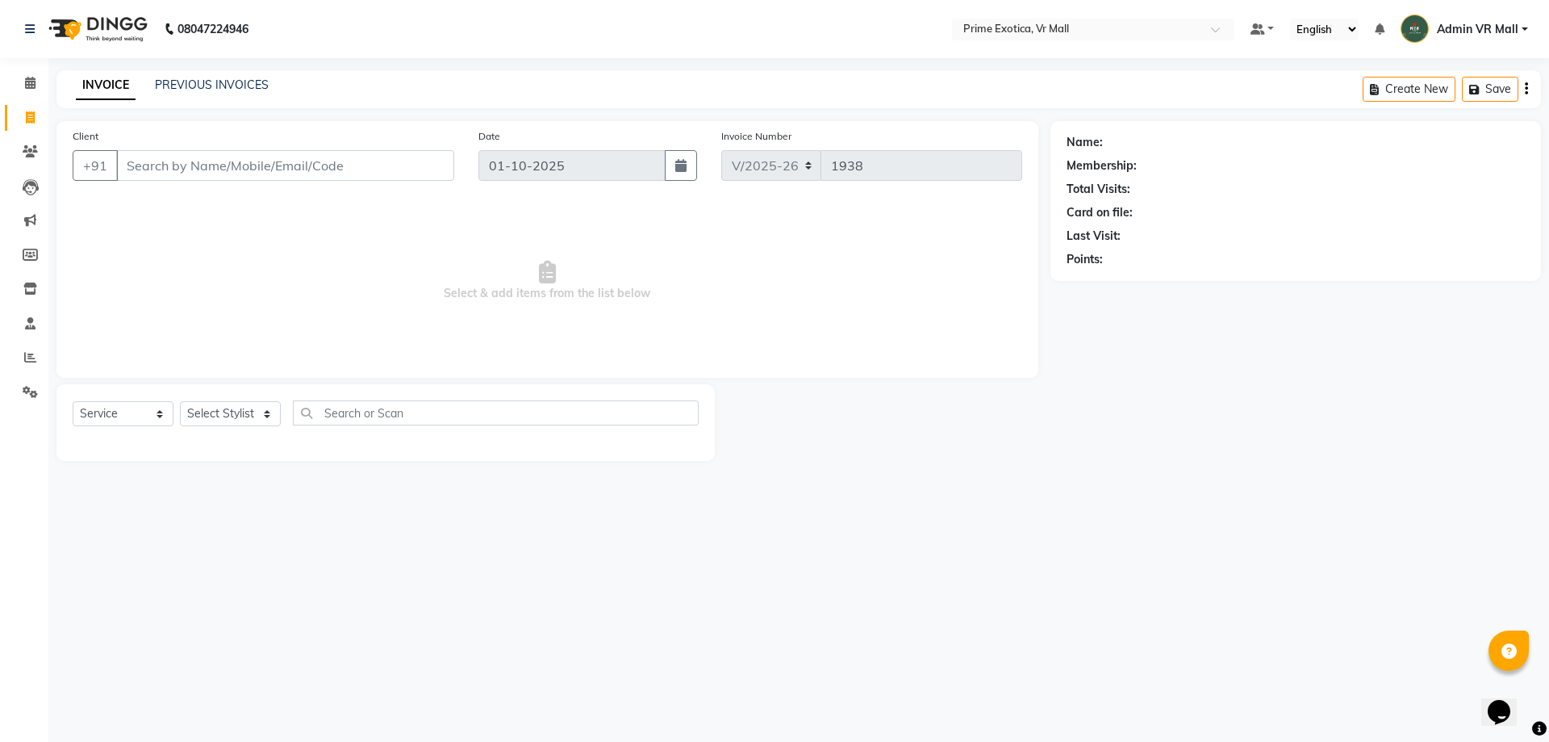
click at [200, 169] on input "Client" at bounding box center [285, 165] width 338 height 31
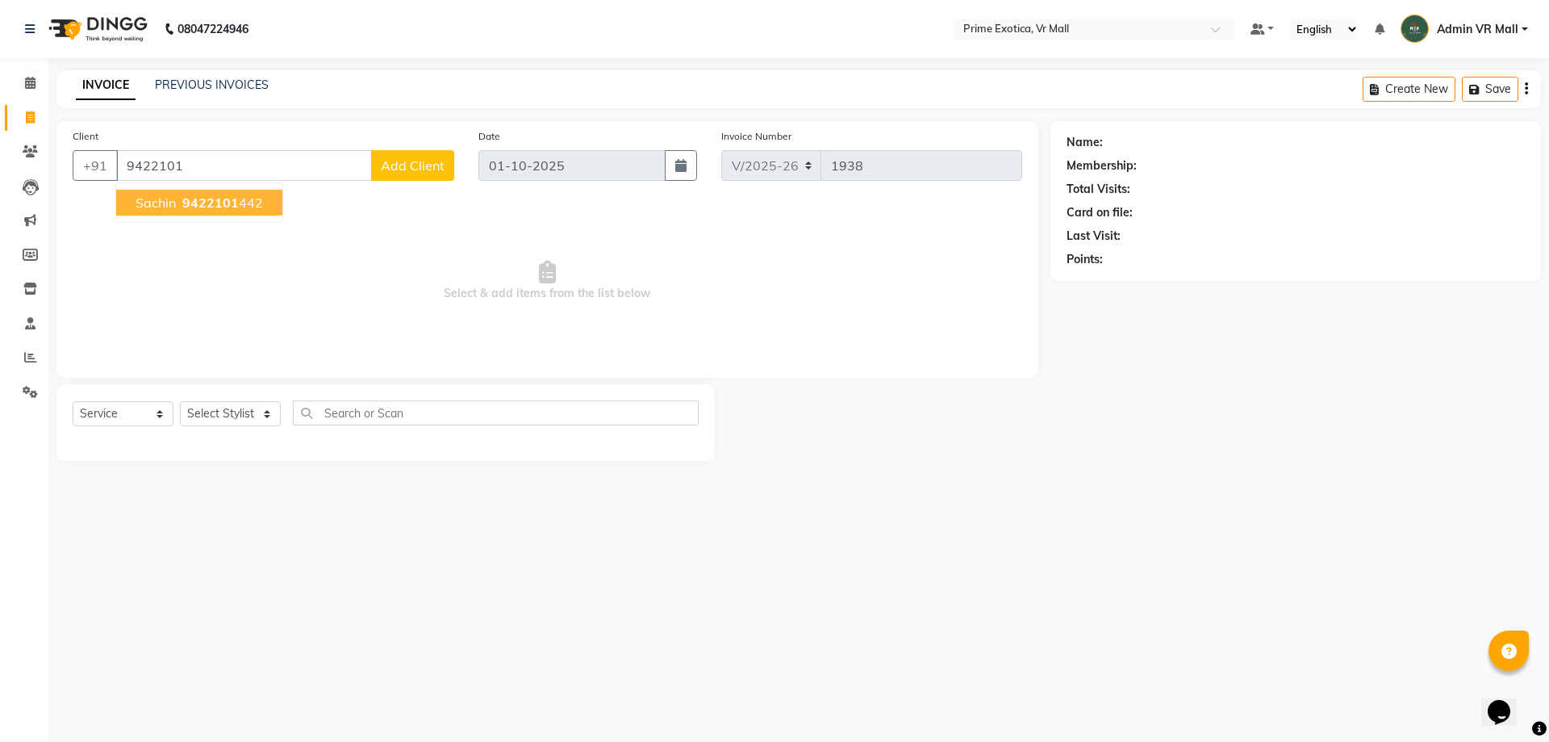
click at [182, 196] on ngb-highlight "9422101 442" at bounding box center [221, 202] width 84 height 16
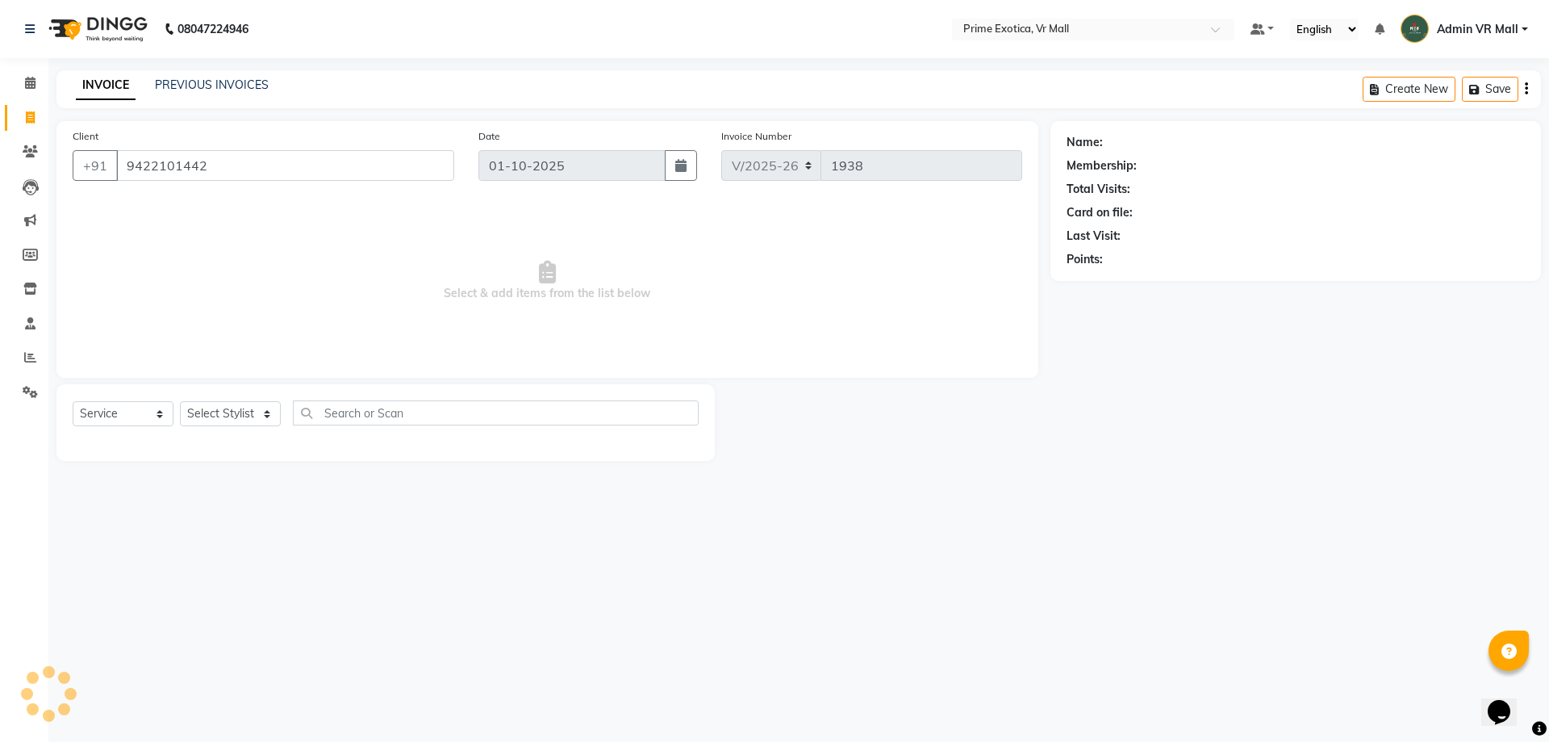
type input "9422101442"
click at [256, 410] on select "Select Stylist [PERSON_NAME] Admin VR Mall [PERSON_NAME] [PERSON_NAME] Archana …" at bounding box center [230, 413] width 101 height 25
select select "62441"
click at [180, 401] on select "Select Stylist [PERSON_NAME] Admin VR Mall [PERSON_NAME] [PERSON_NAME] Archana …" at bounding box center [230, 413] width 101 height 25
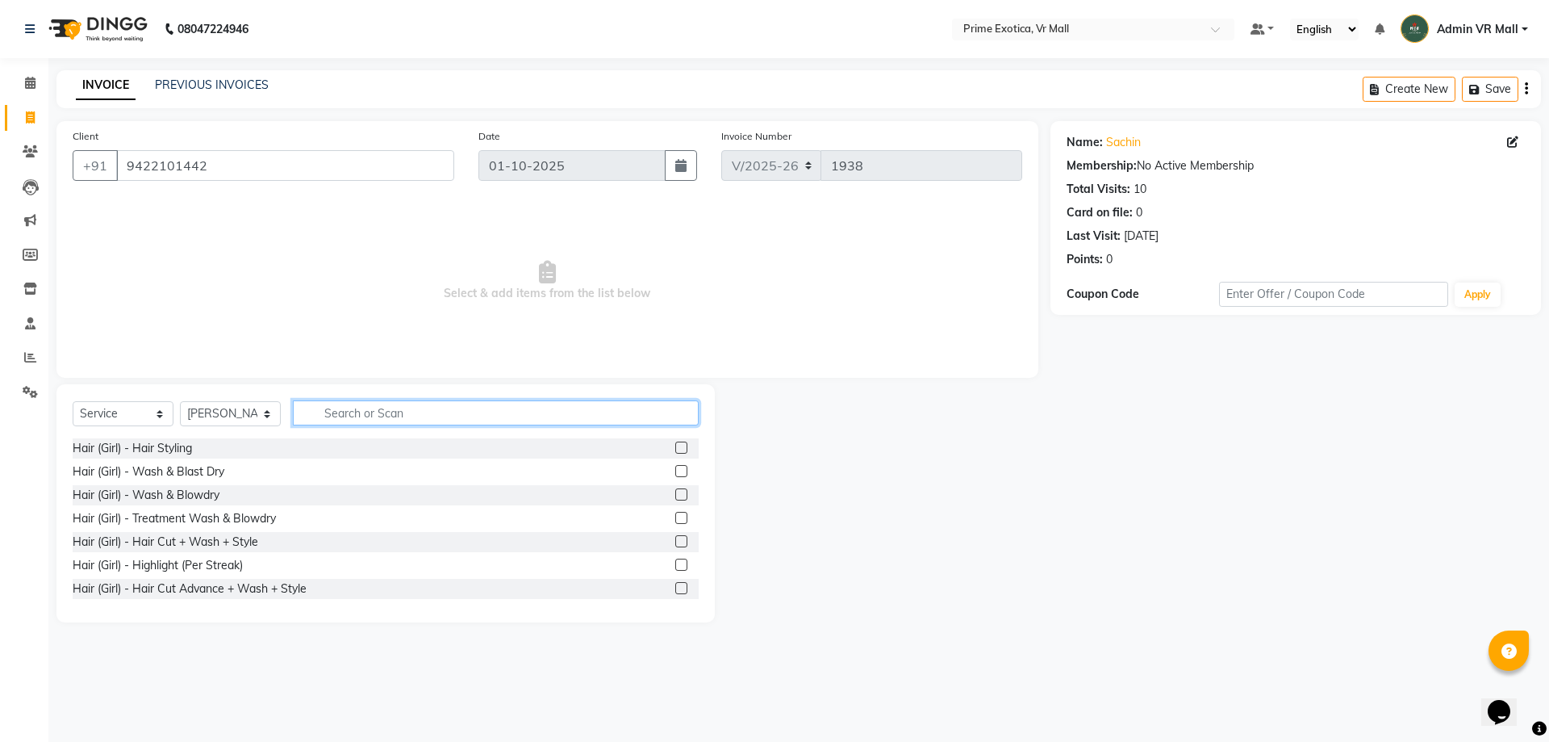
click at [376, 420] on input "text" at bounding box center [496, 412] width 406 height 25
click at [375, 421] on input "text" at bounding box center [496, 412] width 406 height 25
type input "boy"
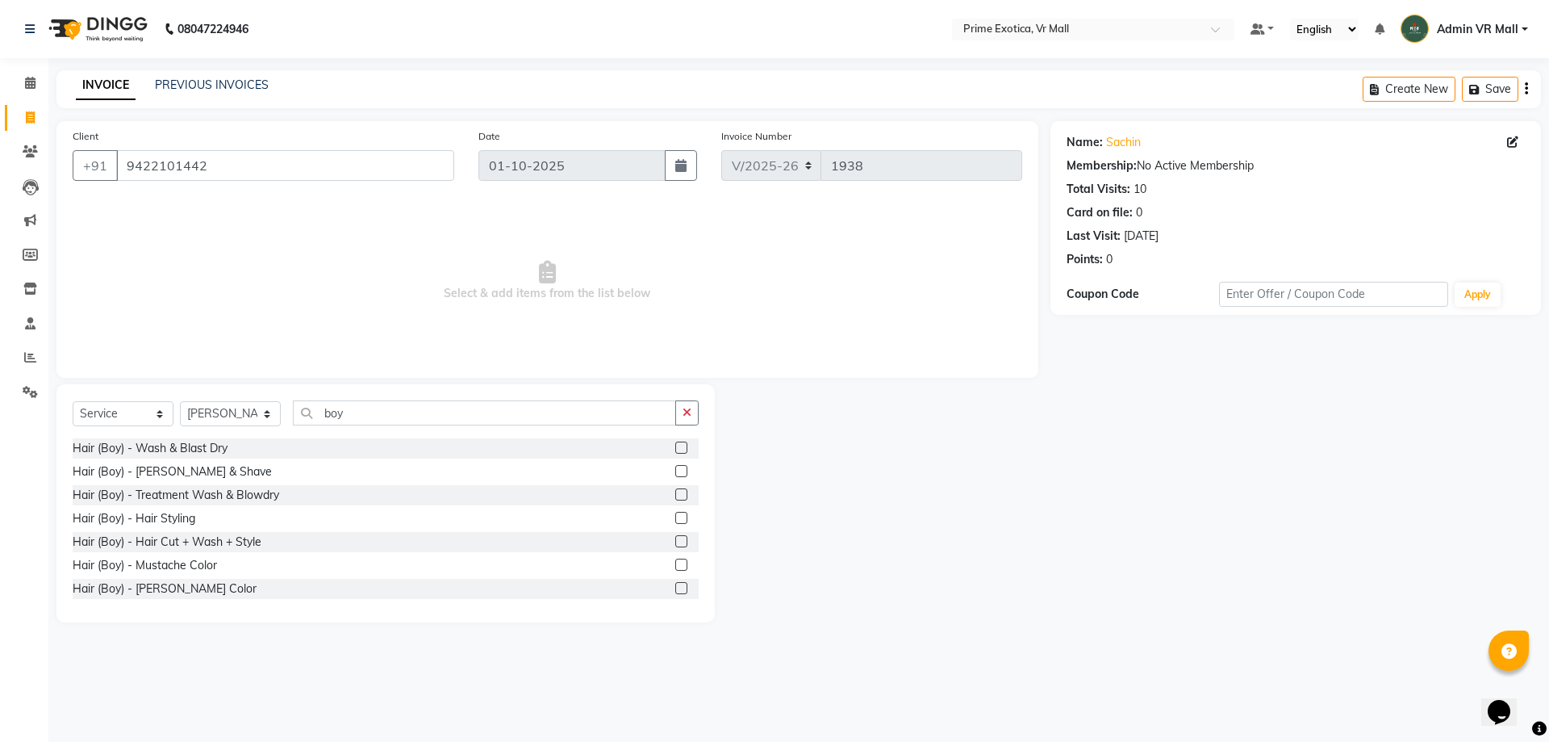
click at [675, 536] on label at bounding box center [681, 541] width 12 height 12
click at [675, 537] on input "checkbox" at bounding box center [680, 542] width 10 height 10
click at [675, 537] on label at bounding box center [681, 541] width 12 height 12
click at [675, 537] on input "checkbox" at bounding box center [680, 542] width 10 height 10
checkbox input "false"
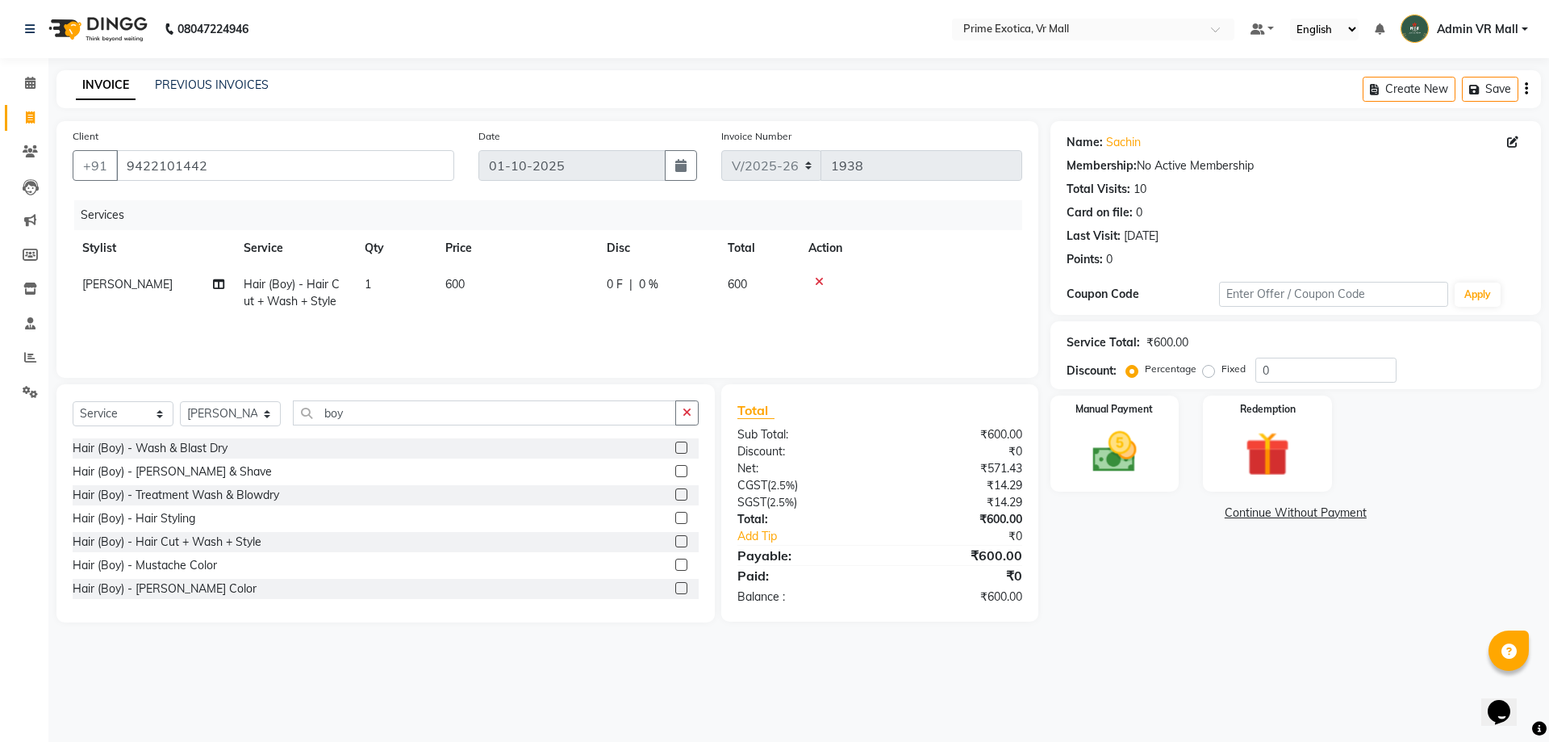
click at [675, 469] on label at bounding box center [681, 471] width 12 height 12
click at [675, 469] on input "checkbox" at bounding box center [680, 471] width 10 height 10
click at [670, 438] on div "Select Service Product Membership Package Voucher Prepaid Gift Card Select Styl…" at bounding box center [386, 419] width 626 height 38
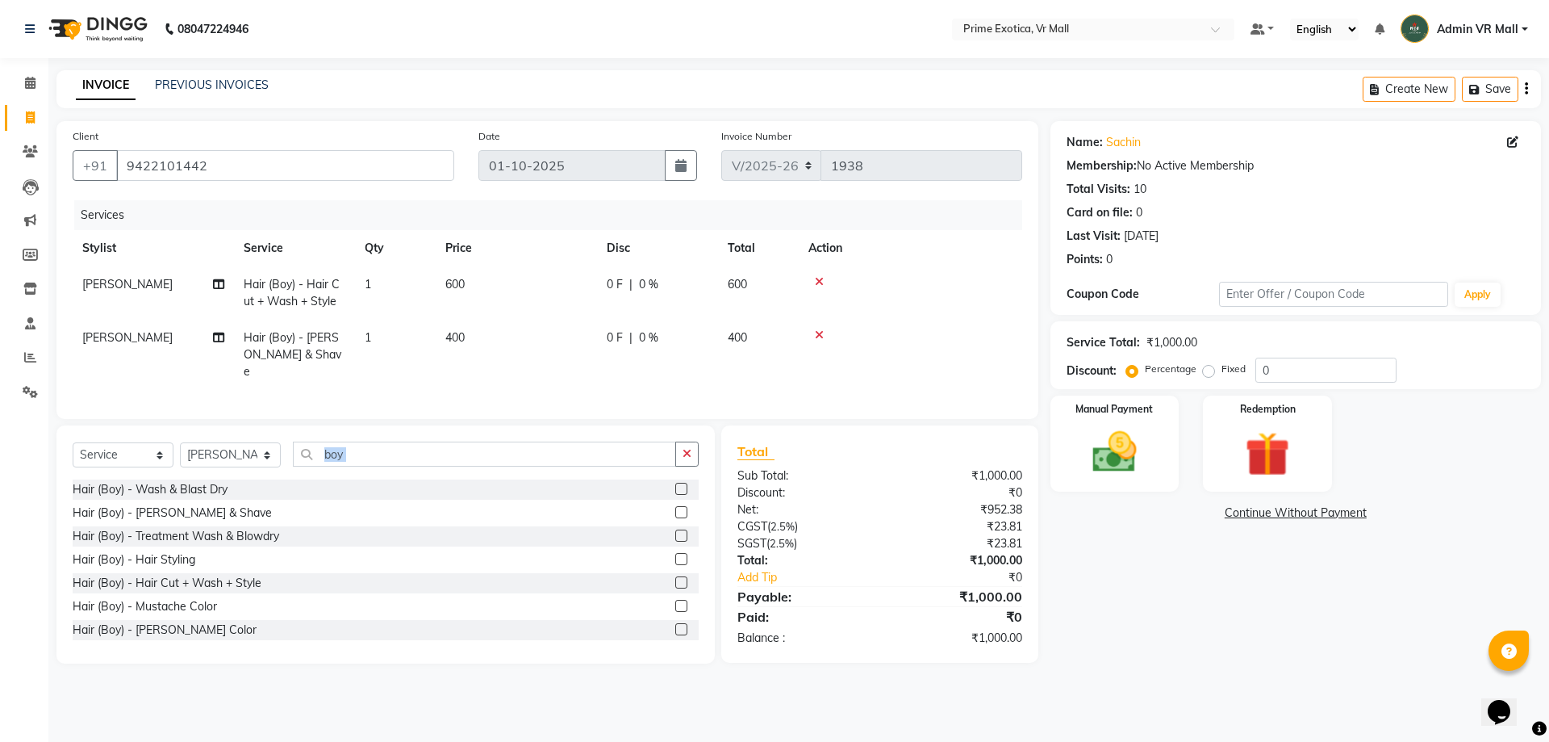
checkbox input "false"
click at [479, 274] on td "600" at bounding box center [516, 292] width 161 height 53
select select "62441"
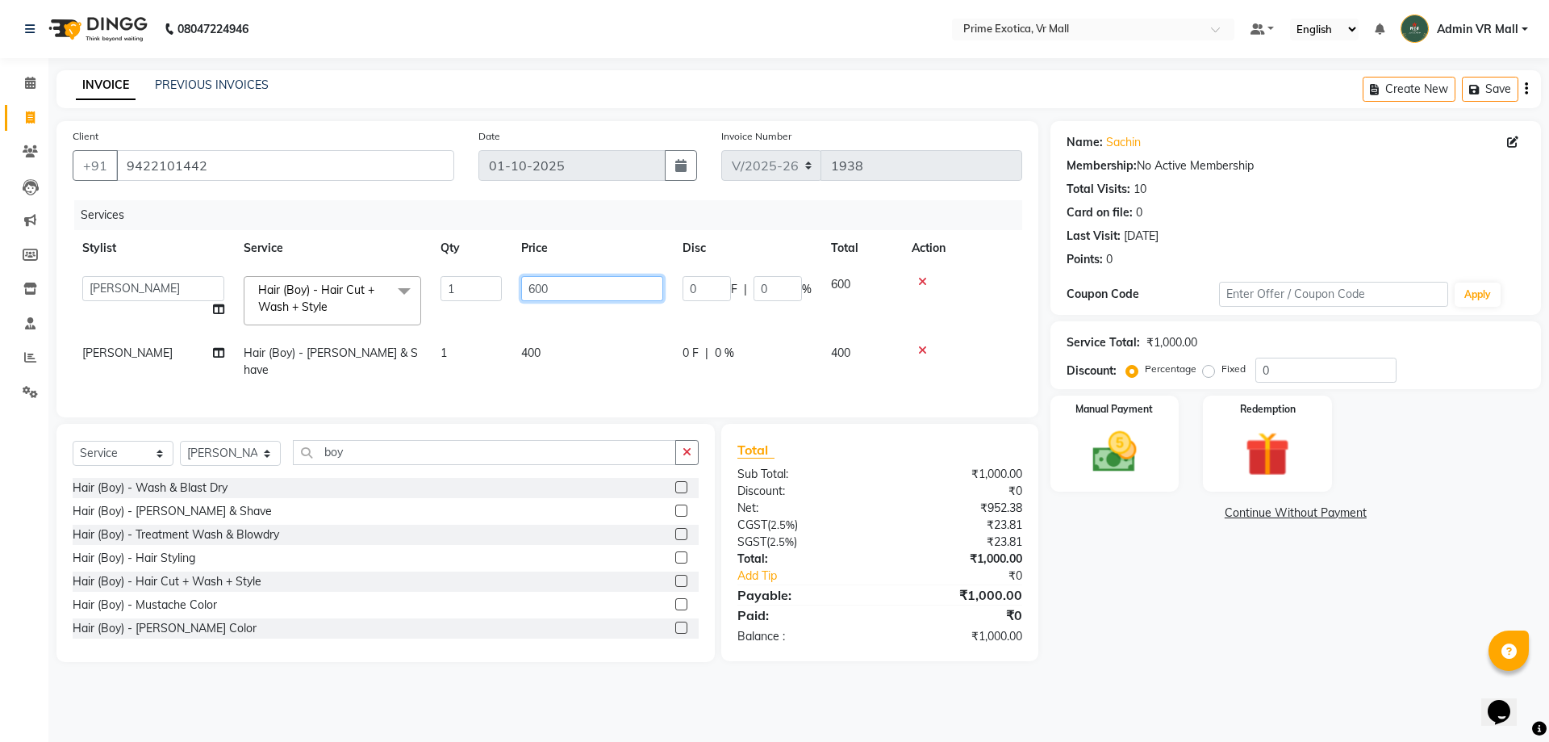
click at [587, 282] on input "600" at bounding box center [592, 288] width 142 height 25
type input "6"
type input "300"
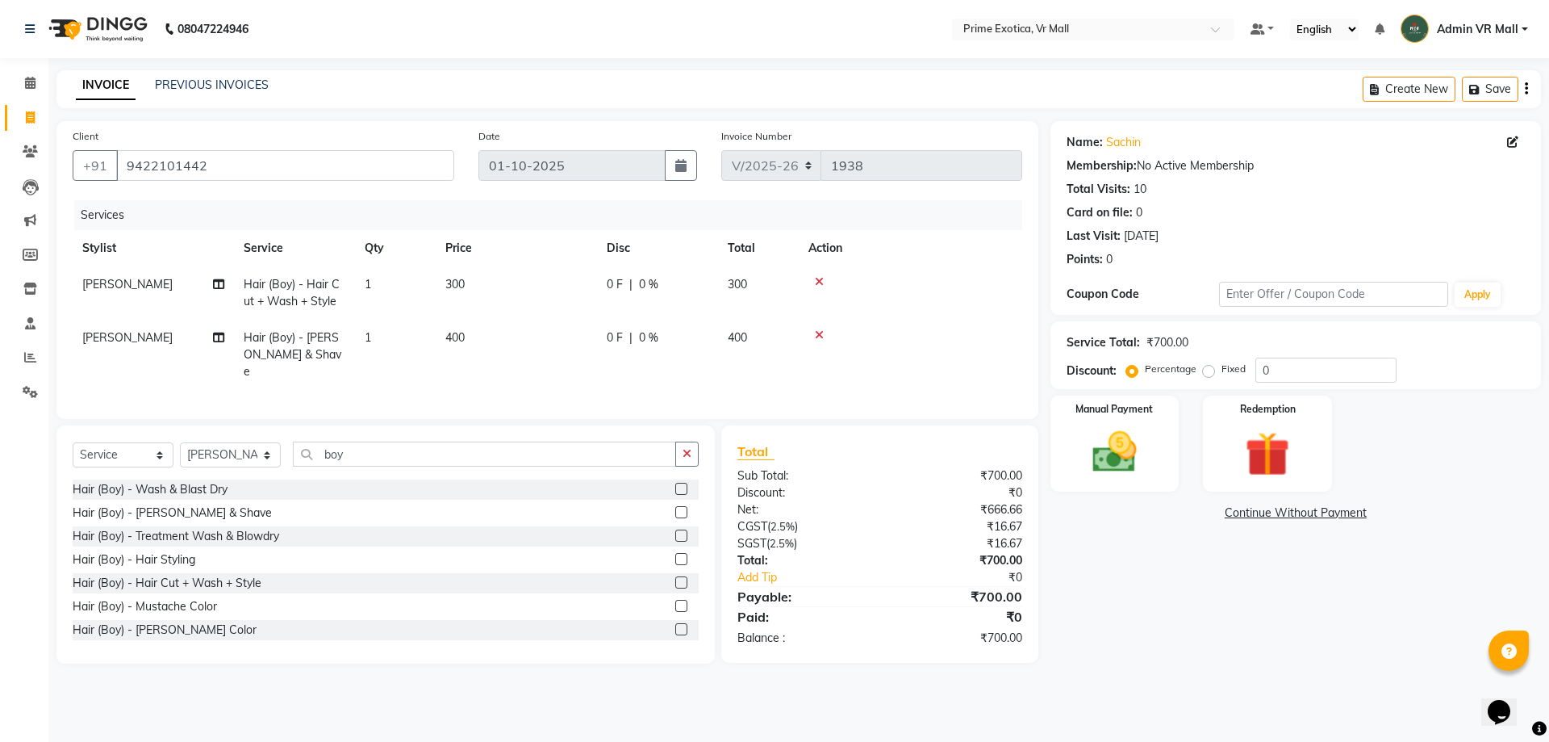
click at [575, 347] on td "400" at bounding box center [516, 355] width 161 height 70
select select "62441"
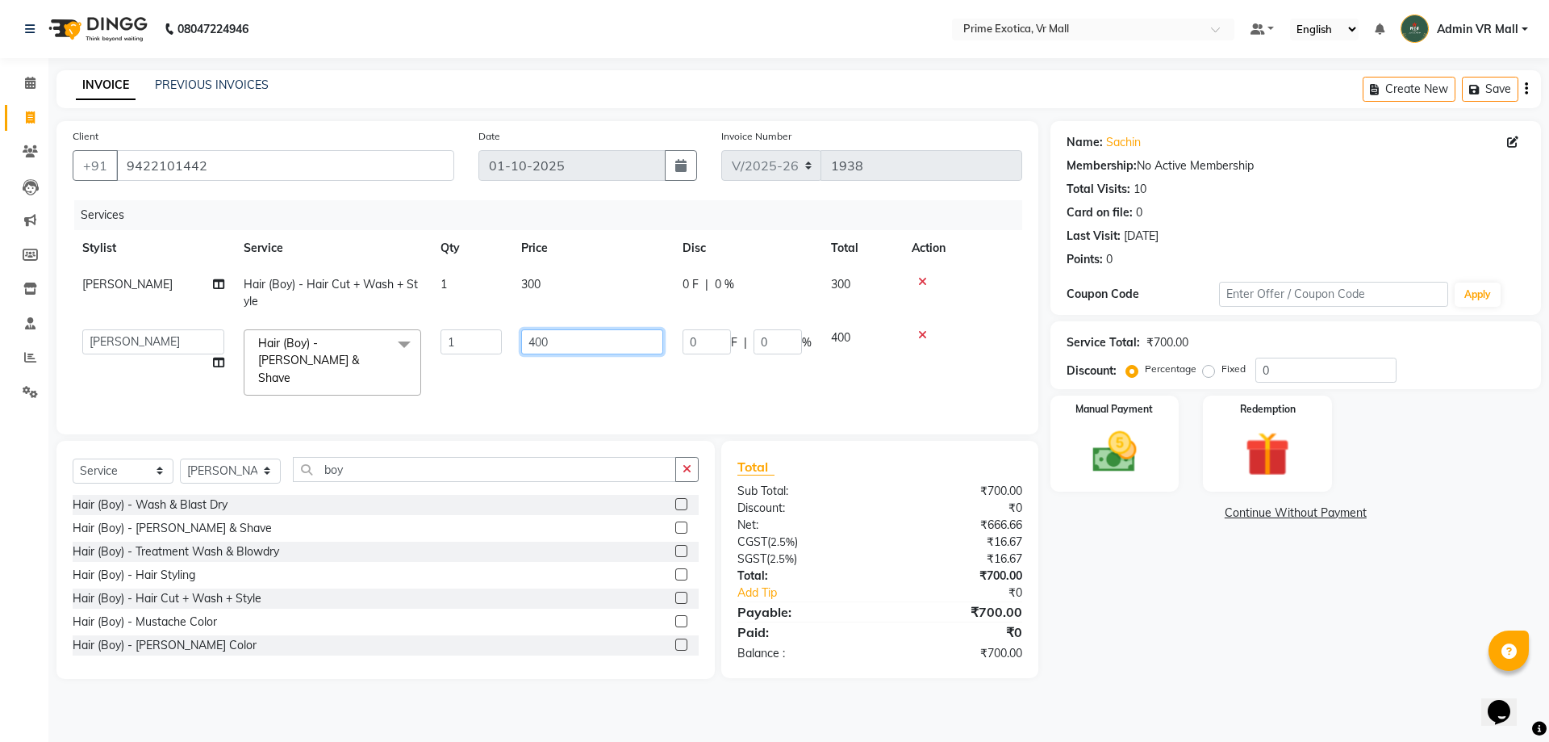
click at [575, 347] on input "400" at bounding box center [592, 341] width 142 height 25
type input "4"
type input "200"
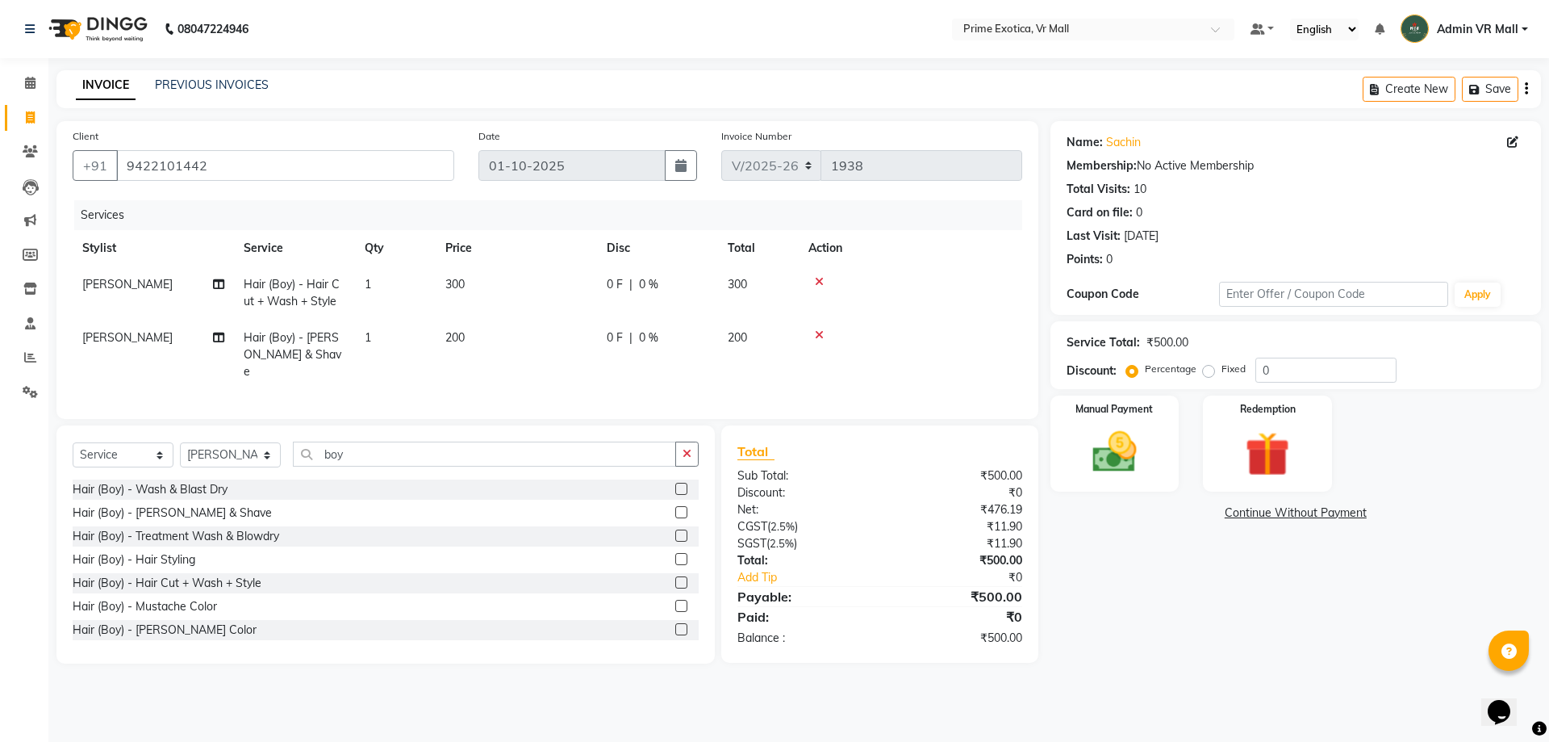
click at [1281, 608] on div "Name: Sachin Membership: No Active Membership Total Visits: 10 Card on file: 0 …" at bounding box center [1302, 392] width 503 height 542
click at [1126, 447] on img at bounding box center [1114, 451] width 75 height 53
click at [1259, 508] on span "CASH" at bounding box center [1256, 513] width 35 height 19
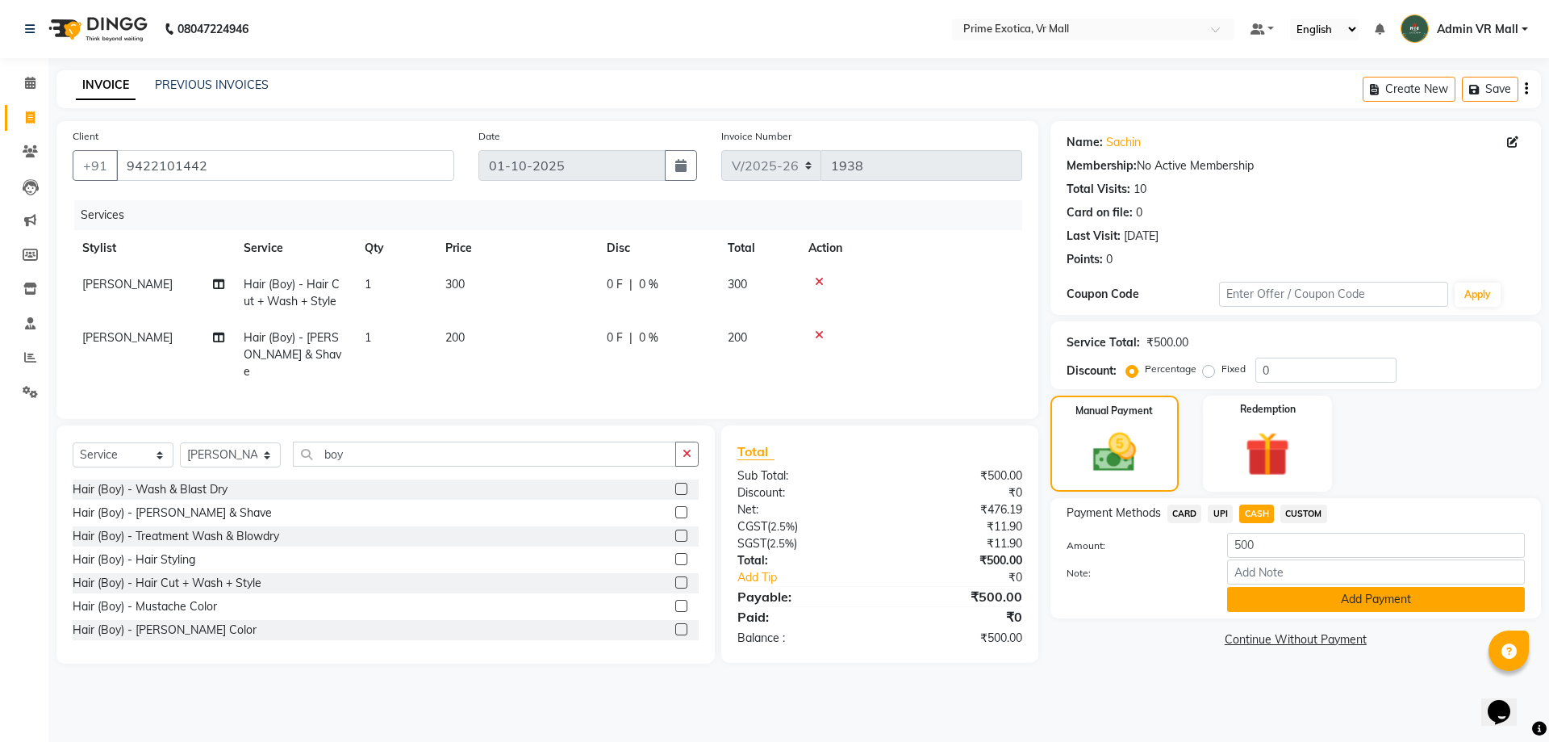
click at [1290, 594] on button "Add Payment" at bounding box center [1376, 599] width 298 height 25
click at [1290, 594] on div "Name: Sachin Membership: No Active Membership Total Visits: 10 Card on file: 0 …" at bounding box center [1292, 392] width 499 height 542
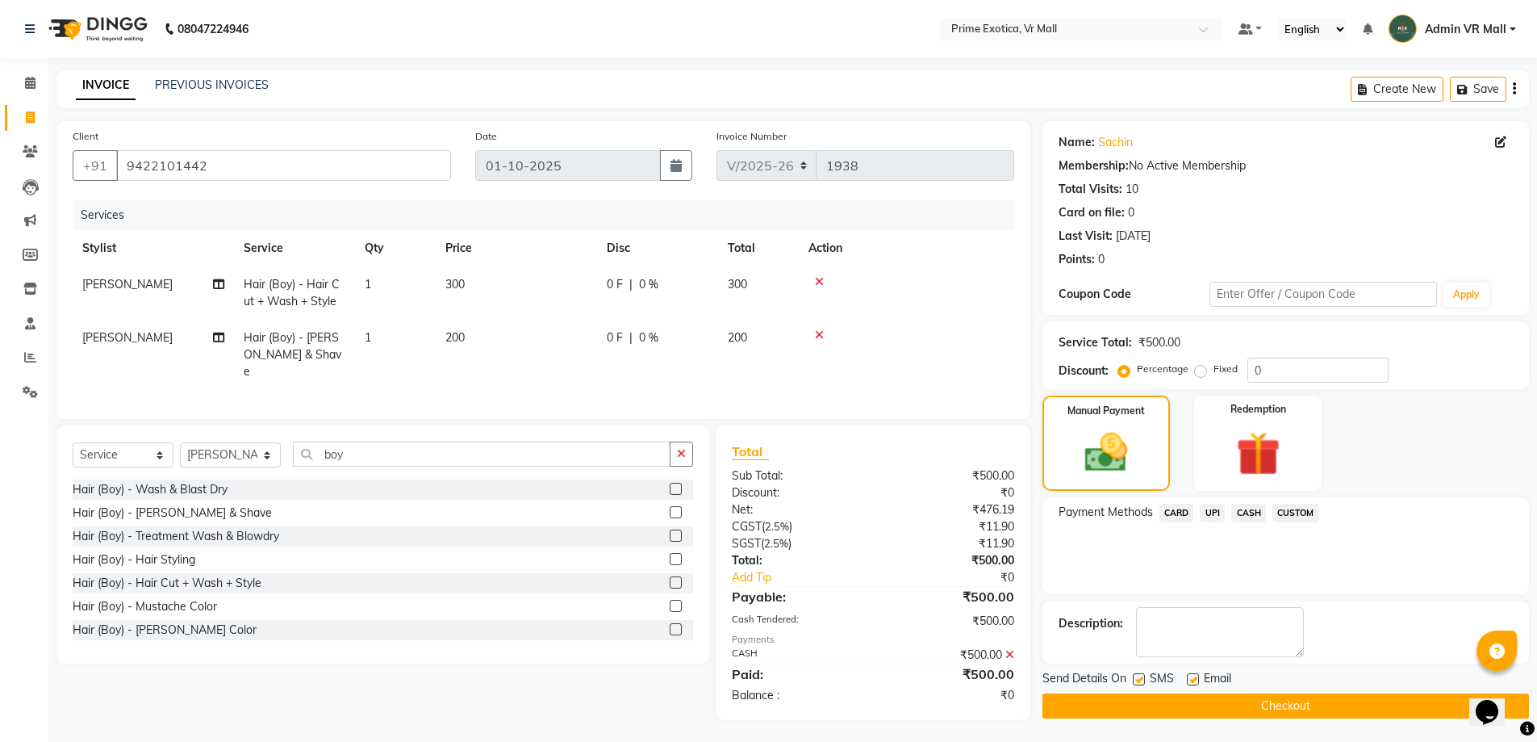
click at [1288, 705] on button "Checkout" at bounding box center [1286, 705] width 487 height 25
click at [1288, 705] on div "Checkout" at bounding box center [1286, 705] width 487 height 25
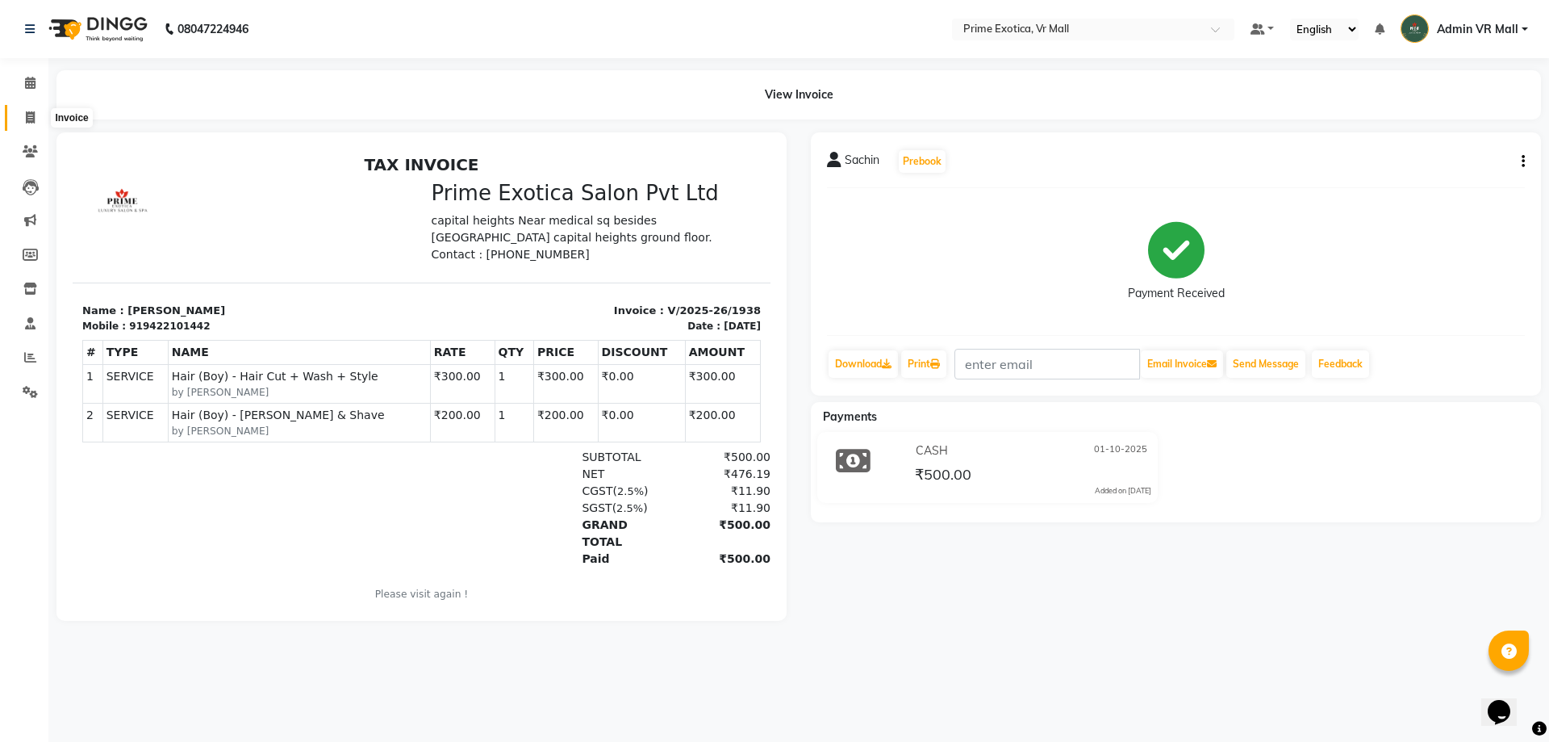
drag, startPoint x: 29, startPoint y: 116, endPoint x: 35, endPoint y: 139, distance: 23.3
click at [29, 117] on icon at bounding box center [30, 117] width 9 height 12
select select "service"
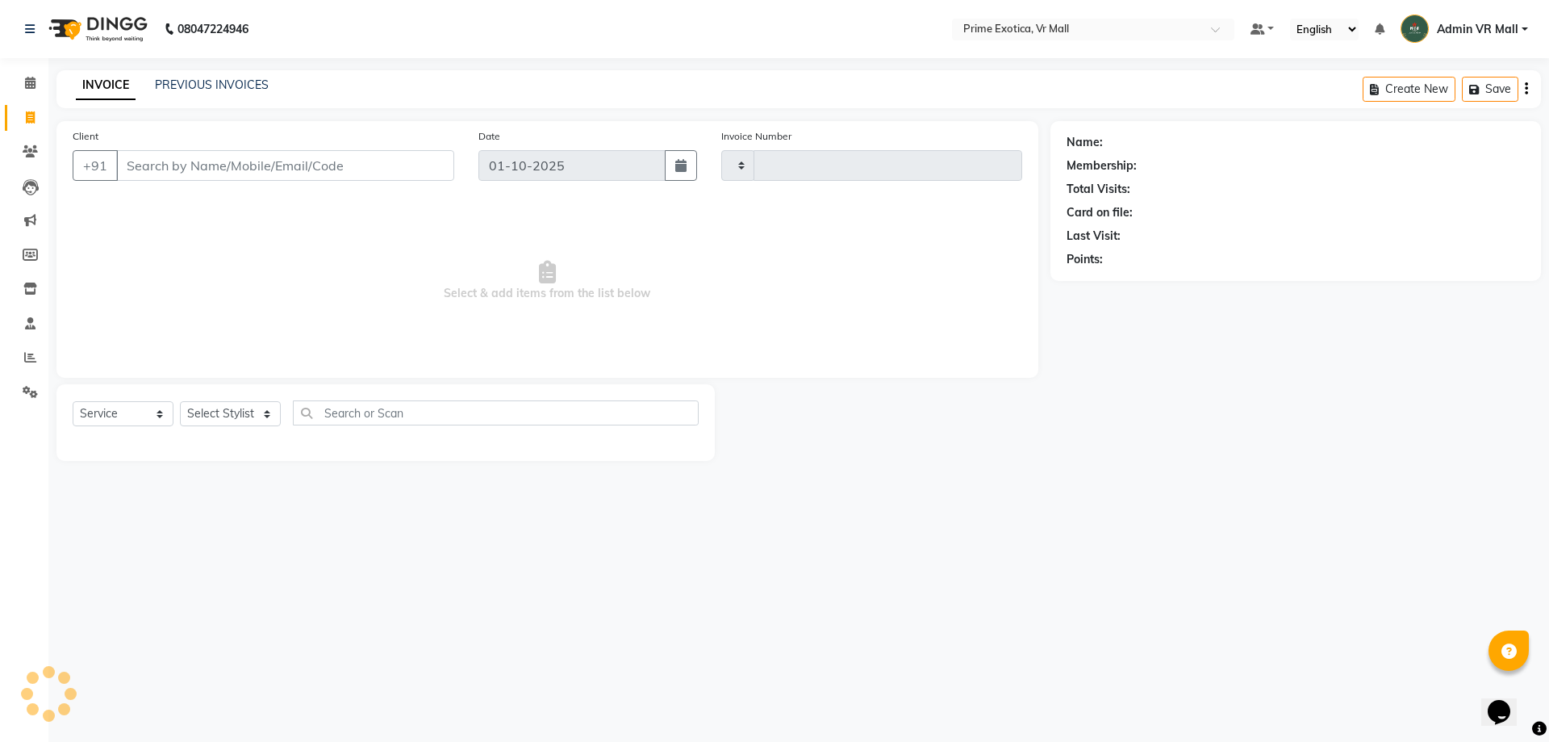
type input "1939"
select select "6077"
drag, startPoint x: 190, startPoint y: 162, endPoint x: 203, endPoint y: 160, distance: 12.3
click at [187, 165] on input "Client" at bounding box center [285, 165] width 338 height 31
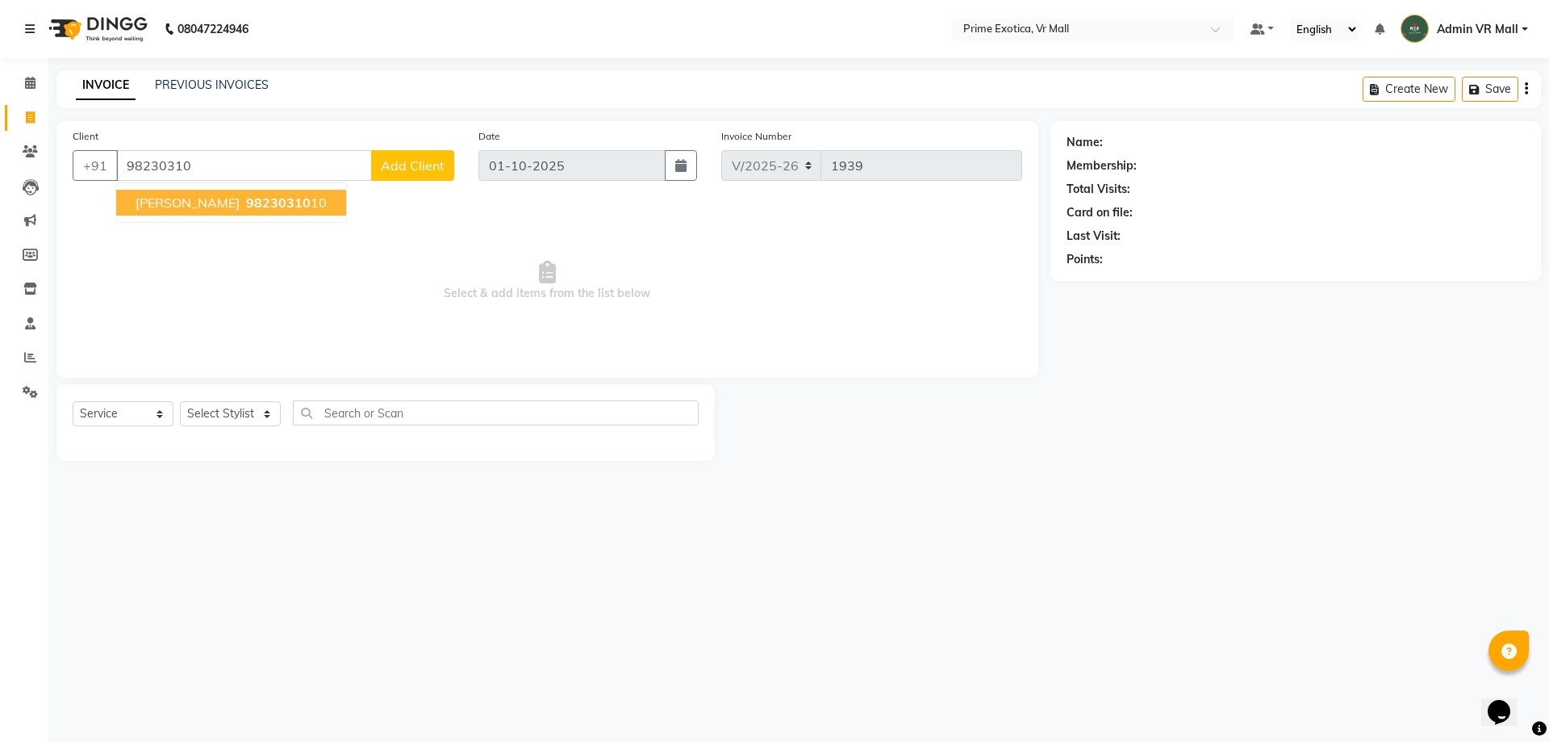
drag, startPoint x: 265, startPoint y: 206, endPoint x: 272, endPoint y: 214, distance: 10.9
click at [265, 207] on span "98230310" at bounding box center [278, 202] width 65 height 16
type input "9823031010"
click at [265, 209] on span "Select & add items from the list below" at bounding box center [548, 280] width 950 height 161
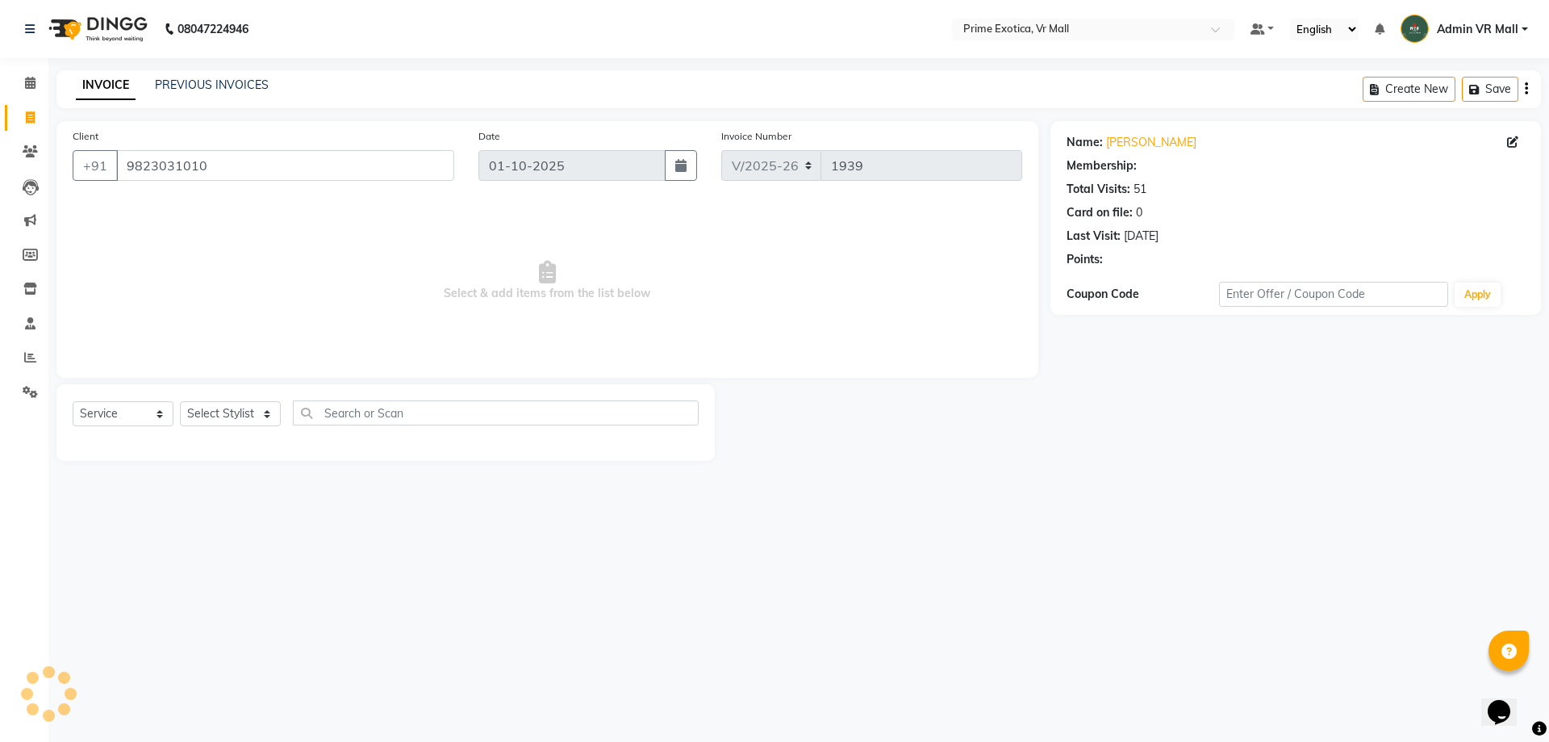
select select "1: Object"
click at [235, 416] on select "Select Stylist [PERSON_NAME] Admin VR Mall [PERSON_NAME] [PERSON_NAME] Archana …" at bounding box center [230, 413] width 101 height 25
select select "69613"
click at [180, 401] on select "Select Stylist [PERSON_NAME] Admin VR Mall [PERSON_NAME] [PERSON_NAME] Archana …" at bounding box center [230, 413] width 101 height 25
click at [264, 461] on div "Select Service Product Membership Package Voucher Prepaid Gift Card Select Styl…" at bounding box center [385, 422] width 658 height 77
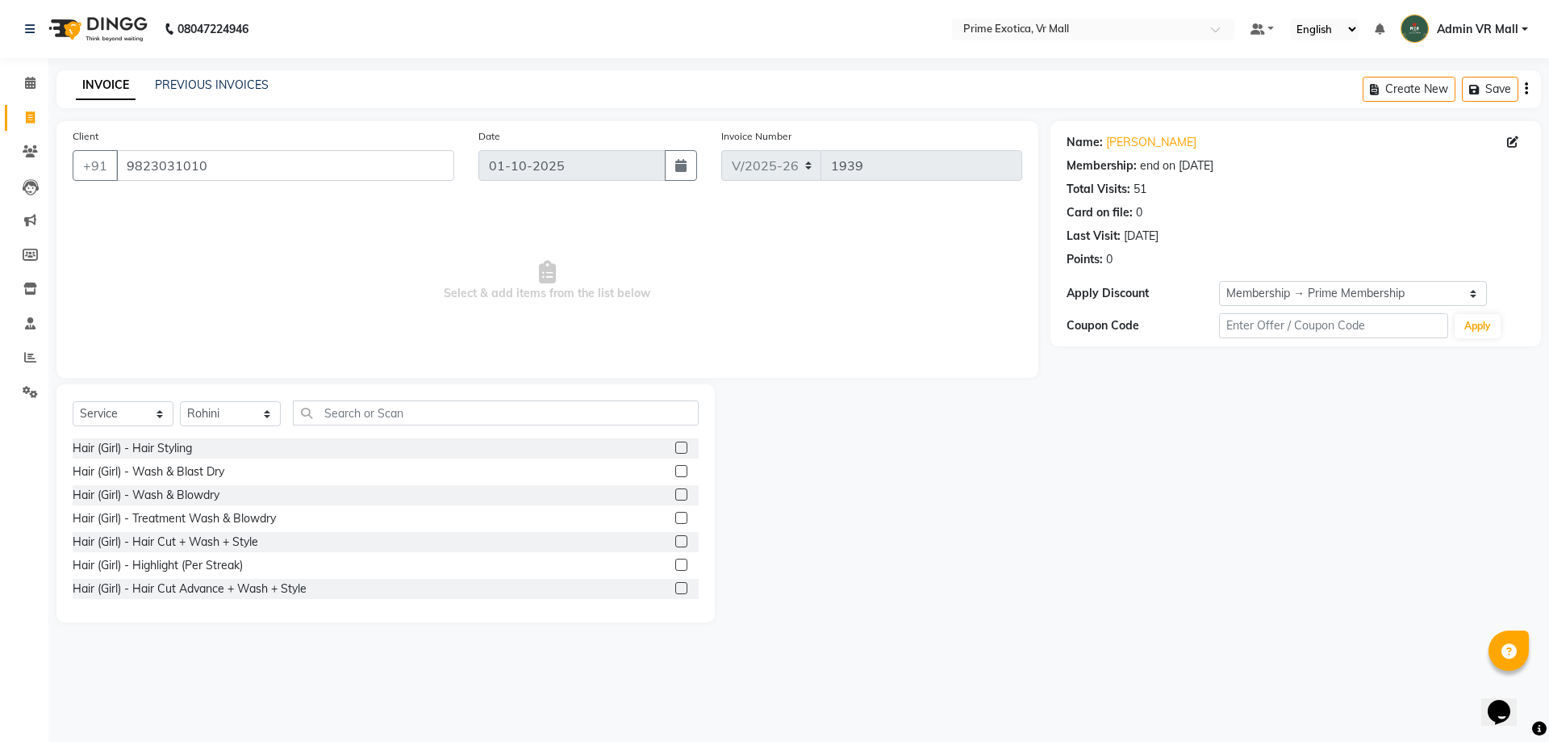
click at [675, 445] on label at bounding box center [681, 447] width 12 height 12
click at [675, 445] on input "checkbox" at bounding box center [680, 448] width 10 height 10
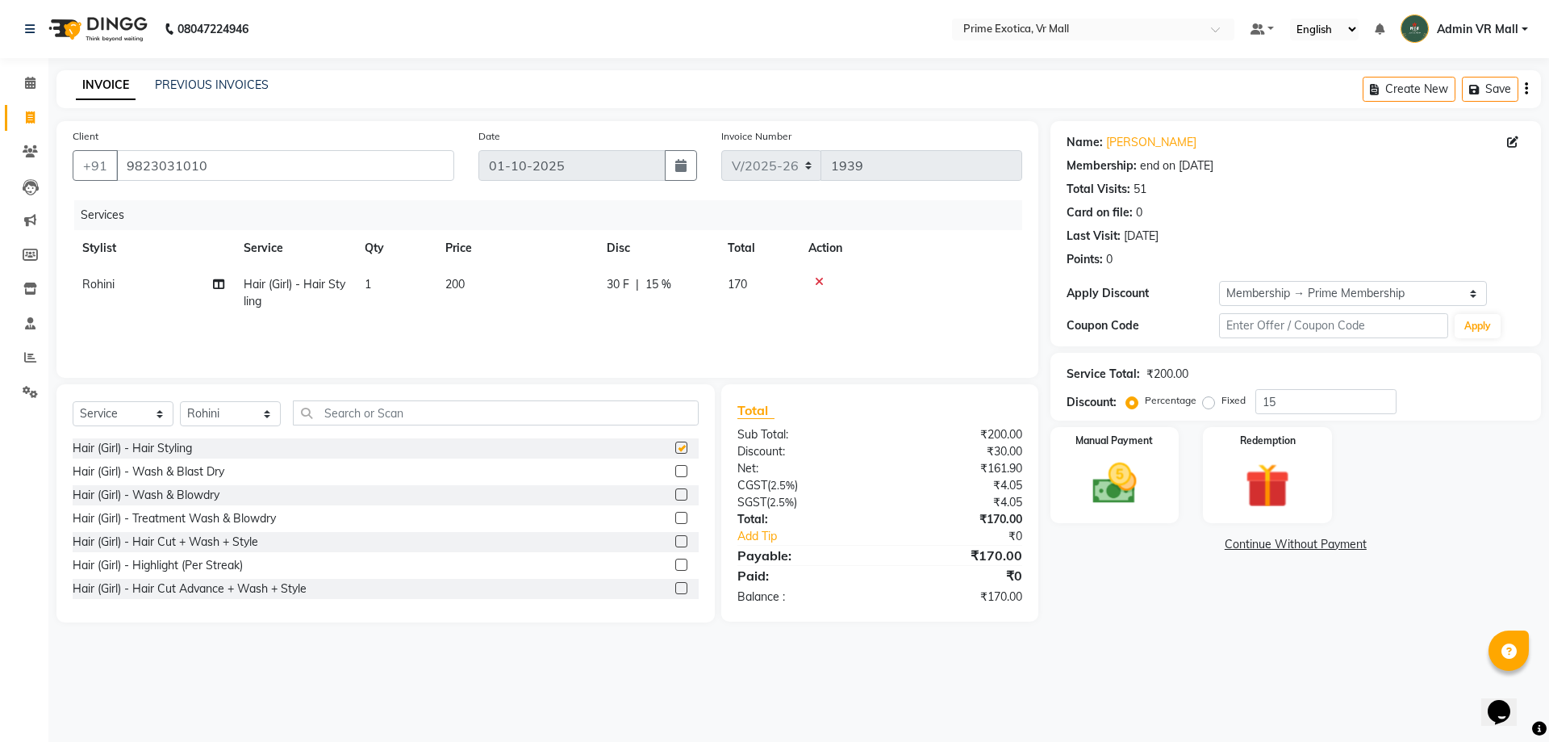
checkbox input "false"
drag, startPoint x: 1170, startPoint y: 472, endPoint x: 1164, endPoint y: 479, distance: 8.6
click at [1168, 472] on div "Manual Payment" at bounding box center [1114, 474] width 134 height 99
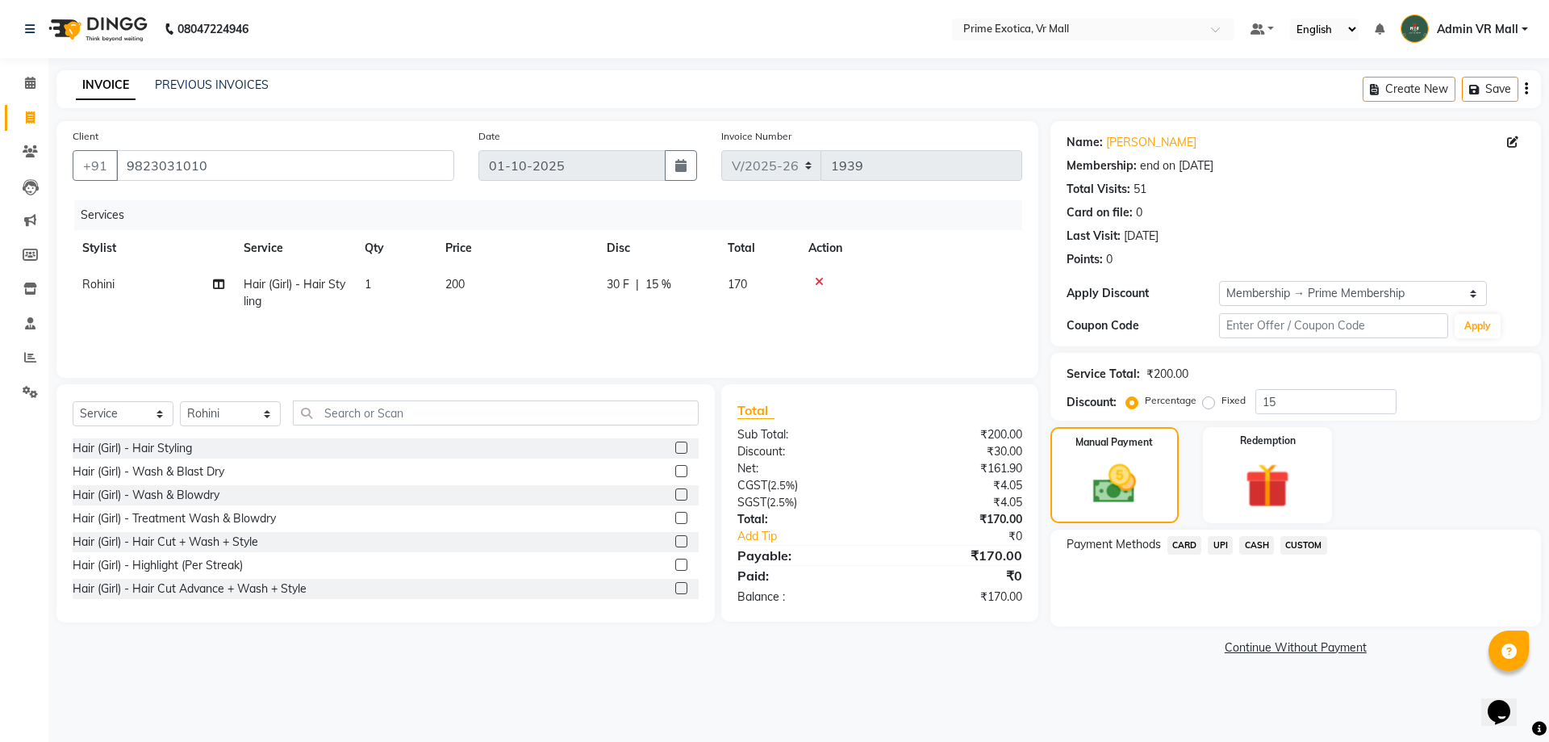
click at [1223, 540] on span "UPI" at bounding box center [1220, 545] width 25 height 19
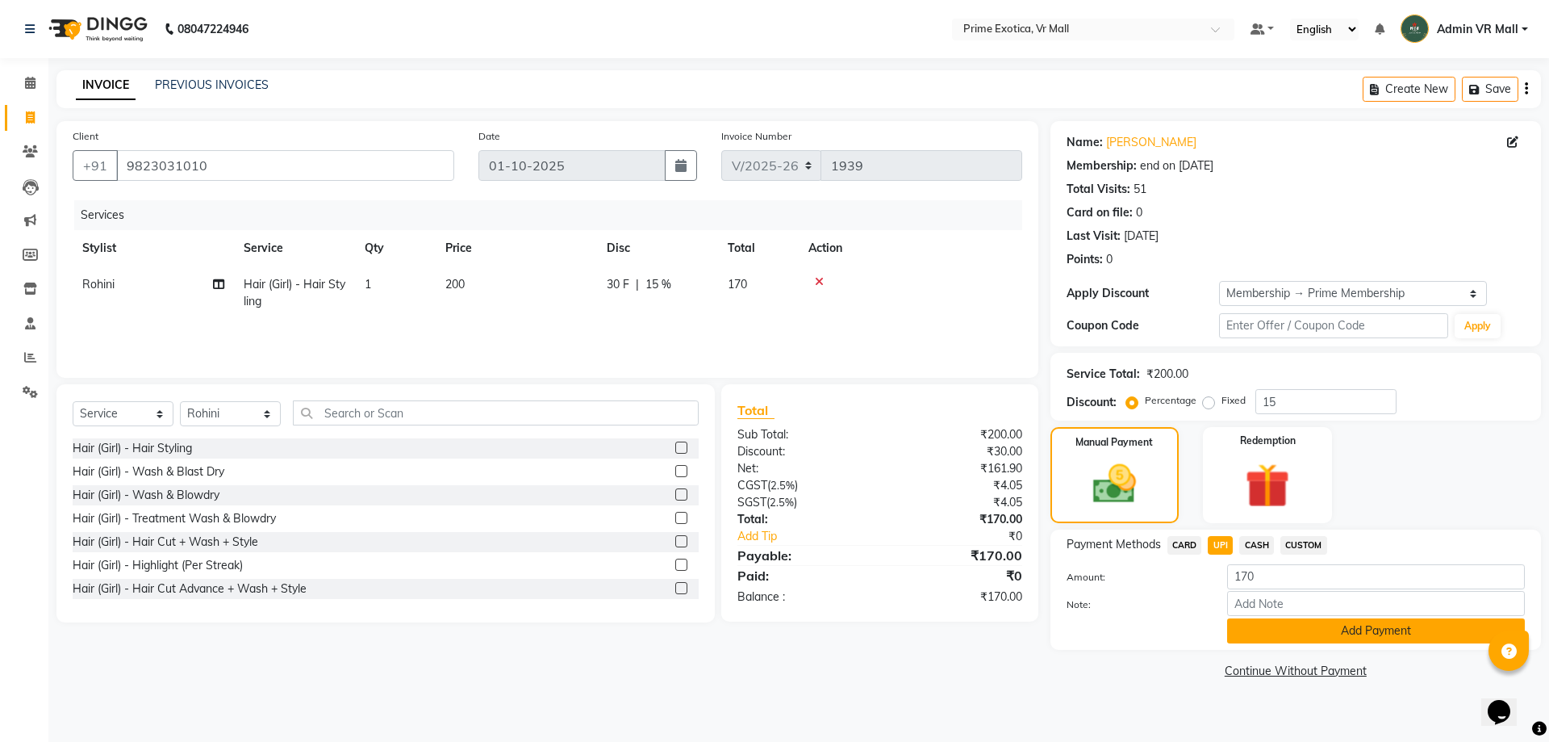
click at [1411, 637] on button "Add Payment" at bounding box center [1376, 630] width 298 height 25
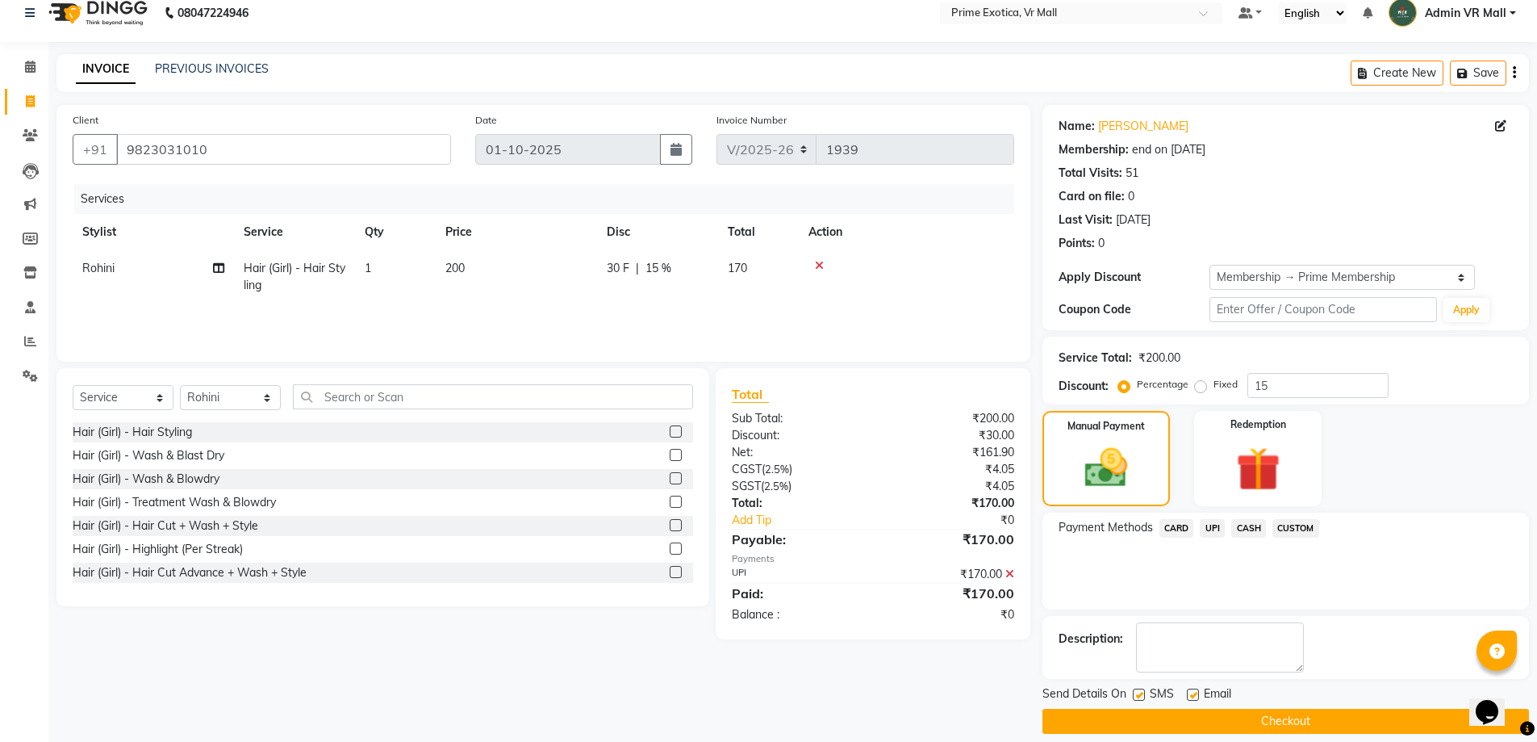
scroll to position [32, 0]
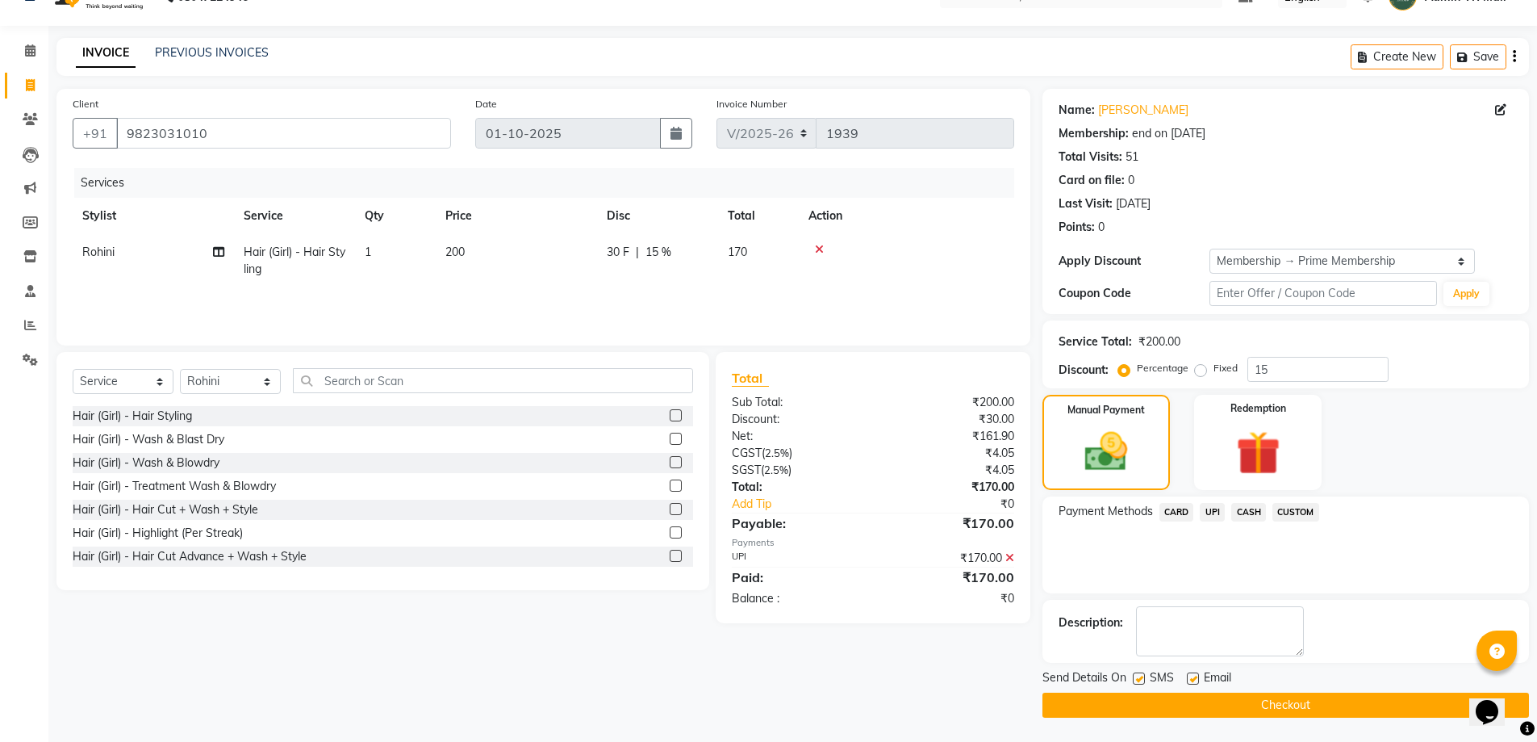
click at [1330, 708] on button "Checkout" at bounding box center [1286, 704] width 487 height 25
